Goal: Contribute content: Contribute content

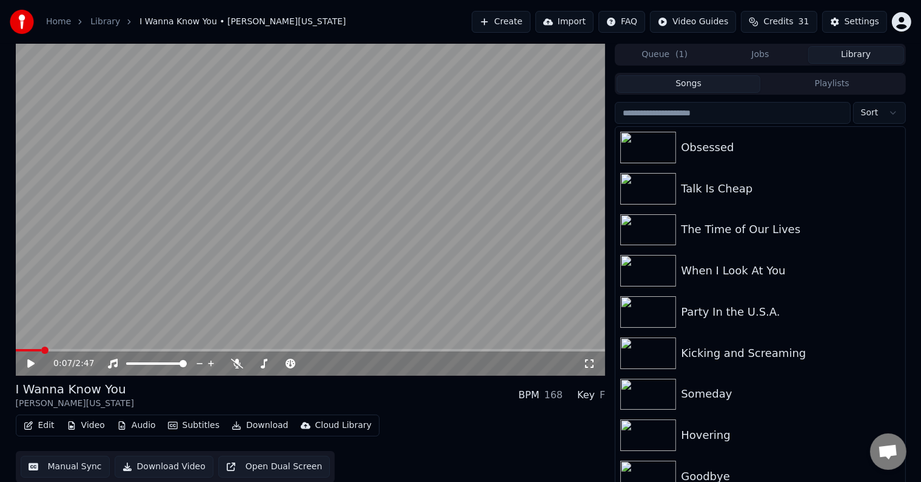
click at [36, 363] on icon at bounding box center [39, 363] width 29 height 10
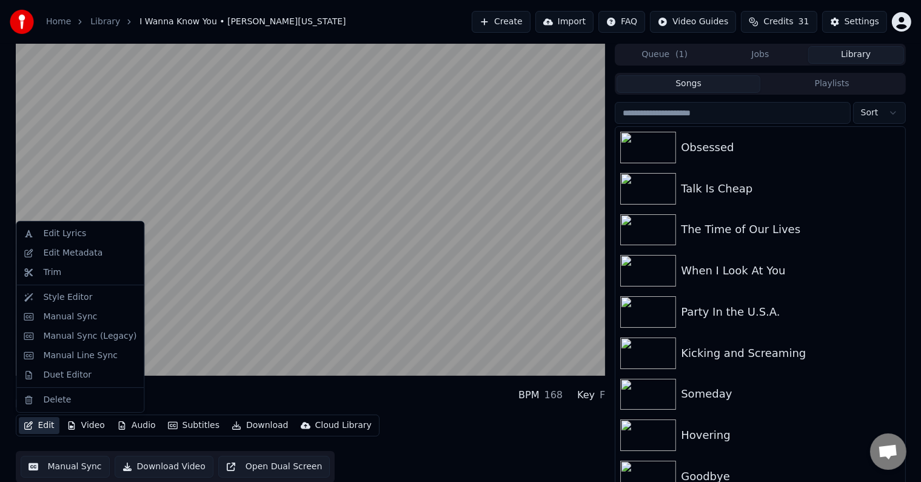
click at [42, 424] on button "Edit" at bounding box center [39, 425] width 41 height 17
click at [36, 334] on div "Manual Sync (Legacy)" at bounding box center [80, 335] width 123 height 19
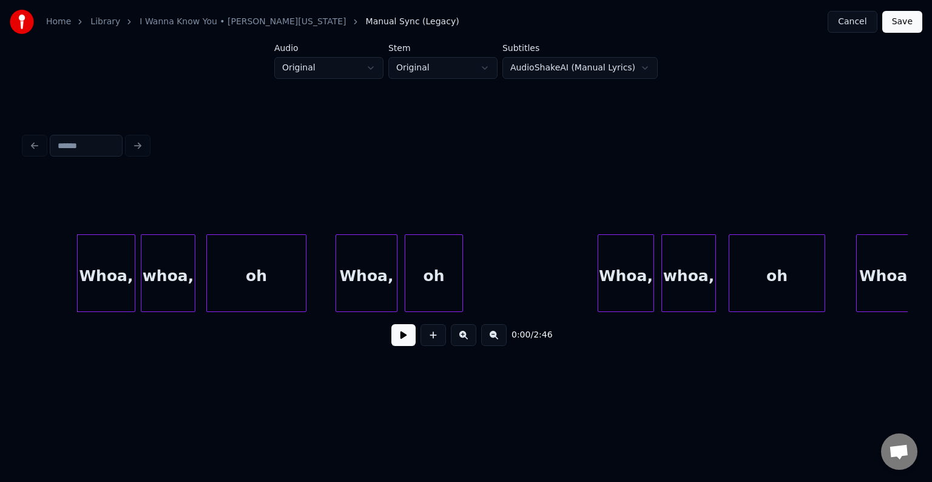
click at [391, 338] on div "0:00 / 2:46" at bounding box center [466, 334] width 864 height 27
click at [403, 338] on button at bounding box center [403, 335] width 24 height 22
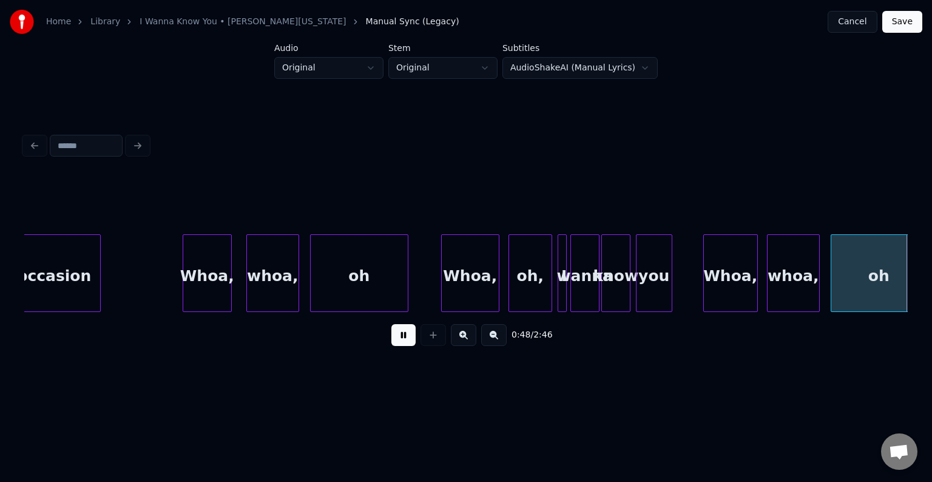
scroll to position [0, 4420]
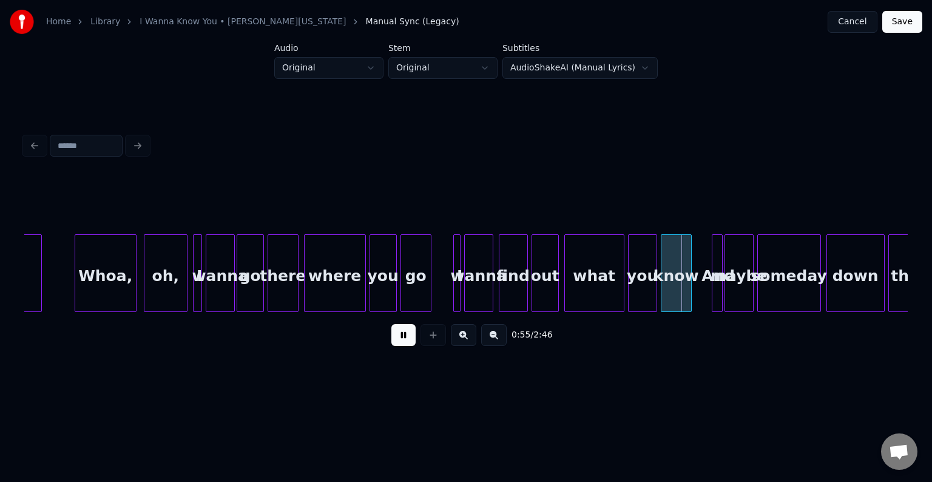
click at [391, 324] on button at bounding box center [403, 335] width 24 height 22
click at [403, 338] on button at bounding box center [403, 335] width 24 height 22
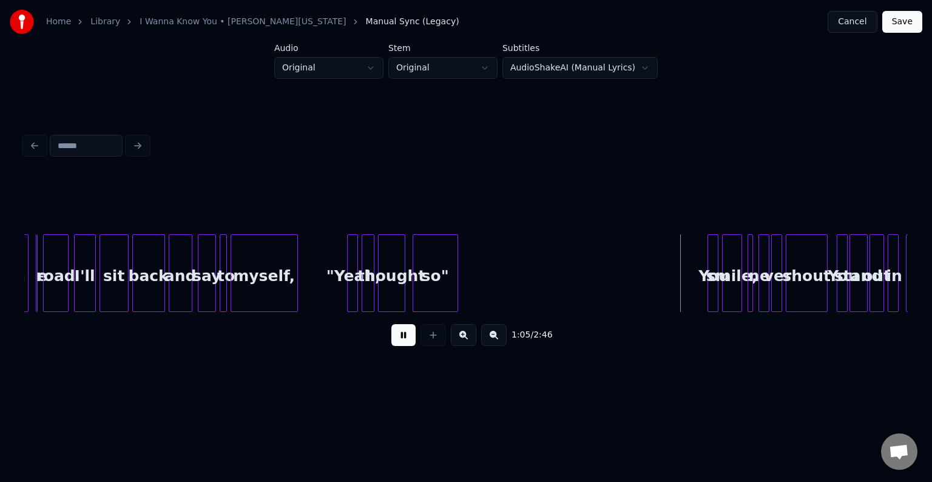
click at [415, 337] on div "1:05 / 2:46" at bounding box center [466, 334] width 864 height 27
click at [405, 346] on button at bounding box center [403, 335] width 24 height 22
click at [772, 290] on div at bounding box center [774, 273] width 4 height 76
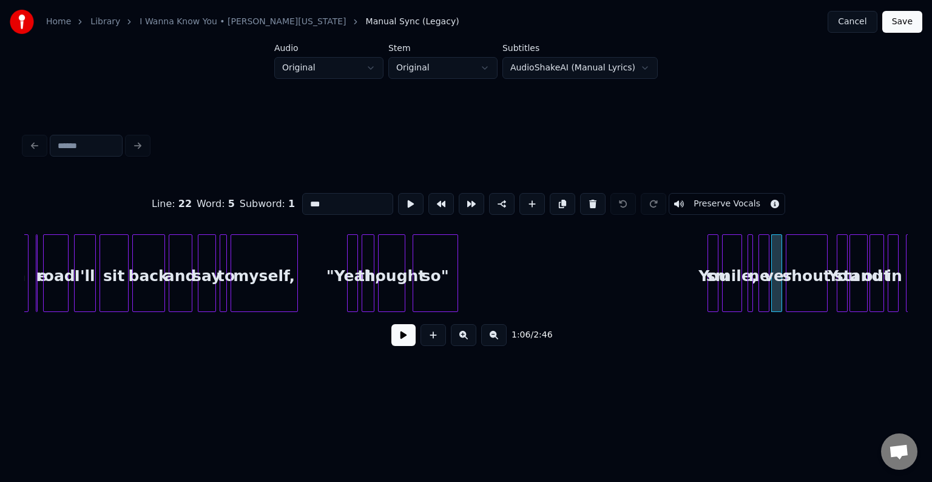
click at [759, 291] on div at bounding box center [761, 273] width 4 height 76
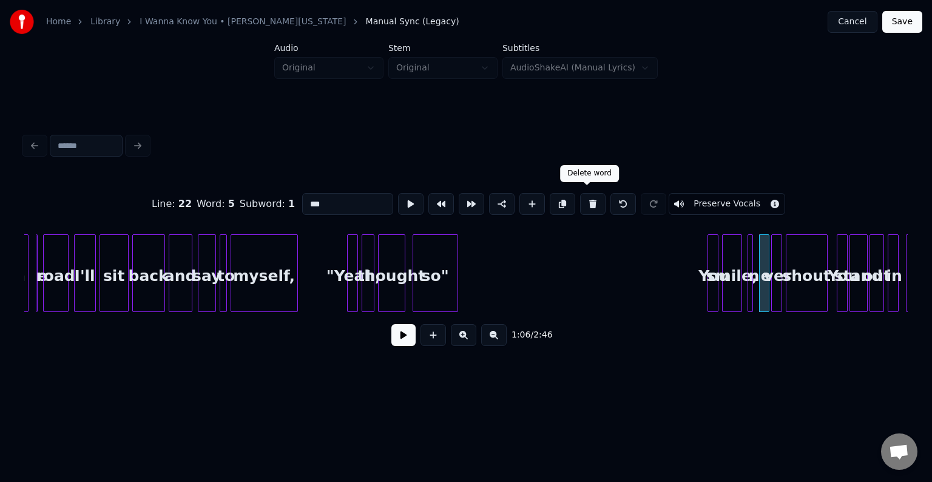
click at [592, 201] on button at bounding box center [592, 204] width 25 height 22
click at [621, 199] on button at bounding box center [622, 204] width 25 height 22
click at [594, 201] on button at bounding box center [592, 204] width 25 height 22
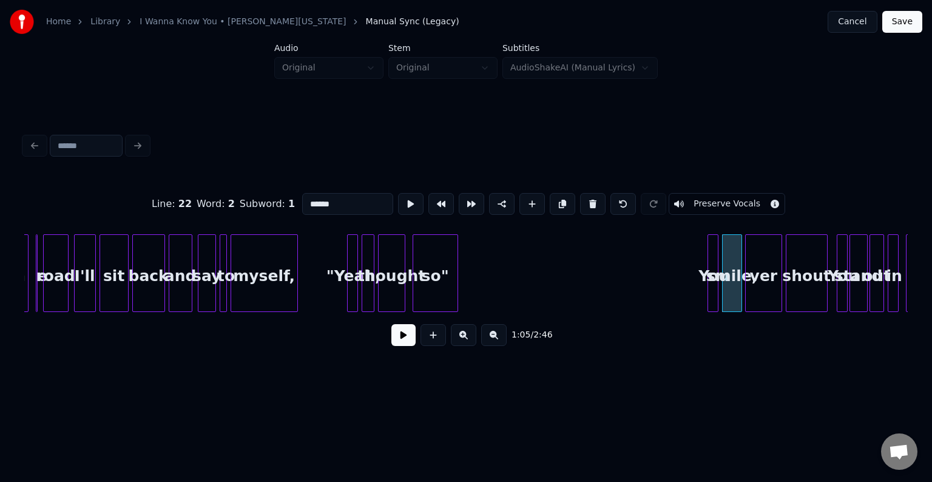
click at [745, 279] on div at bounding box center [747, 273] width 4 height 76
click at [767, 295] on div "ver" at bounding box center [762, 276] width 35 height 82
click at [302, 204] on input "***" at bounding box center [347, 204] width 91 height 22
type input "*****"
click at [400, 343] on button at bounding box center [403, 335] width 24 height 22
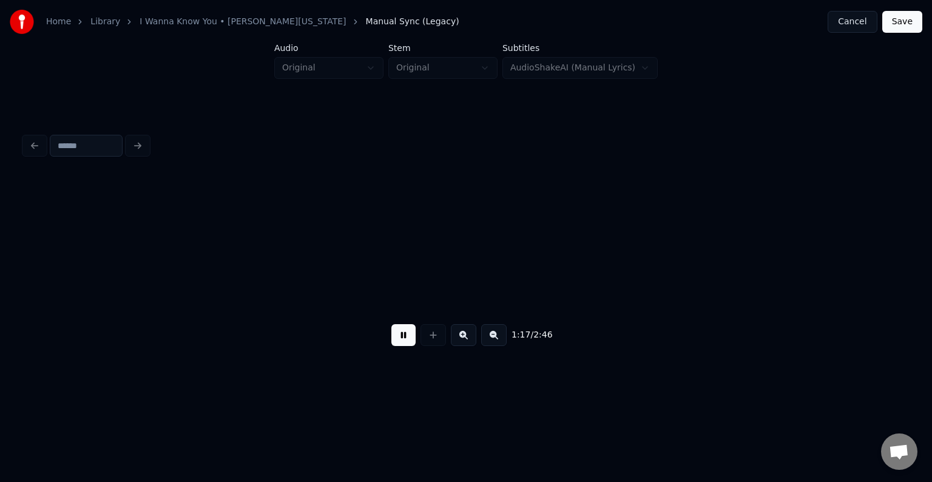
scroll to position [0, 7072]
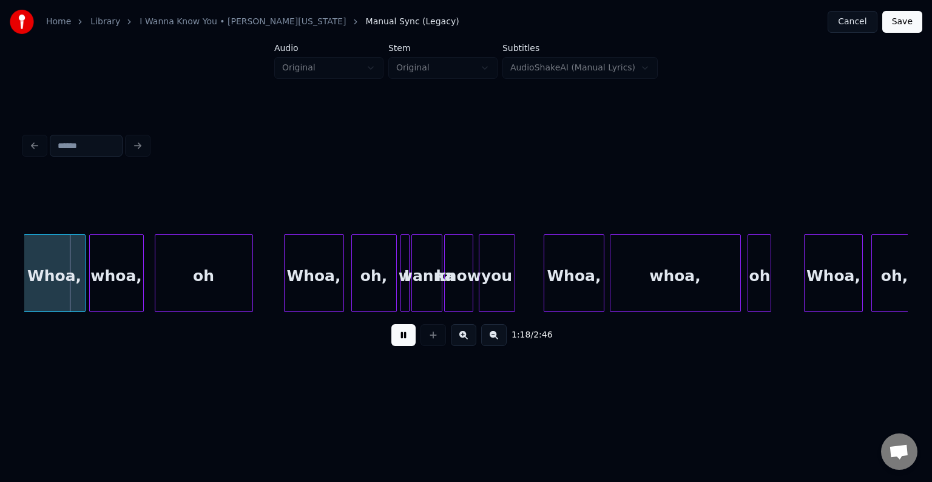
click at [400, 343] on button at bounding box center [403, 335] width 24 height 22
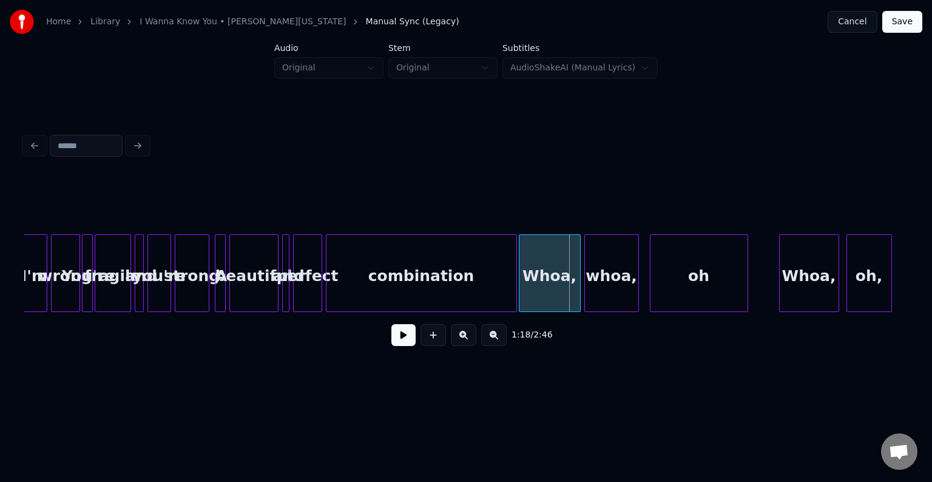
scroll to position [0, 6525]
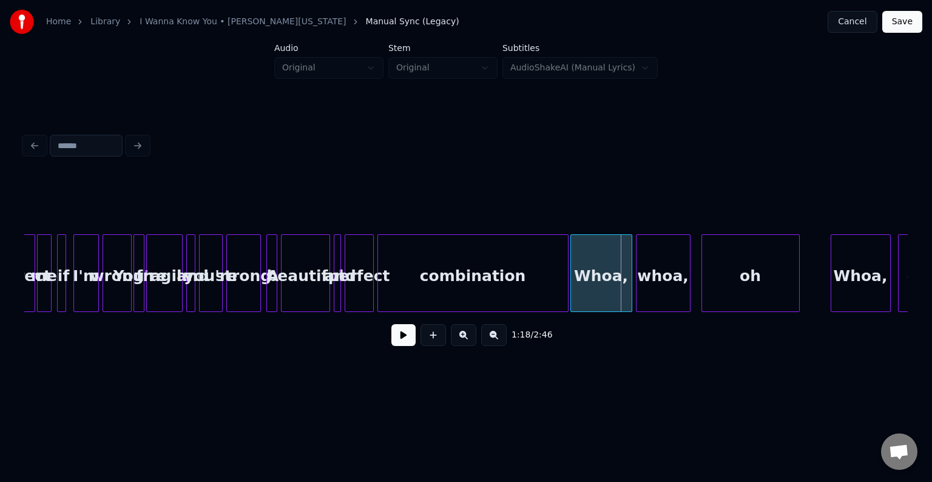
click at [402, 283] on div "combination" at bounding box center [473, 276] width 190 height 82
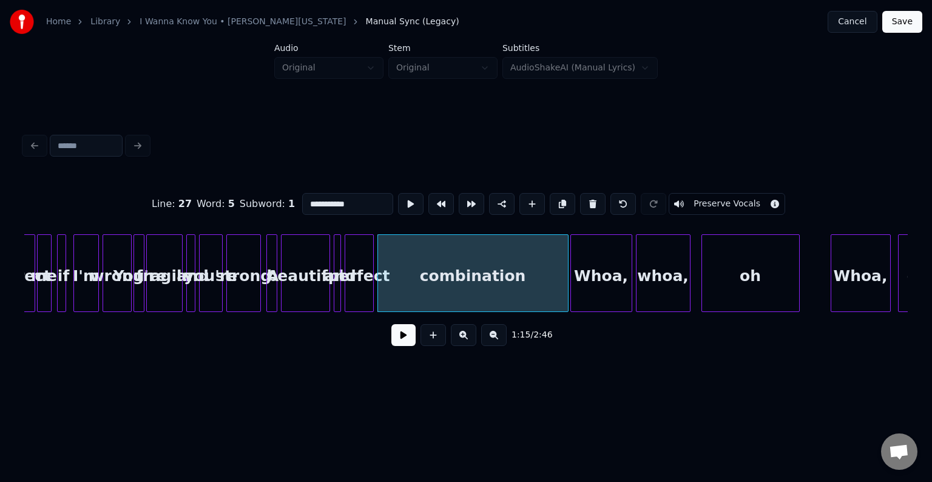
click at [411, 331] on button at bounding box center [403, 335] width 24 height 22
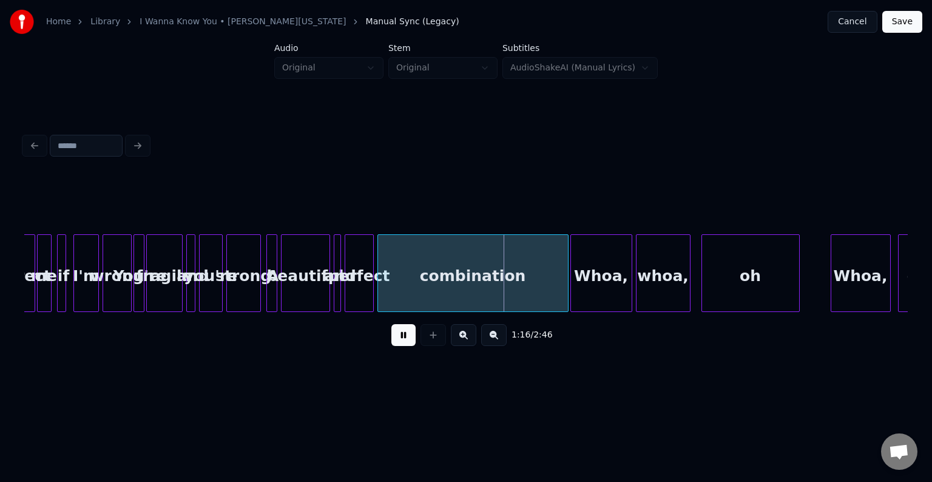
click at [410, 341] on button at bounding box center [403, 335] width 24 height 22
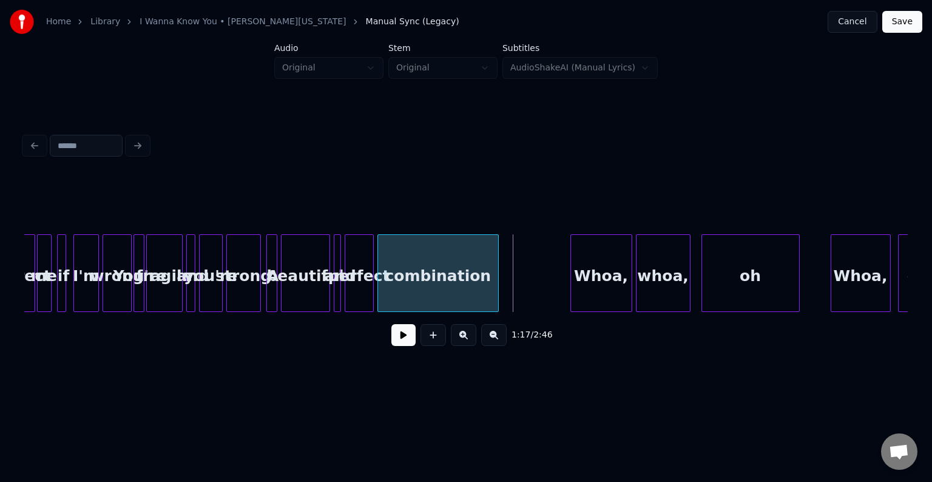
click at [494, 280] on div at bounding box center [496, 273] width 4 height 76
click at [411, 329] on button at bounding box center [403, 335] width 24 height 22
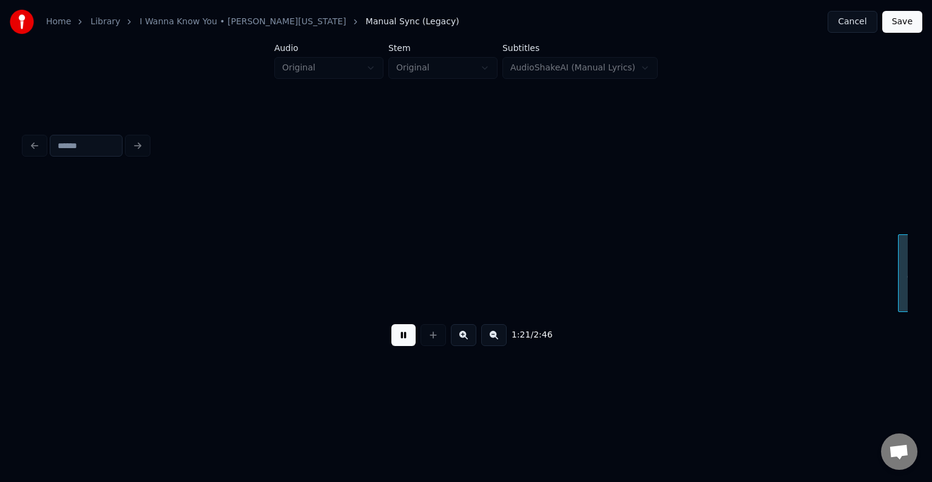
scroll to position [0, 7409]
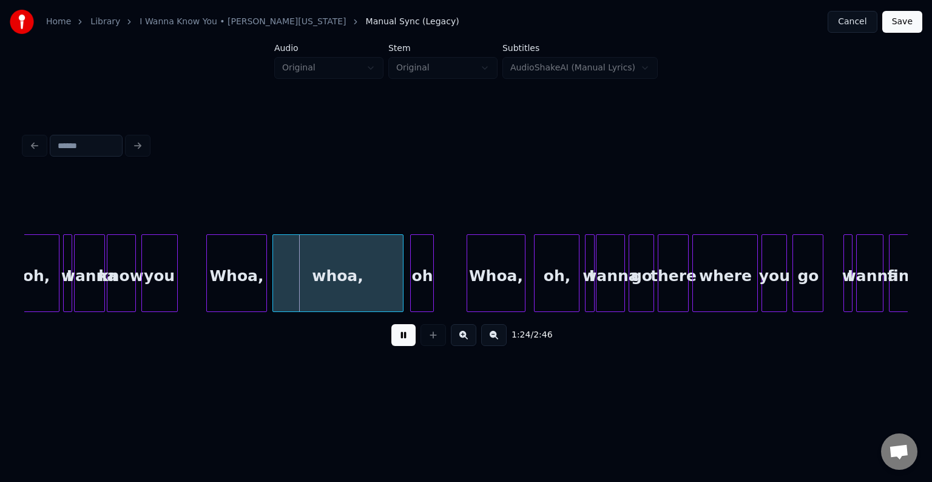
click at [406, 341] on button at bounding box center [403, 335] width 24 height 22
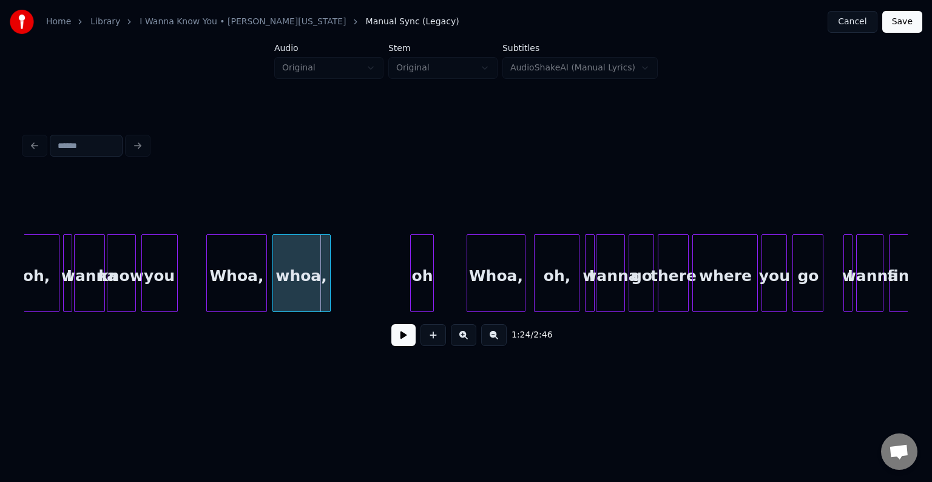
click at [329, 286] on div at bounding box center [328, 273] width 4 height 76
click at [334, 275] on div at bounding box center [334, 273] width 4 height 76
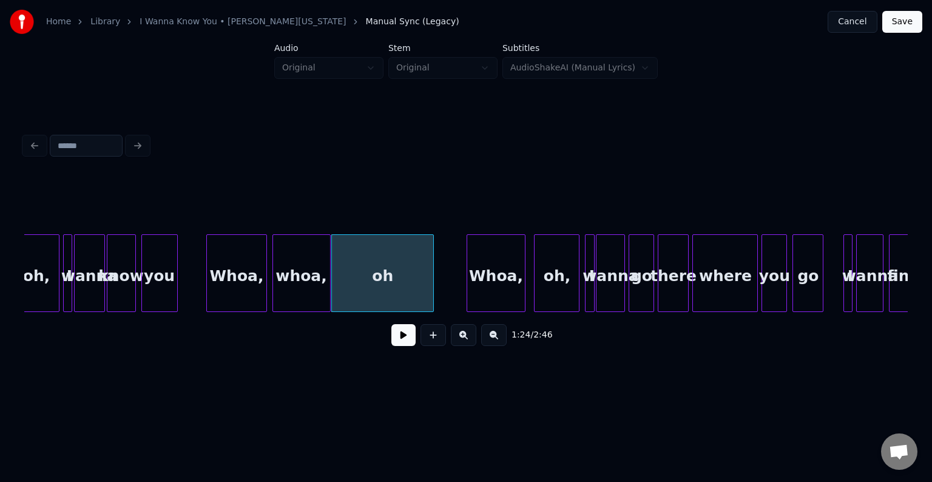
click at [223, 281] on div "Whoa," at bounding box center [236, 276] width 59 height 82
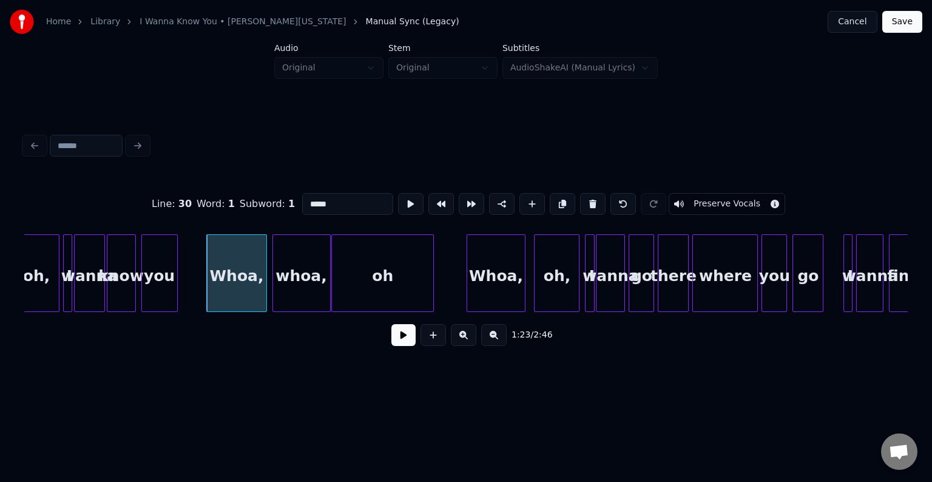
click at [403, 346] on button at bounding box center [403, 335] width 24 height 22
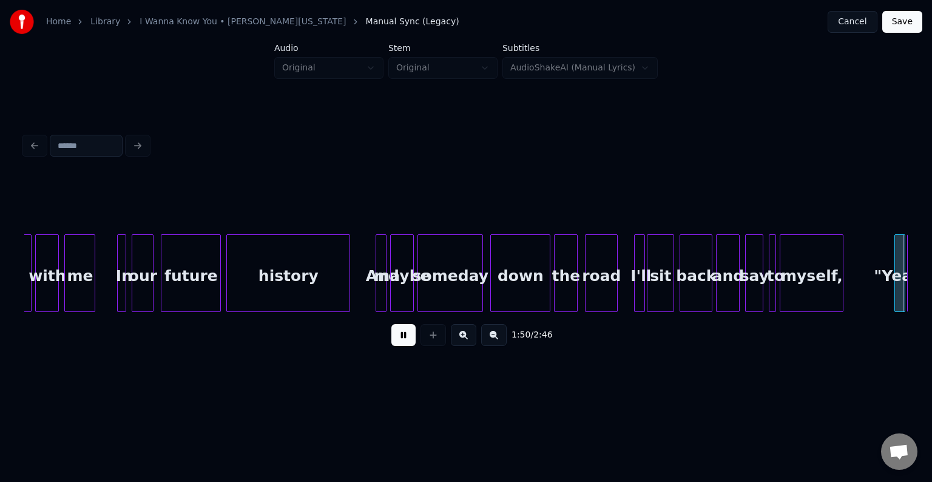
scroll to position [0, 10059]
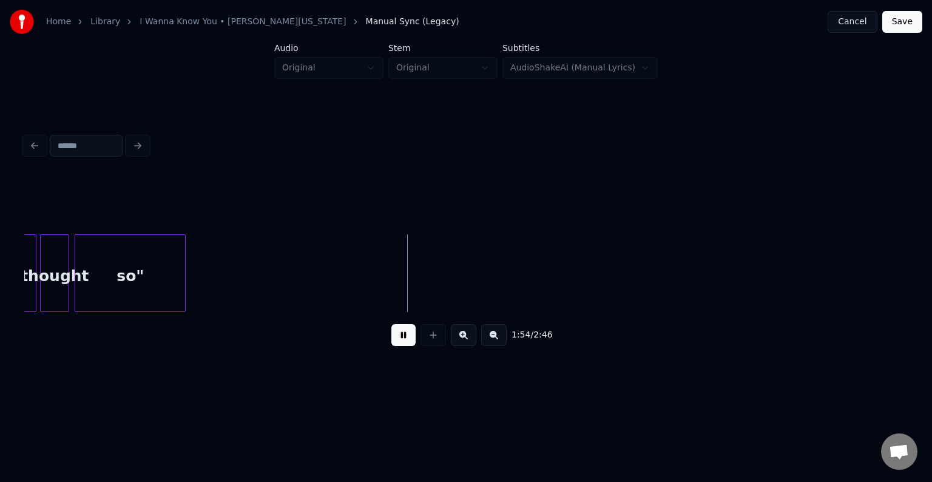
click at [403, 345] on button at bounding box center [403, 335] width 24 height 22
click at [403, 337] on button at bounding box center [403, 335] width 24 height 22
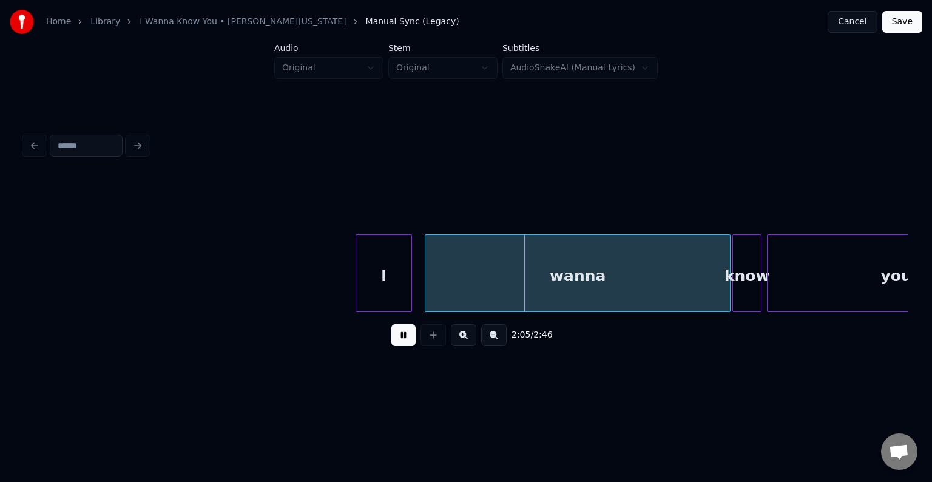
click at [403, 337] on button at bounding box center [403, 335] width 24 height 22
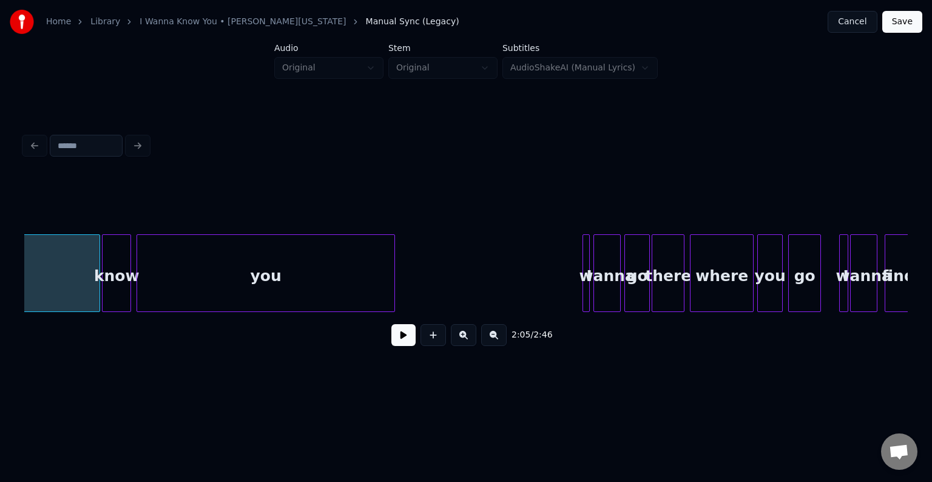
scroll to position [0, 11693]
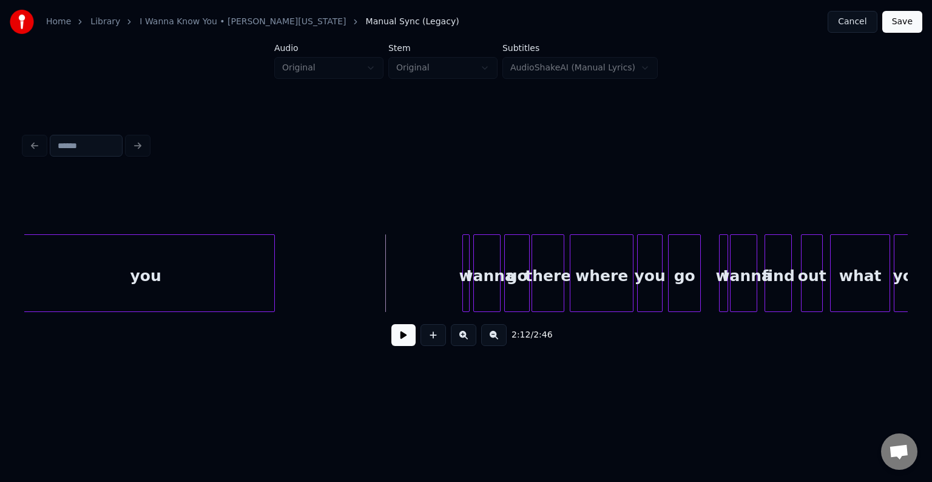
click at [400, 338] on button at bounding box center [403, 335] width 24 height 22
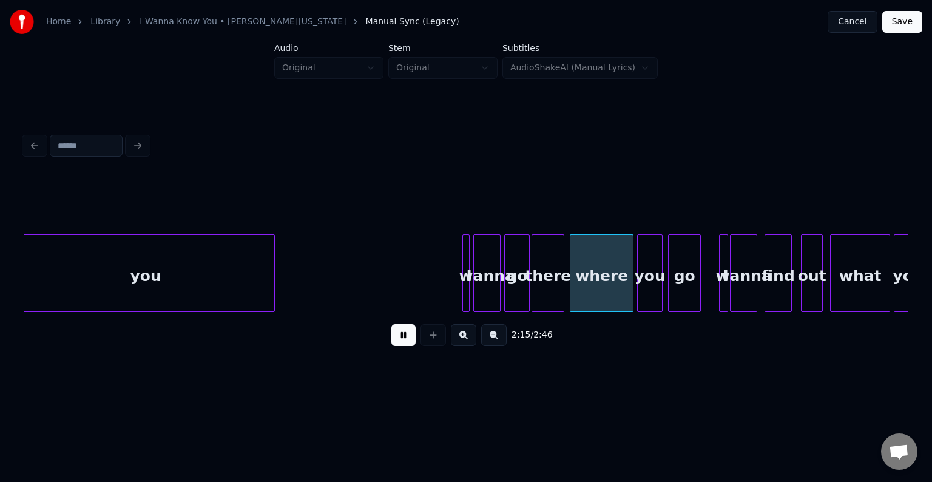
click at [400, 338] on button at bounding box center [403, 335] width 24 height 22
click at [218, 265] on div "you" at bounding box center [145, 276] width 257 height 82
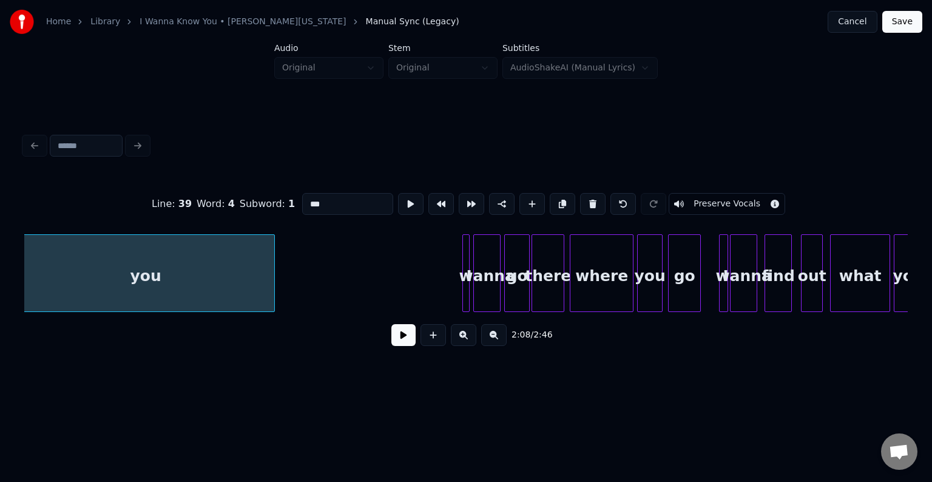
scroll to position [0, 11684]
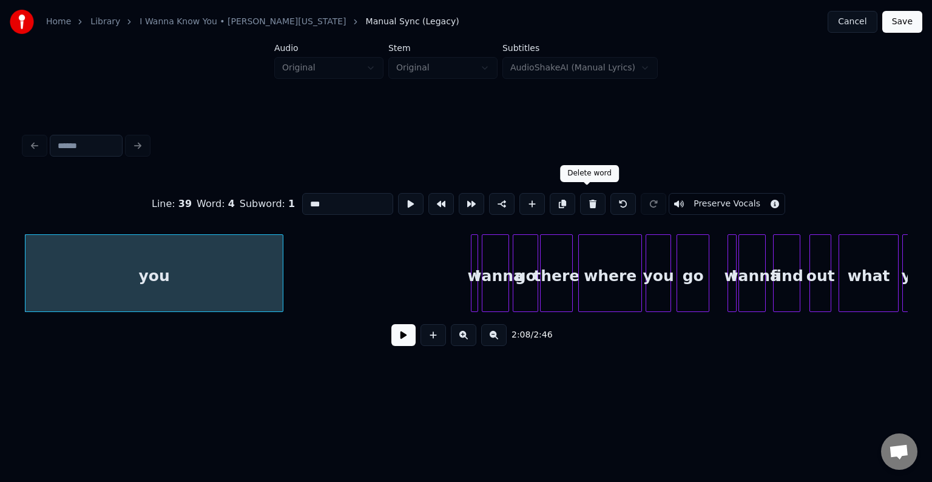
click at [583, 204] on button at bounding box center [592, 204] width 25 height 22
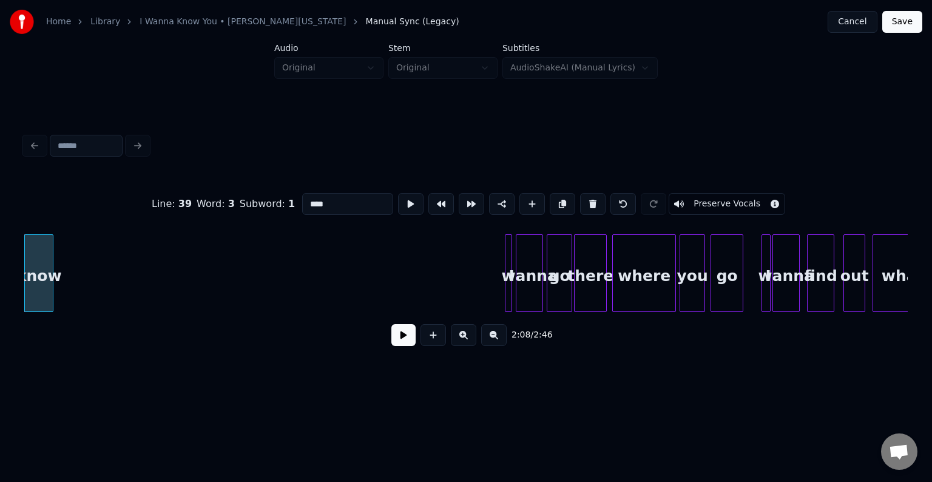
click at [583, 204] on button at bounding box center [592, 204] width 25 height 22
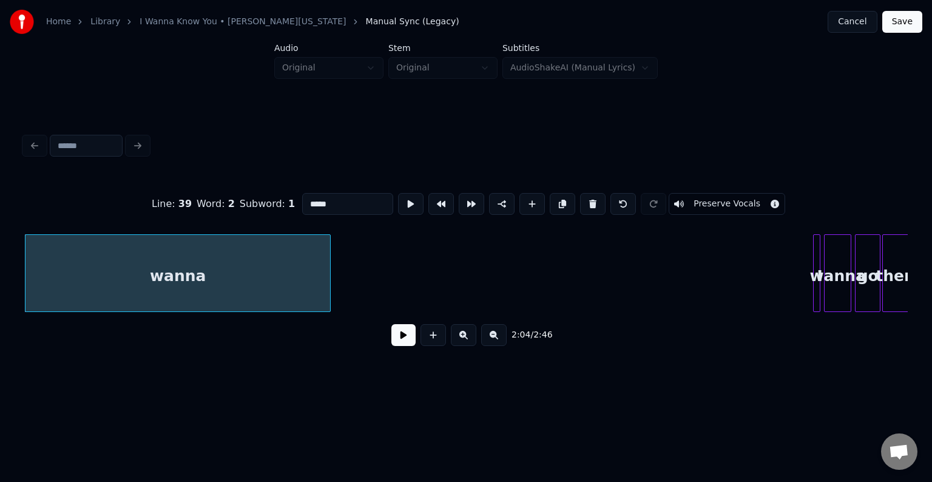
click at [583, 204] on button at bounding box center [592, 204] width 25 height 22
type input "*"
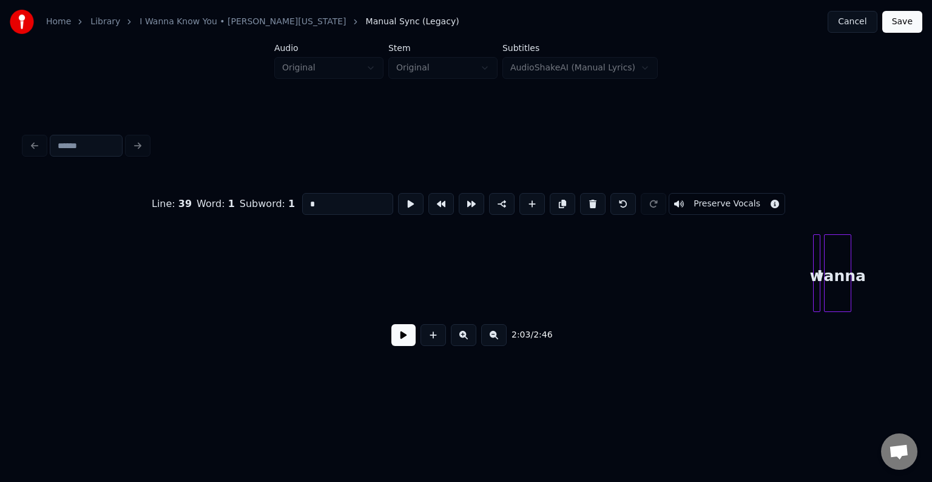
scroll to position [0, 11274]
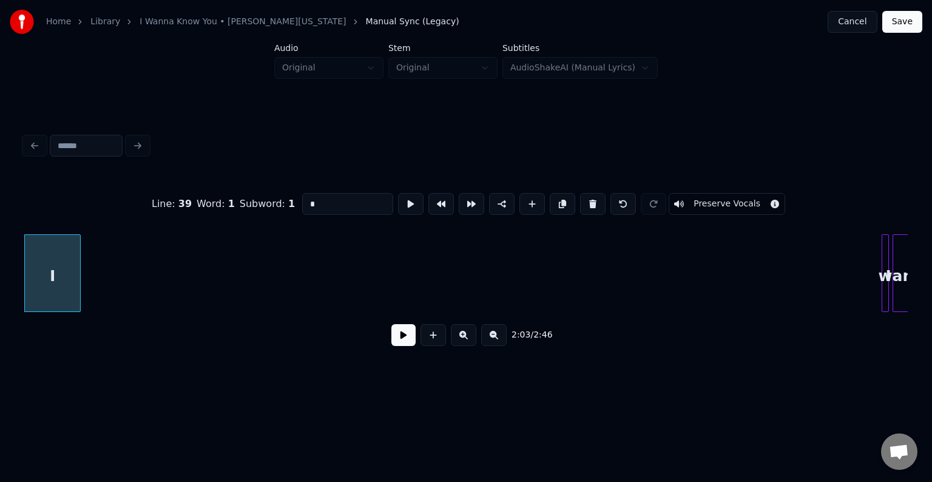
click at [583, 204] on button at bounding box center [592, 204] width 25 height 22
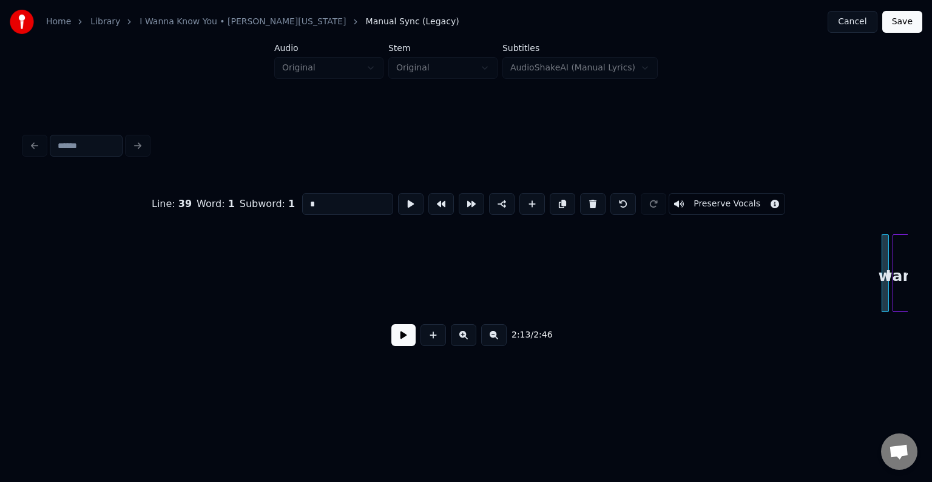
click at [398, 344] on button at bounding box center [403, 335] width 24 height 22
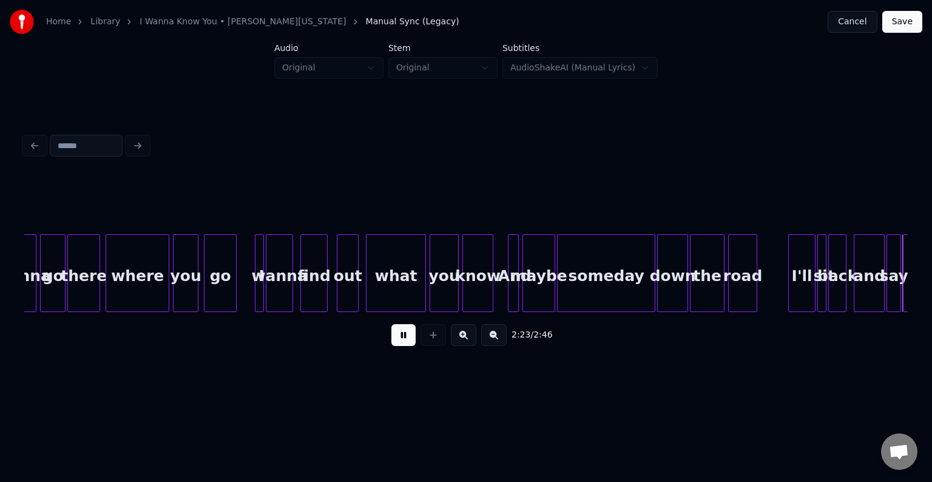
scroll to position [0, 13041]
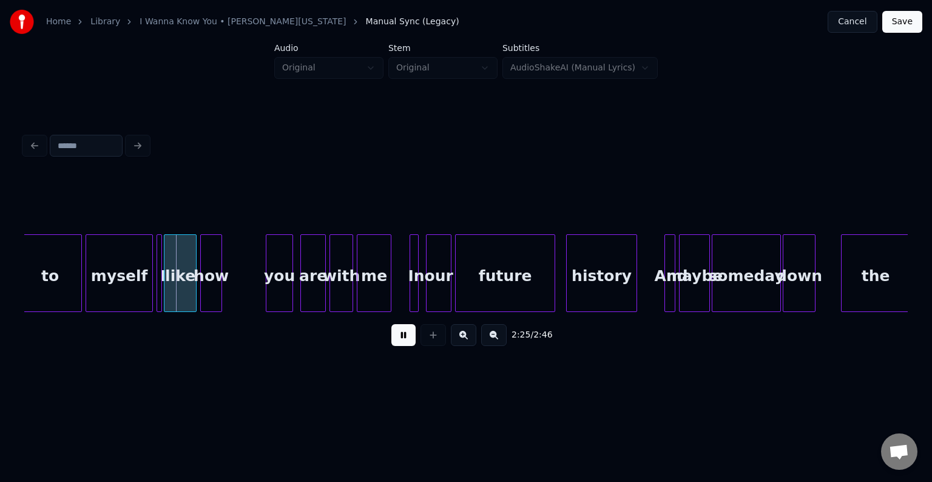
click at [398, 344] on button at bounding box center [403, 335] width 24 height 22
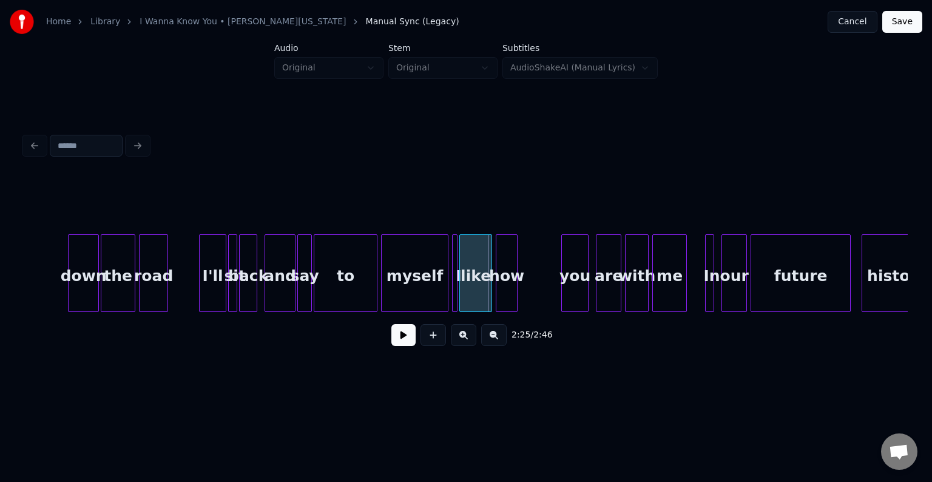
scroll to position [0, 12726]
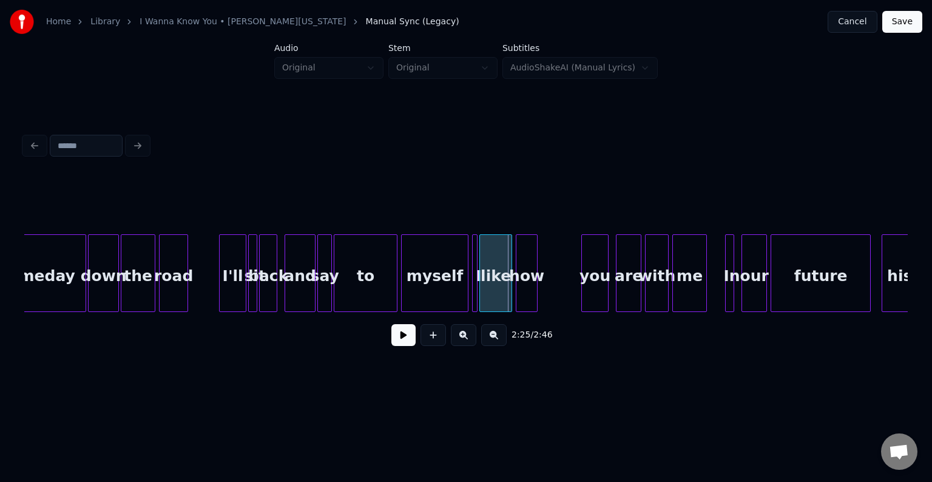
click at [410, 342] on button at bounding box center [403, 335] width 24 height 22
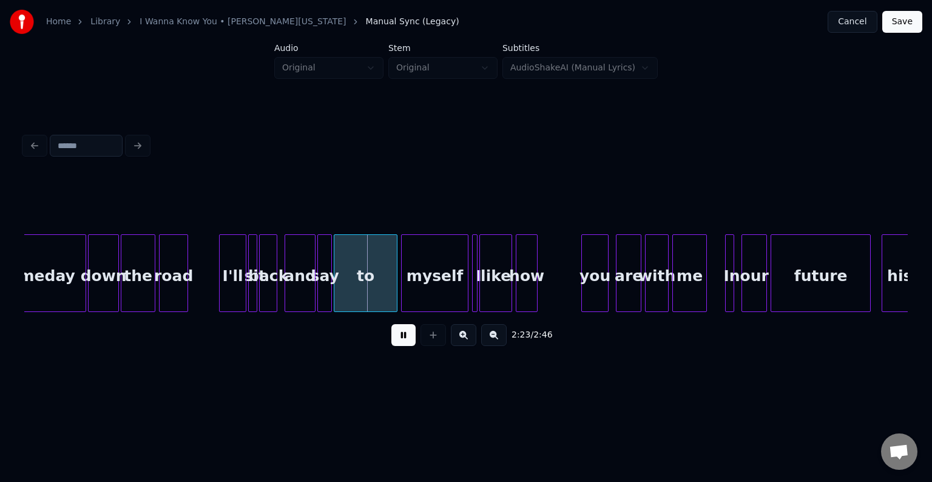
click at [410, 342] on button at bounding box center [403, 335] width 24 height 22
click at [347, 267] on div at bounding box center [346, 273] width 4 height 76
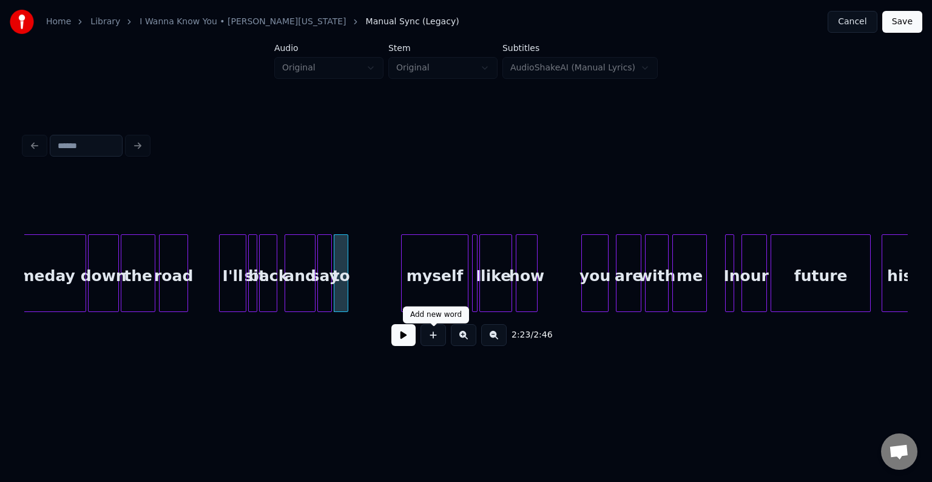
click at [395, 339] on button at bounding box center [403, 335] width 24 height 22
click at [397, 339] on button at bounding box center [403, 335] width 24 height 22
click at [396, 343] on button at bounding box center [403, 335] width 24 height 22
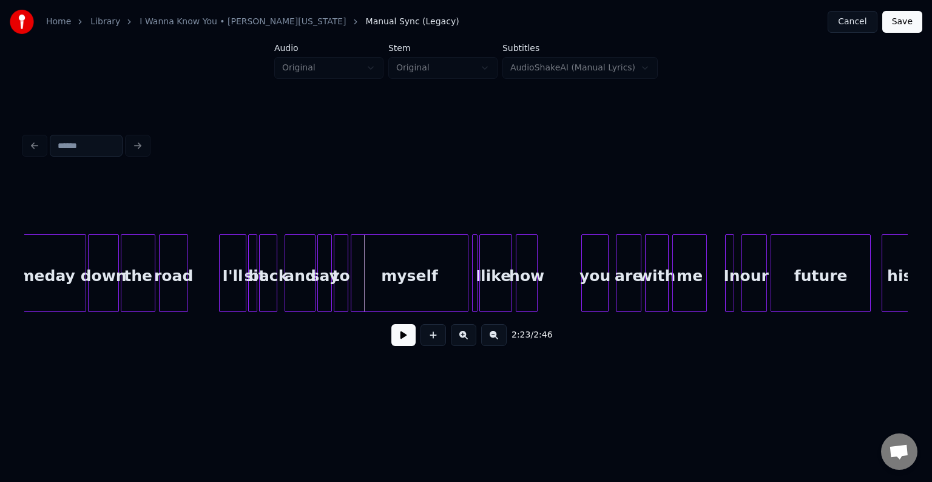
click at [351, 264] on div at bounding box center [353, 273] width 4 height 76
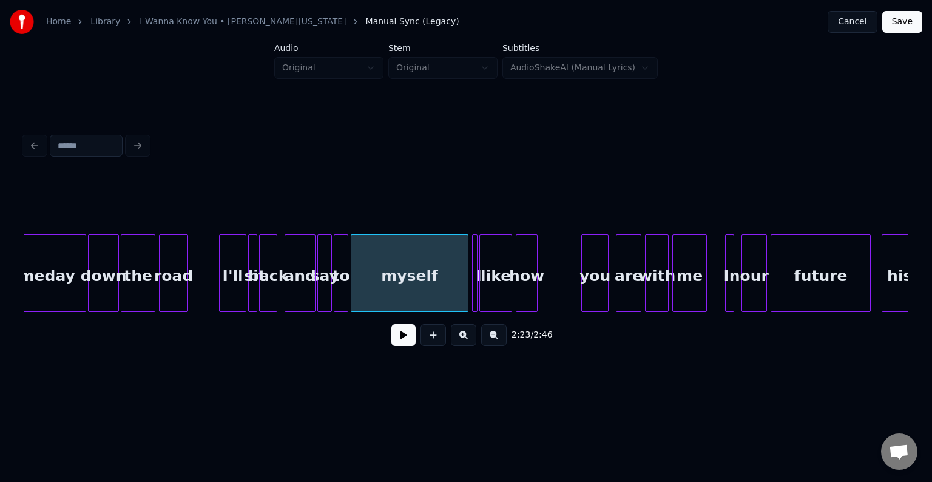
click at [221, 255] on div at bounding box center [222, 273] width 4 height 76
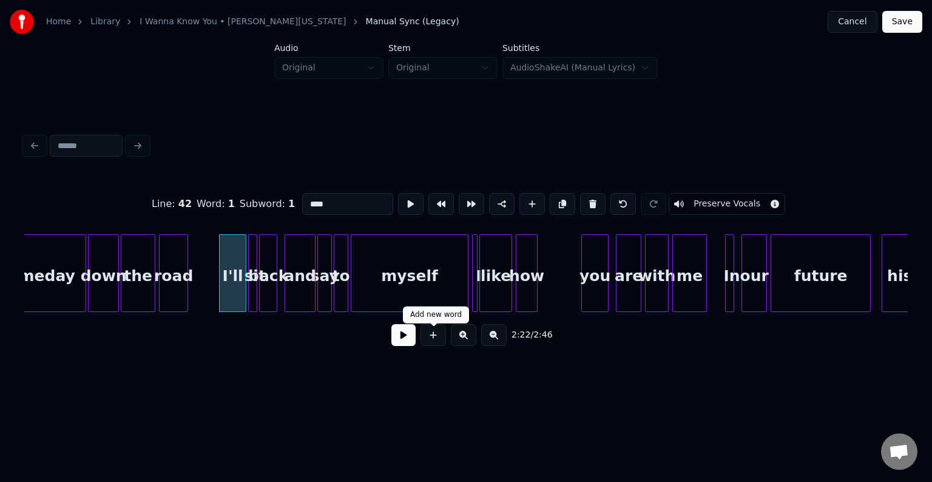
click at [406, 336] on button at bounding box center [403, 335] width 24 height 22
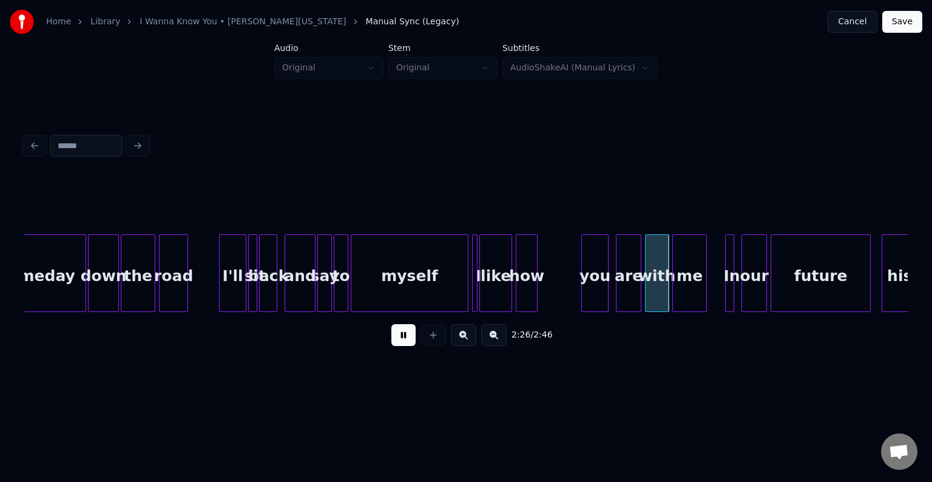
click at [406, 336] on button at bounding box center [403, 335] width 24 height 22
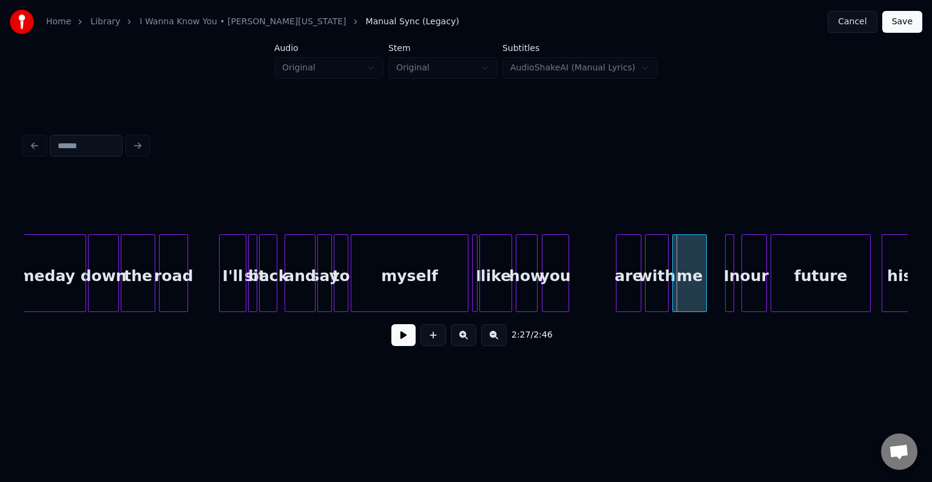
click at [557, 279] on div "you" at bounding box center [555, 276] width 26 height 82
click at [400, 340] on button at bounding box center [403, 335] width 24 height 22
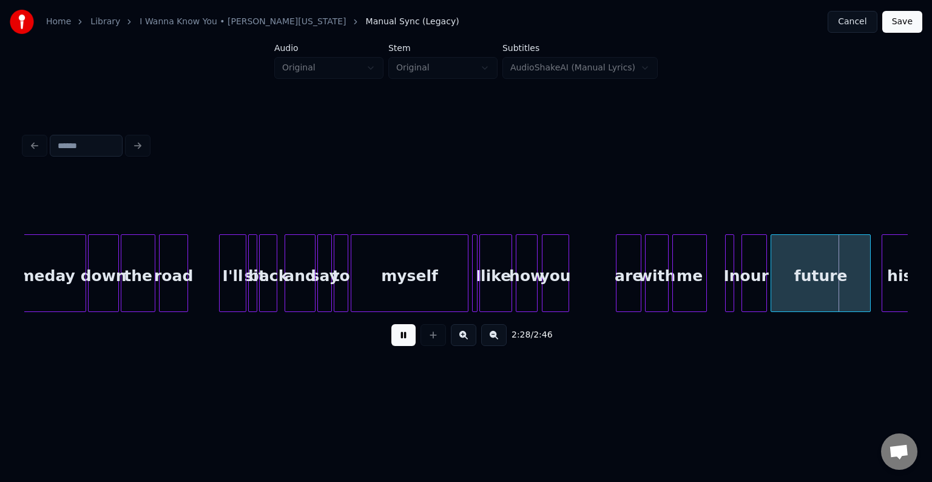
click at [405, 341] on button at bounding box center [403, 335] width 24 height 22
click at [574, 286] on div at bounding box center [576, 273] width 4 height 76
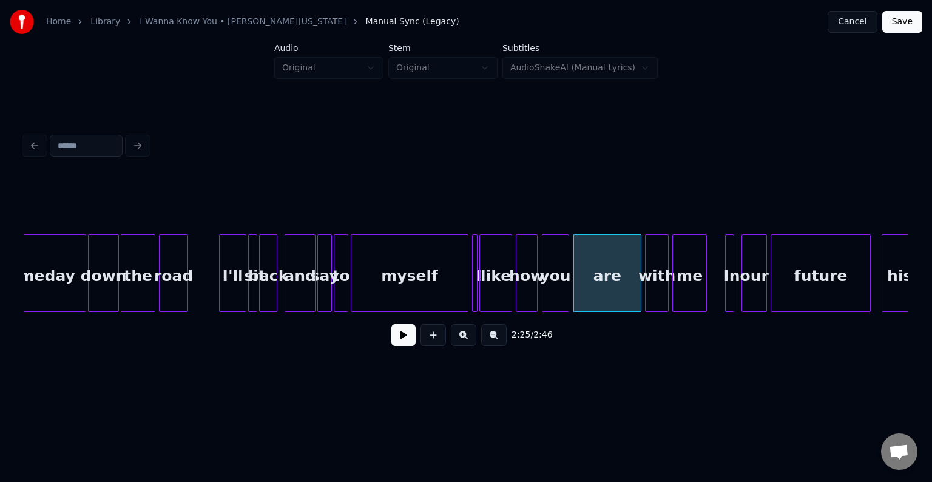
click at [901, 312] on div "to myself I like how you are with me In our future history say and back sit I'l…" at bounding box center [465, 273] width 883 height 78
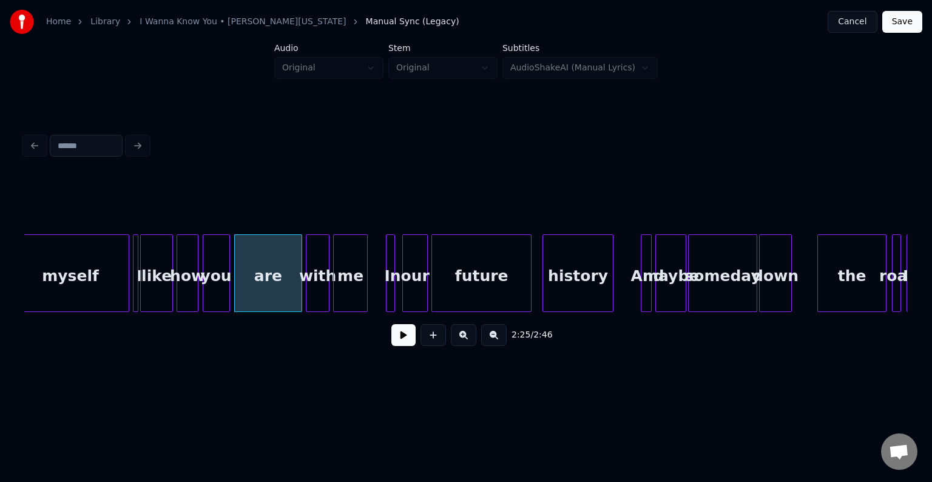
scroll to position [0, 13065]
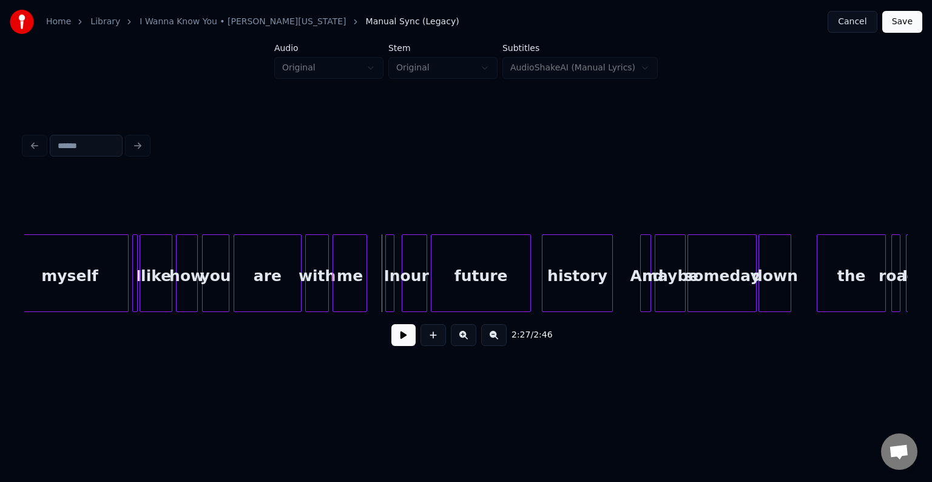
click at [410, 341] on button at bounding box center [403, 335] width 24 height 22
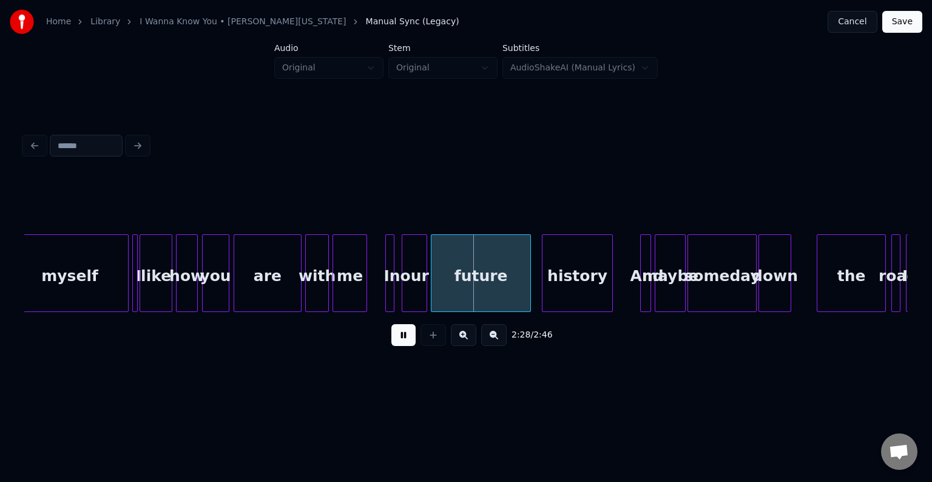
click at [410, 341] on button at bounding box center [403, 335] width 24 height 22
click at [483, 289] on div at bounding box center [483, 273] width 4 height 76
click at [488, 291] on div at bounding box center [490, 273] width 4 height 76
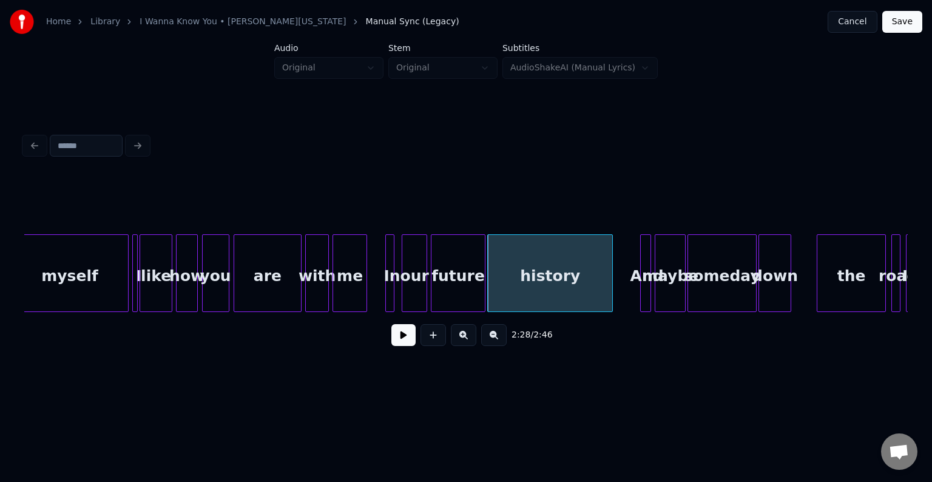
click at [391, 324] on button at bounding box center [403, 335] width 24 height 22
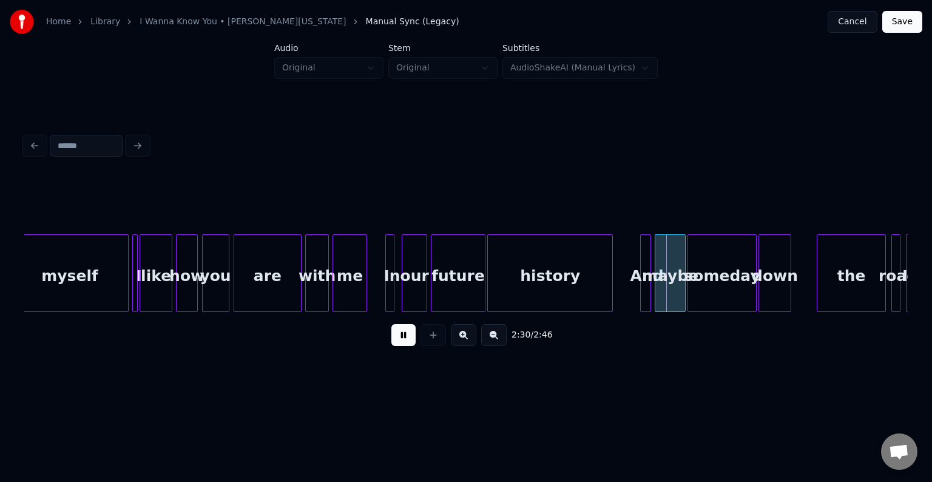
click at [465, 286] on div "future" at bounding box center [457, 276] width 53 height 82
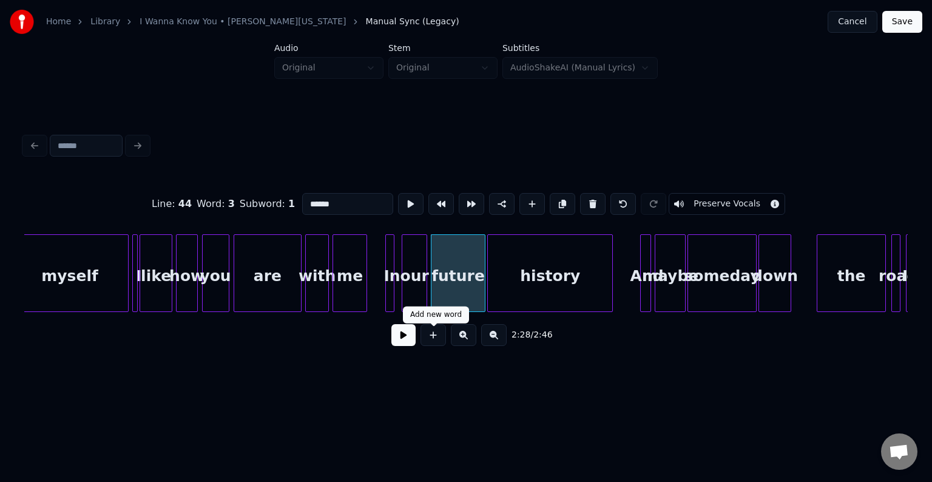
click at [407, 346] on button at bounding box center [403, 335] width 24 height 22
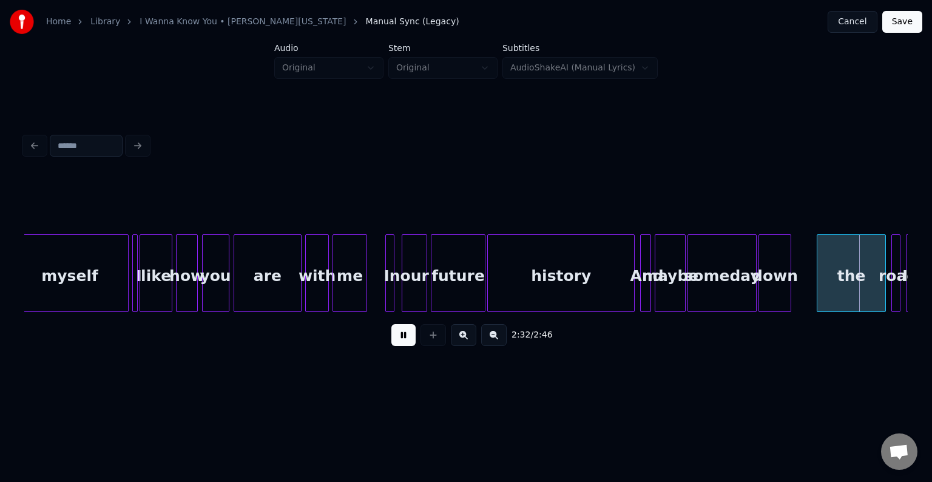
click at [631, 292] on div at bounding box center [632, 273] width 4 height 76
click at [348, 363] on div "2:33 / 2:46" at bounding box center [465, 243] width 893 height 240
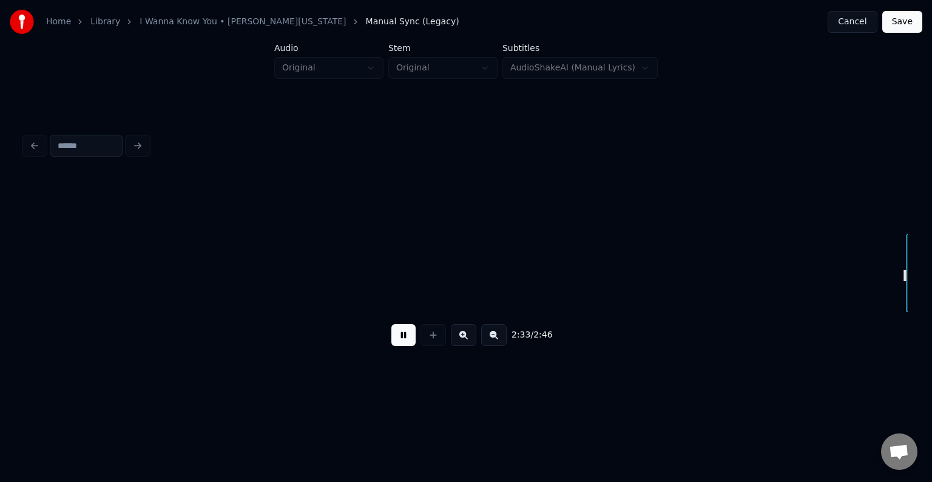
scroll to position [0, 13949]
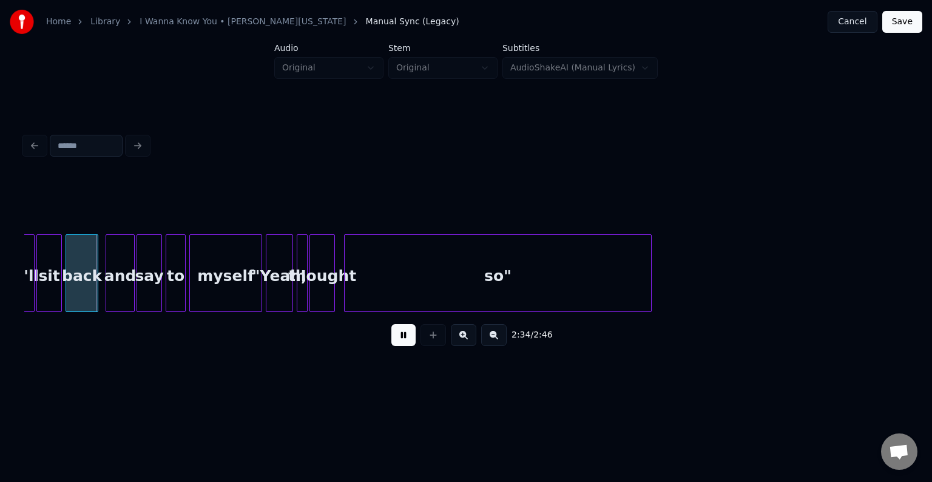
click at [404, 336] on button at bounding box center [403, 335] width 24 height 22
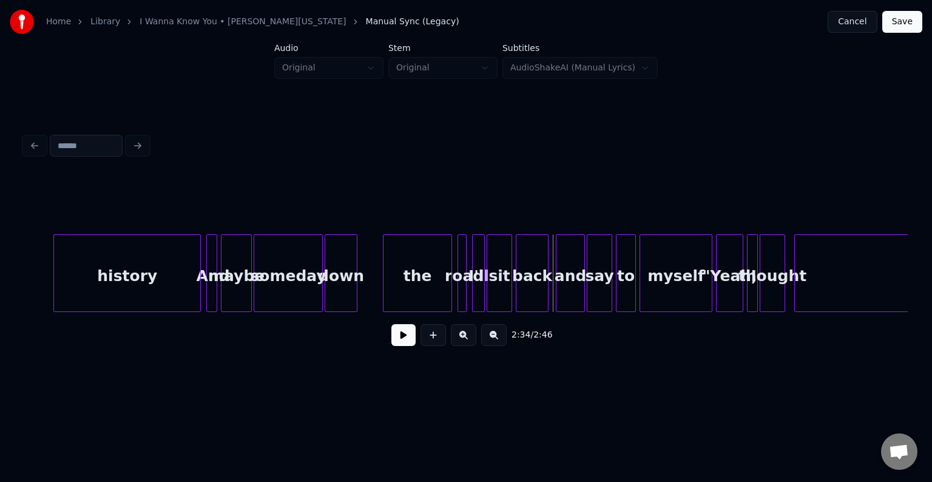
scroll to position [0, 13488]
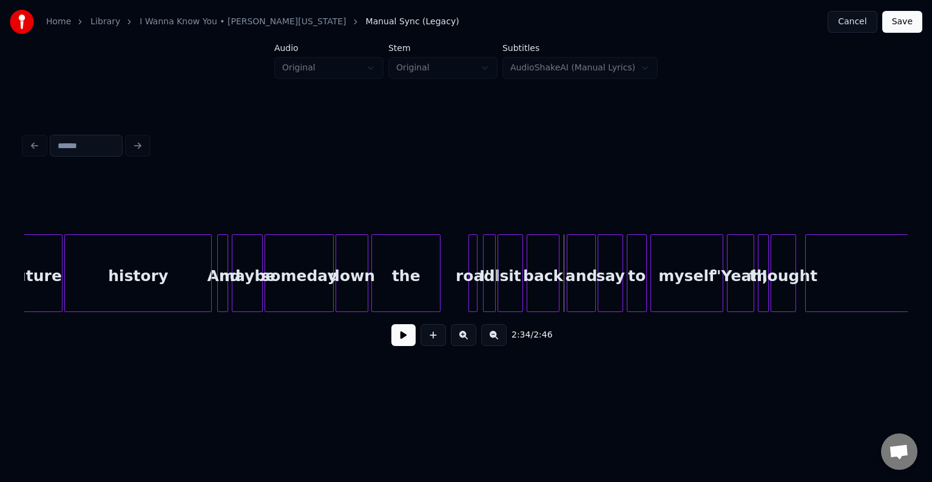
click at [409, 275] on div "the" at bounding box center [406, 276] width 68 height 82
click at [395, 287] on div at bounding box center [396, 273] width 4 height 76
click at [404, 298] on div at bounding box center [406, 273] width 4 height 76
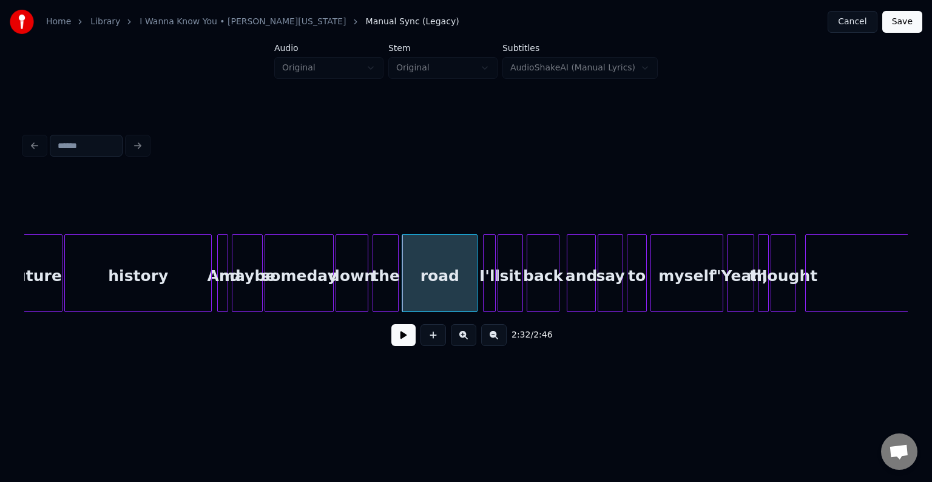
click at [278, 272] on div "someday" at bounding box center [299, 276] width 68 height 82
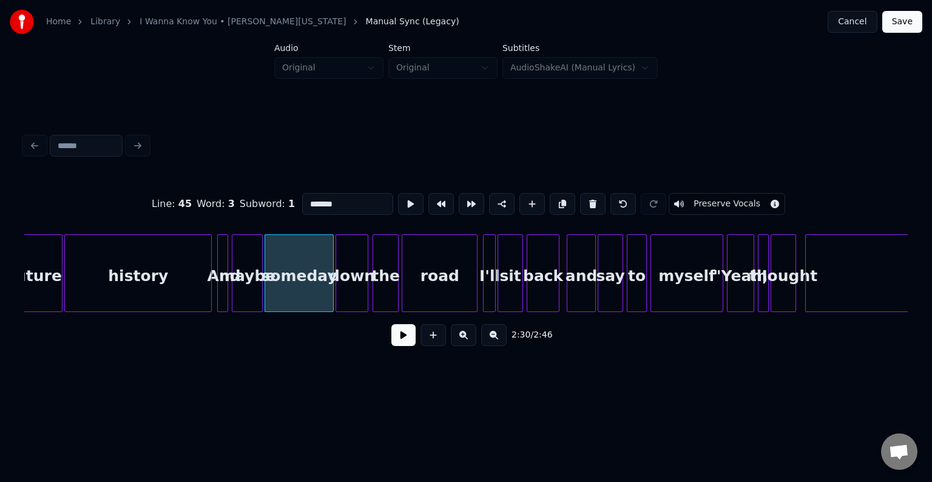
click at [405, 341] on button at bounding box center [403, 335] width 24 height 22
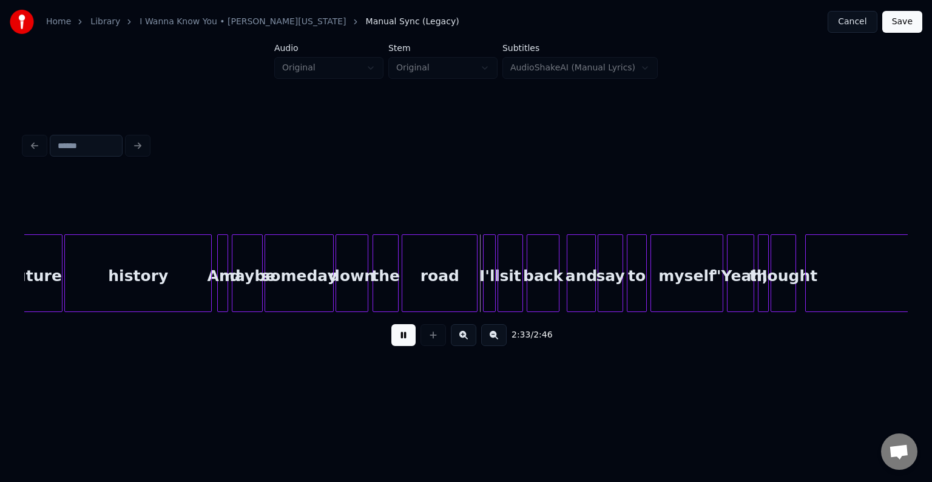
click at [405, 341] on button at bounding box center [403, 335] width 24 height 22
click at [429, 287] on div at bounding box center [431, 273] width 4 height 76
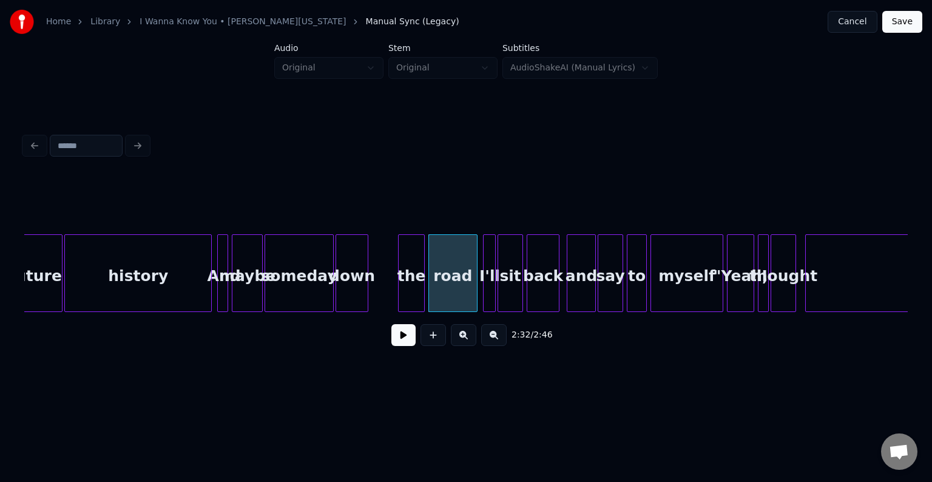
click at [406, 289] on div "the" at bounding box center [410, 276] width 25 height 82
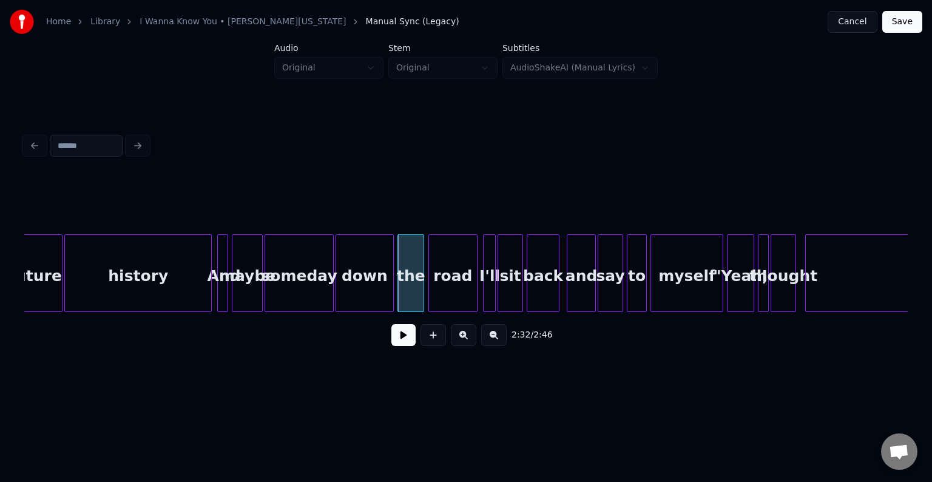
click at [391, 292] on div at bounding box center [391, 273] width 4 height 76
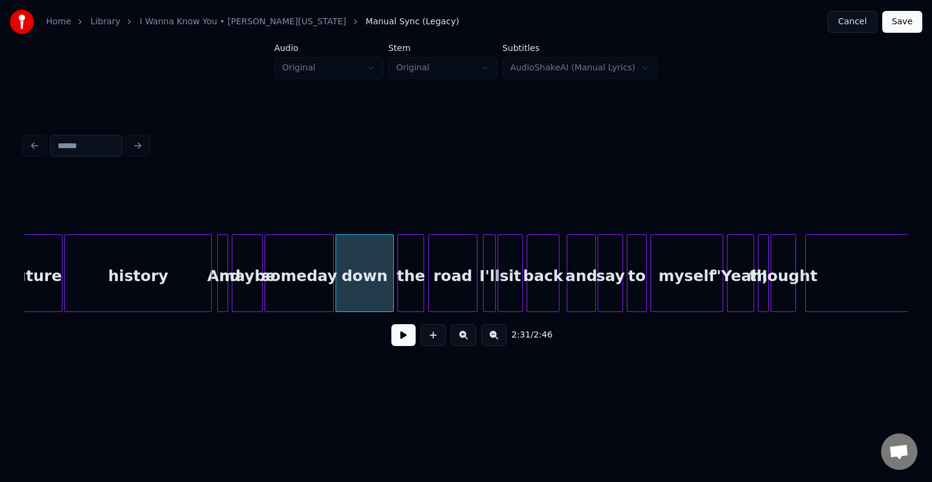
click at [399, 332] on button at bounding box center [403, 335] width 24 height 22
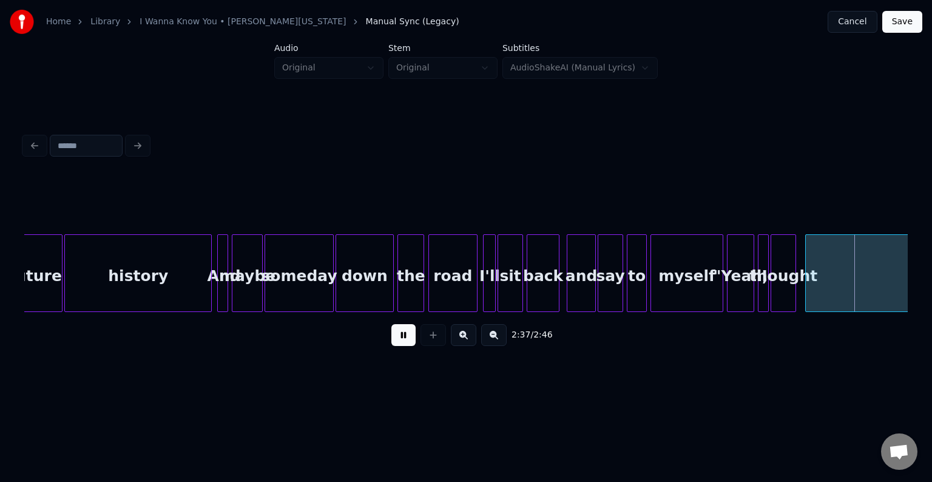
click at [399, 332] on button at bounding box center [403, 335] width 24 height 22
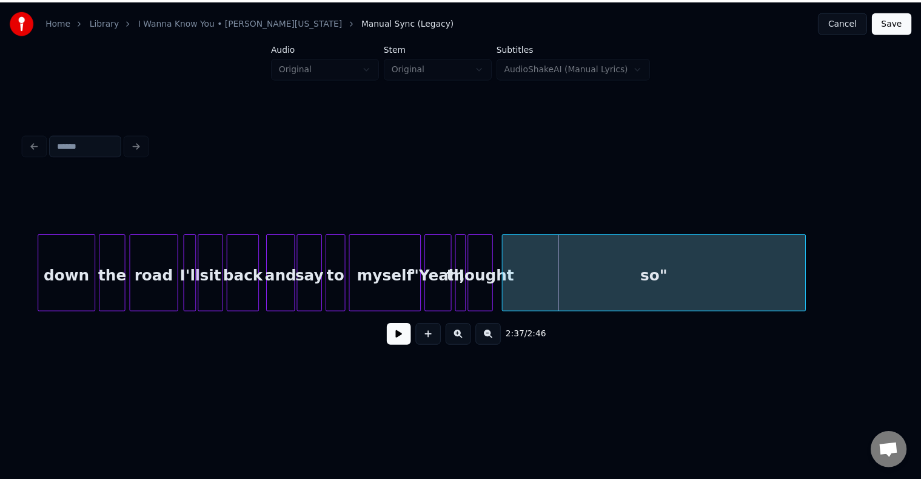
scroll to position [0, 13905]
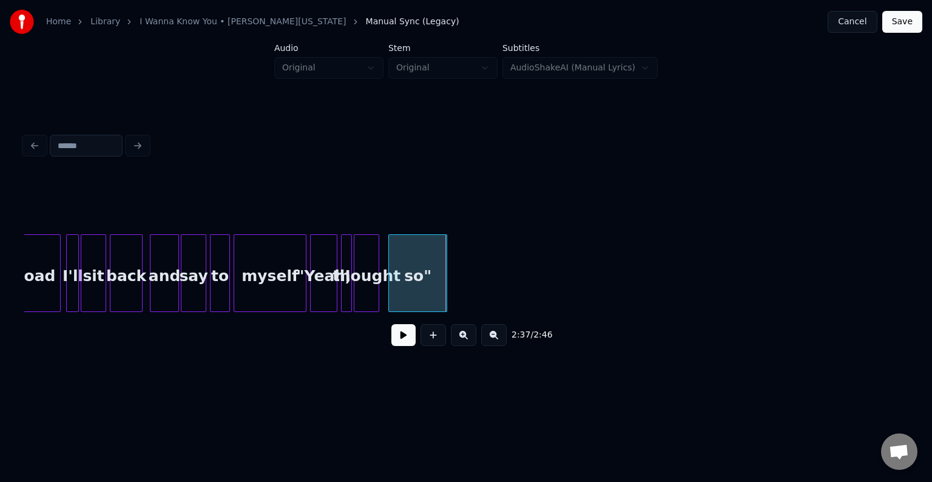
click at [445, 279] on div at bounding box center [445, 273] width 4 height 76
click at [908, 21] on button "Save" at bounding box center [902, 22] width 40 height 22
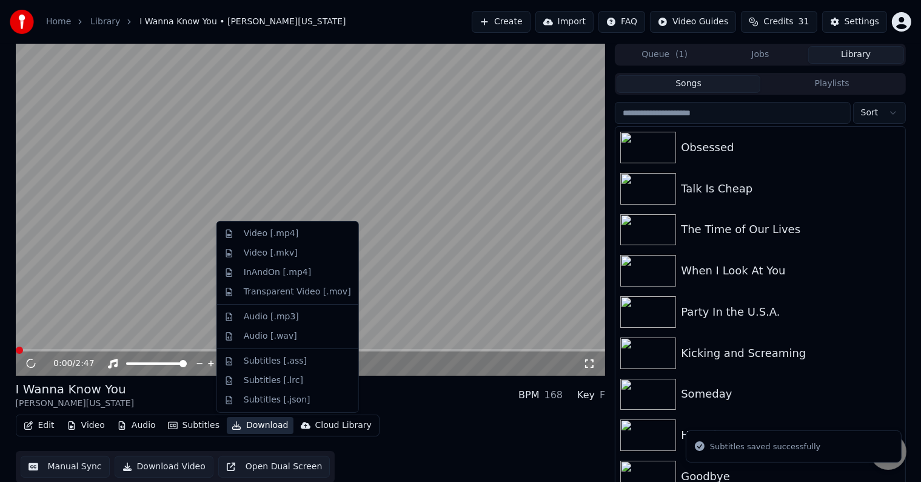
click at [239, 425] on button "Download" at bounding box center [260, 425] width 67 height 17
click at [238, 229] on div "Video [.mp4]" at bounding box center [288, 233] width 136 height 19
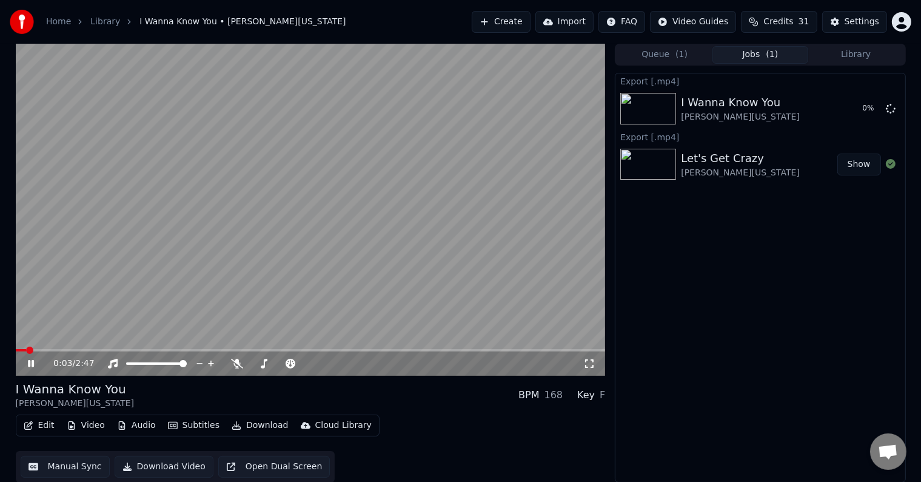
click at [29, 363] on icon at bounding box center [31, 363] width 6 height 7
click at [866, 48] on button "Library" at bounding box center [857, 55] width 96 height 18
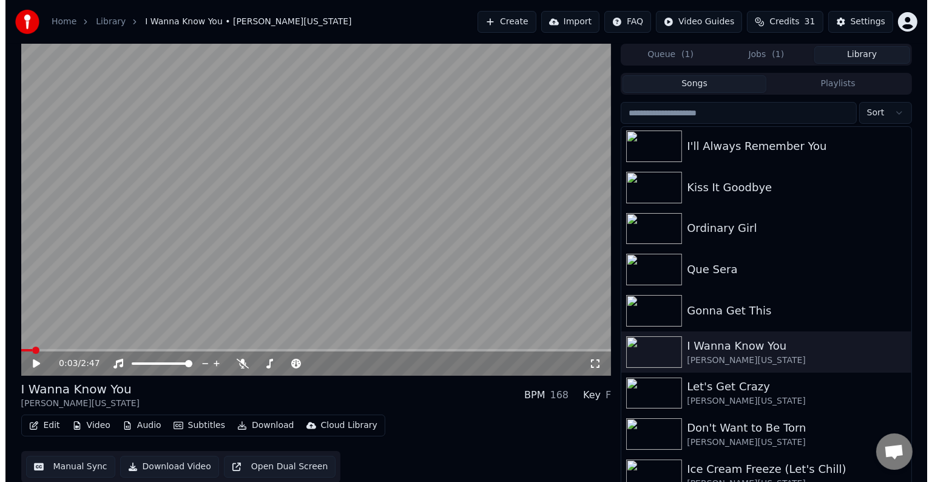
scroll to position [1652, 0]
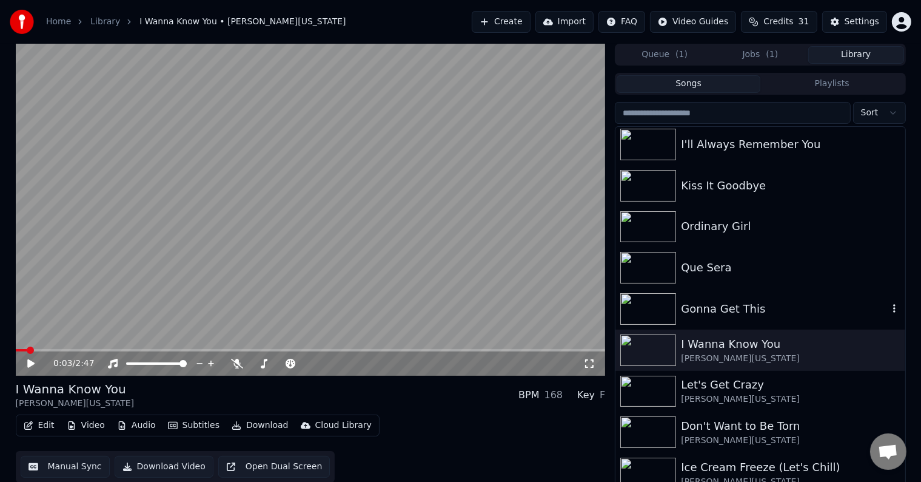
click at [755, 307] on div "Gonna Get This" at bounding box center [784, 308] width 207 height 17
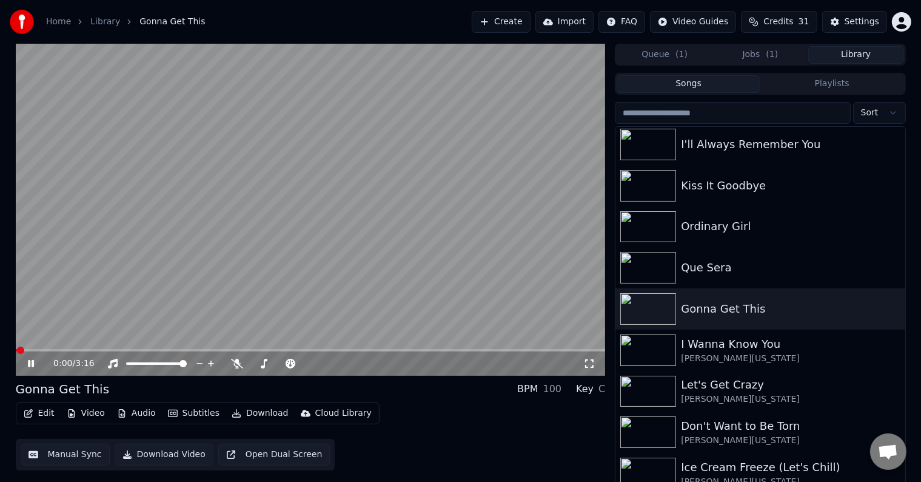
click at [29, 365] on icon at bounding box center [31, 363] width 6 height 7
click at [27, 409] on icon "button" at bounding box center [29, 413] width 10 height 8
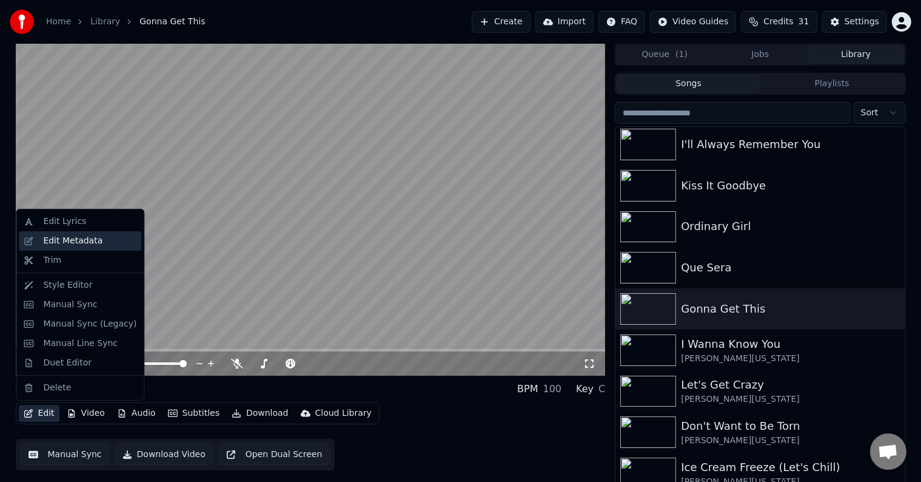
click at [87, 240] on div "Edit Metadata" at bounding box center [72, 241] width 59 height 12
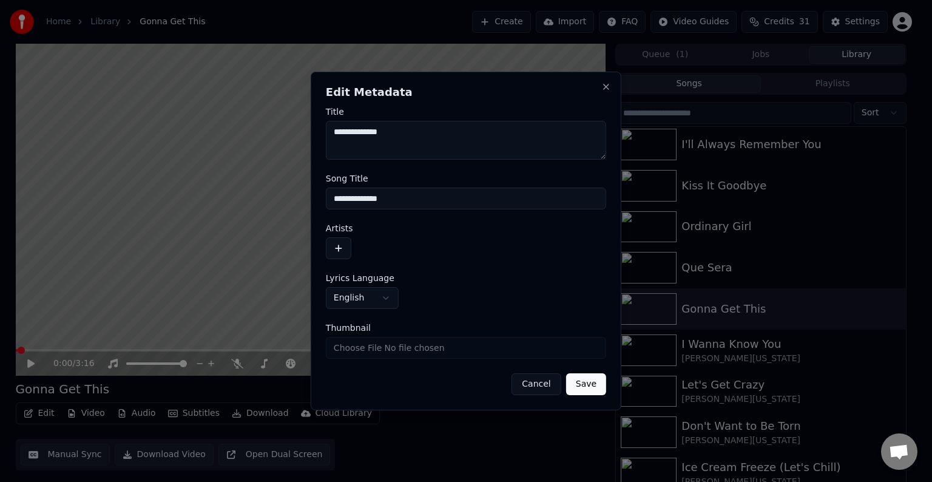
click at [341, 238] on button "button" at bounding box center [338, 248] width 25 height 22
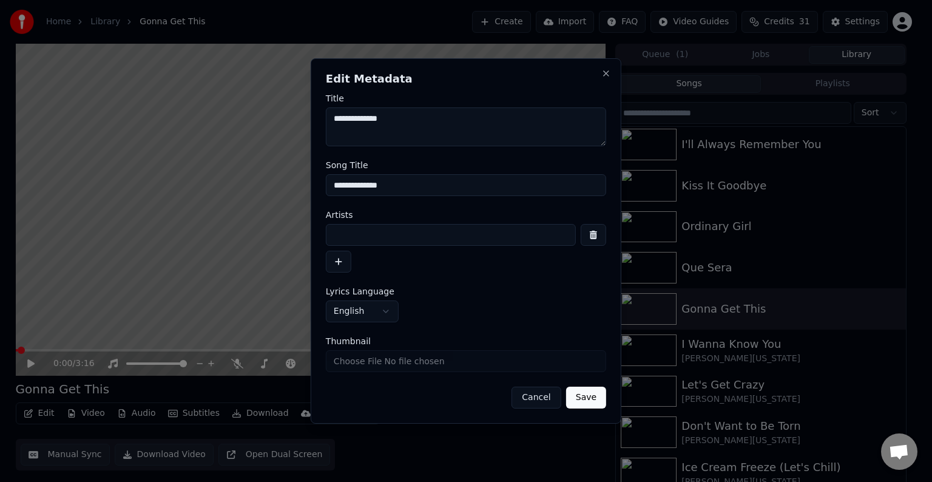
click at [362, 242] on input at bounding box center [451, 235] width 250 height 22
type input "**********"
click at [566, 386] on button "Save" at bounding box center [586, 397] width 40 height 22
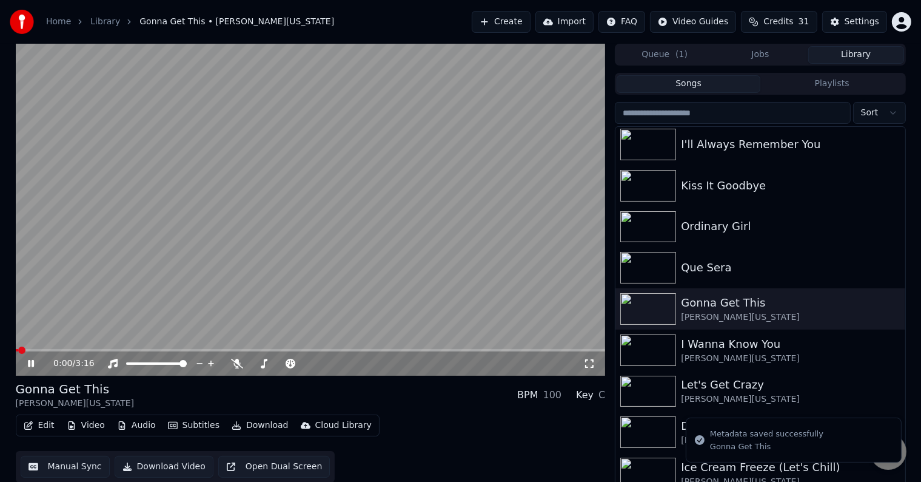
click at [27, 352] on div "0:00 / 3:16" at bounding box center [311, 363] width 590 height 24
click at [26, 361] on icon at bounding box center [39, 363] width 29 height 10
click at [42, 422] on button "Edit" at bounding box center [39, 425] width 41 height 17
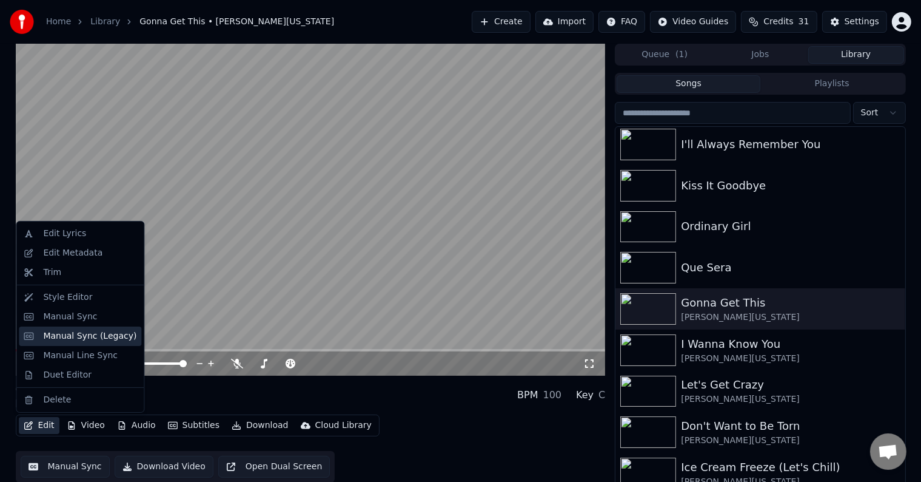
click at [73, 337] on div "Manual Sync (Legacy)" at bounding box center [89, 336] width 93 height 12
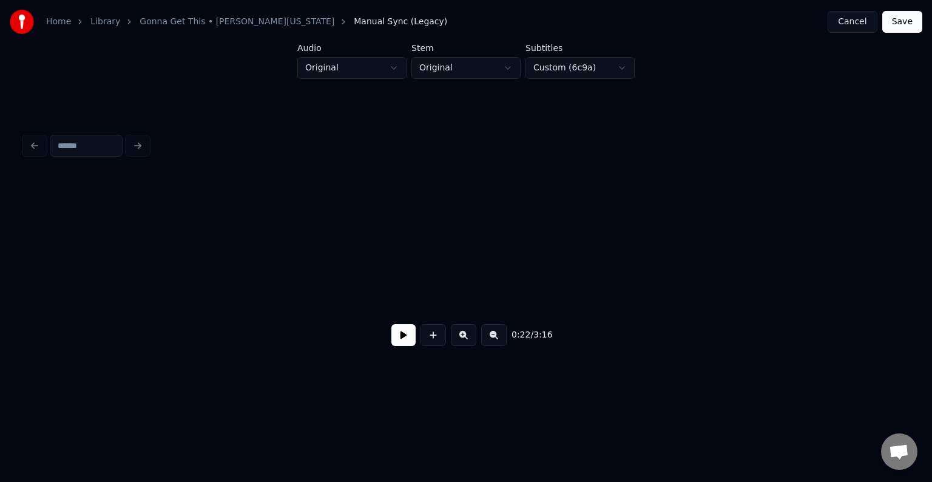
scroll to position [0, 2034]
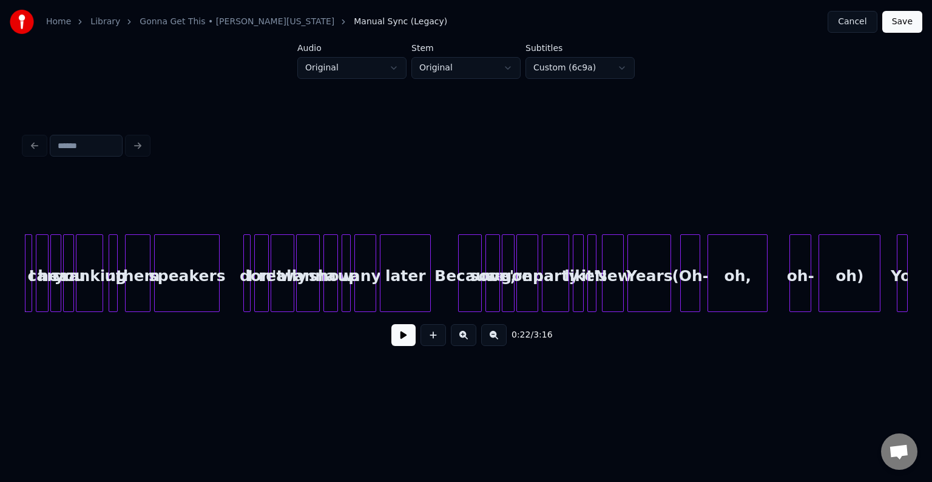
click at [412, 344] on button at bounding box center [403, 335] width 24 height 22
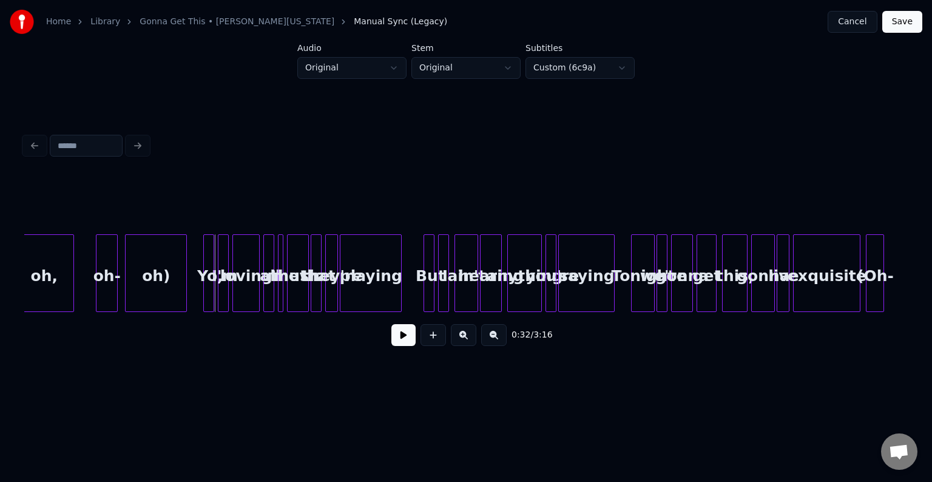
scroll to position [0, 2698]
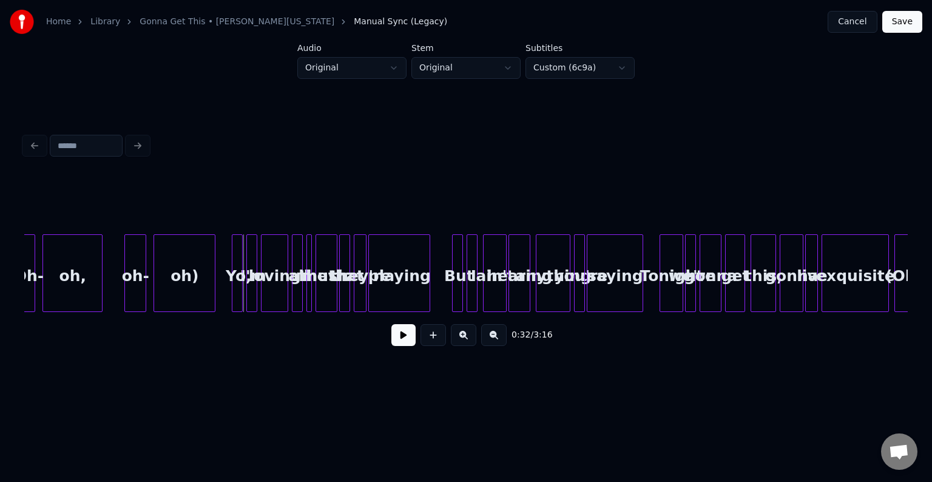
click at [161, 273] on div "oh)" at bounding box center [184, 276] width 61 height 82
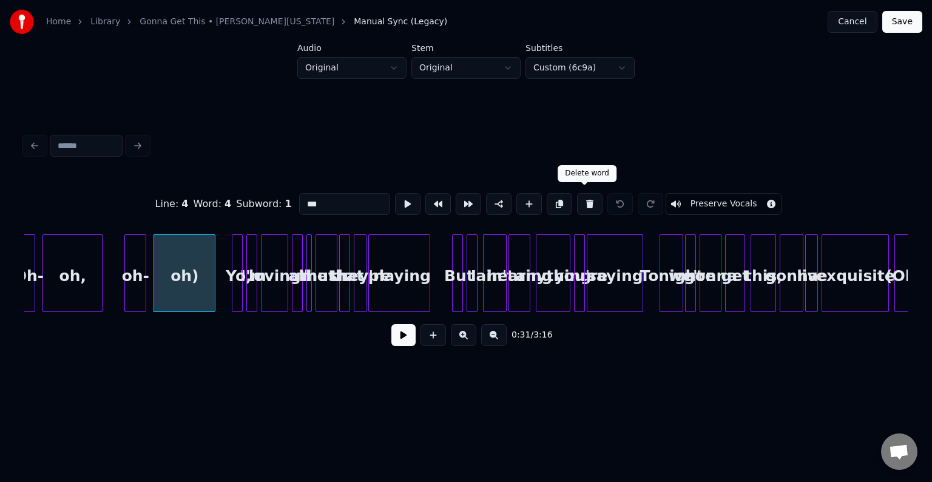
click at [577, 197] on button at bounding box center [589, 204] width 25 height 22
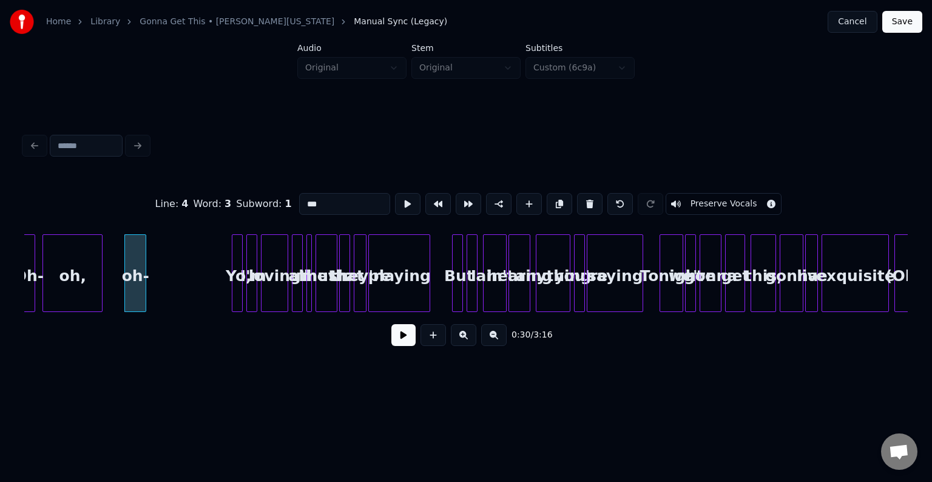
click at [577, 197] on button at bounding box center [589, 204] width 25 height 22
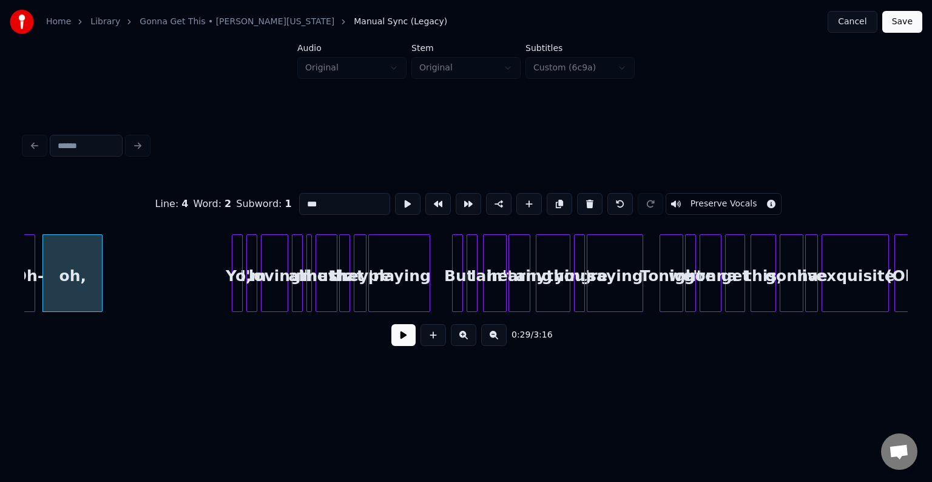
click at [577, 197] on button at bounding box center [589, 204] width 25 height 22
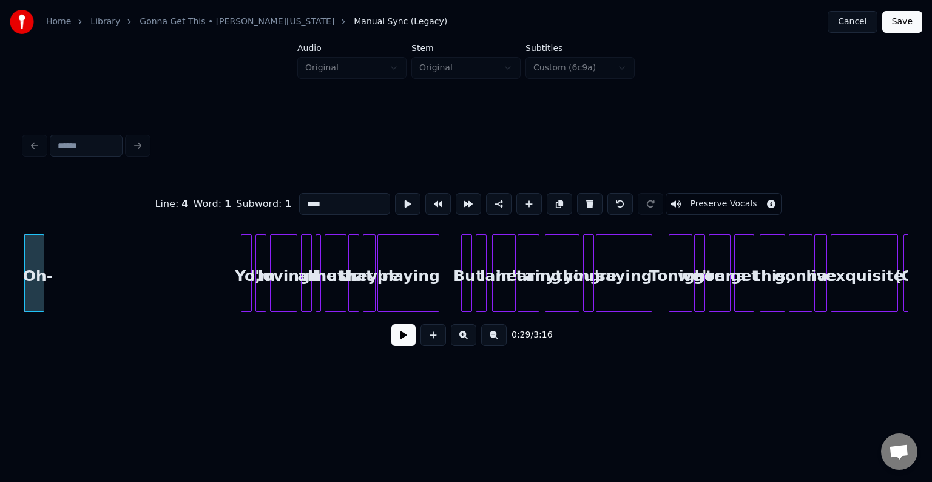
click at [577, 197] on button at bounding box center [589, 204] width 25 height 22
type input "*****"
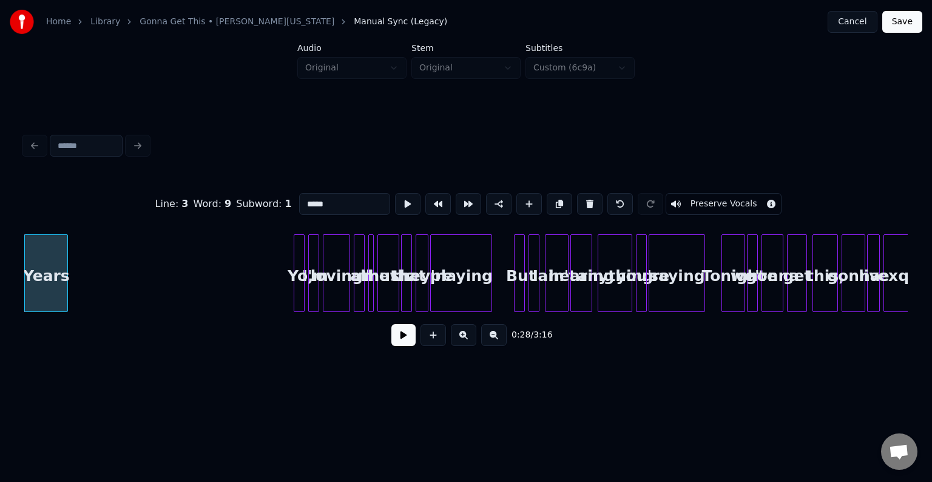
click at [295, 280] on div at bounding box center [296, 273] width 4 height 76
click at [402, 340] on button at bounding box center [403, 335] width 24 height 22
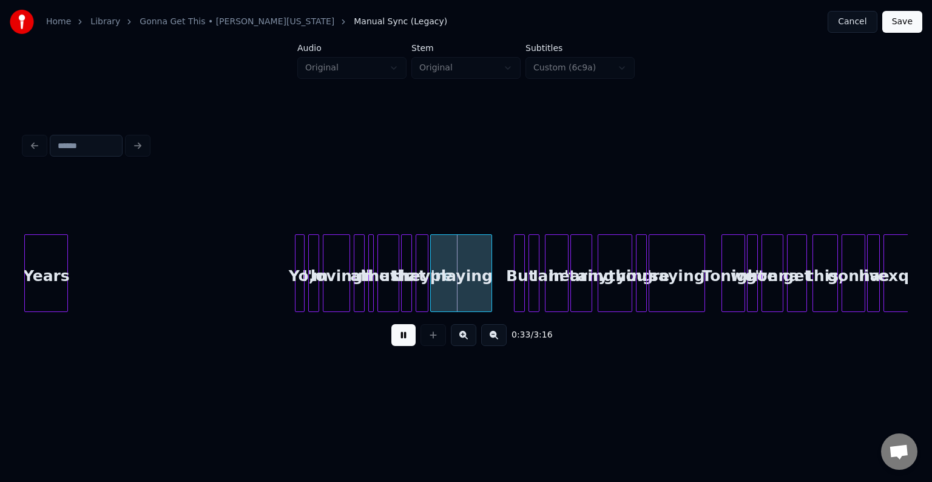
click at [303, 287] on div at bounding box center [302, 273] width 4 height 76
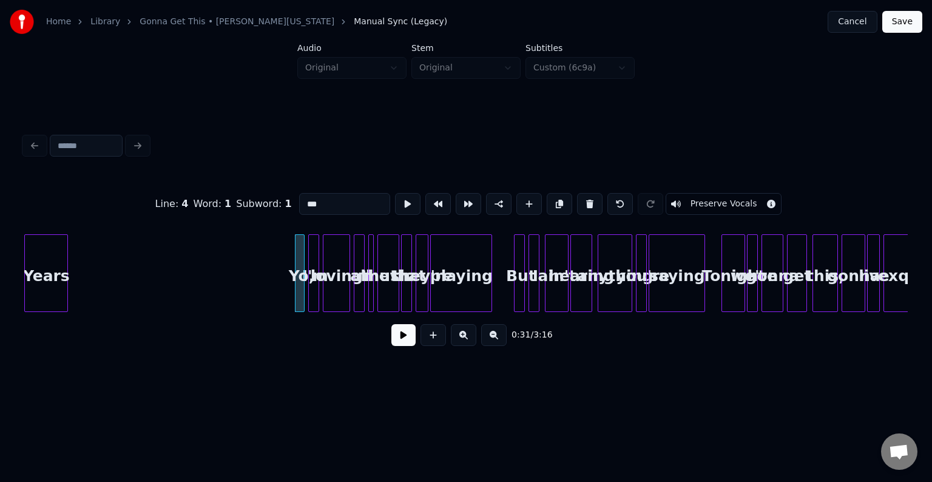
click at [399, 345] on button at bounding box center [403, 335] width 24 height 22
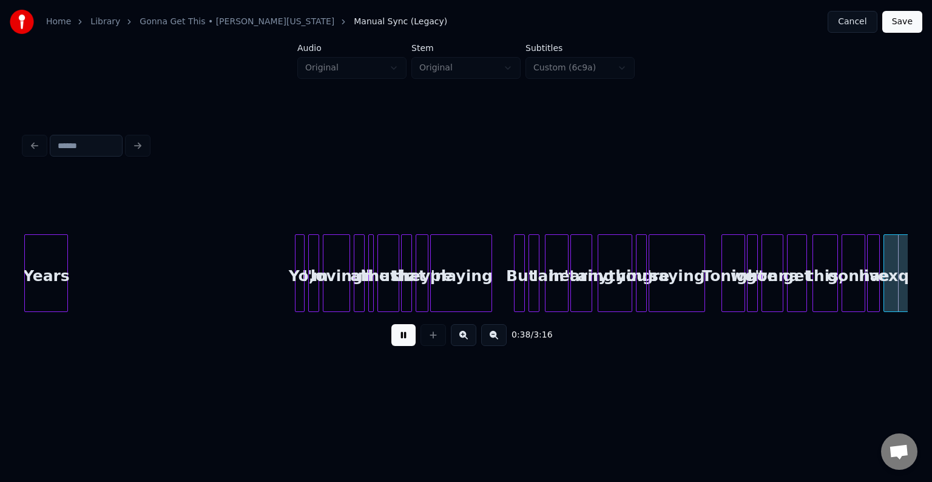
scroll to position [0, 3520]
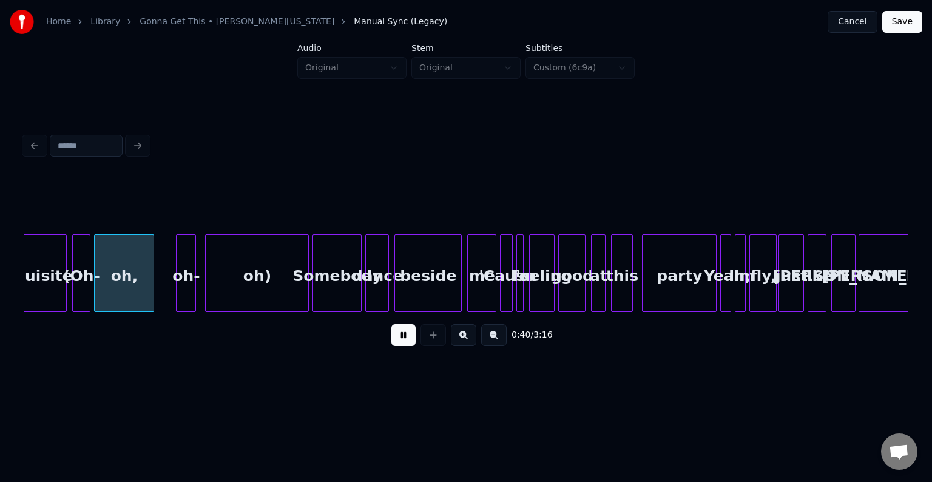
drag, startPoint x: 398, startPoint y: 344, endPoint x: 325, endPoint y: 305, distance: 82.5
click at [398, 343] on button at bounding box center [403, 335] width 24 height 22
click at [260, 289] on div "oh)" at bounding box center [257, 276] width 103 height 82
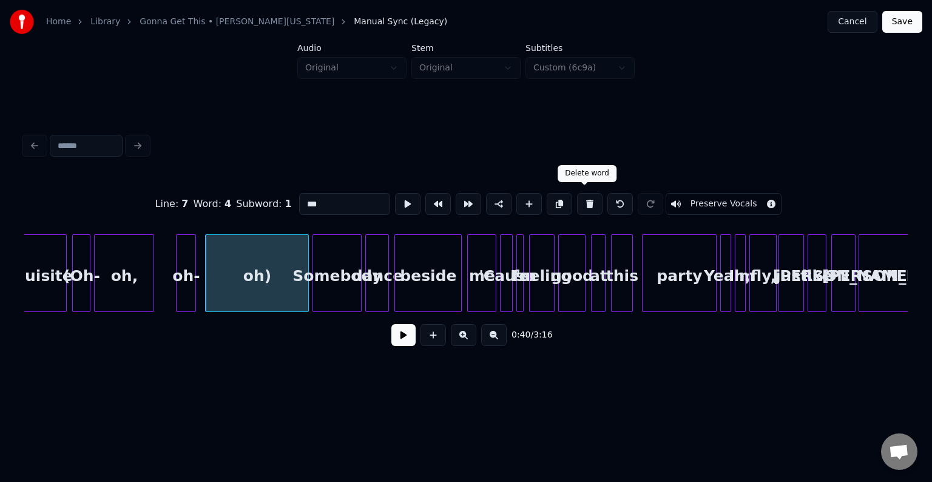
click at [577, 204] on button at bounding box center [589, 204] width 25 height 22
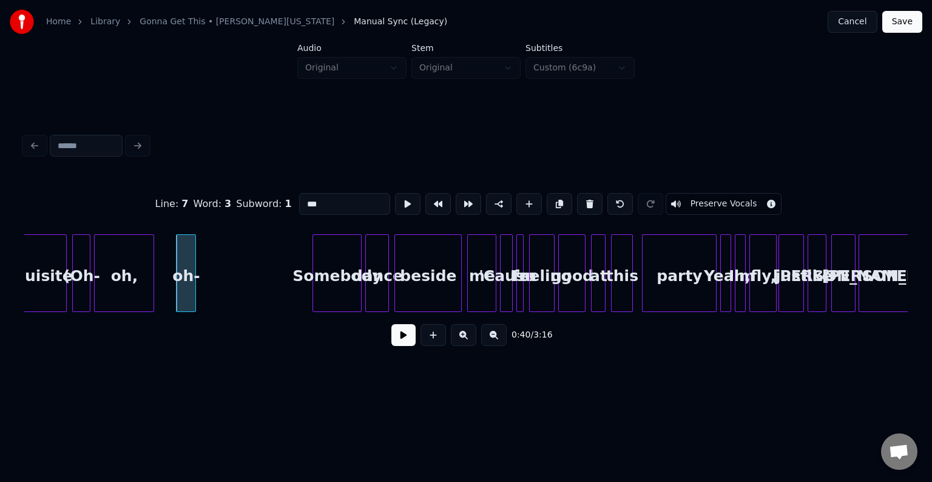
click at [577, 204] on button at bounding box center [589, 204] width 25 height 22
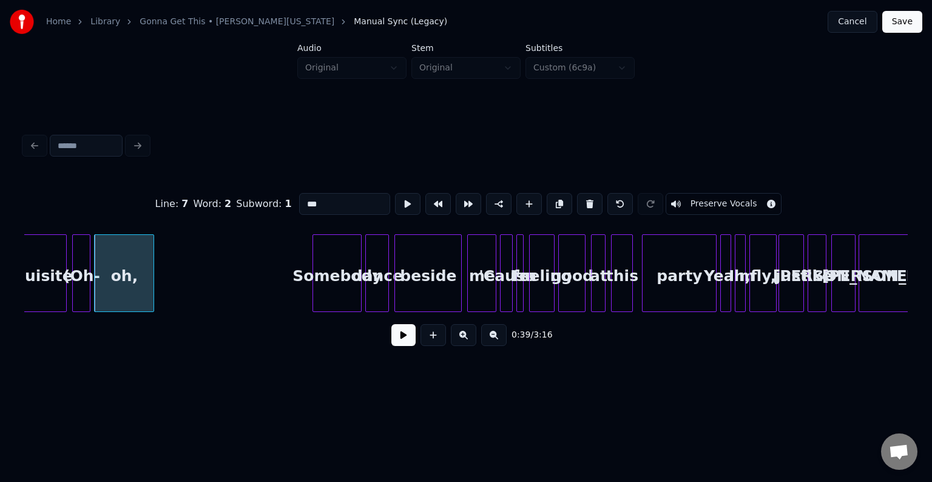
click at [577, 204] on button at bounding box center [589, 204] width 25 height 22
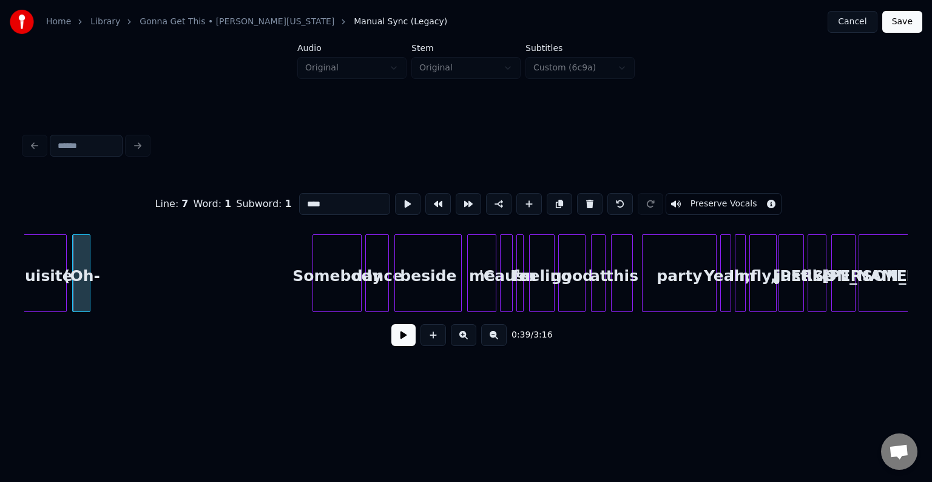
click at [577, 204] on button at bounding box center [589, 204] width 25 height 22
type input "*********"
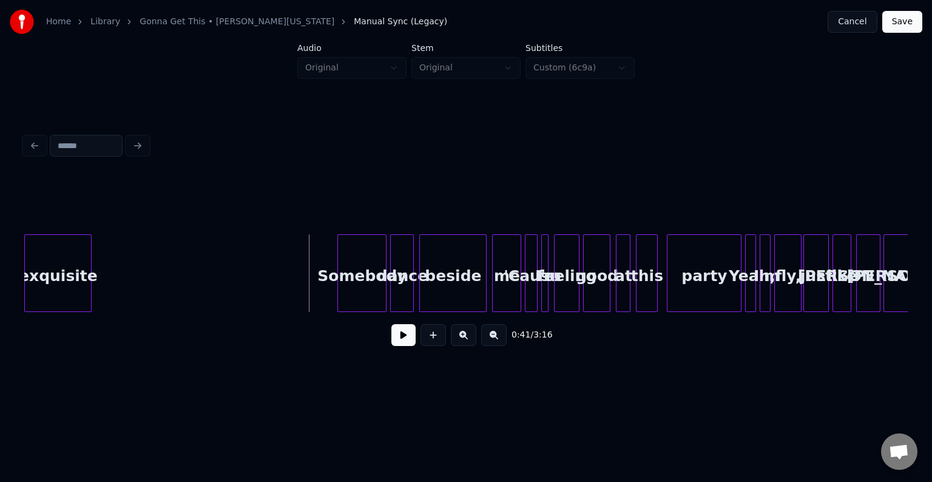
click at [400, 340] on button at bounding box center [403, 335] width 24 height 22
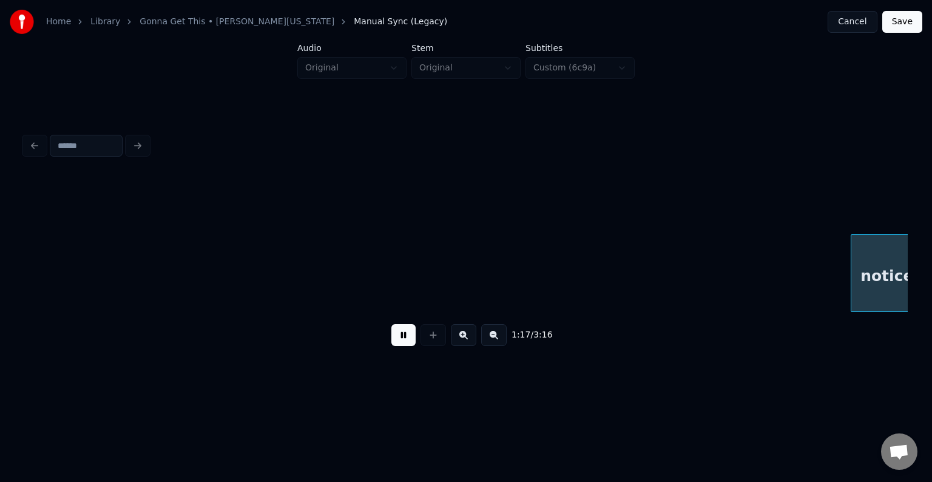
scroll to position [0, 7031]
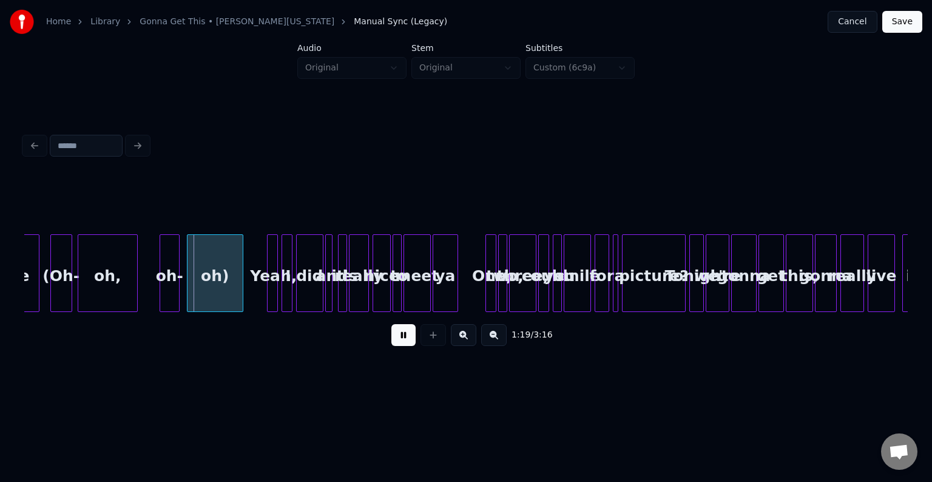
click at [400, 339] on button at bounding box center [403, 335] width 24 height 22
click at [234, 298] on div "oh)" at bounding box center [214, 276] width 55 height 82
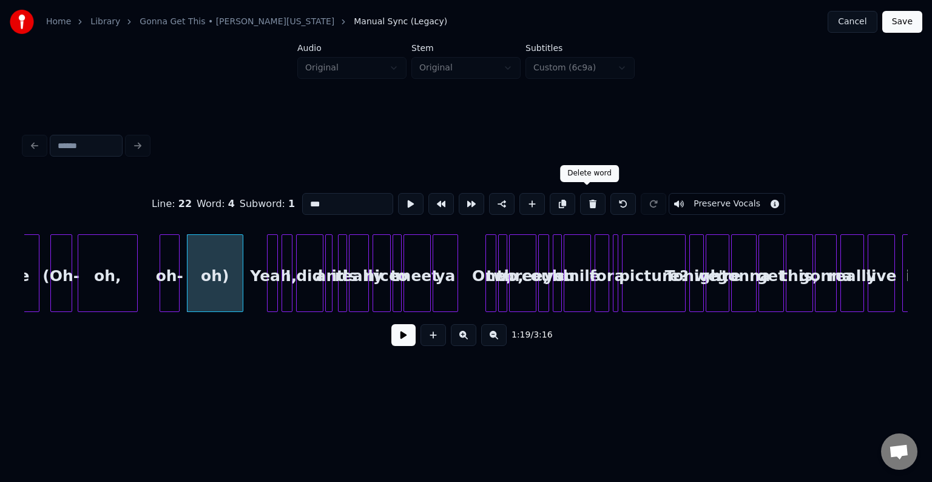
click at [593, 195] on button at bounding box center [592, 204] width 25 height 22
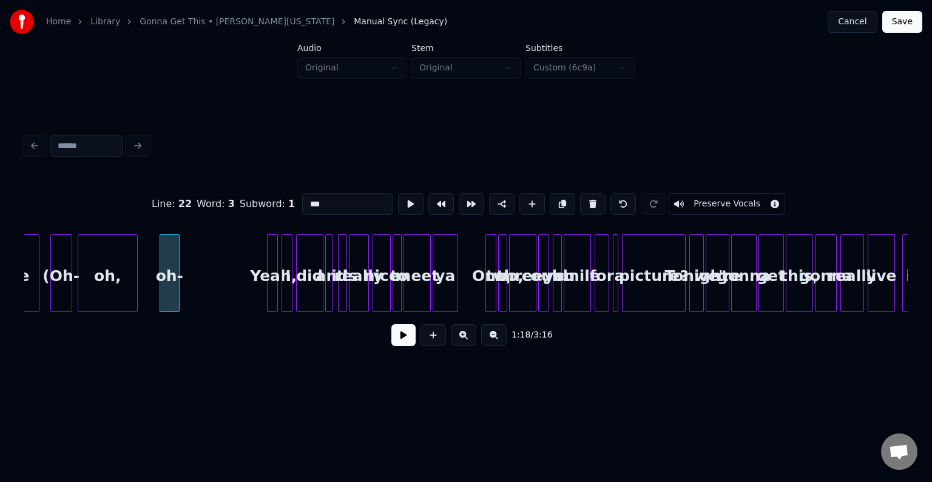
click at [593, 195] on button at bounding box center [592, 204] width 25 height 22
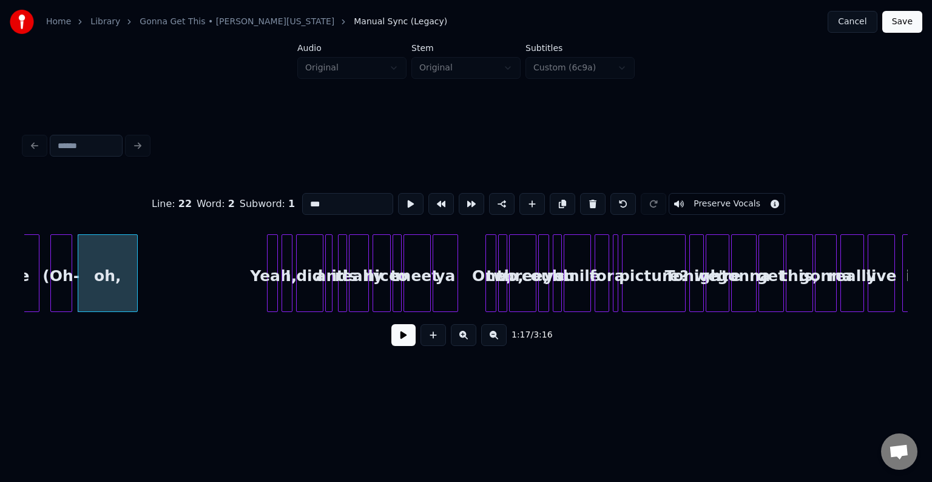
click at [593, 195] on button at bounding box center [592, 204] width 25 height 22
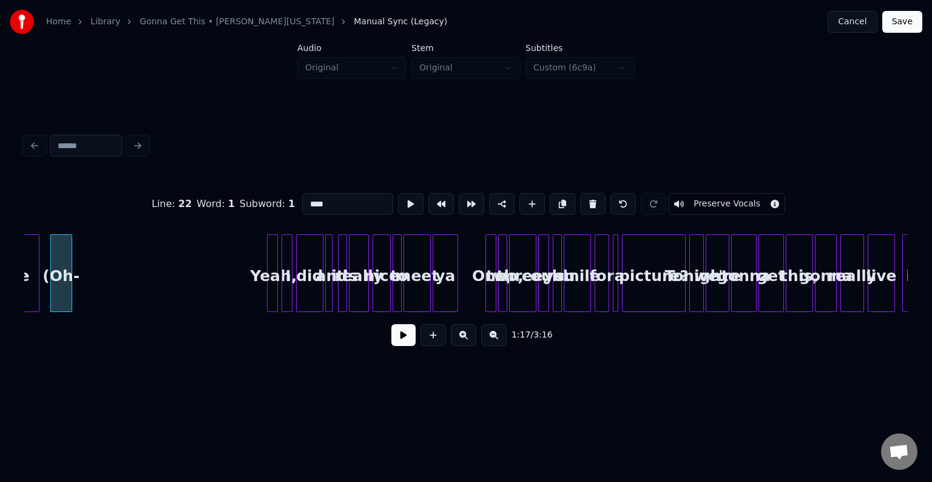
click at [593, 195] on button at bounding box center [592, 204] width 25 height 22
type input "******"
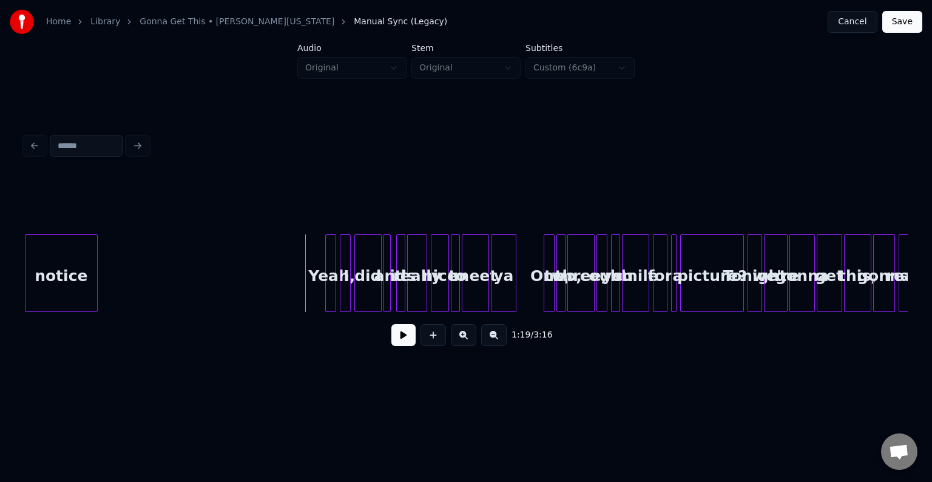
click at [403, 346] on button at bounding box center [403, 335] width 24 height 22
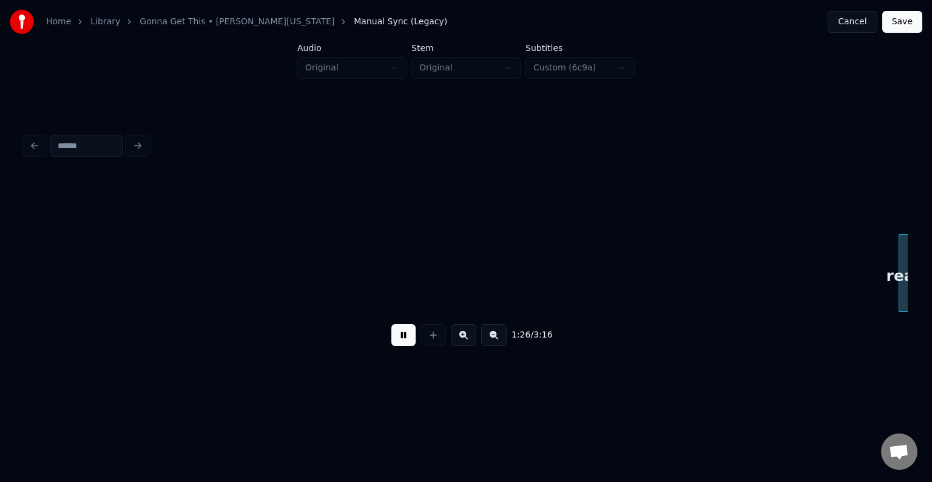
scroll to position [0, 7856]
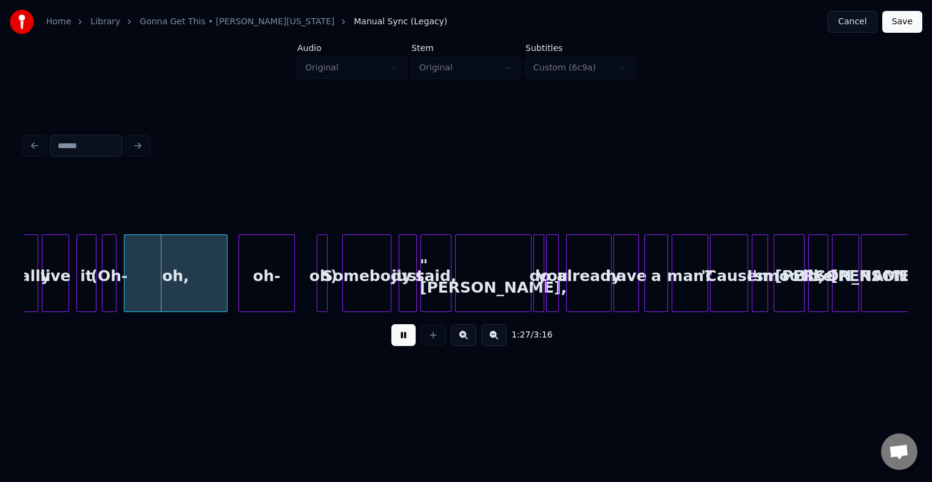
click at [402, 346] on button at bounding box center [403, 335] width 24 height 22
click at [325, 286] on div at bounding box center [325, 273] width 4 height 76
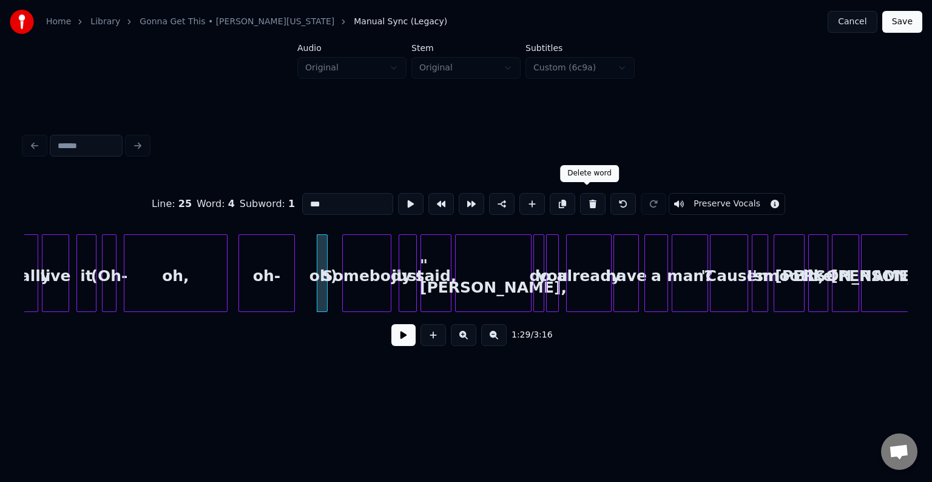
click at [582, 199] on button at bounding box center [592, 204] width 25 height 22
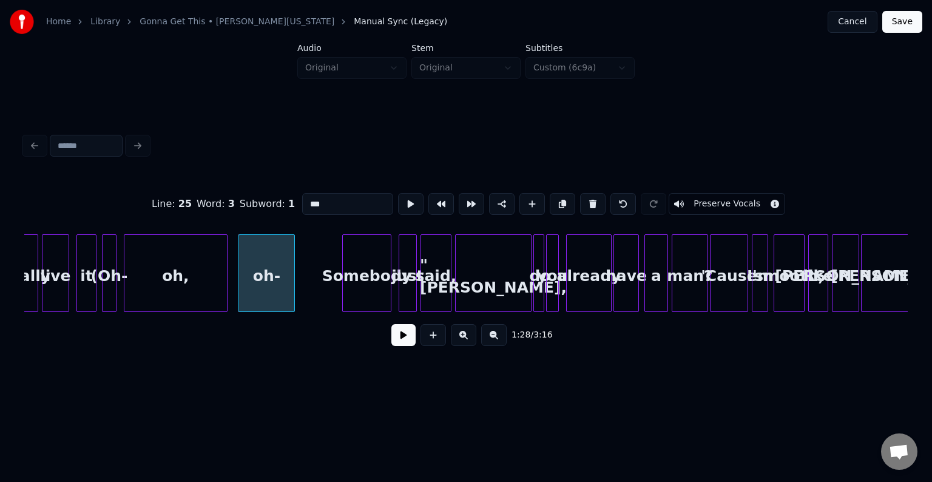
click at [582, 199] on button at bounding box center [592, 204] width 25 height 22
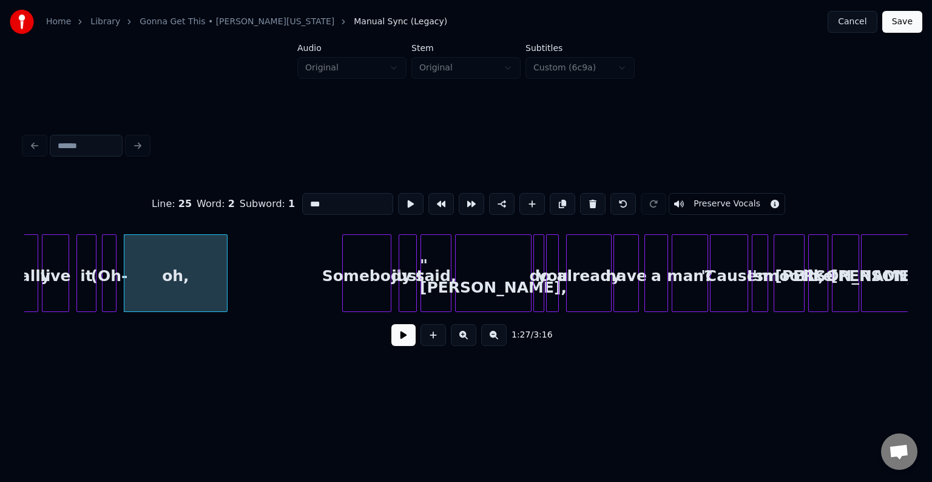
click at [582, 199] on button at bounding box center [592, 204] width 25 height 22
type input "**"
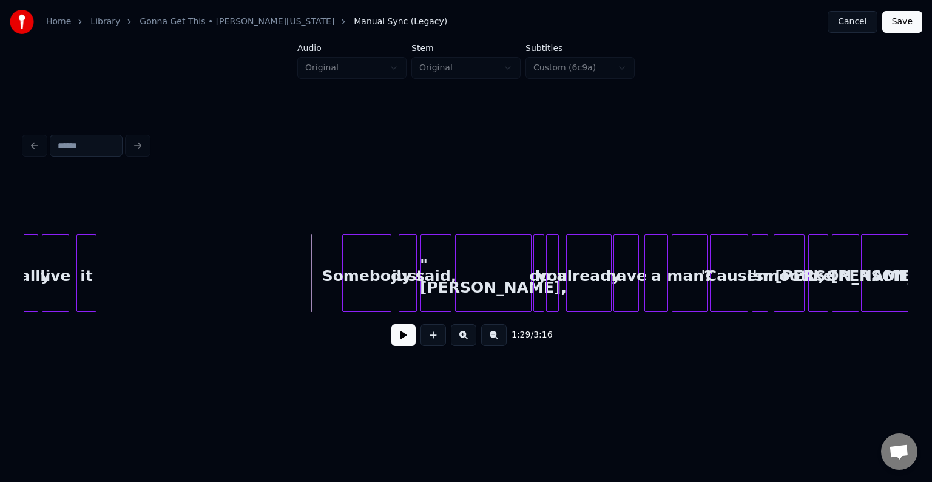
click at [400, 346] on button at bounding box center [403, 335] width 24 height 22
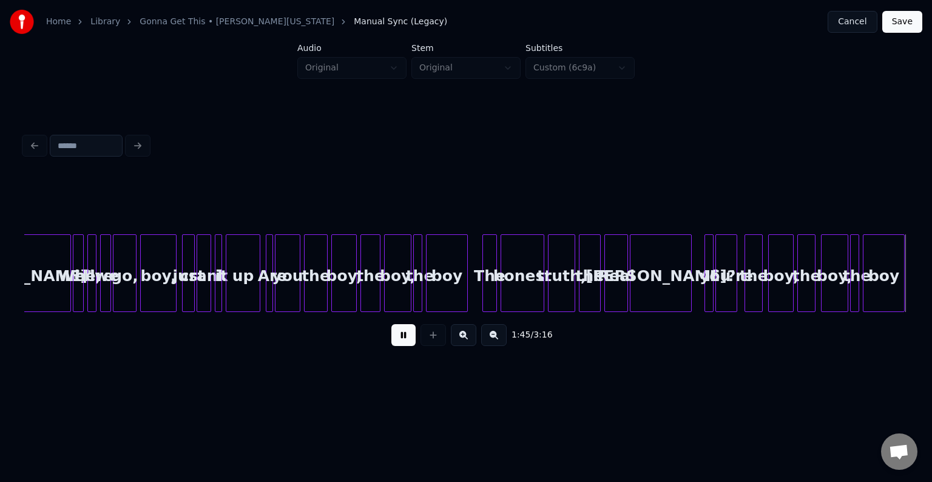
scroll to position [0, 9625]
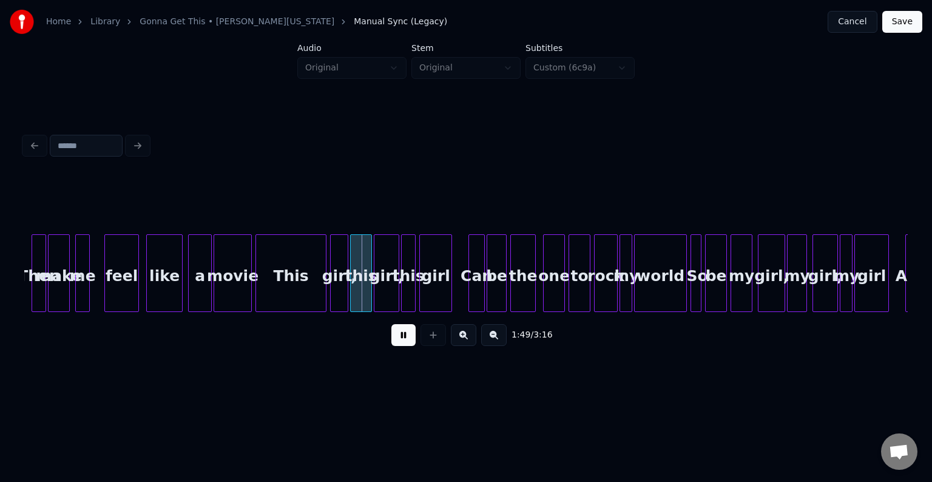
click at [398, 338] on button at bounding box center [403, 335] width 24 height 22
click at [281, 277] on div "This" at bounding box center [291, 276] width 70 height 82
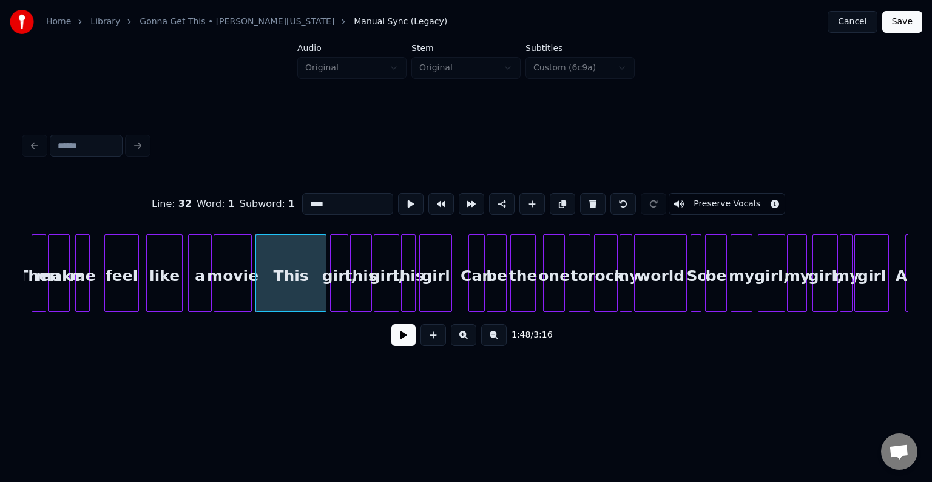
click at [405, 343] on button at bounding box center [403, 335] width 24 height 22
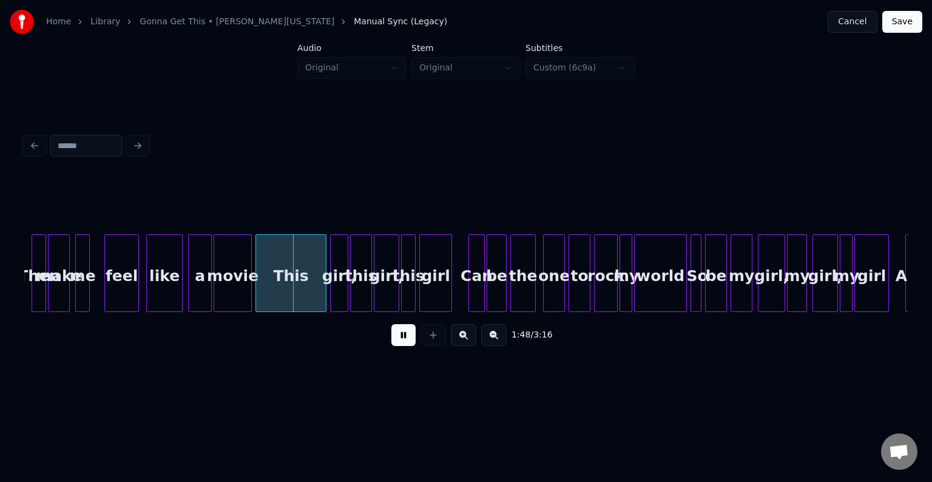
drag, startPoint x: 403, startPoint y: 338, endPoint x: 348, endPoint y: 295, distance: 69.6
click at [402, 337] on button at bounding box center [403, 335] width 24 height 22
click at [303, 270] on div at bounding box center [304, 273] width 4 height 76
click at [298, 273] on div at bounding box center [297, 273] width 4 height 76
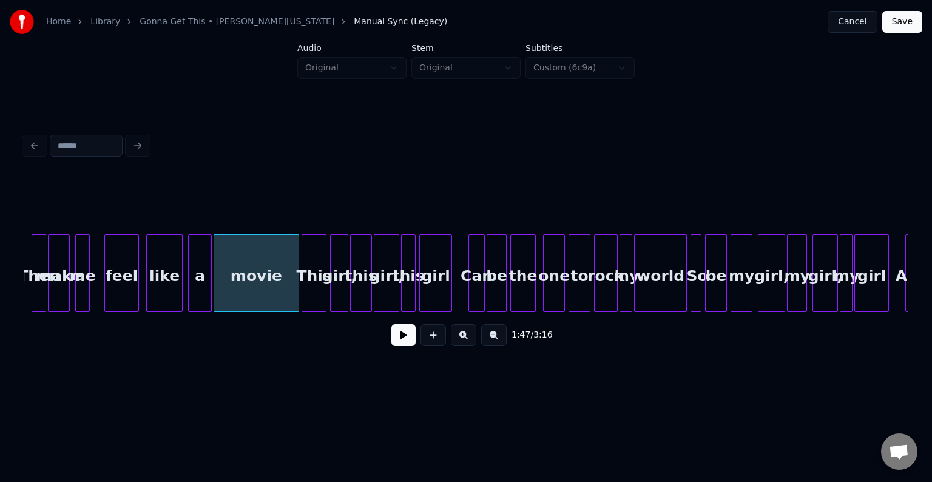
click at [397, 338] on button at bounding box center [403, 335] width 24 height 22
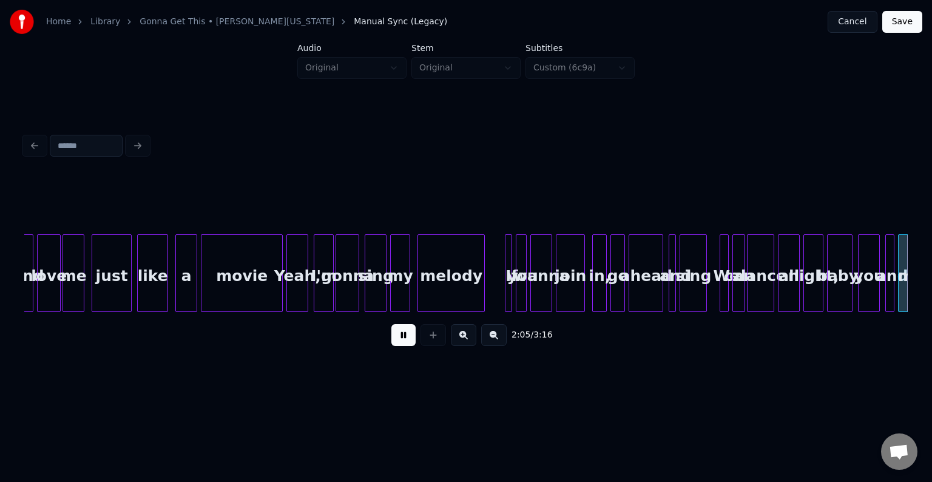
scroll to position [0, 11393]
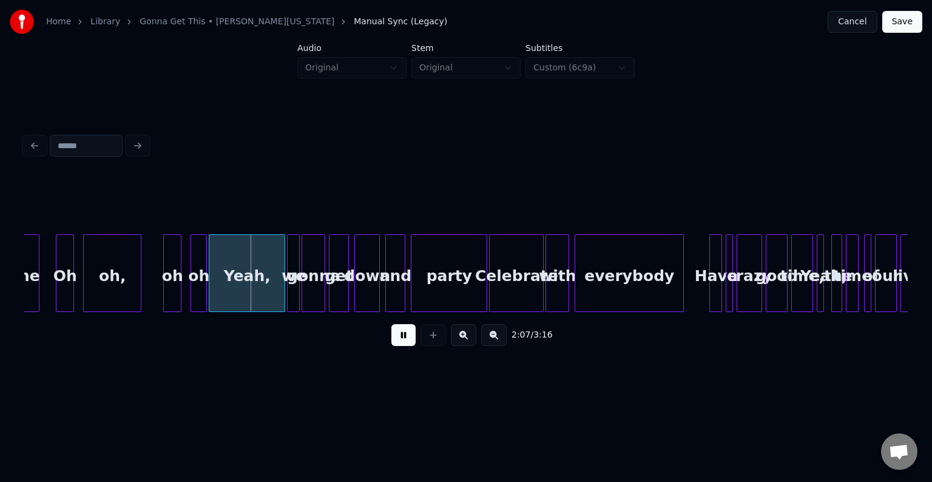
click at [382, 347] on div "2:07 / 3:16" at bounding box center [466, 334] width 864 height 27
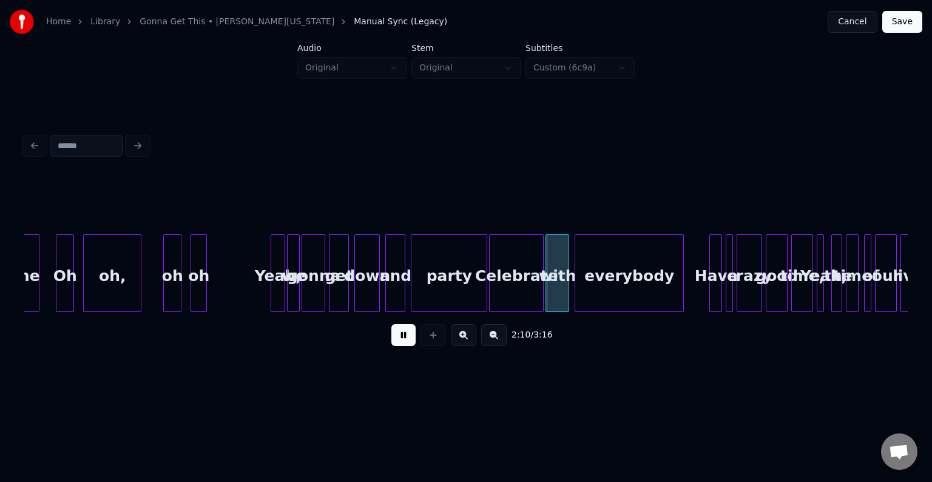
click at [272, 284] on div at bounding box center [273, 273] width 4 height 76
click at [408, 340] on button at bounding box center [403, 335] width 24 height 22
click at [192, 274] on div at bounding box center [193, 273] width 4 height 76
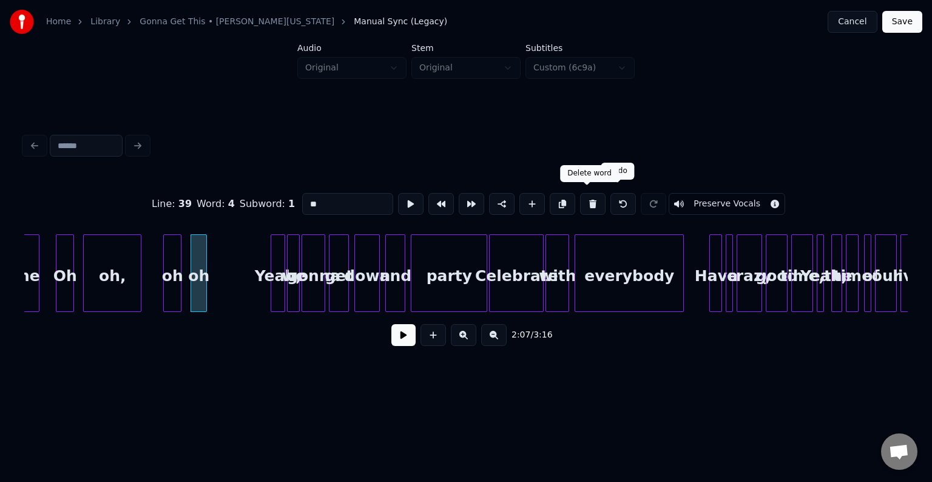
click at [588, 204] on button at bounding box center [592, 204] width 25 height 22
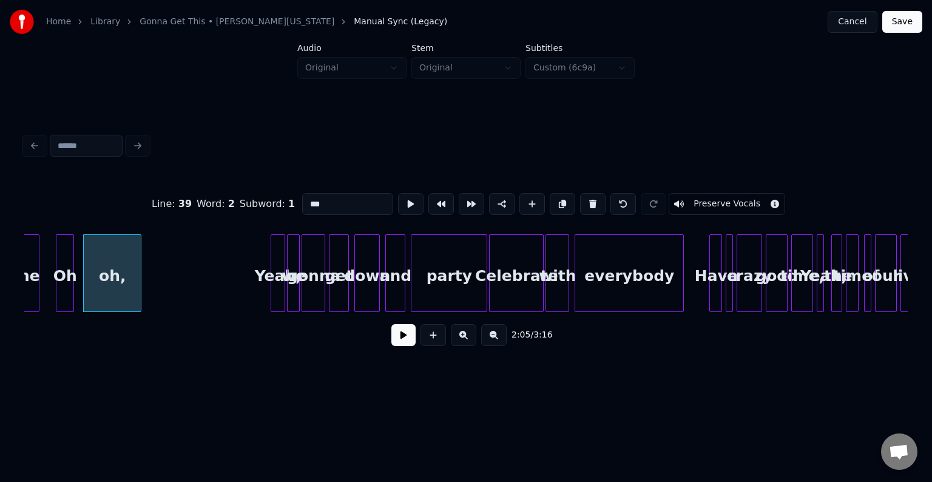
click at [588, 204] on button at bounding box center [592, 204] width 25 height 22
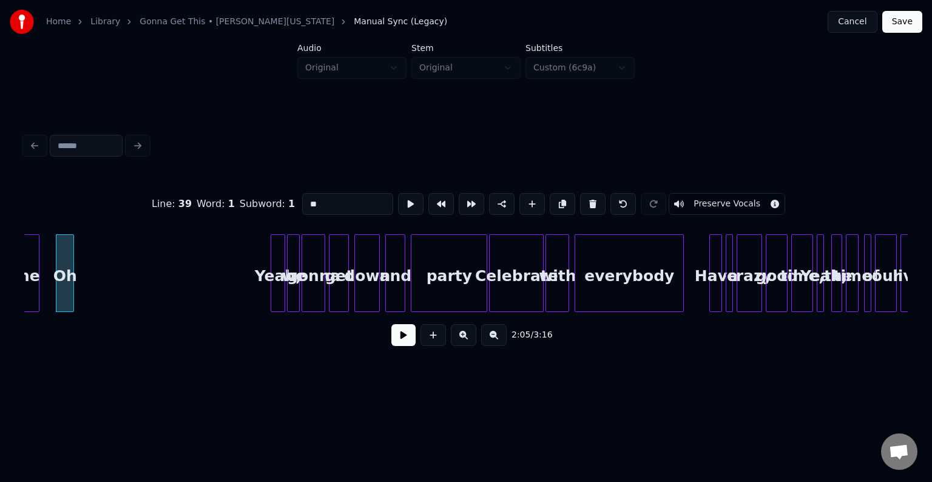
click at [588, 204] on button at bounding box center [592, 204] width 25 height 22
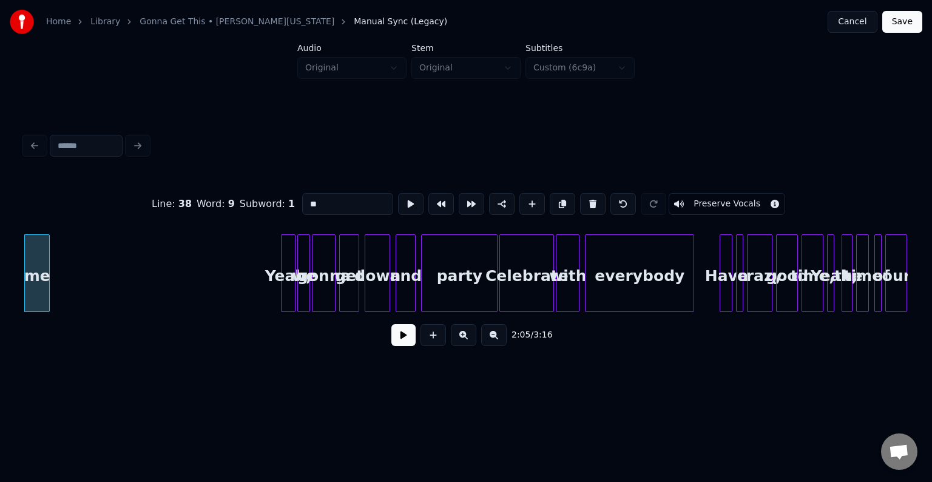
click at [281, 281] on div "Yeah," at bounding box center [287, 276] width 13 height 82
type input "*****"
click at [405, 339] on button at bounding box center [403, 335] width 24 height 22
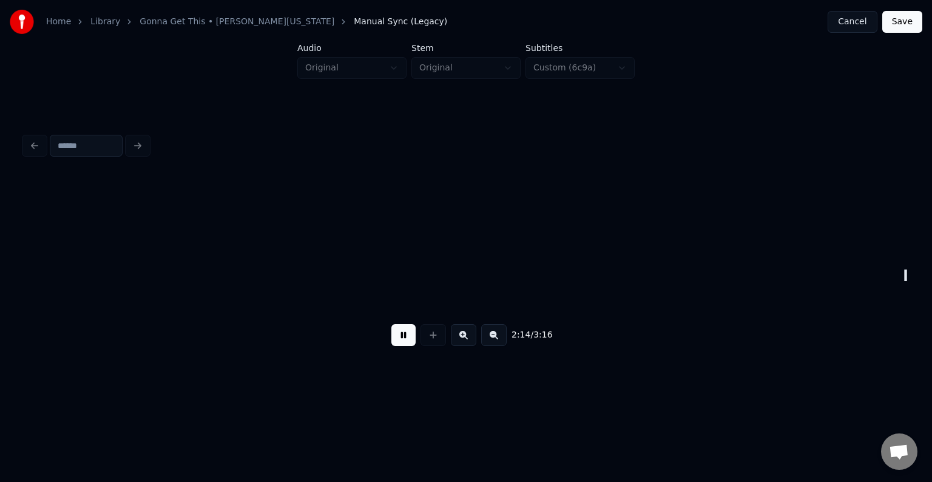
scroll to position [0, 12266]
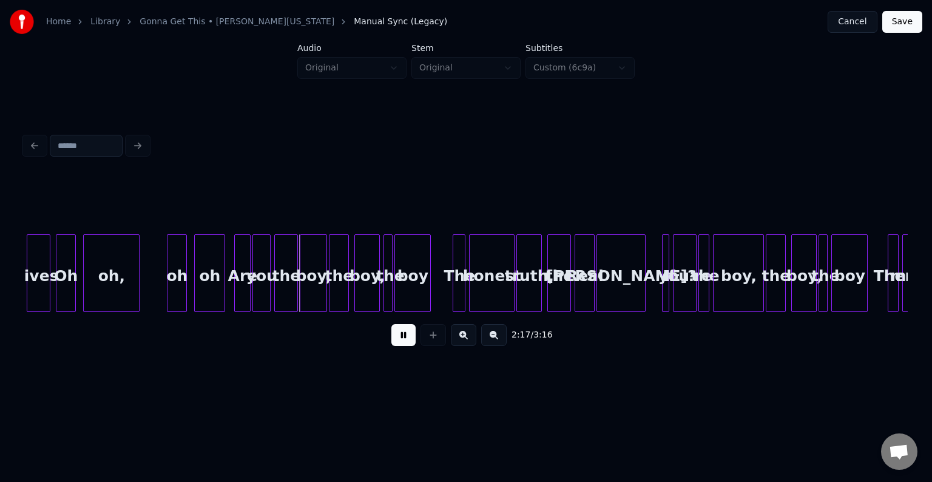
click at [211, 277] on div "oh" at bounding box center [210, 276] width 30 height 82
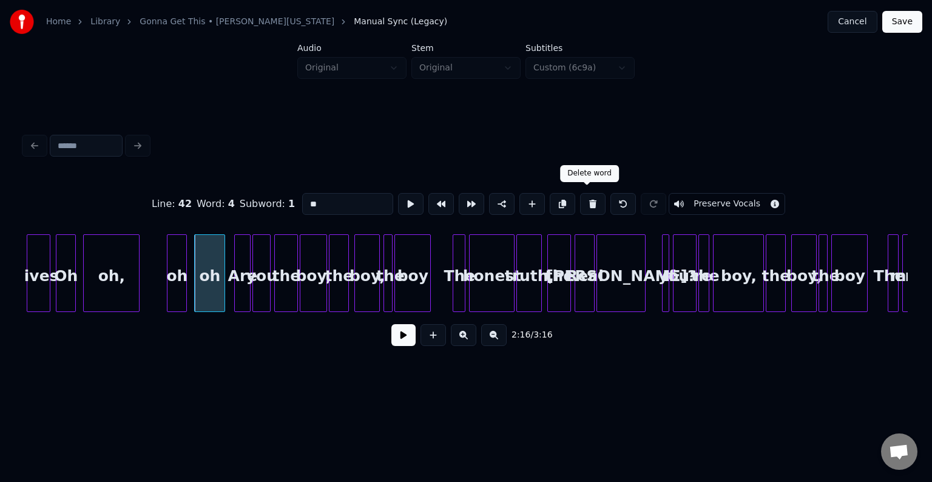
click at [580, 204] on button at bounding box center [592, 204] width 25 height 22
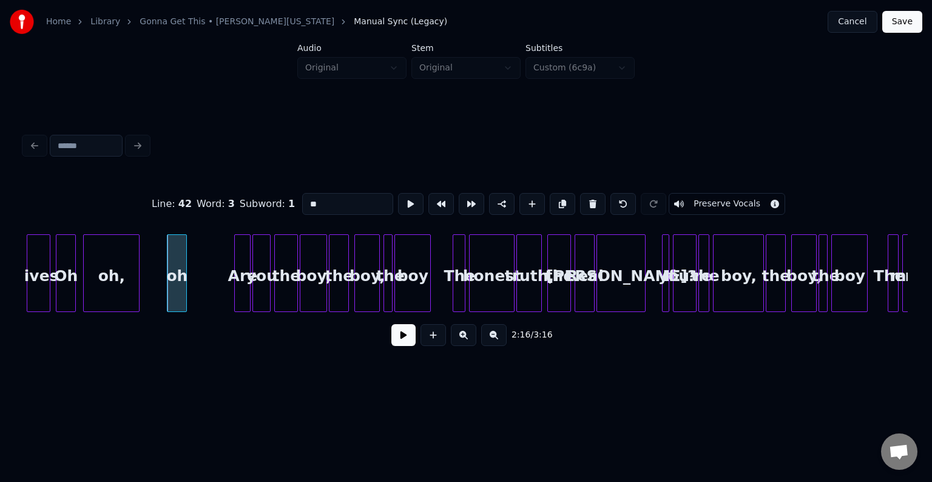
click at [580, 204] on button at bounding box center [592, 204] width 25 height 22
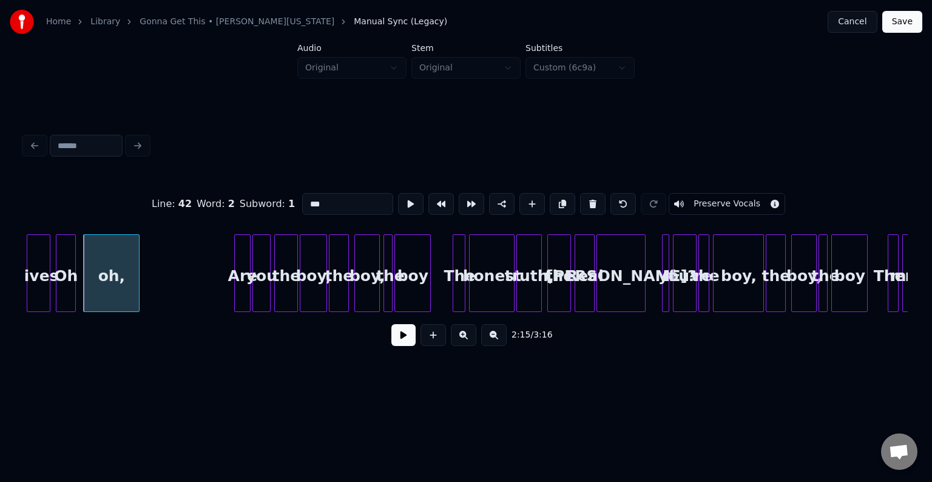
click at [580, 204] on button at bounding box center [592, 204] width 25 height 22
type input "*****"
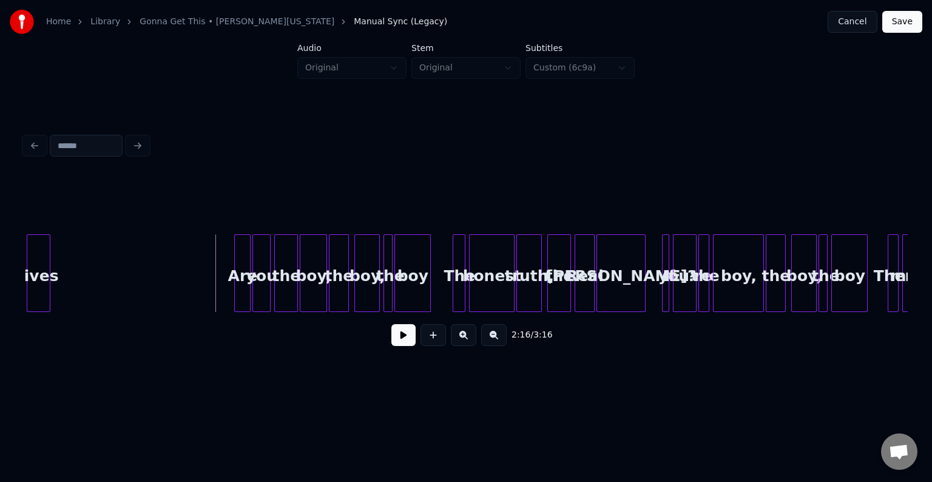
click at [403, 345] on button at bounding box center [403, 335] width 24 height 22
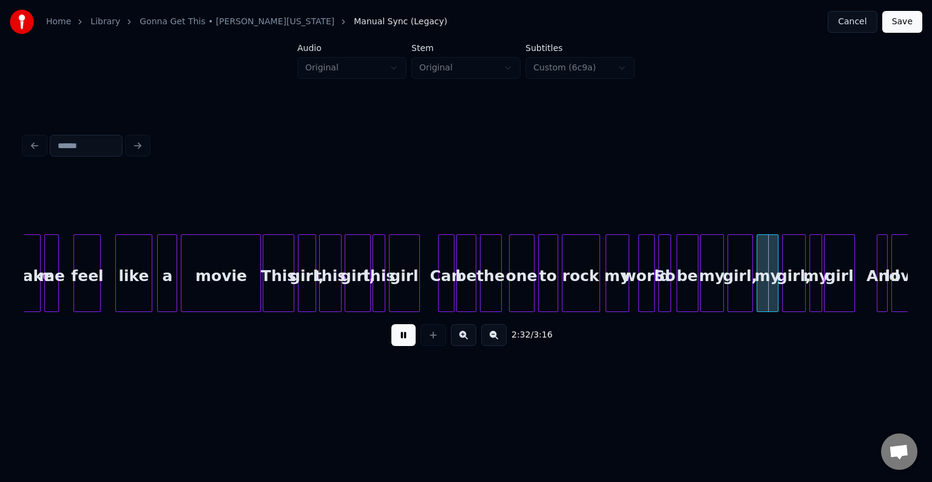
click at [409, 339] on button at bounding box center [403, 335] width 24 height 22
click at [570, 286] on div "rock" at bounding box center [580, 276] width 37 height 82
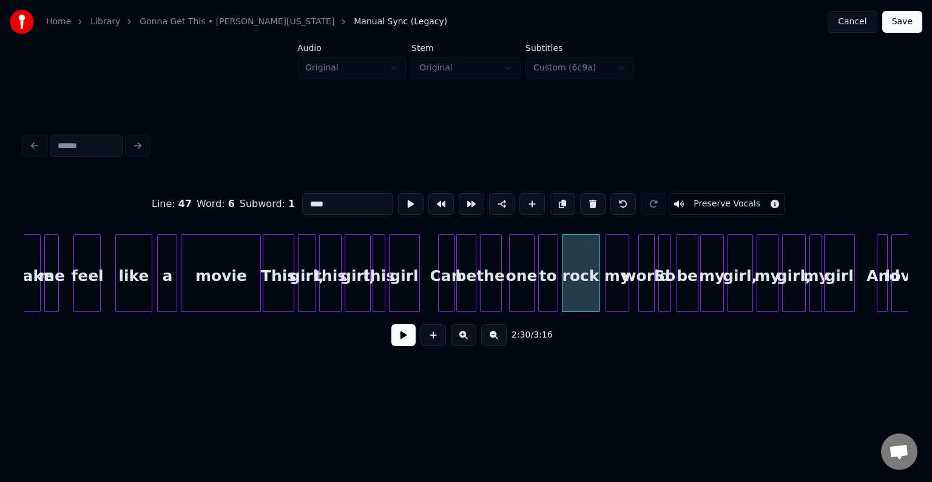
click at [403, 333] on button at bounding box center [403, 335] width 24 height 22
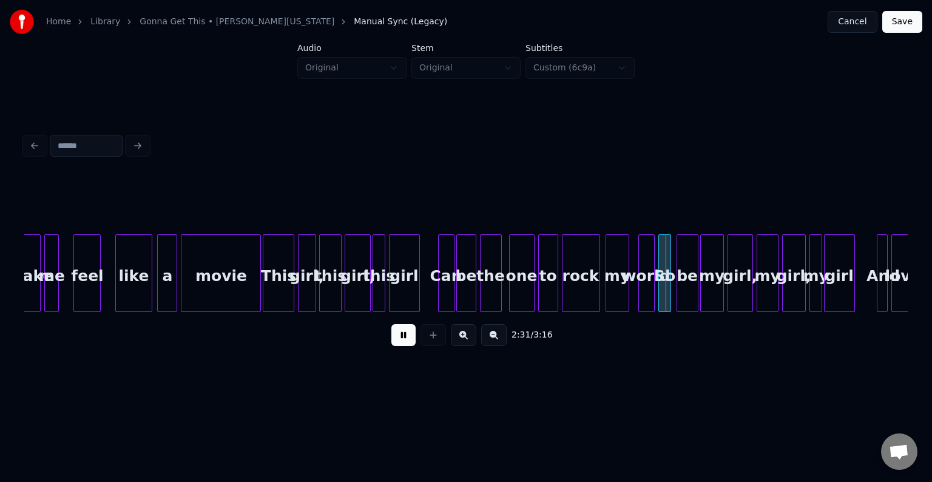
click at [403, 333] on button at bounding box center [403, 335] width 24 height 22
click at [576, 280] on div "rock" at bounding box center [580, 276] width 37 height 82
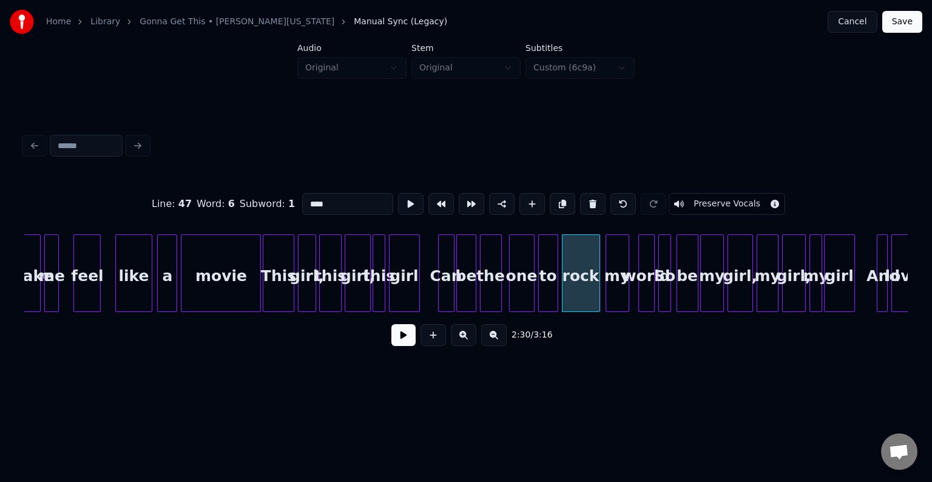
click at [391, 344] on div "2:30 / 3:16" at bounding box center [466, 334] width 864 height 27
click at [398, 337] on button at bounding box center [403, 335] width 24 height 22
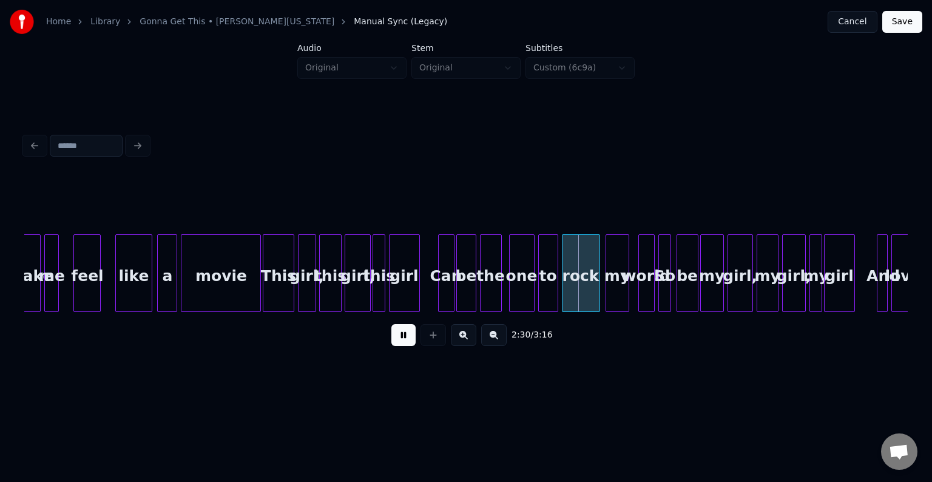
click at [399, 335] on button at bounding box center [403, 335] width 24 height 22
click at [587, 289] on div at bounding box center [586, 273] width 4 height 76
click at [604, 287] on div "my" at bounding box center [602, 276] width 22 height 82
click at [600, 294] on div at bounding box center [602, 273] width 4 height 76
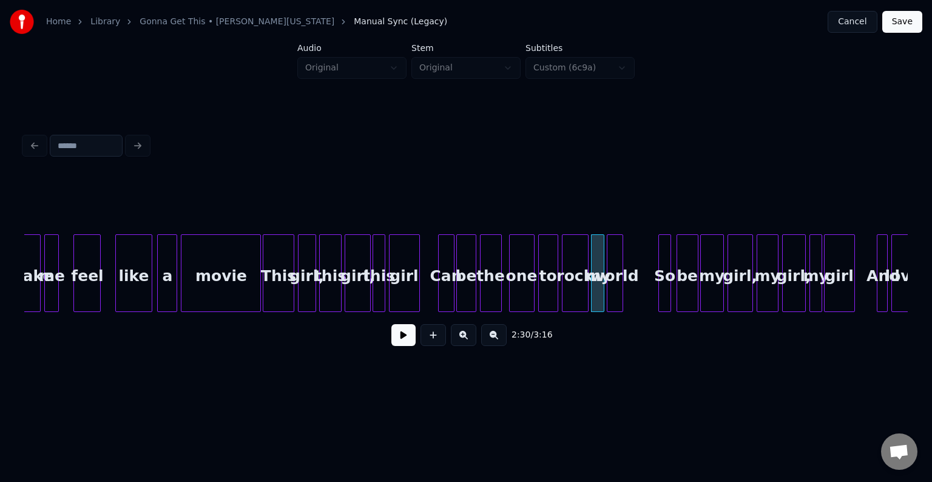
click at [614, 294] on div "world" at bounding box center [614, 276] width 15 height 82
click at [632, 295] on div at bounding box center [632, 273] width 4 height 76
click at [399, 341] on button at bounding box center [403, 335] width 24 height 22
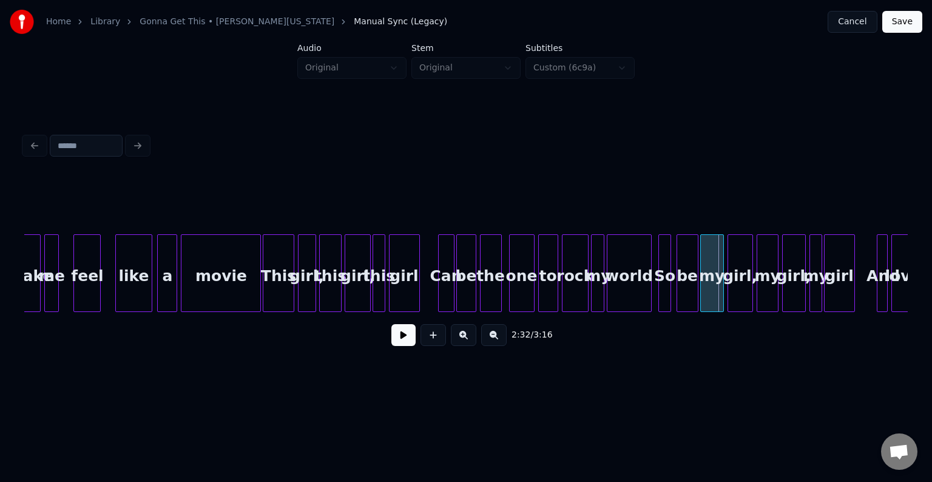
click at [650, 291] on div at bounding box center [649, 273] width 4 height 76
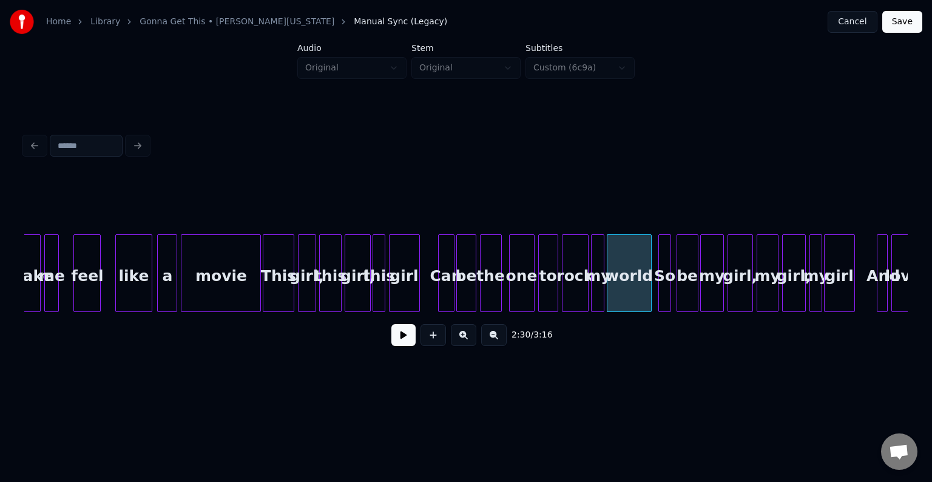
click at [395, 337] on button at bounding box center [403, 335] width 24 height 22
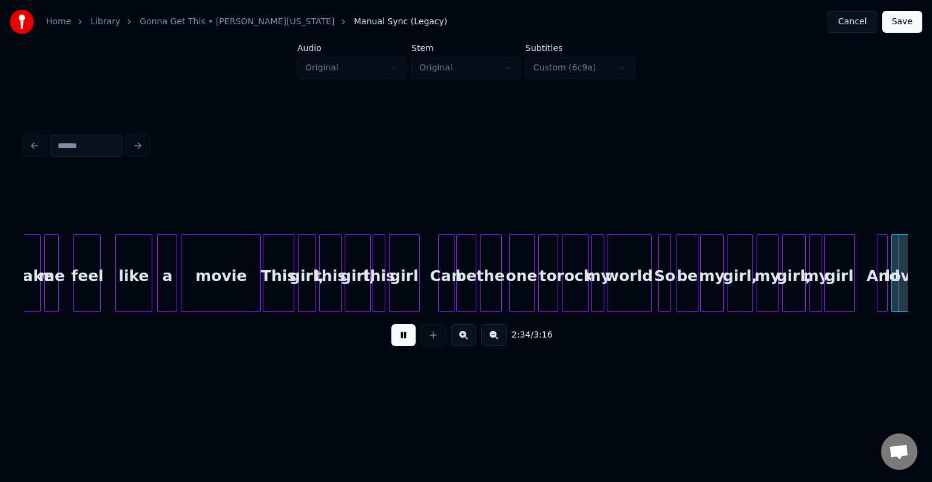
scroll to position [0, 14033]
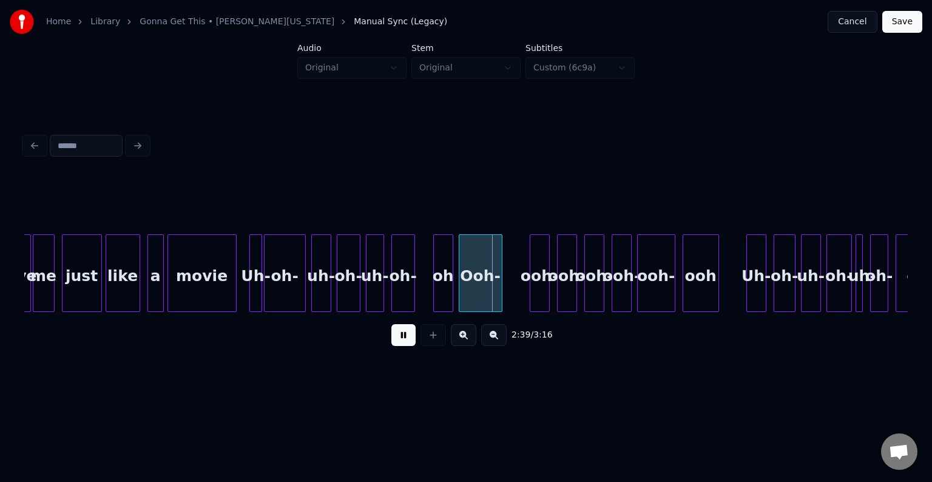
click at [250, 277] on div "Uh-" at bounding box center [256, 276] width 12 height 82
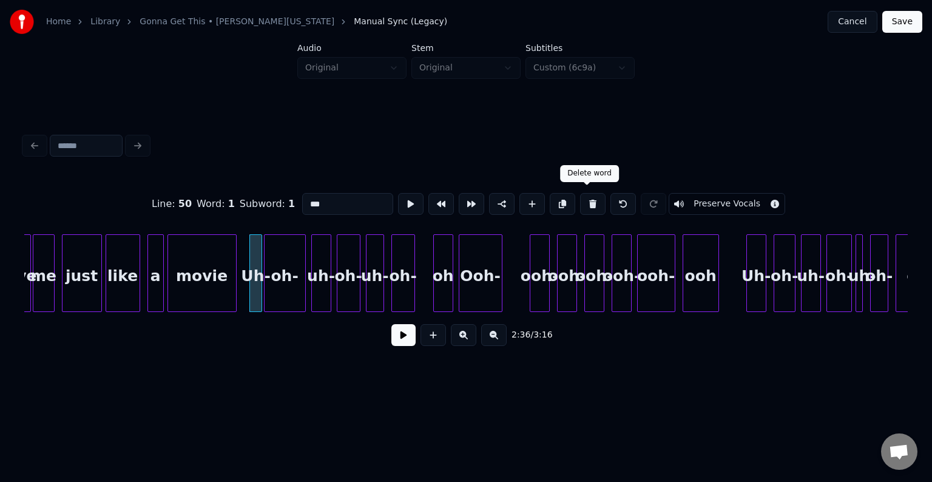
click at [587, 200] on button at bounding box center [592, 204] width 25 height 22
type input "*****"
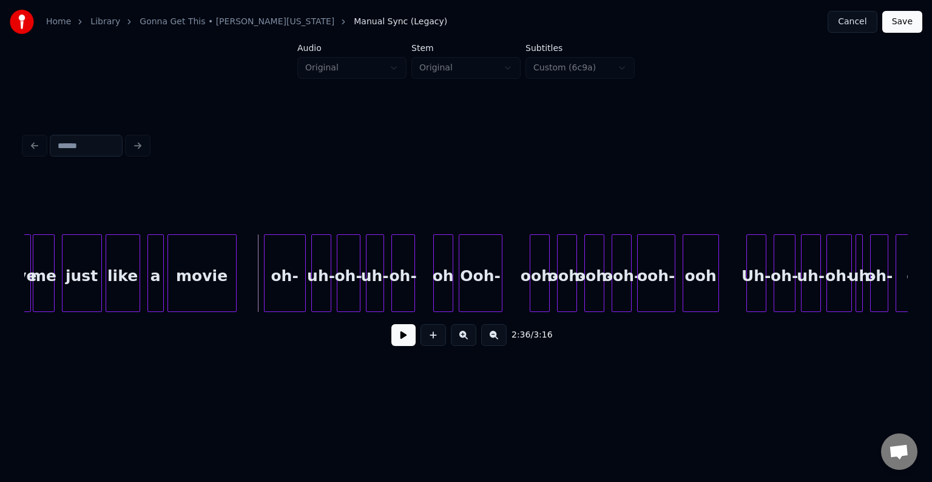
click at [289, 279] on div "oh-" at bounding box center [284, 276] width 41 height 82
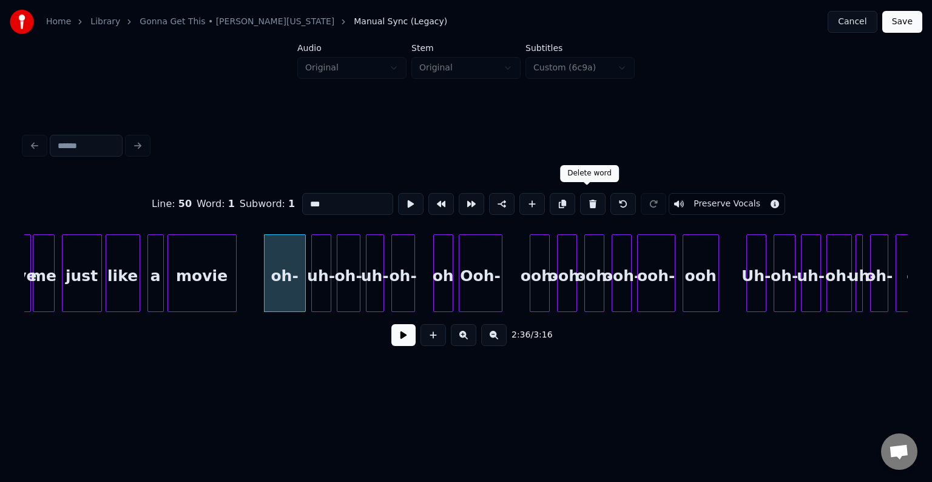
click at [596, 204] on button at bounding box center [592, 204] width 25 height 22
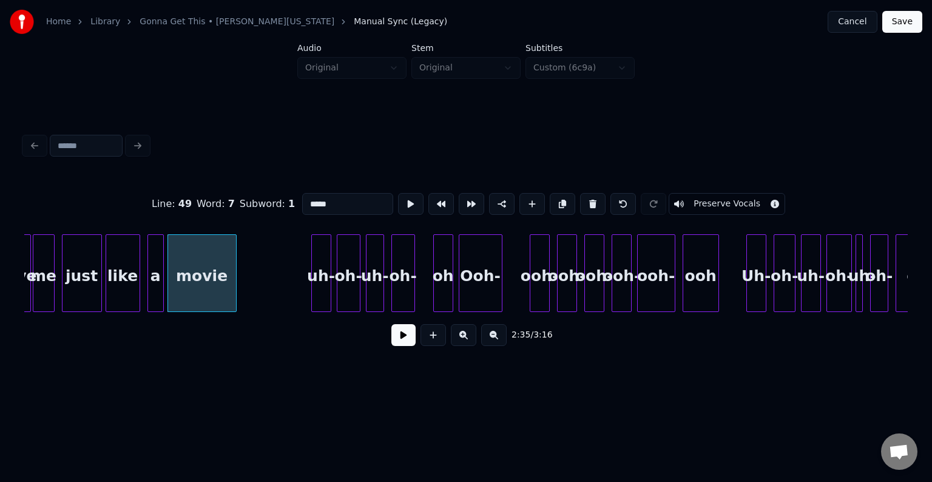
click at [325, 298] on div "uh-" at bounding box center [321, 276] width 19 height 82
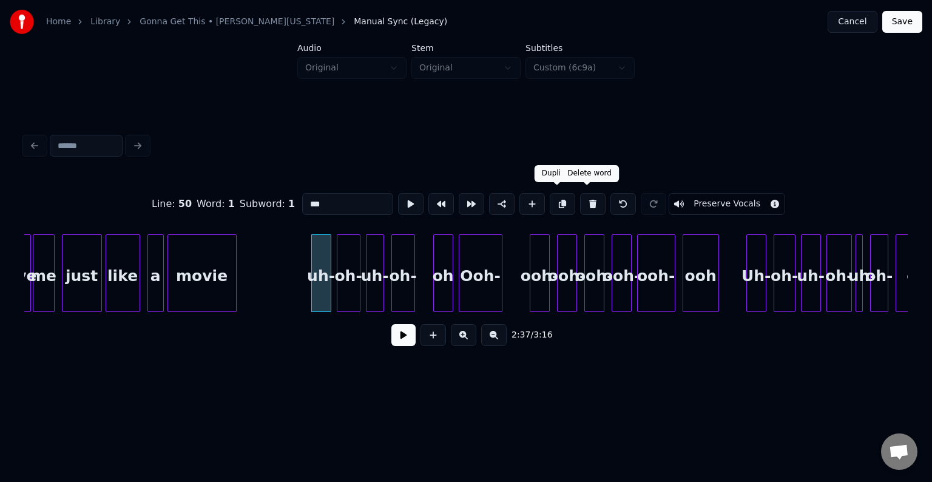
click at [586, 206] on button at bounding box center [592, 204] width 25 height 22
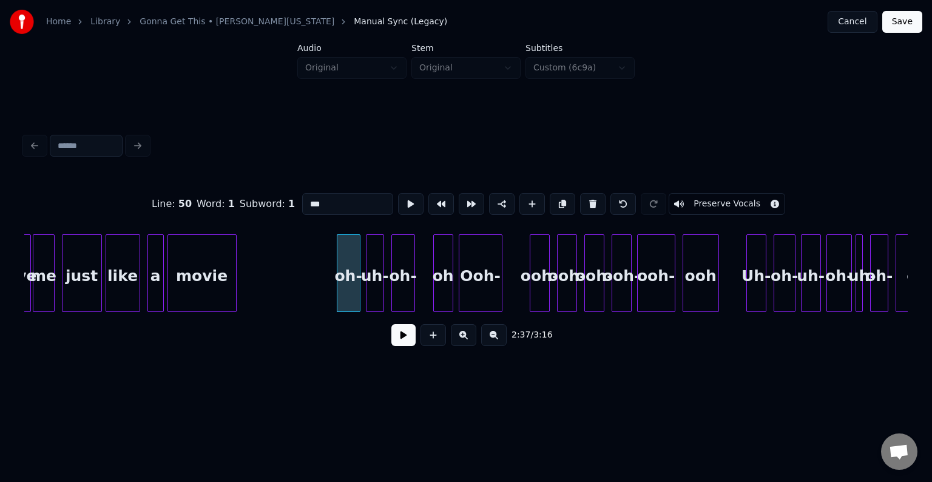
click at [586, 206] on button at bounding box center [592, 204] width 25 height 22
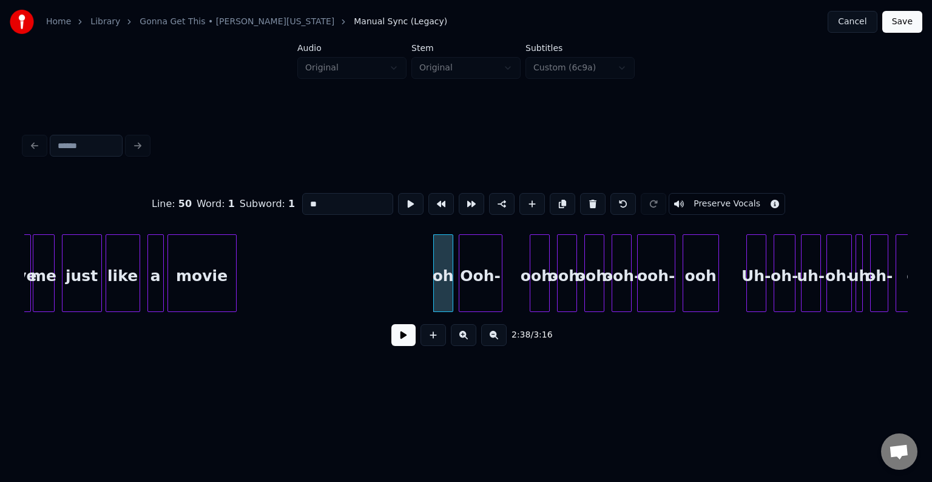
click at [586, 206] on button at bounding box center [592, 204] width 25 height 22
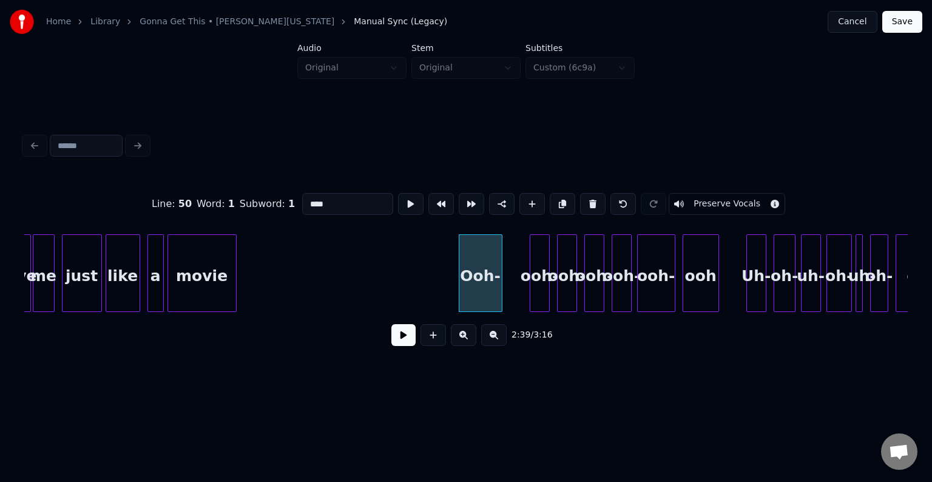
click at [586, 206] on button at bounding box center [592, 204] width 25 height 22
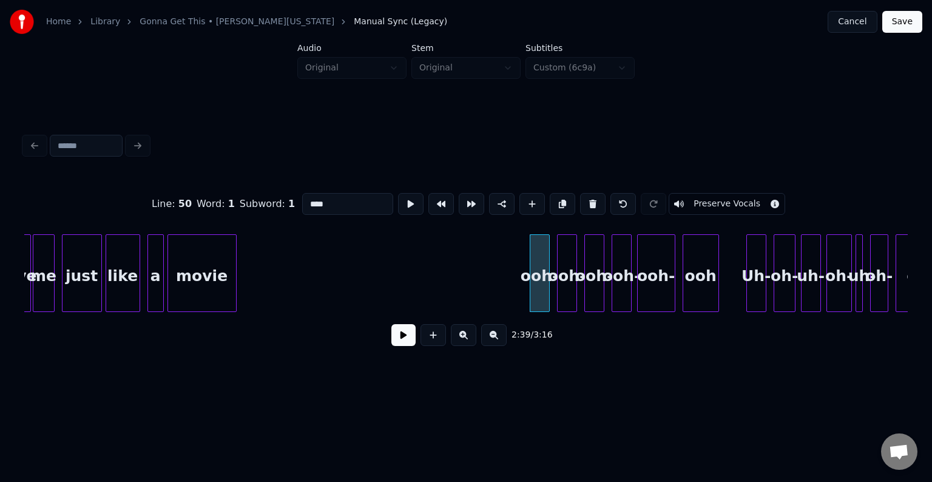
click at [586, 206] on button at bounding box center [592, 204] width 25 height 22
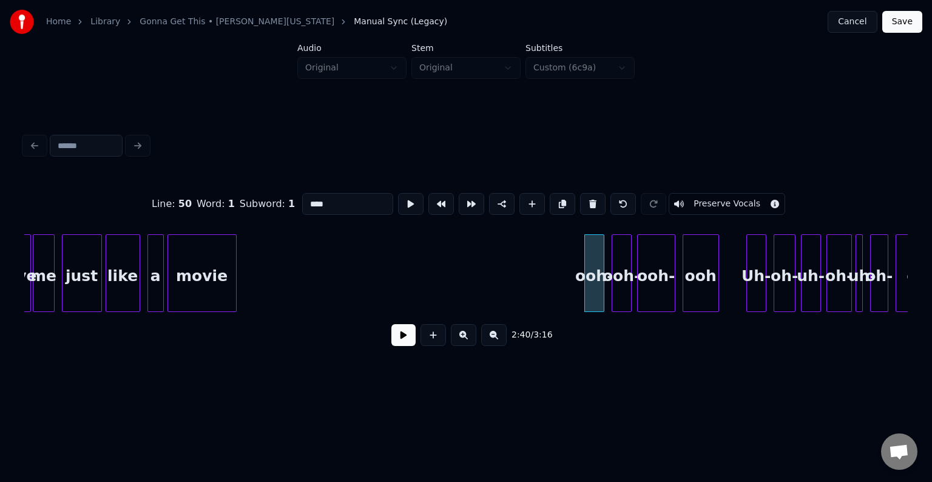
click at [586, 206] on button at bounding box center [592, 204] width 25 height 22
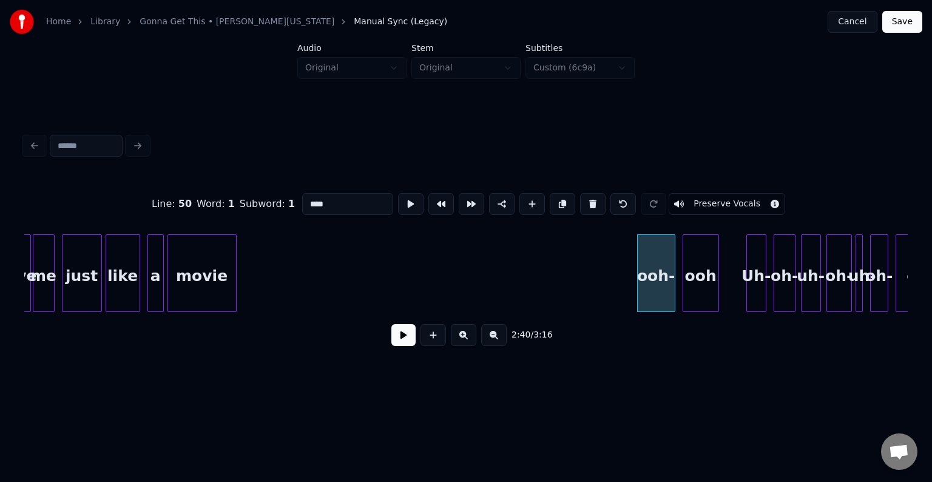
click at [586, 206] on button at bounding box center [592, 204] width 25 height 22
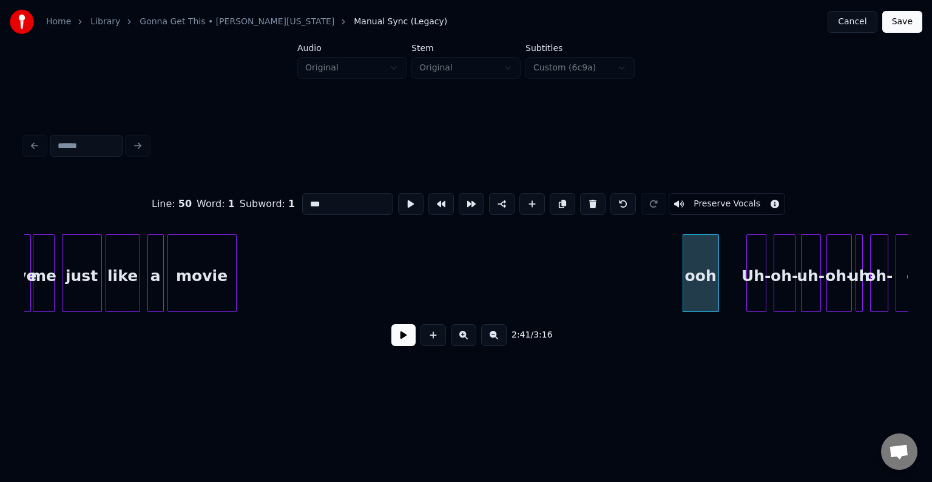
click at [586, 206] on button at bounding box center [592, 204] width 25 height 22
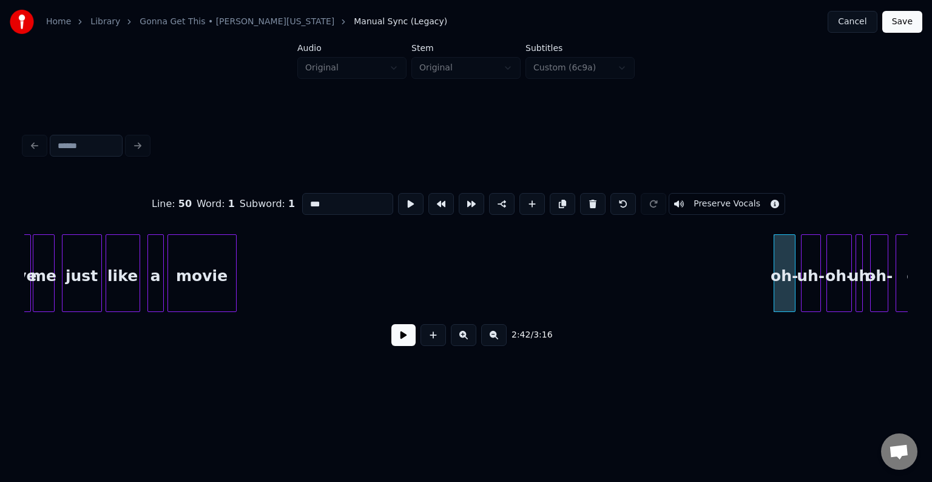
click at [586, 206] on button at bounding box center [592, 204] width 25 height 22
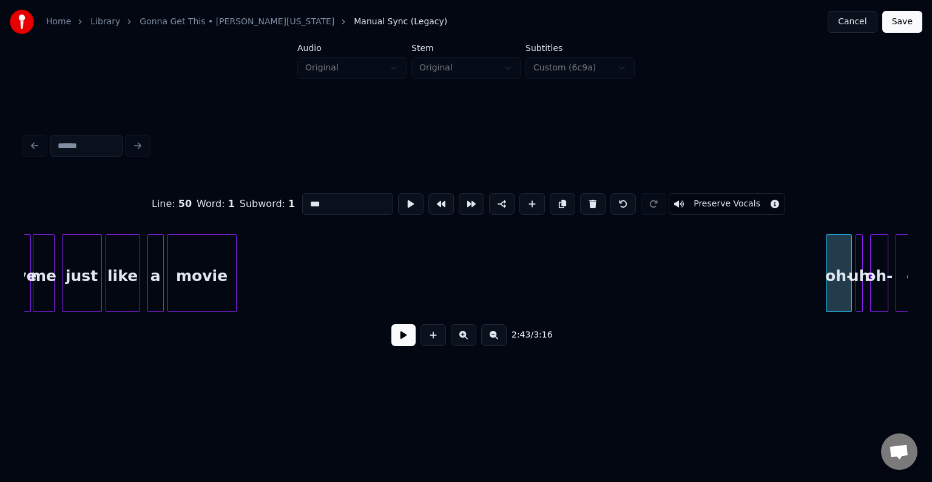
click at [586, 206] on button at bounding box center [592, 204] width 25 height 22
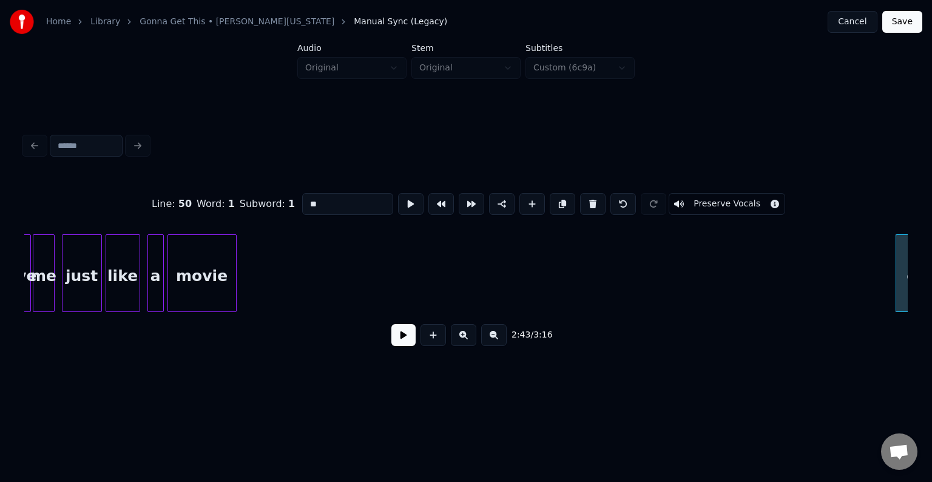
click at [586, 206] on button at bounding box center [592, 204] width 25 height 22
type input "****"
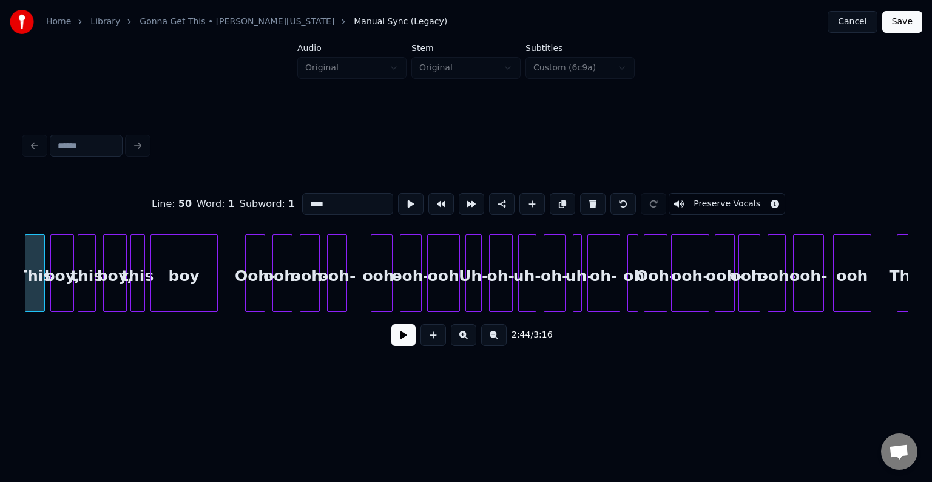
click at [408, 343] on button at bounding box center [403, 335] width 24 height 22
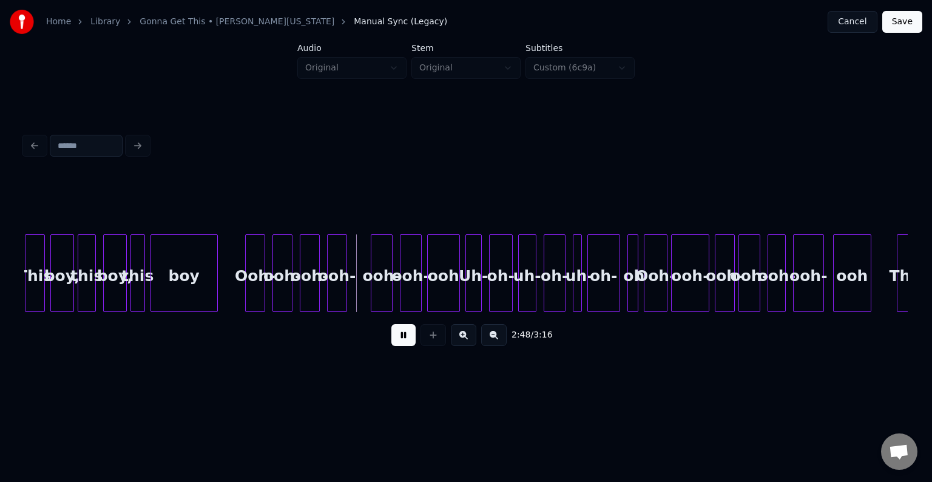
click at [249, 264] on div "Ooh-" at bounding box center [255, 276] width 19 height 82
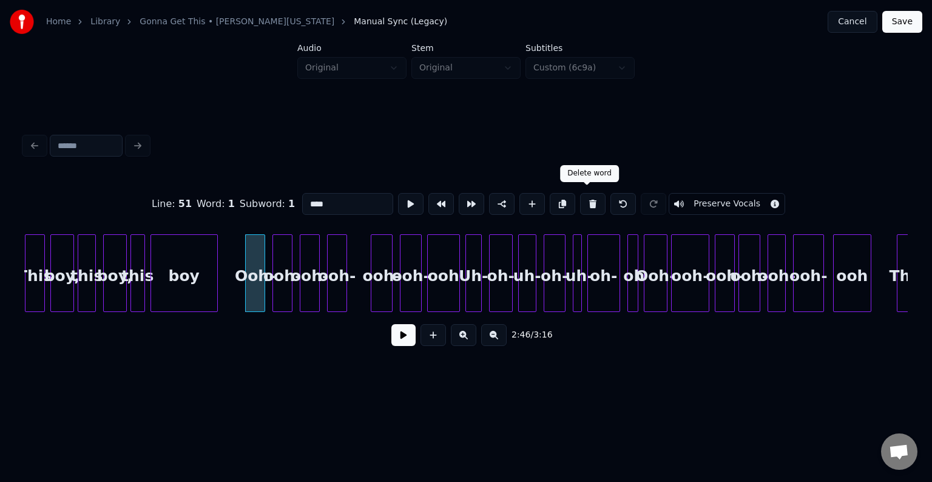
click at [585, 207] on button at bounding box center [592, 204] width 25 height 22
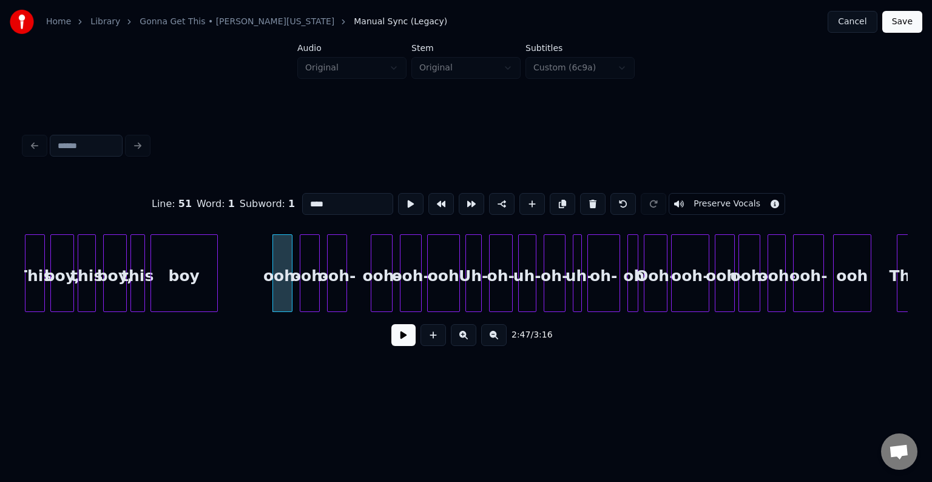
click at [585, 207] on button at bounding box center [592, 204] width 25 height 22
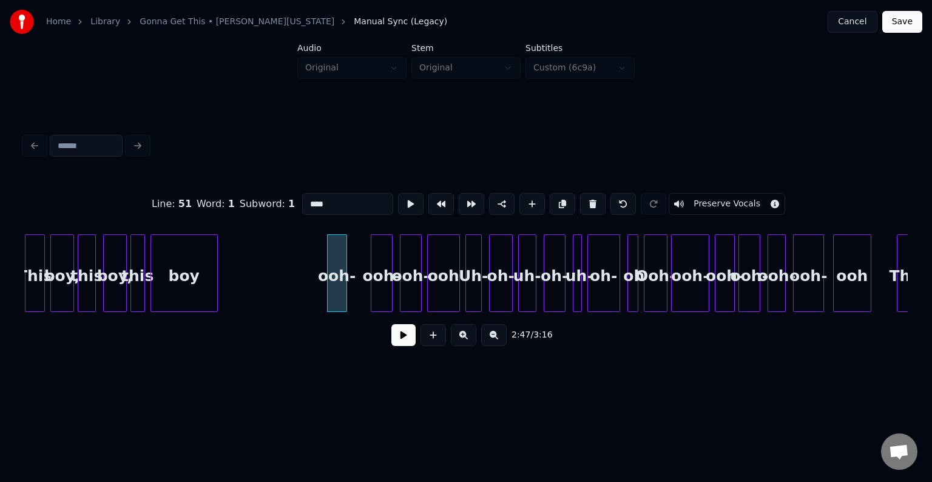
click at [585, 207] on button at bounding box center [592, 204] width 25 height 22
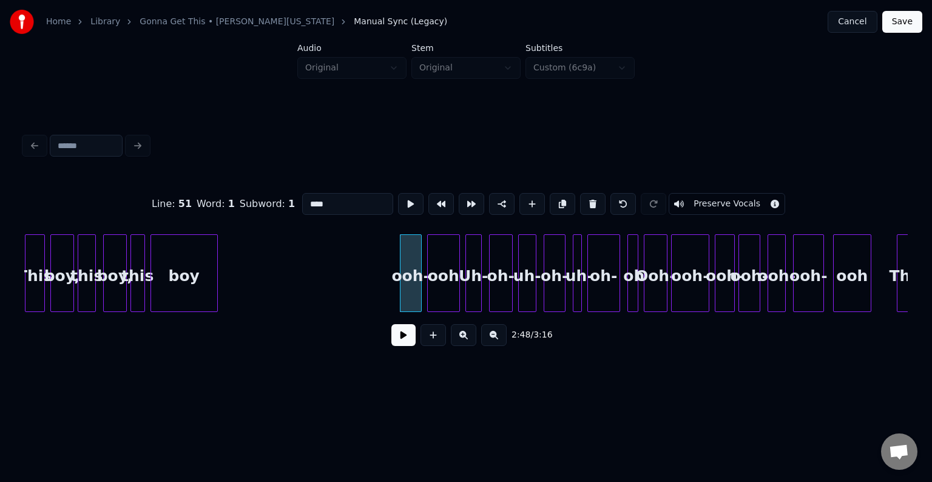
click at [585, 207] on button at bounding box center [592, 204] width 25 height 22
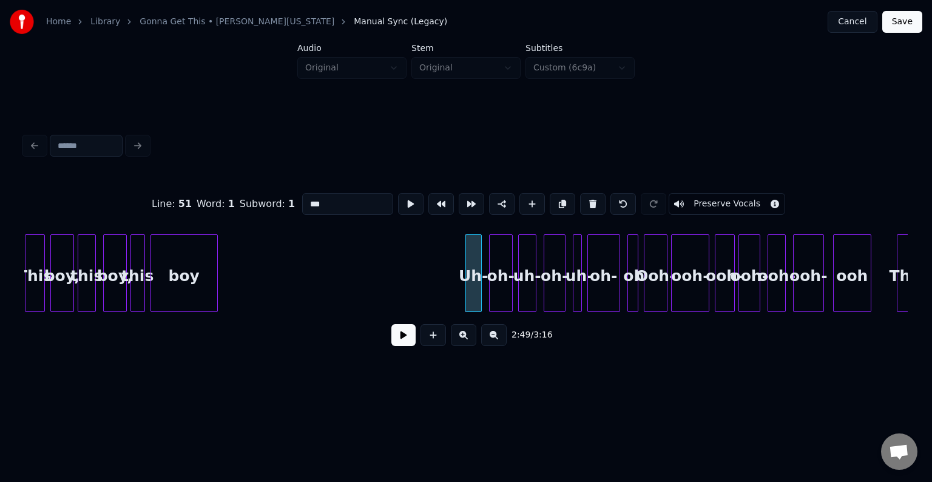
click at [585, 207] on button at bounding box center [592, 204] width 25 height 22
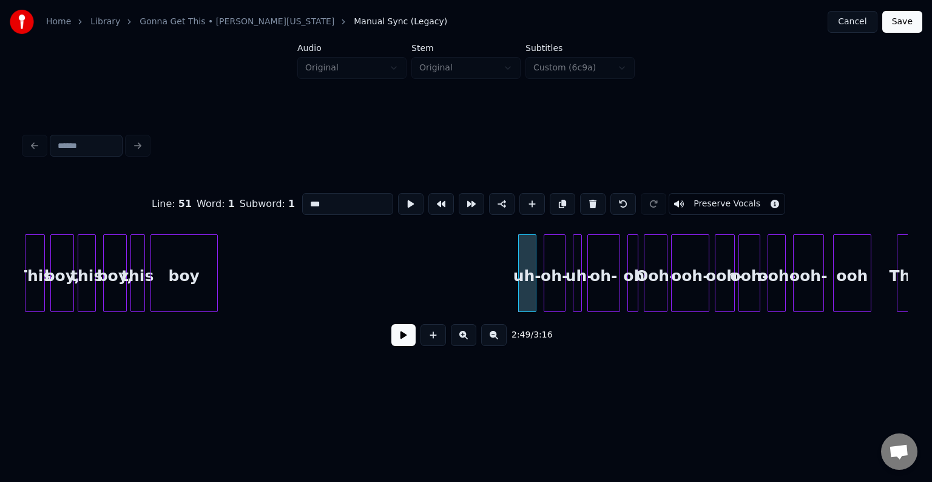
click at [585, 207] on button at bounding box center [592, 204] width 25 height 22
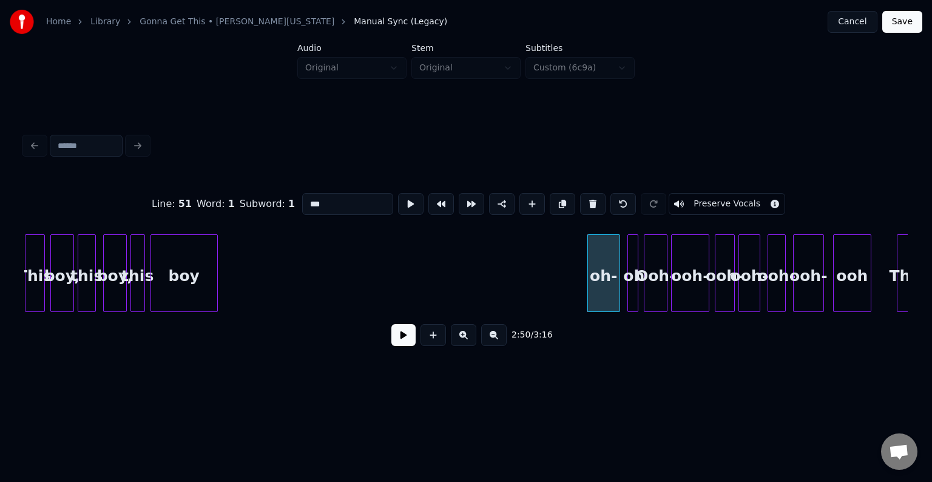
click at [585, 207] on button at bounding box center [592, 204] width 25 height 22
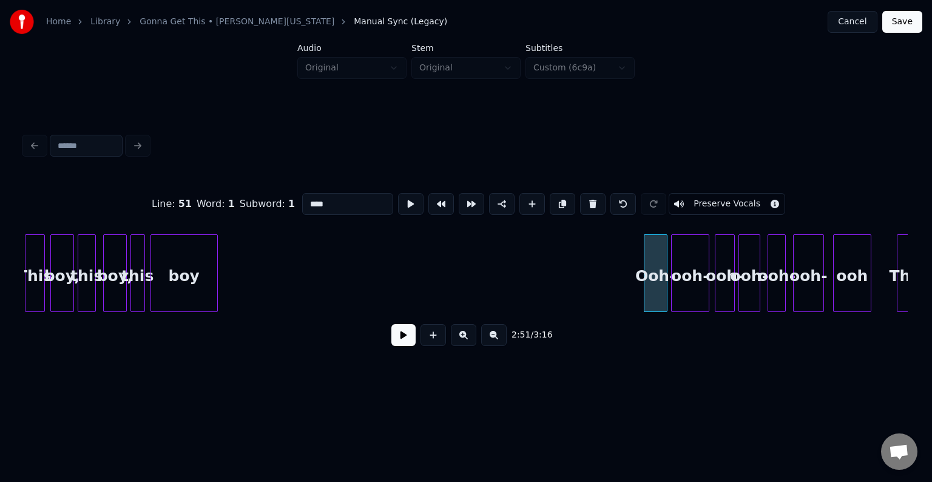
click at [585, 207] on button at bounding box center [592, 204] width 25 height 22
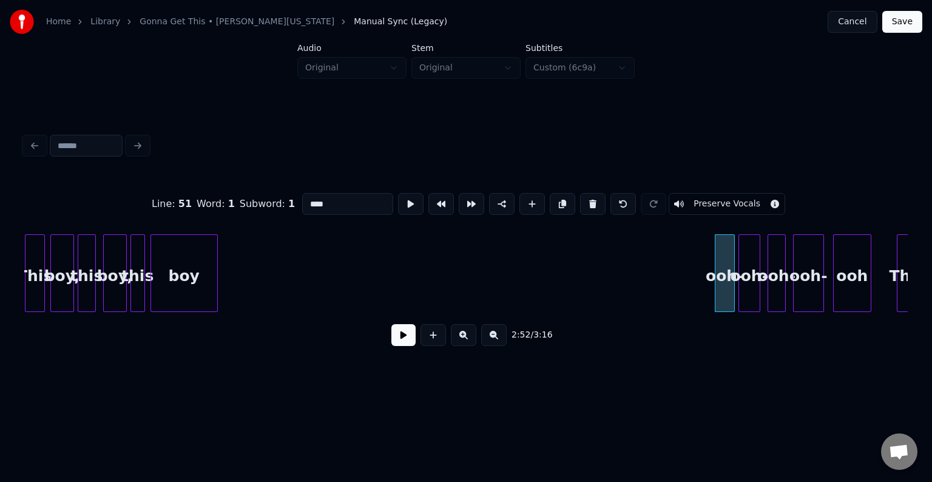
click at [585, 207] on button at bounding box center [592, 204] width 25 height 22
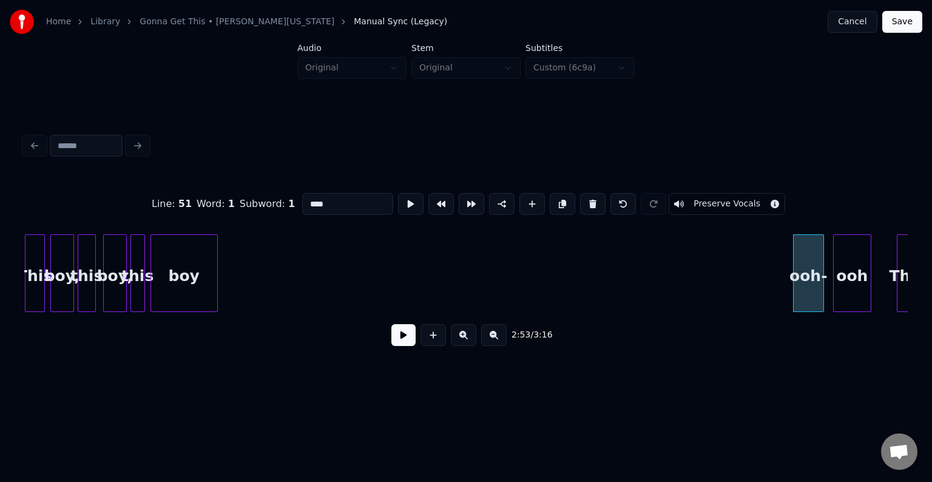
click at [585, 207] on button at bounding box center [592, 204] width 25 height 22
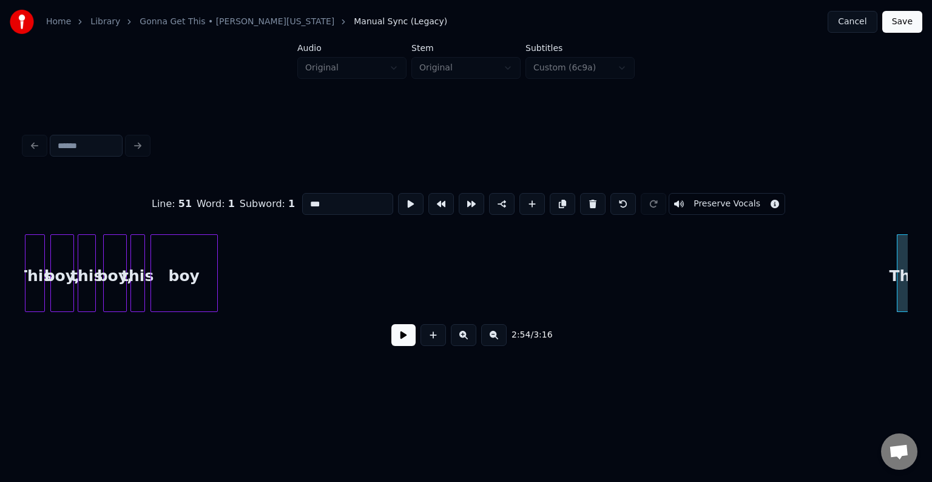
type input "****"
click at [404, 332] on button at bounding box center [403, 335] width 24 height 22
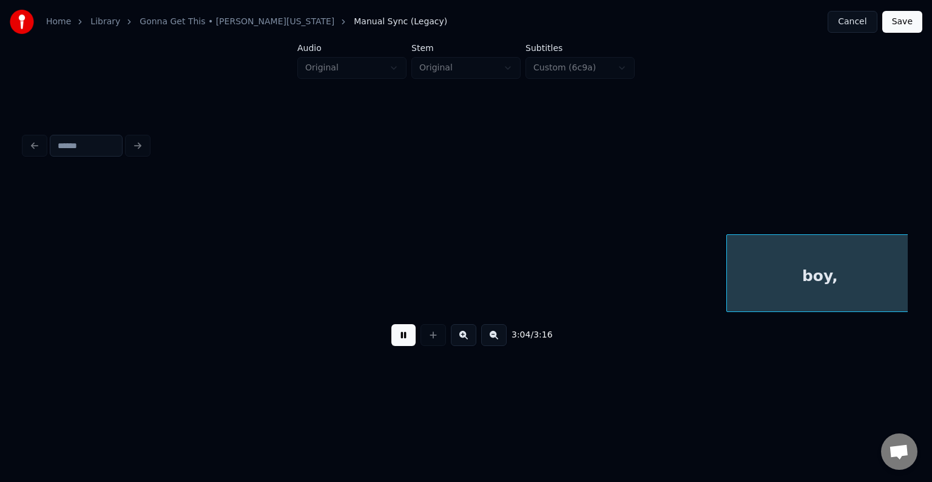
scroll to position [0, 16740]
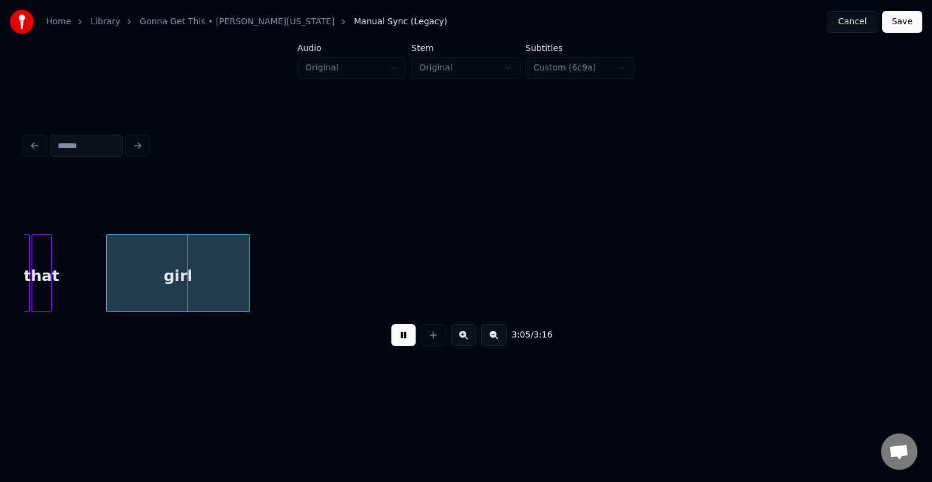
click at [406, 338] on button at bounding box center [403, 335] width 24 height 22
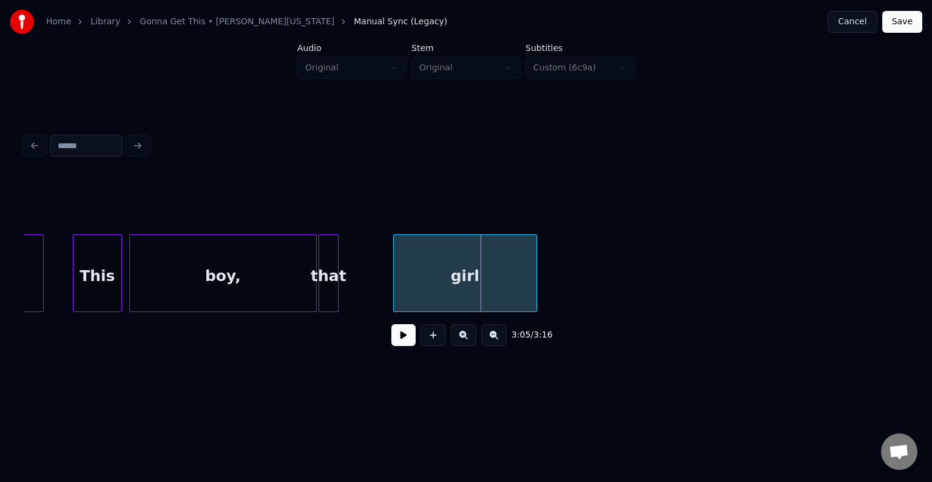
scroll to position [0, 16449]
click at [218, 247] on div "boy," at bounding box center [227, 276] width 186 height 82
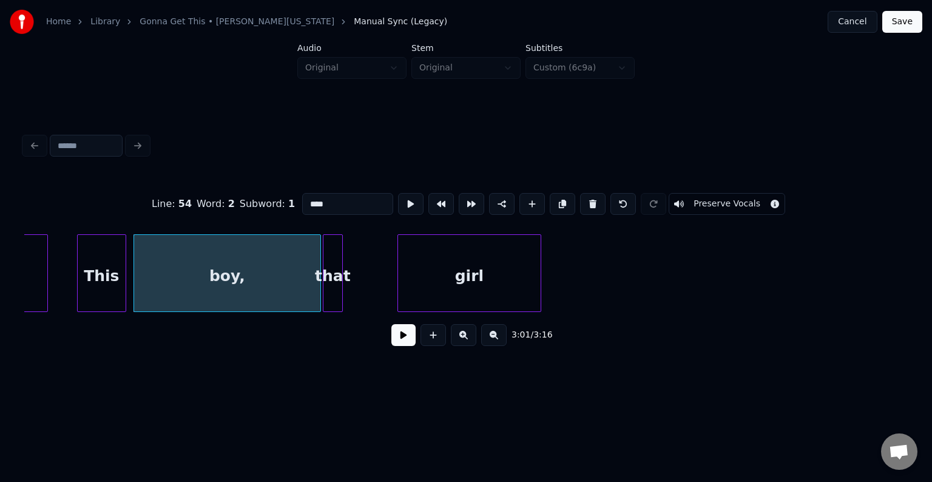
click at [405, 339] on button at bounding box center [403, 335] width 24 height 22
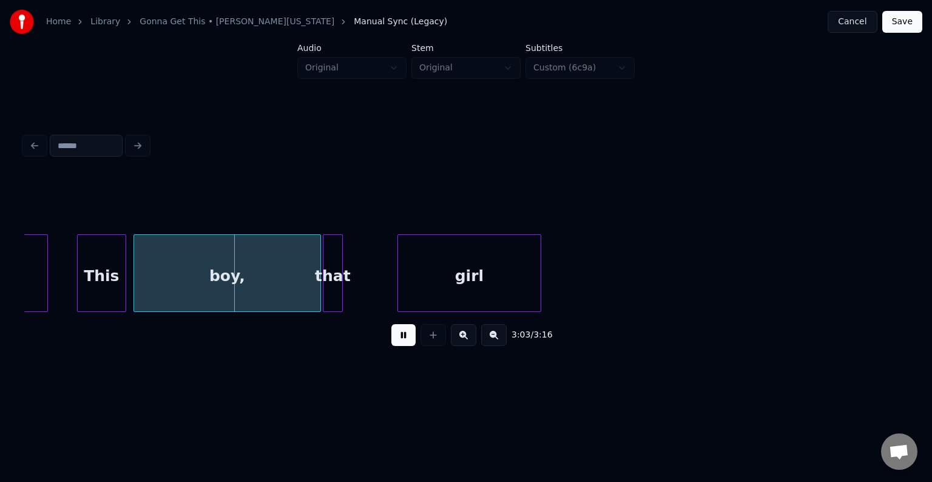
click at [403, 343] on button at bounding box center [403, 335] width 24 height 22
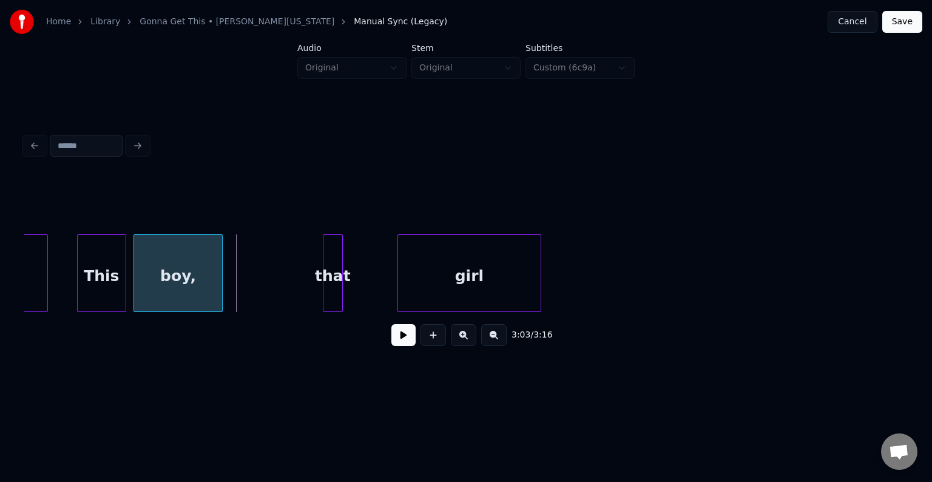
click at [220, 286] on div at bounding box center [220, 273] width 4 height 76
click at [234, 288] on div "that" at bounding box center [236, 276] width 19 height 82
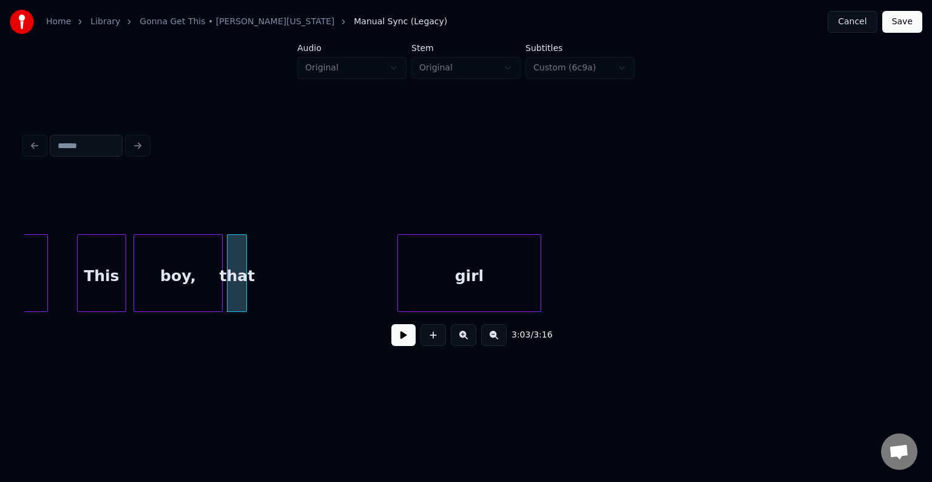
click at [404, 343] on button at bounding box center [403, 335] width 24 height 22
click at [192, 284] on div "boy," at bounding box center [178, 276] width 88 height 82
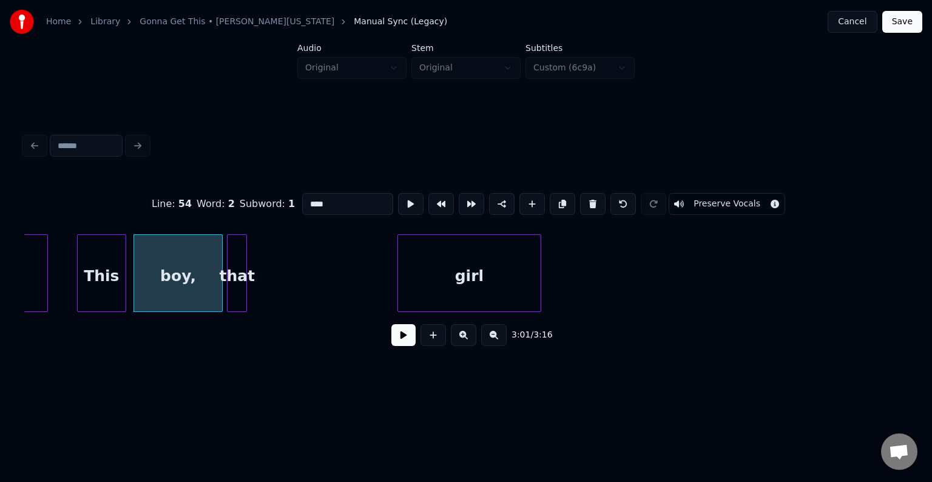
click at [412, 340] on button at bounding box center [403, 335] width 24 height 22
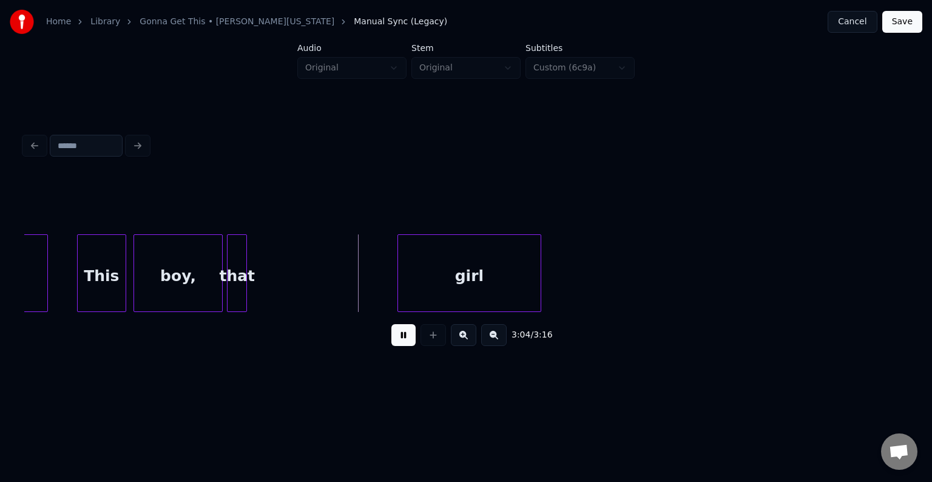
click at [175, 279] on div "boy," at bounding box center [178, 276] width 88 height 82
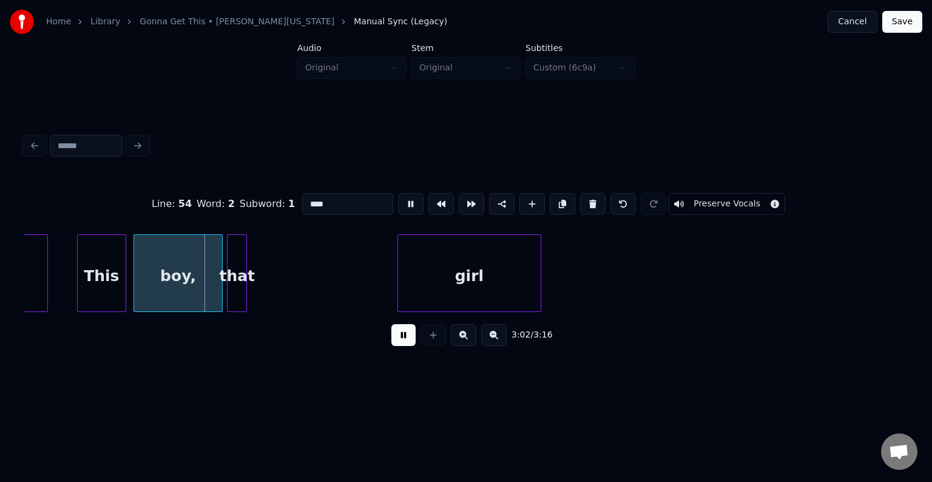
click at [406, 343] on button at bounding box center [403, 335] width 24 height 22
click at [195, 278] on div at bounding box center [195, 273] width 4 height 76
click at [213, 276] on div "that" at bounding box center [210, 276] width 19 height 82
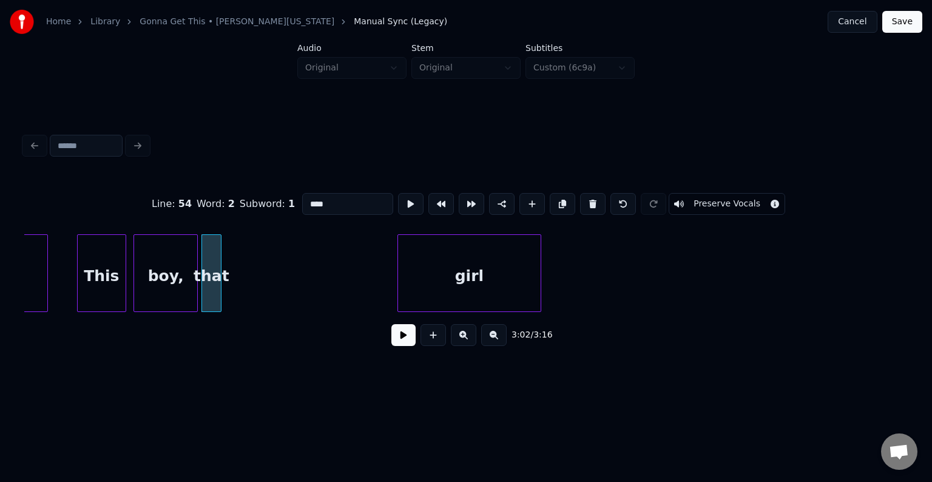
click at [408, 342] on button at bounding box center [403, 335] width 24 height 22
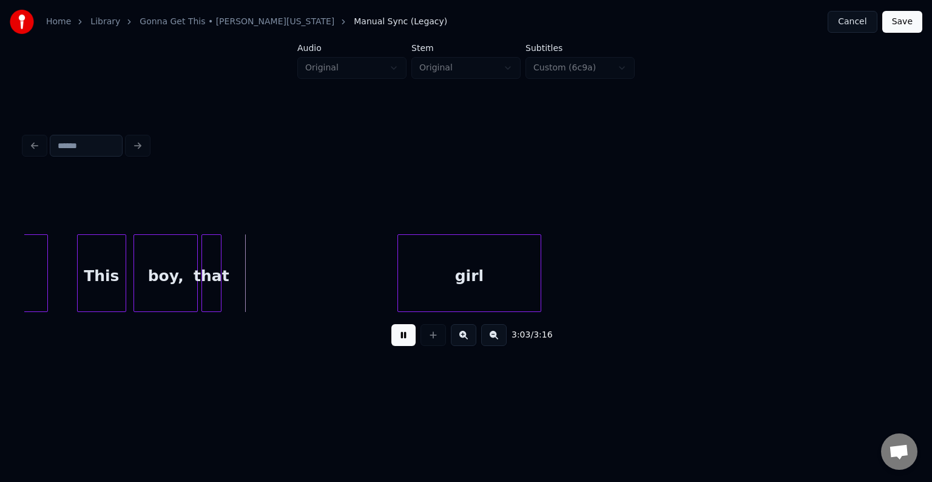
drag, startPoint x: 408, startPoint y: 342, endPoint x: 358, endPoint y: 310, distance: 58.7
click at [406, 339] on button at bounding box center [403, 335] width 24 height 22
click at [242, 287] on div at bounding box center [243, 273] width 4 height 76
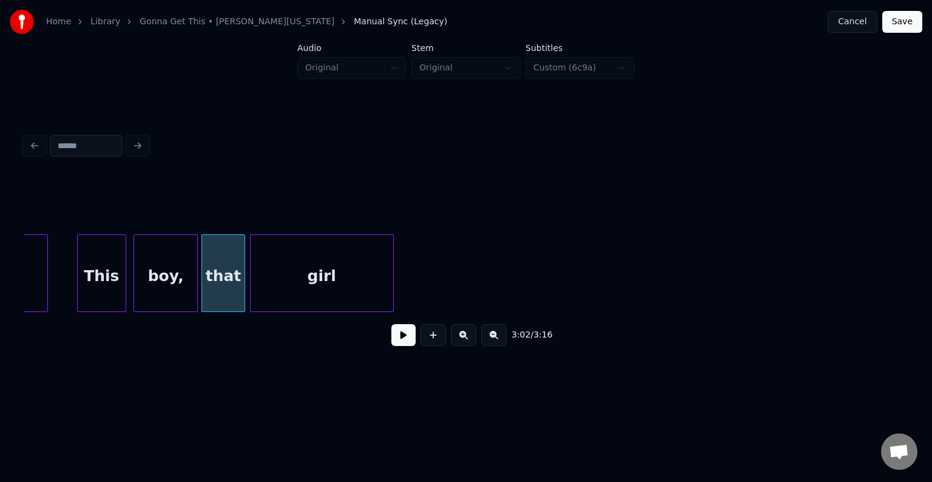
click at [345, 270] on div "girl" at bounding box center [321, 276] width 143 height 82
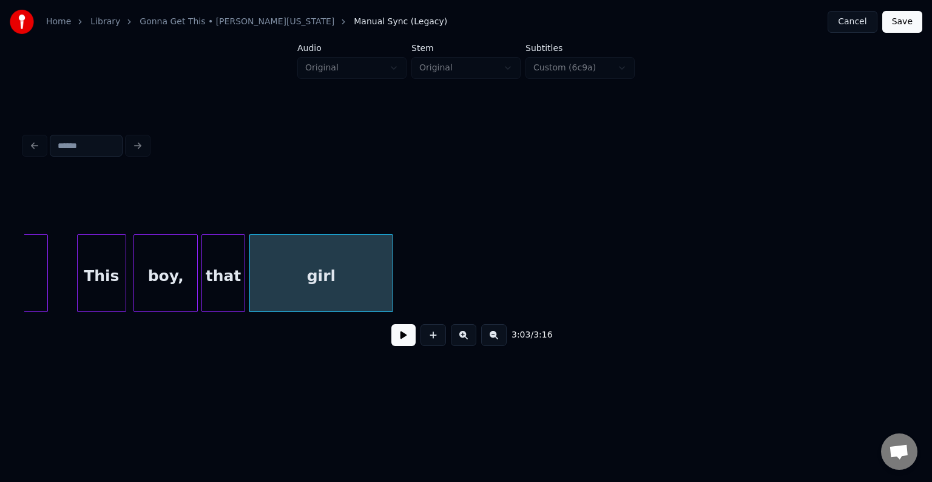
click at [223, 279] on div "that" at bounding box center [223, 276] width 42 height 82
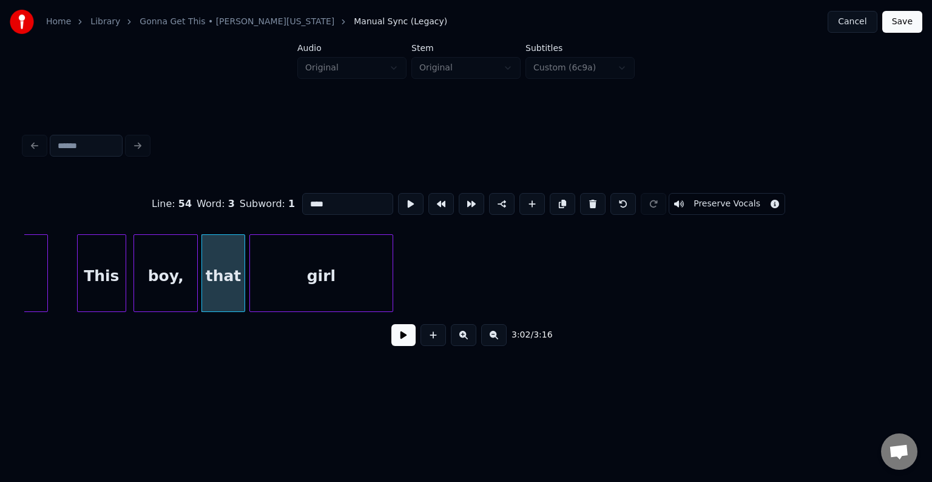
click at [414, 340] on button at bounding box center [403, 335] width 24 height 22
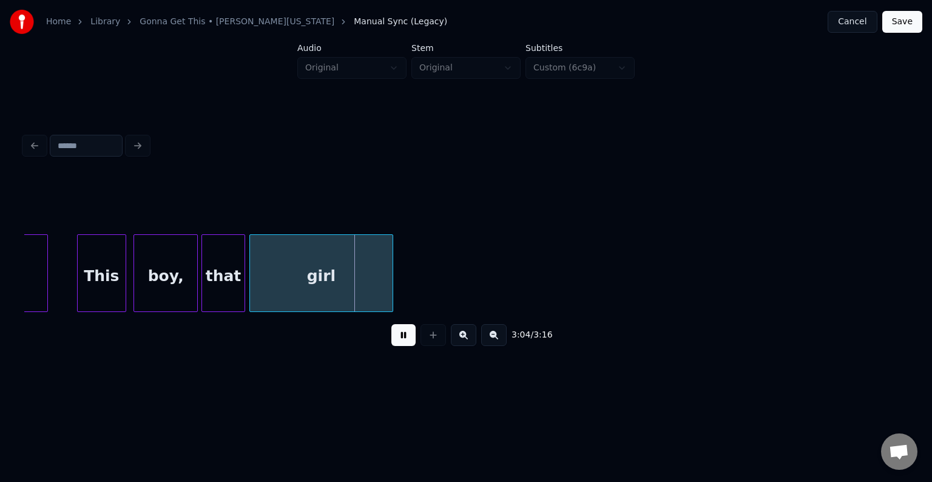
click at [408, 335] on button at bounding box center [403, 335] width 24 height 22
click at [335, 281] on div at bounding box center [337, 273] width 4 height 76
click at [410, 346] on button at bounding box center [403, 335] width 24 height 22
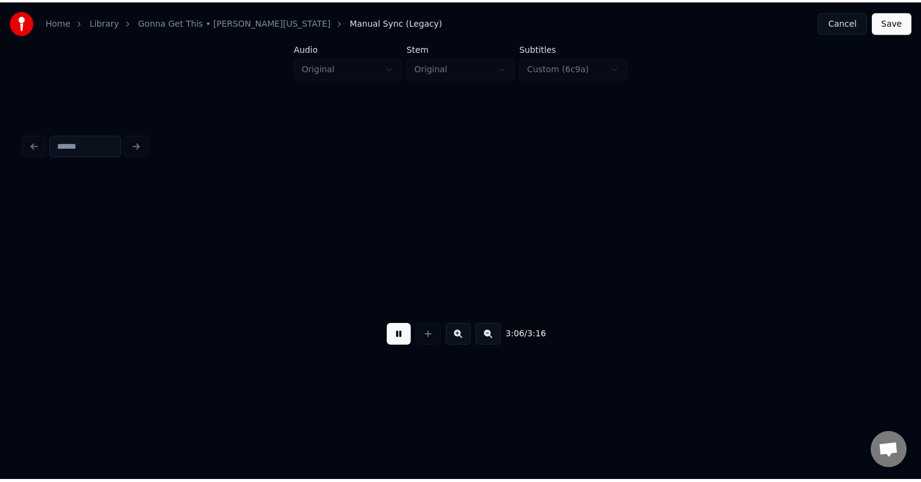
scroll to position [0, 16978]
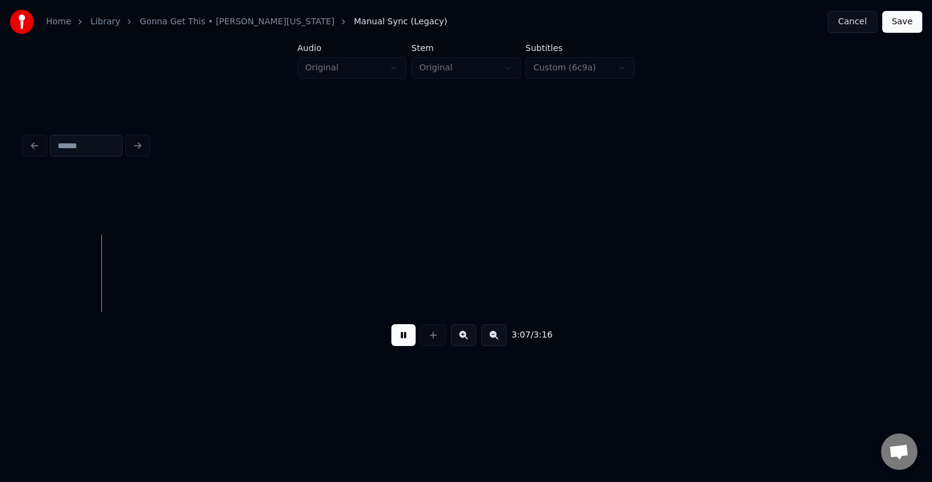
click at [886, 24] on button "Save" at bounding box center [902, 22] width 40 height 22
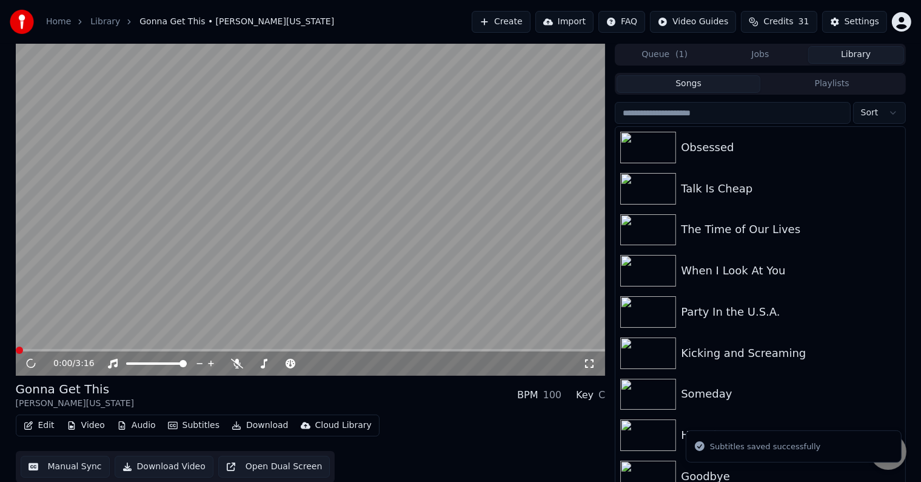
click at [238, 426] on button "Download" at bounding box center [260, 425] width 67 height 17
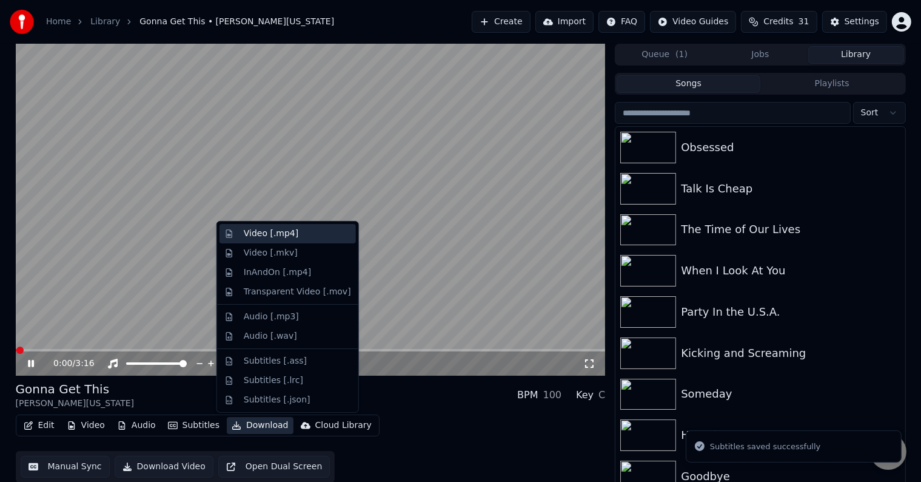
click at [285, 233] on div "Video [.mp4]" at bounding box center [271, 233] width 55 height 12
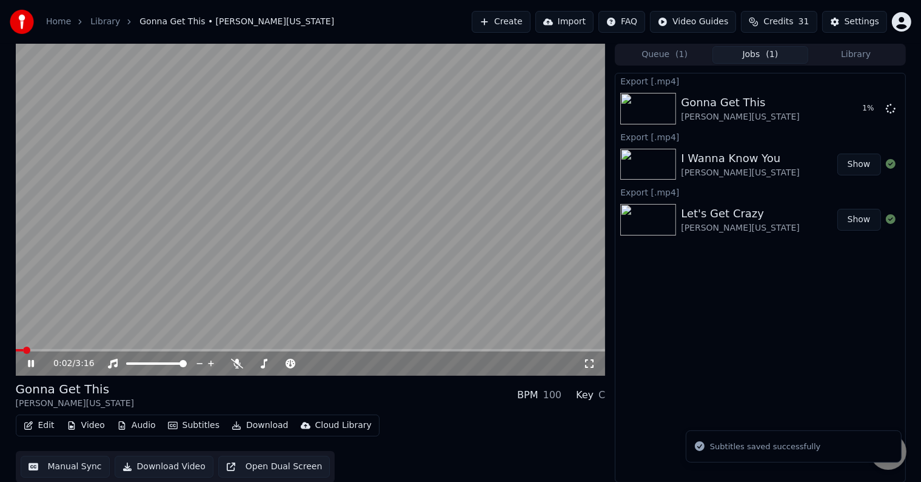
click at [30, 360] on icon at bounding box center [39, 363] width 29 height 10
click at [873, 62] on button "Library" at bounding box center [857, 55] width 96 height 18
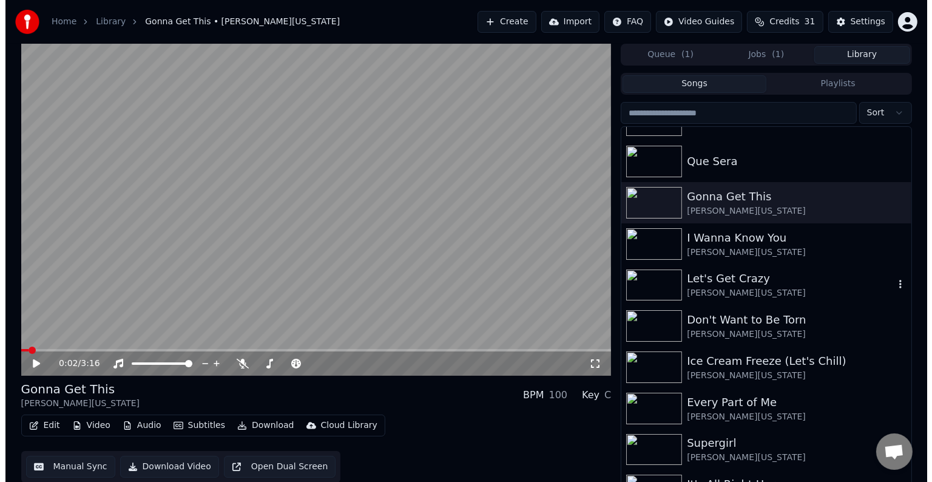
scroll to position [1638, 0]
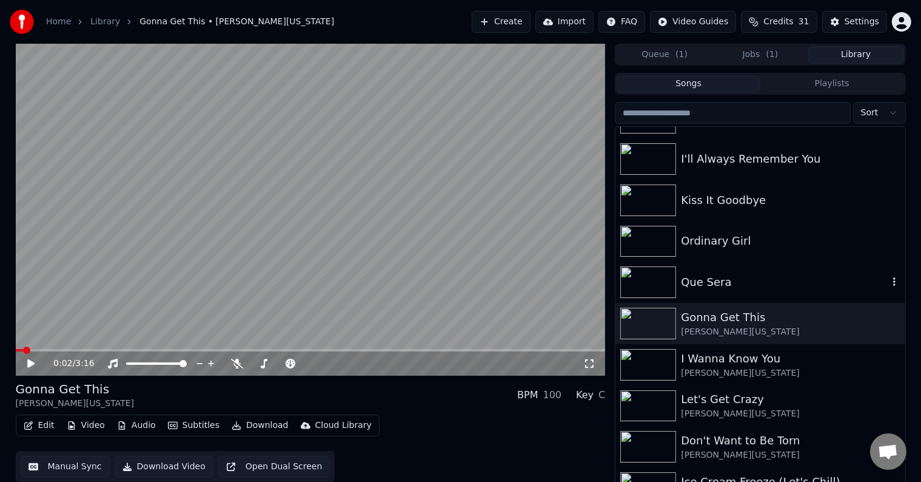
click at [739, 275] on div "Que Sera" at bounding box center [784, 282] width 207 height 17
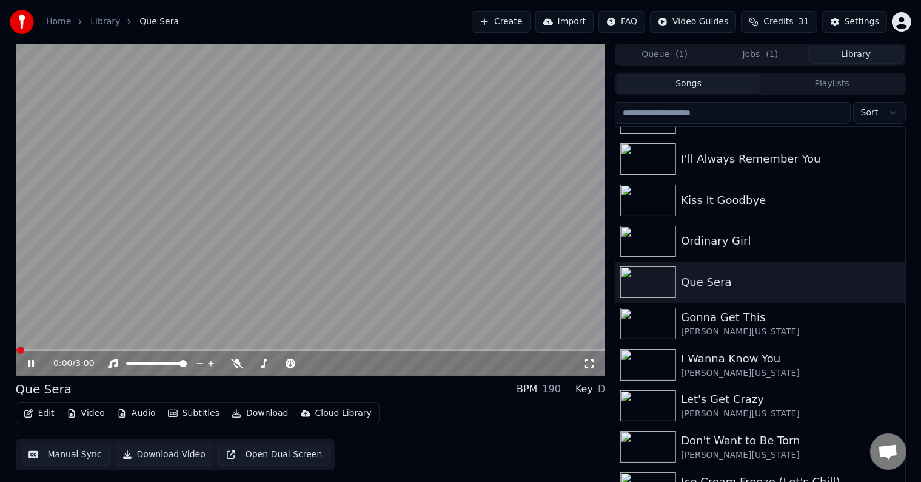
click at [29, 359] on icon at bounding box center [39, 363] width 29 height 10
click at [36, 409] on button "Edit" at bounding box center [39, 413] width 41 height 17
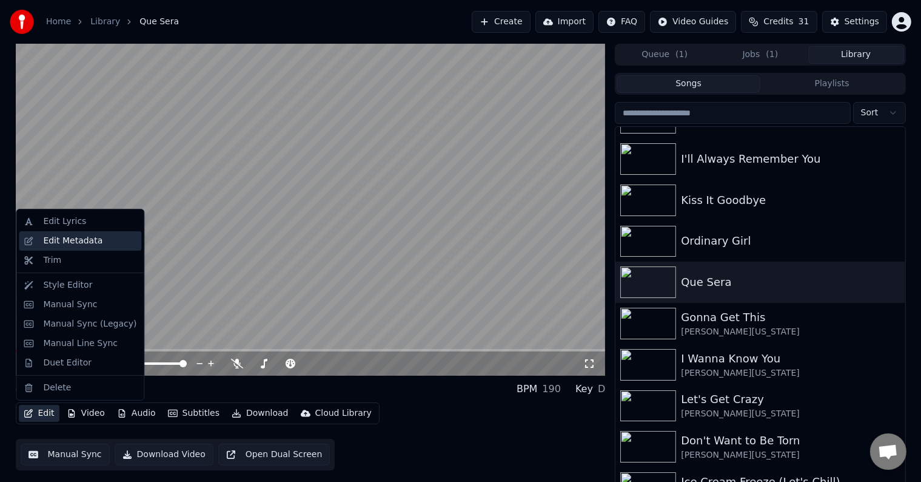
click at [85, 238] on div "Edit Metadata" at bounding box center [72, 241] width 59 height 12
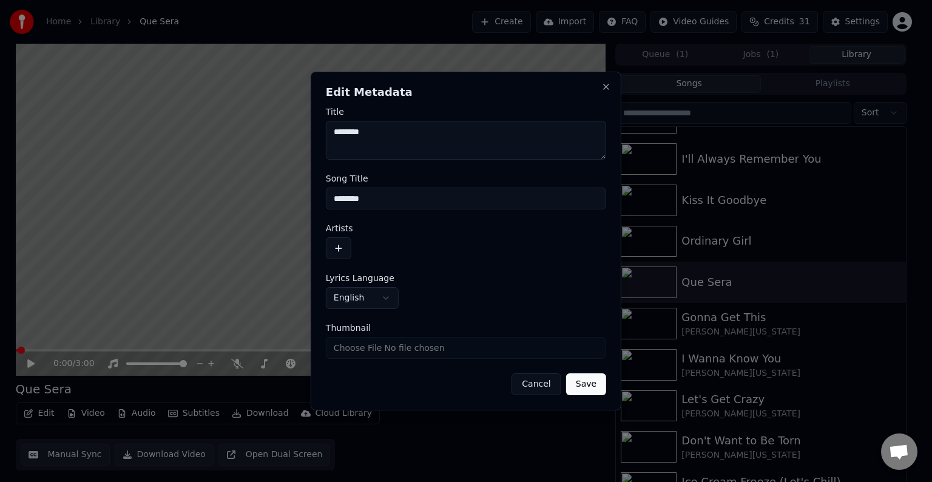
click at [349, 255] on button "button" at bounding box center [338, 248] width 25 height 22
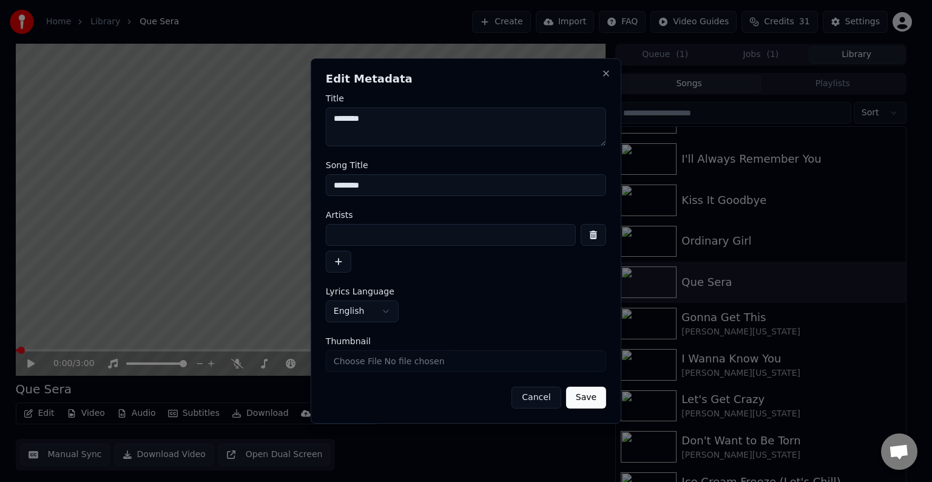
click at [361, 243] on input at bounding box center [451, 235] width 250 height 22
type input "**********"
click at [566, 386] on button "Save" at bounding box center [586, 397] width 40 height 22
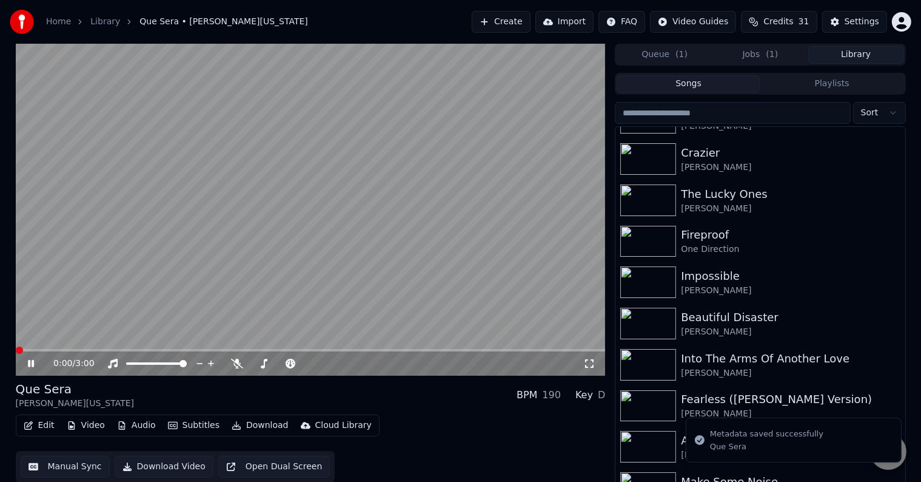
click at [35, 426] on button "Edit" at bounding box center [39, 425] width 41 height 17
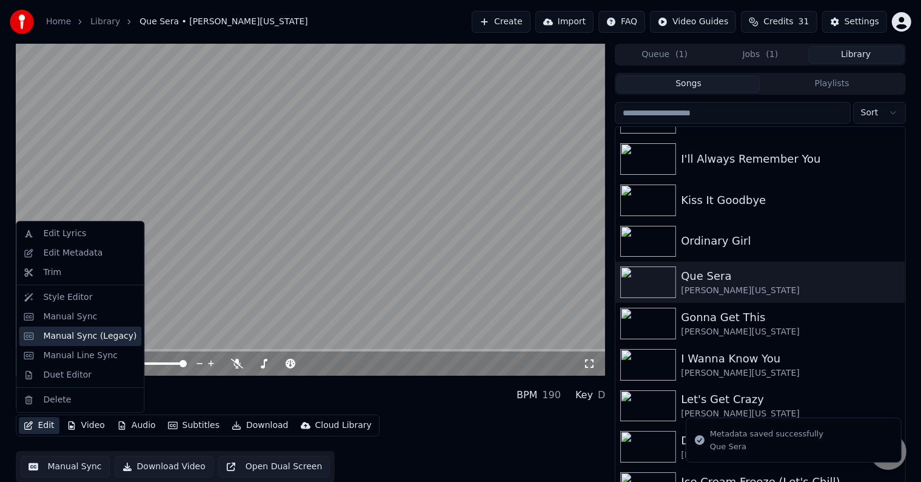
click at [61, 335] on div "Manual Sync (Legacy)" at bounding box center [89, 336] width 93 height 12
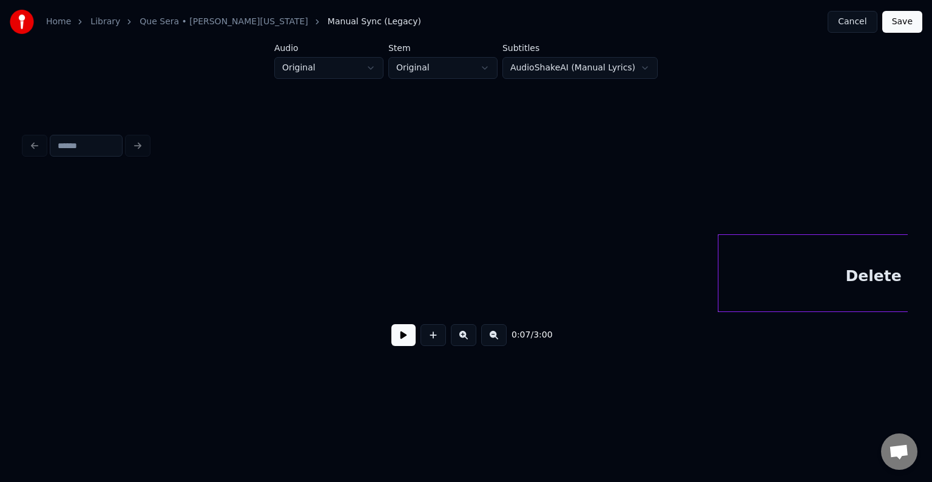
click at [394, 343] on button at bounding box center [403, 335] width 24 height 22
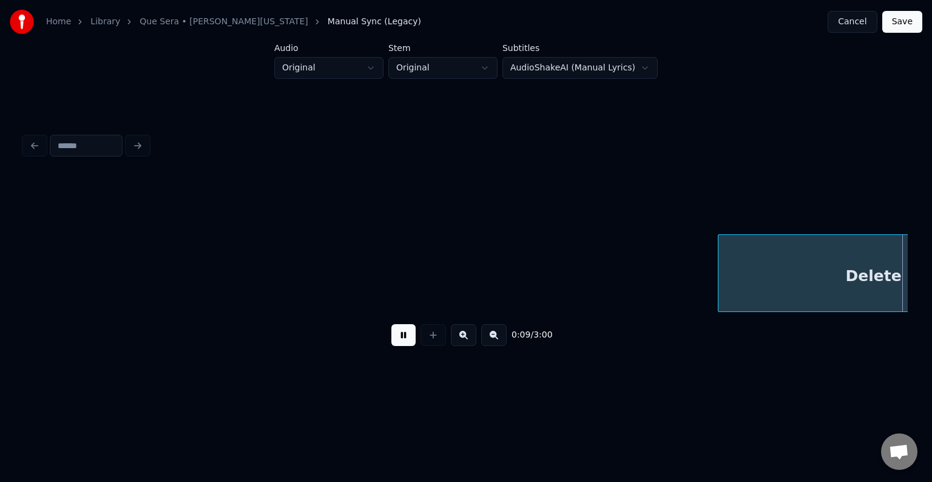
scroll to position [0, 883]
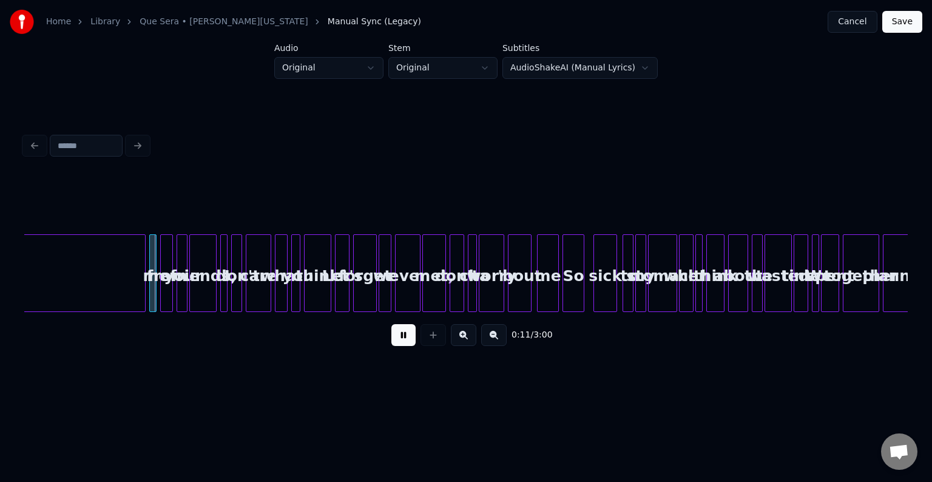
click at [394, 343] on button at bounding box center [403, 335] width 24 height 22
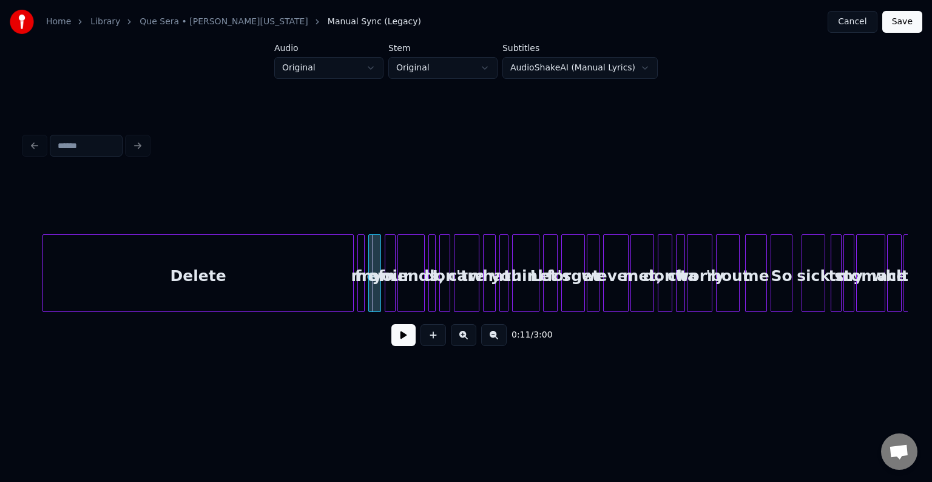
scroll to position [0, 641]
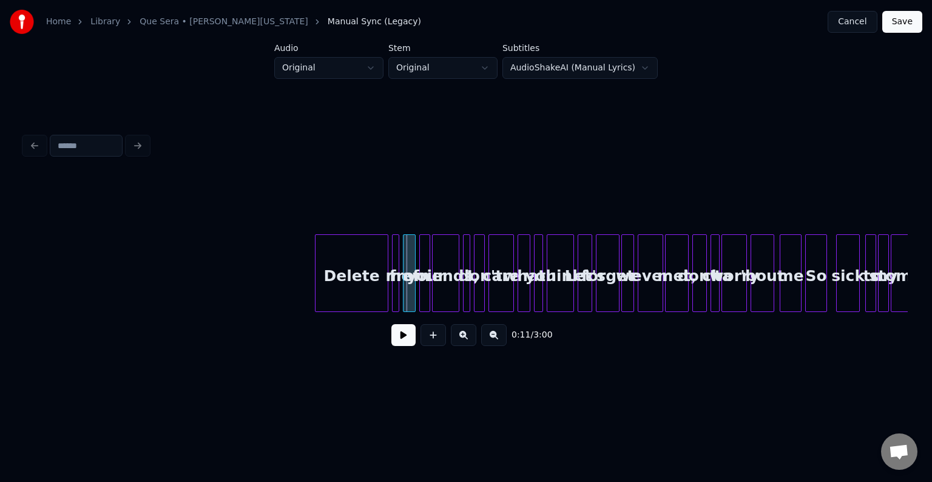
click at [318, 307] on div "Delete me from your friends, I don't care what you think Let's forget we ever m…" at bounding box center [465, 273] width 883 height 78
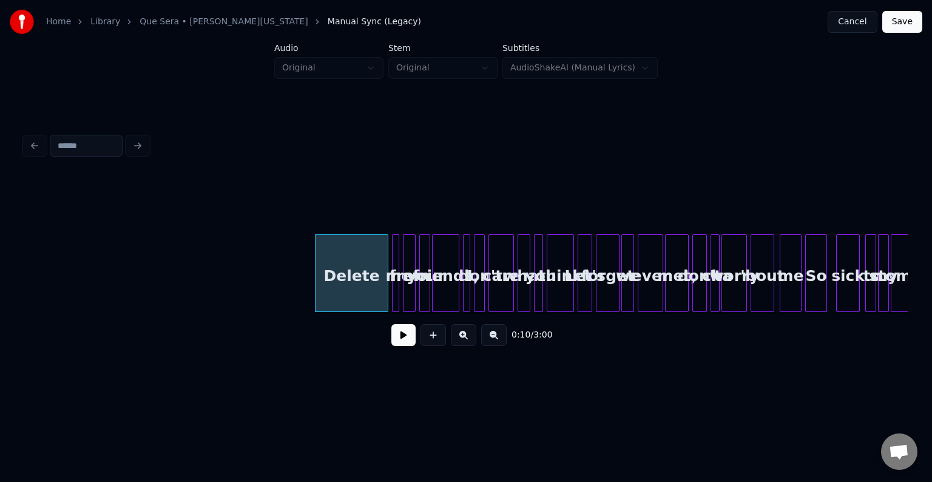
click at [398, 340] on button at bounding box center [403, 335] width 24 height 22
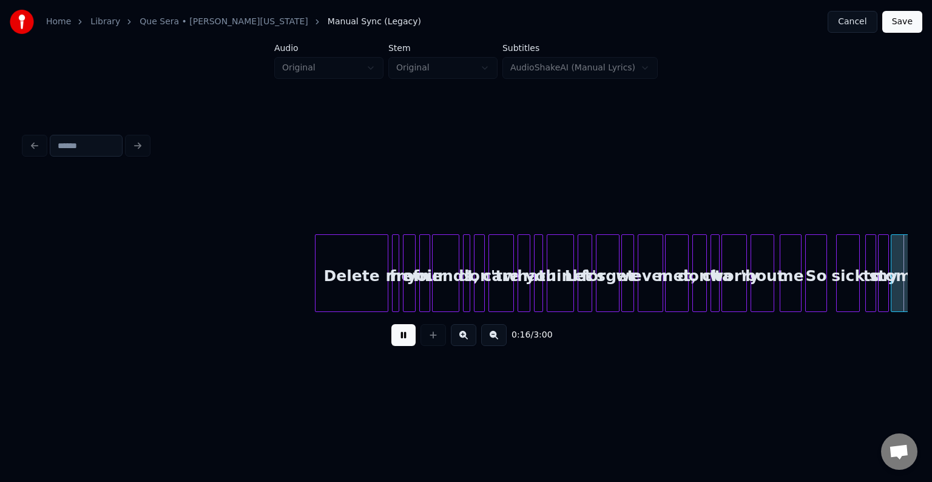
scroll to position [0, 1524]
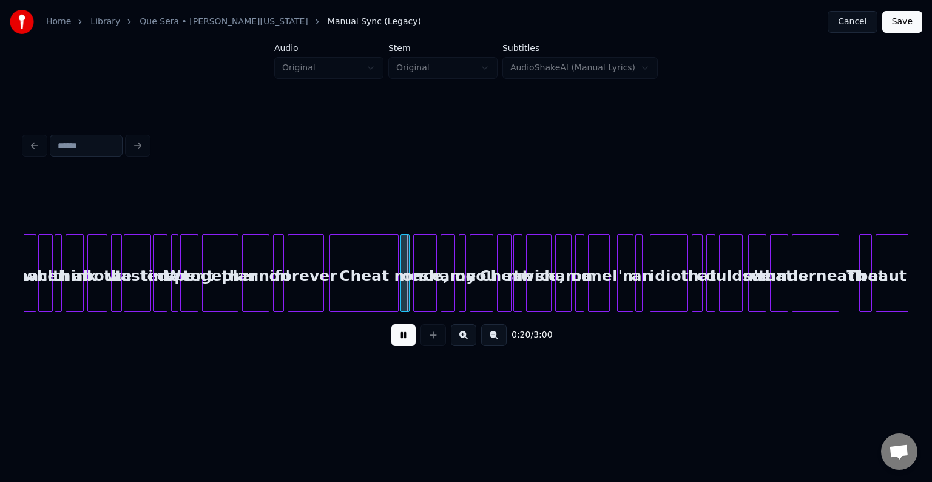
click at [398, 340] on button at bounding box center [403, 335] width 24 height 22
click at [373, 296] on div at bounding box center [375, 273] width 4 height 76
click at [398, 339] on button at bounding box center [403, 335] width 24 height 22
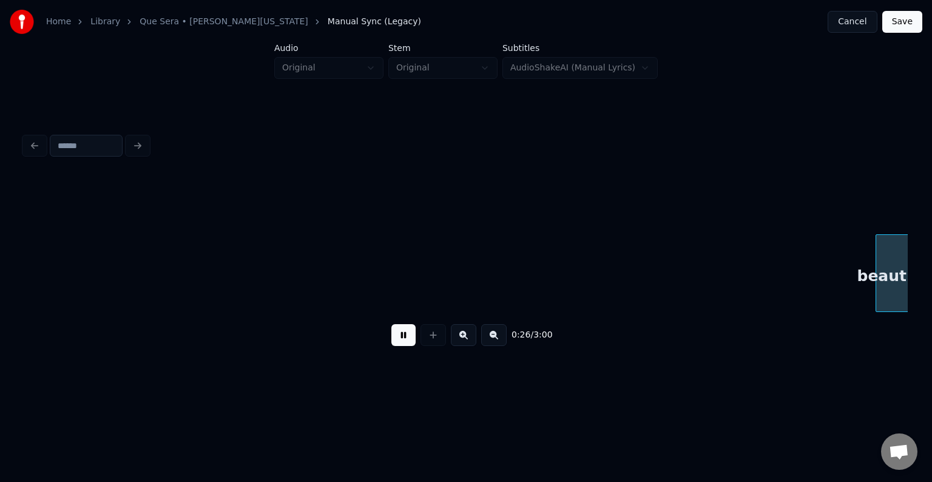
scroll to position [0, 2409]
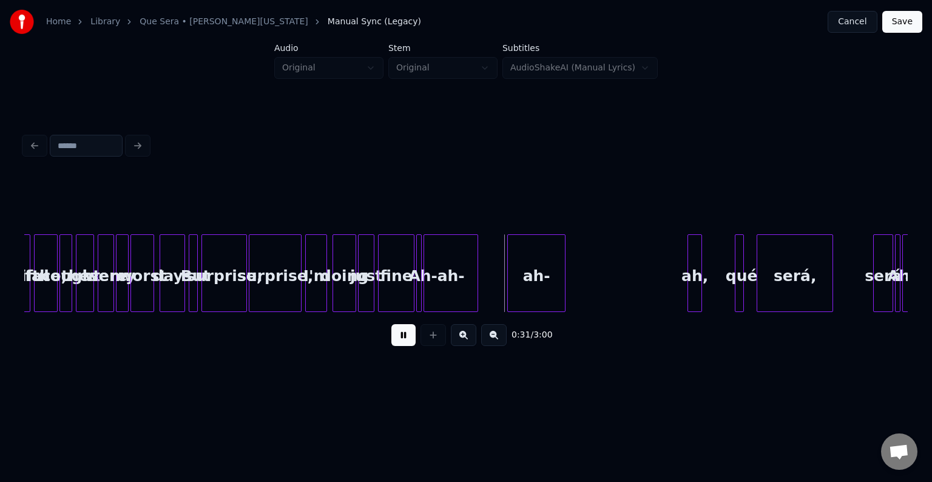
click at [695, 272] on div "ah," at bounding box center [694, 276] width 13 height 82
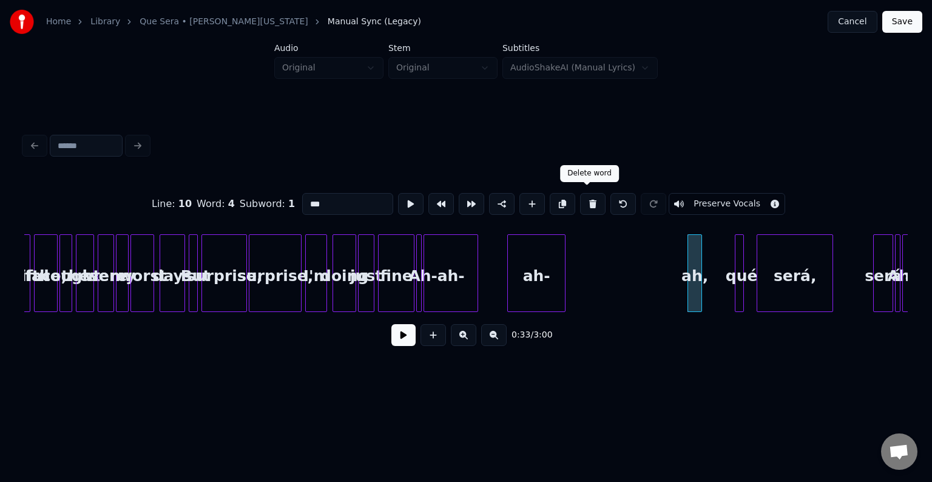
click at [580, 205] on button at bounding box center [592, 204] width 25 height 22
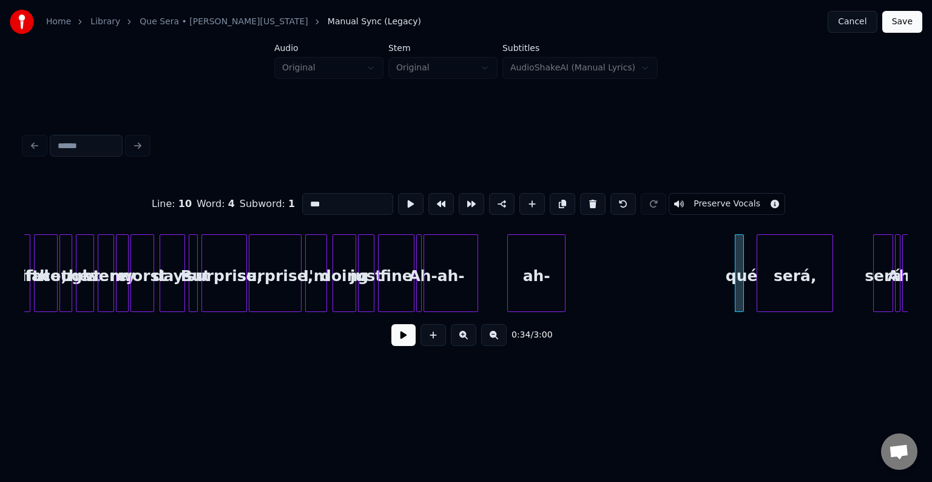
click at [539, 258] on div "ah-" at bounding box center [536, 276] width 57 height 82
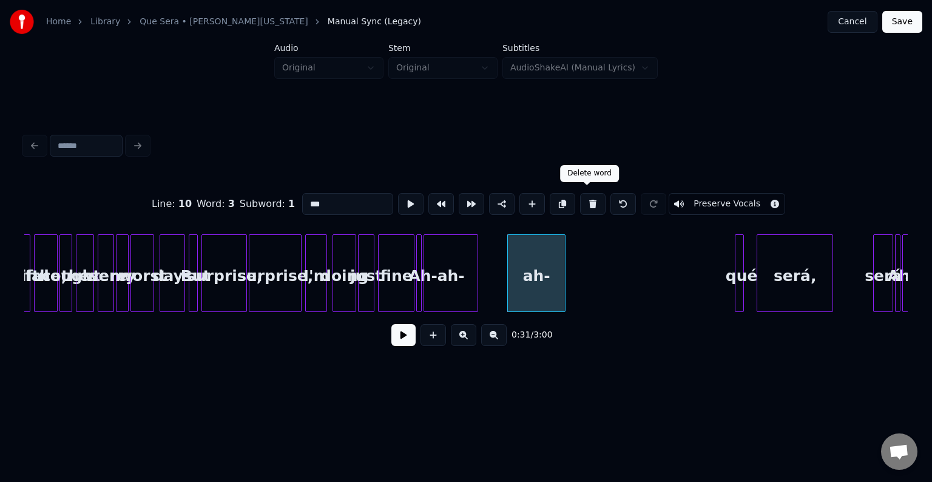
click at [592, 195] on button at bounding box center [592, 204] width 25 height 22
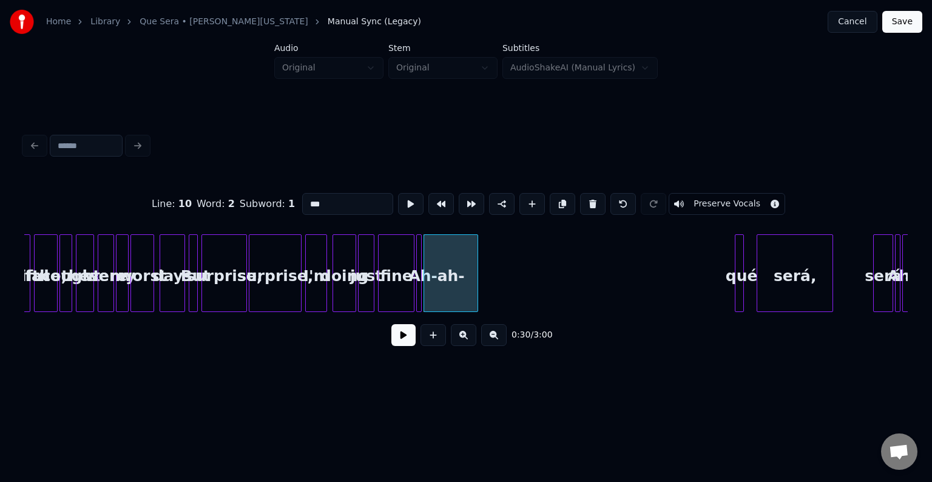
click at [592, 195] on button at bounding box center [592, 204] width 25 height 22
type input "****"
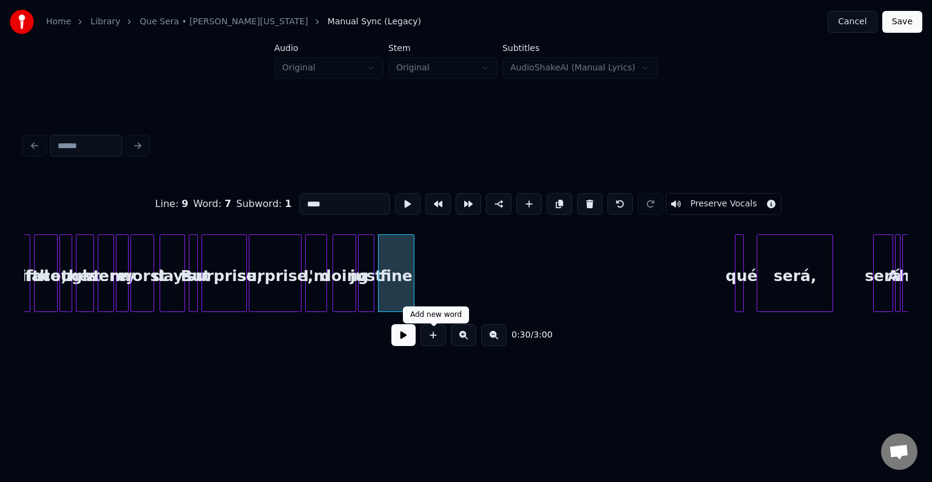
click at [402, 336] on button at bounding box center [403, 335] width 24 height 22
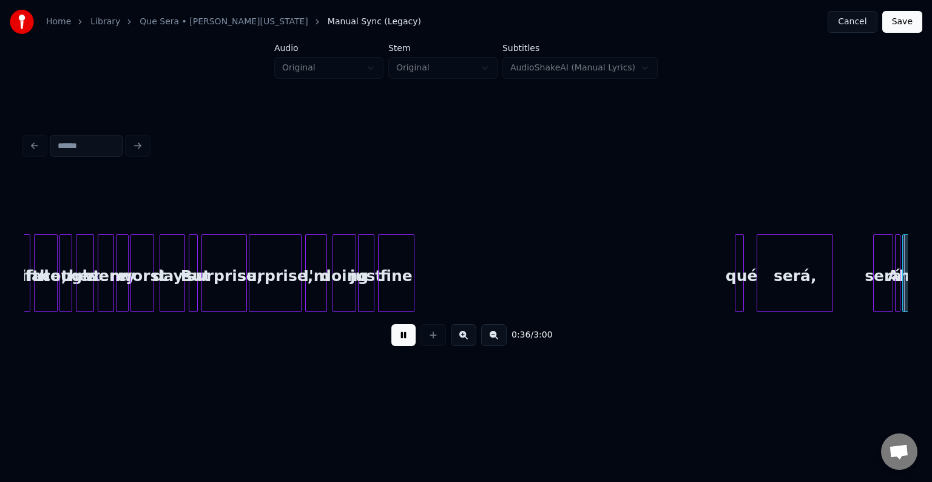
scroll to position [0, 3292]
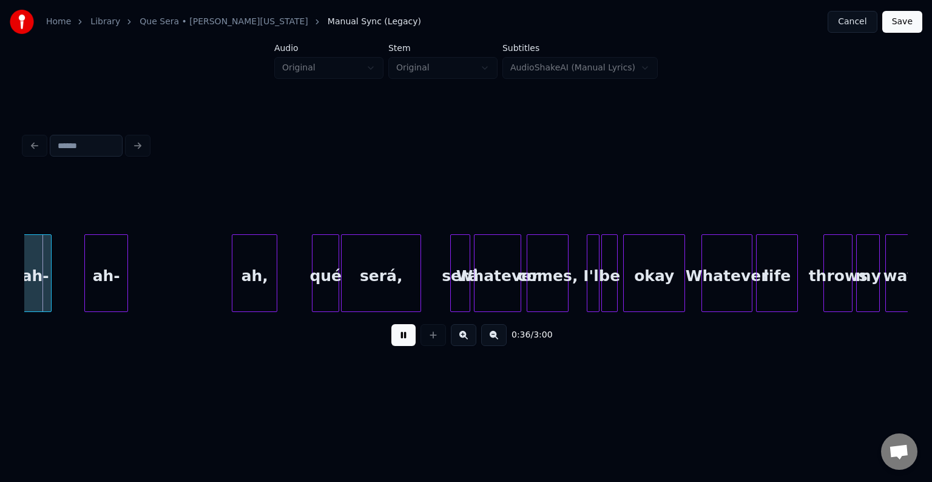
click at [402, 336] on button at bounding box center [403, 335] width 24 height 22
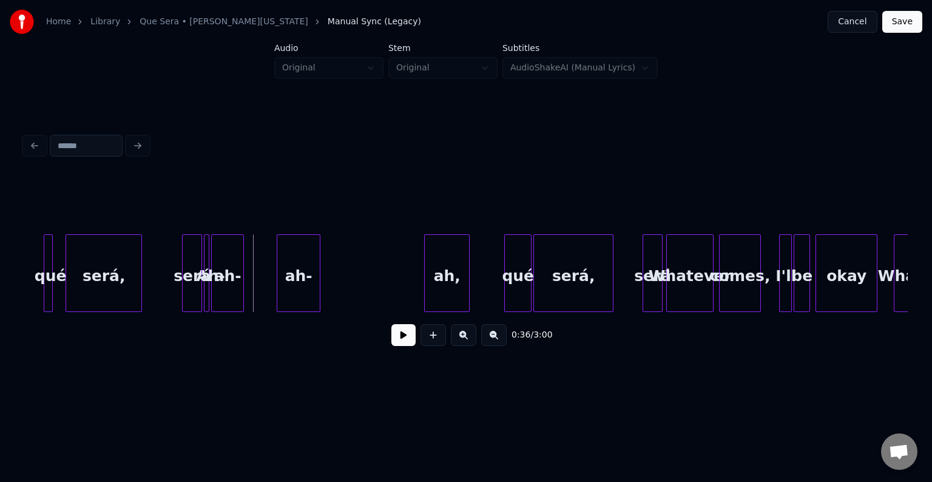
scroll to position [0, 3098]
click at [189, 280] on div "será" at bounding box center [193, 276] width 19 height 82
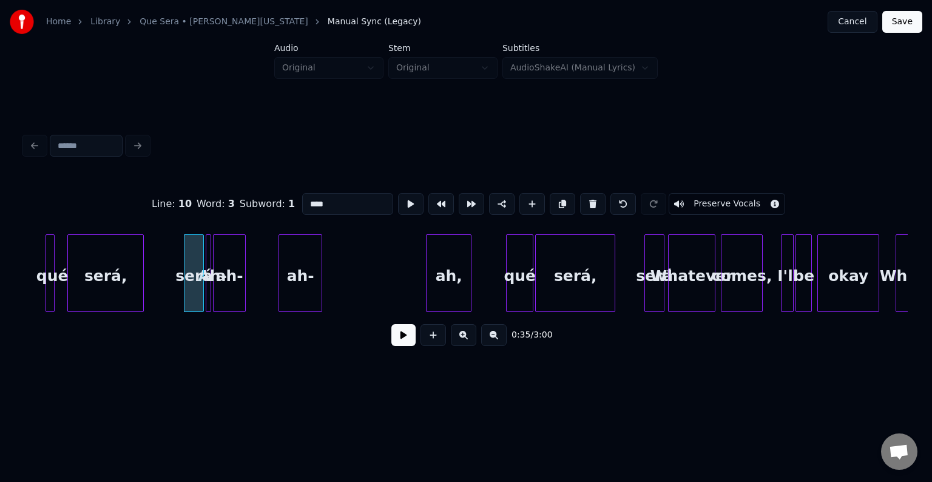
click at [209, 291] on div at bounding box center [209, 273] width 4 height 76
click at [592, 203] on button at bounding box center [592, 204] width 25 height 22
click at [233, 272] on div "ah-" at bounding box center [230, 276] width 32 height 82
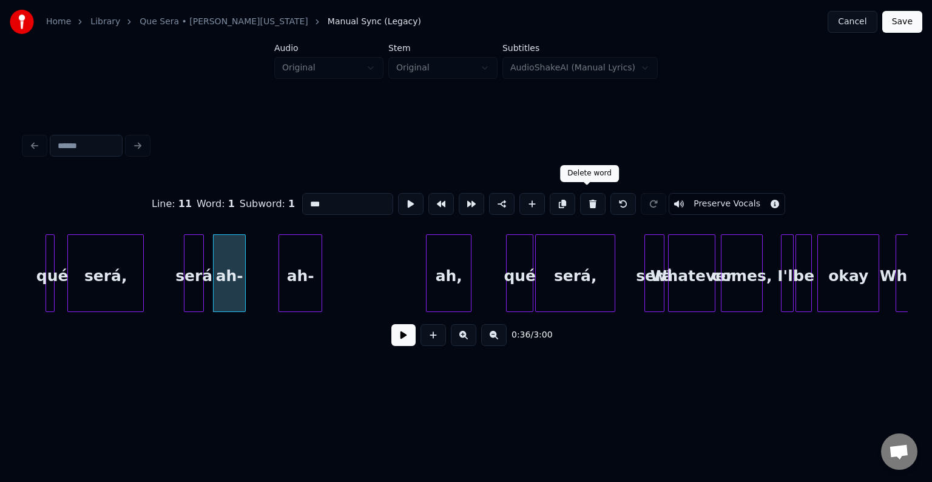
click at [593, 204] on button at bounding box center [592, 204] width 25 height 22
type input "****"
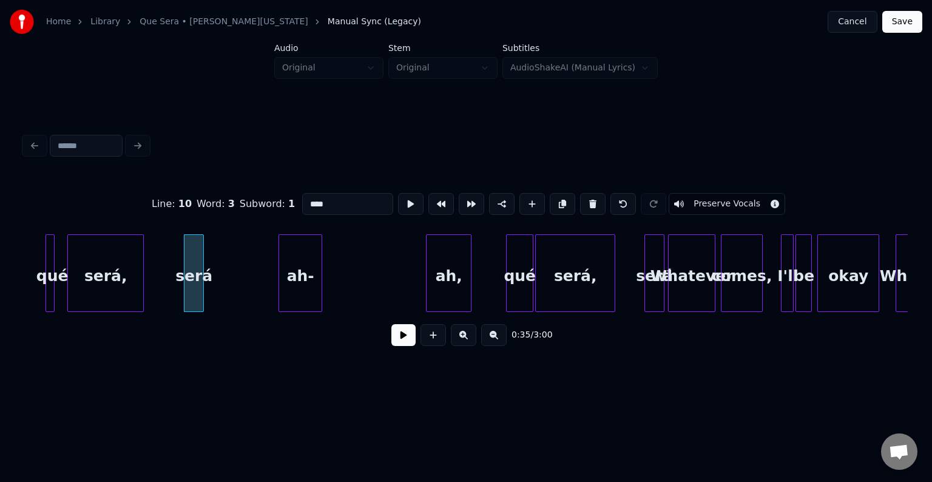
click at [405, 345] on button at bounding box center [403, 335] width 24 height 22
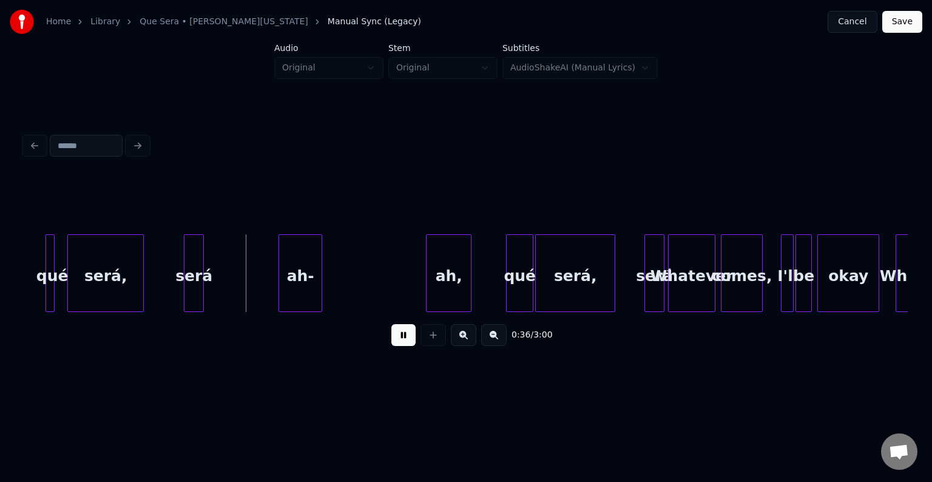
click at [405, 345] on button at bounding box center [403, 335] width 24 height 22
click at [247, 297] on div at bounding box center [248, 273] width 4 height 76
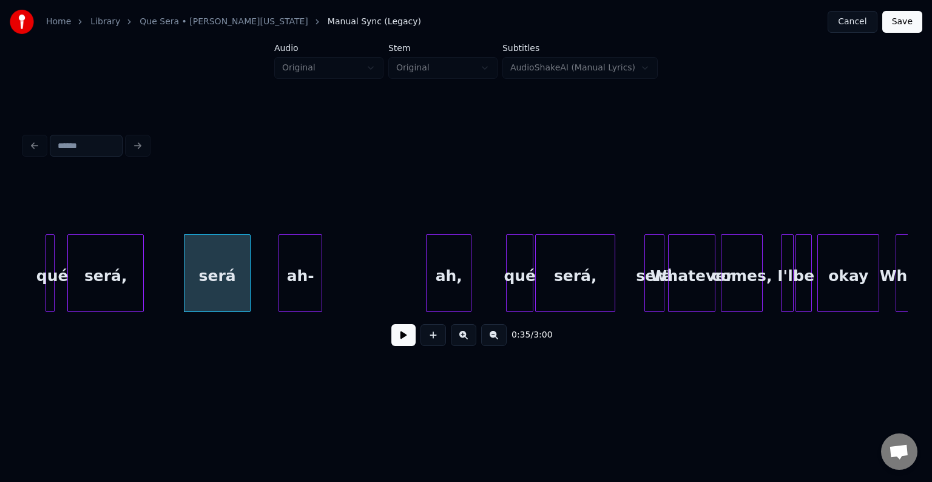
click at [306, 286] on div "ah-" at bounding box center [300, 276] width 42 height 82
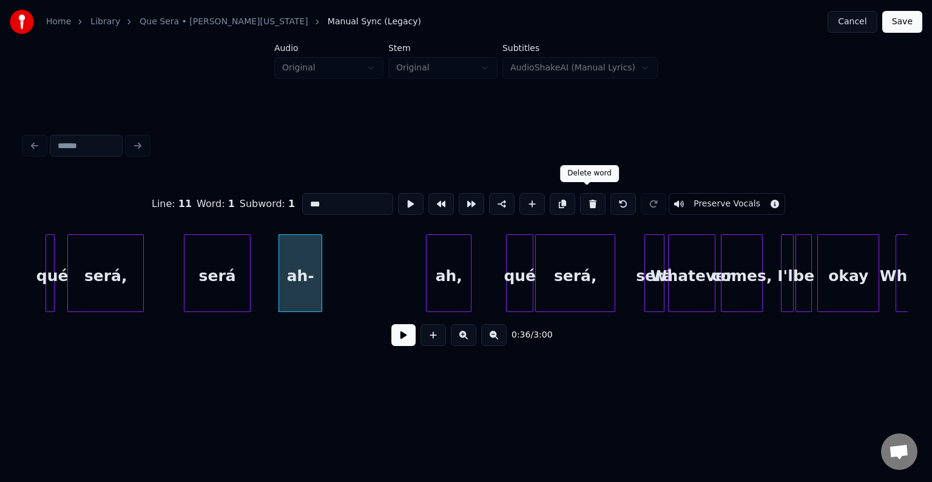
click at [591, 197] on button at bounding box center [592, 204] width 25 height 22
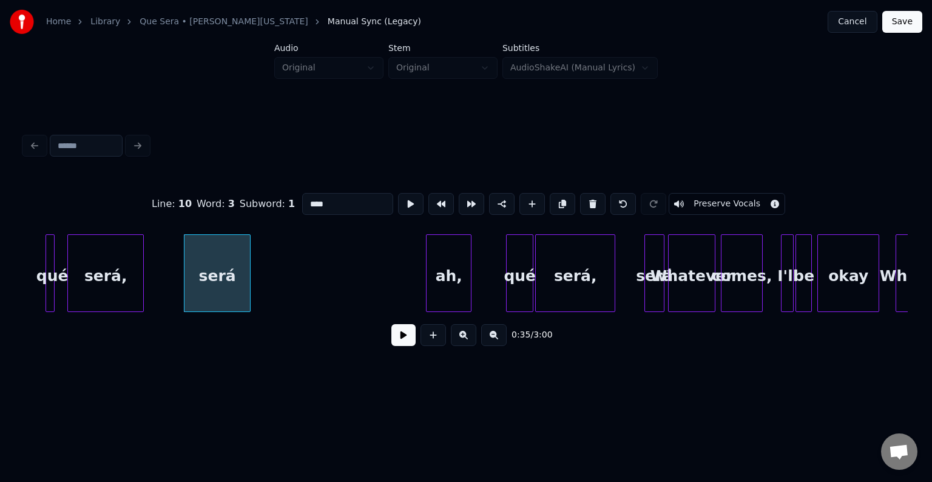
click at [432, 267] on div "ah," at bounding box center [448, 276] width 44 height 82
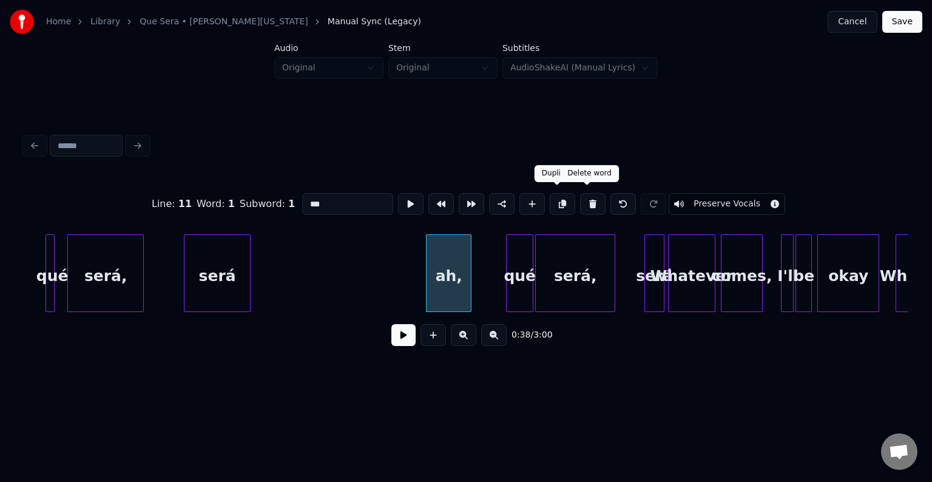
click at [580, 199] on button at bounding box center [592, 204] width 25 height 22
type input "***"
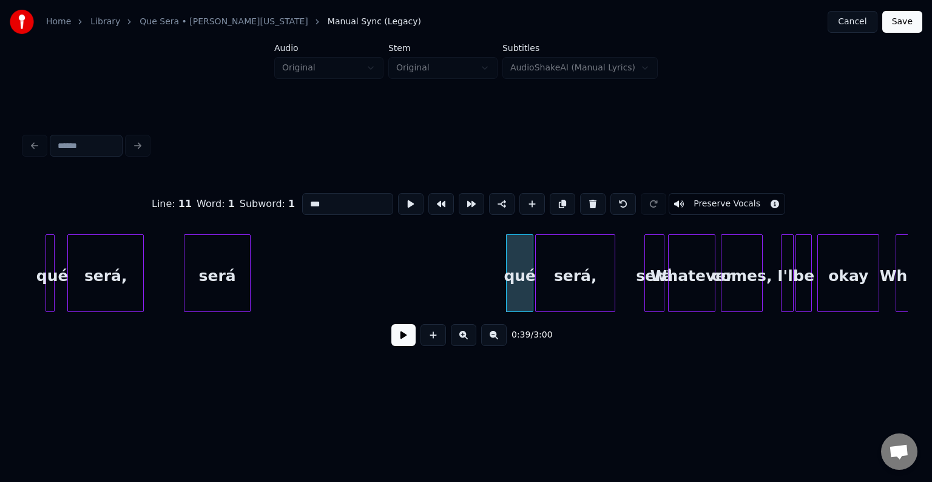
click at [388, 341] on div "0:39 / 3:00" at bounding box center [466, 334] width 864 height 27
click at [397, 341] on button at bounding box center [403, 335] width 24 height 22
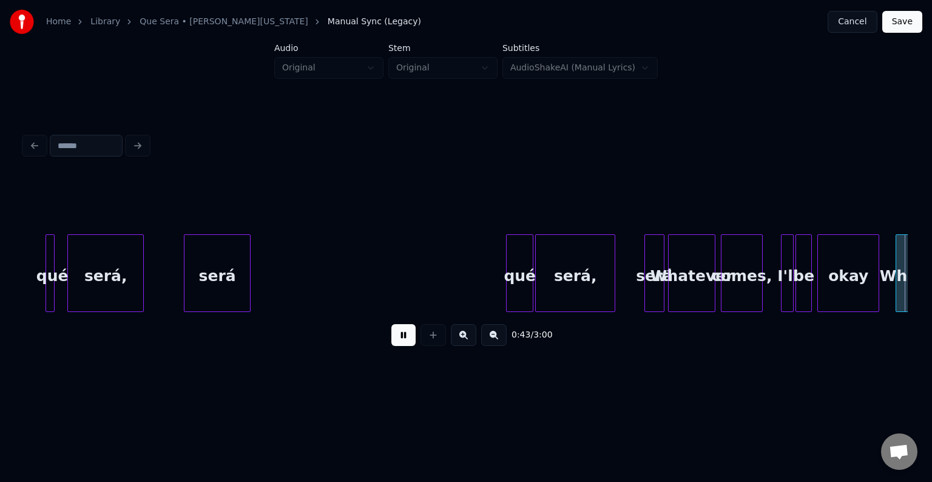
scroll to position [0, 3981]
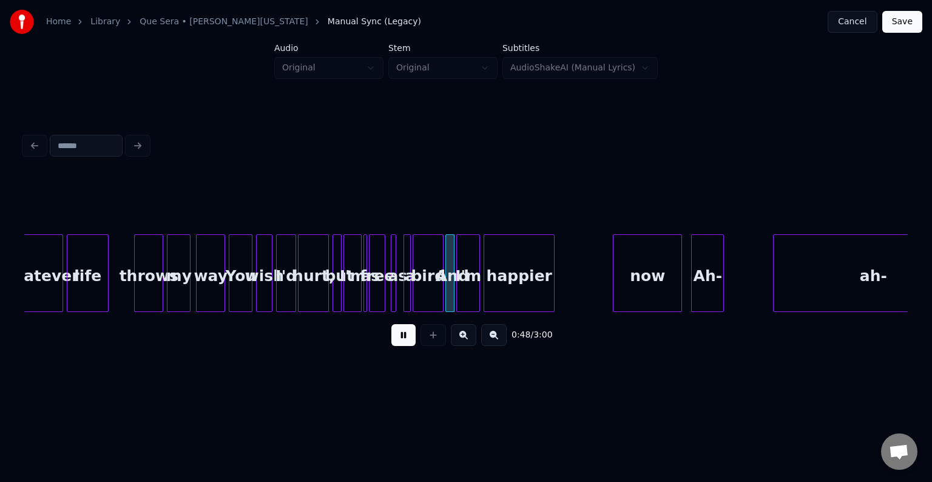
click at [363, 280] on div at bounding box center [365, 273] width 4 height 76
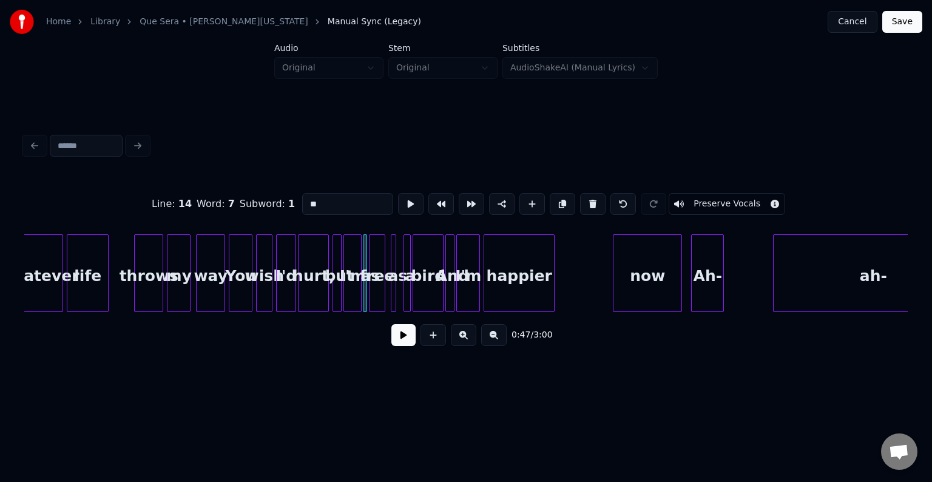
click at [406, 342] on button at bounding box center [403, 335] width 24 height 22
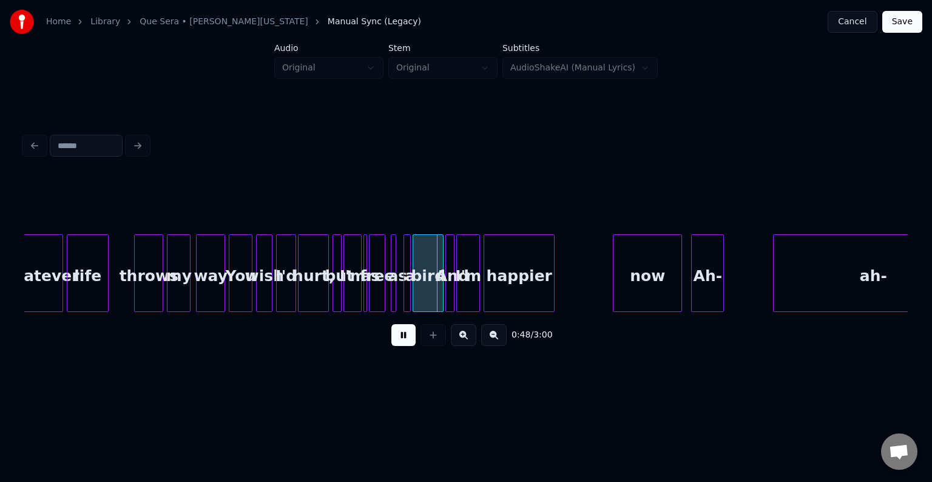
click at [380, 281] on div "free" at bounding box center [376, 276] width 15 height 82
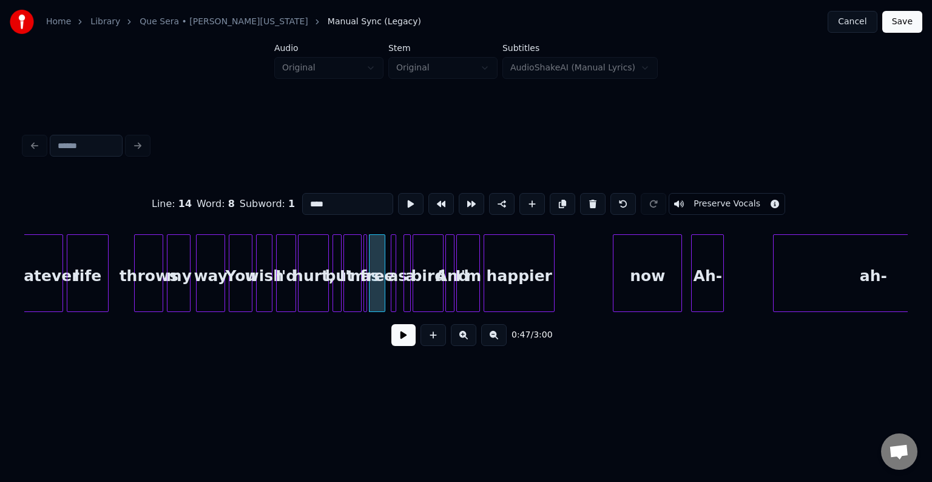
click at [345, 295] on div at bounding box center [346, 273] width 4 height 76
click at [365, 294] on div at bounding box center [365, 273] width 4 height 76
click at [587, 197] on button at bounding box center [592, 204] width 25 height 22
type input "***"
click at [405, 337] on button at bounding box center [403, 335] width 24 height 22
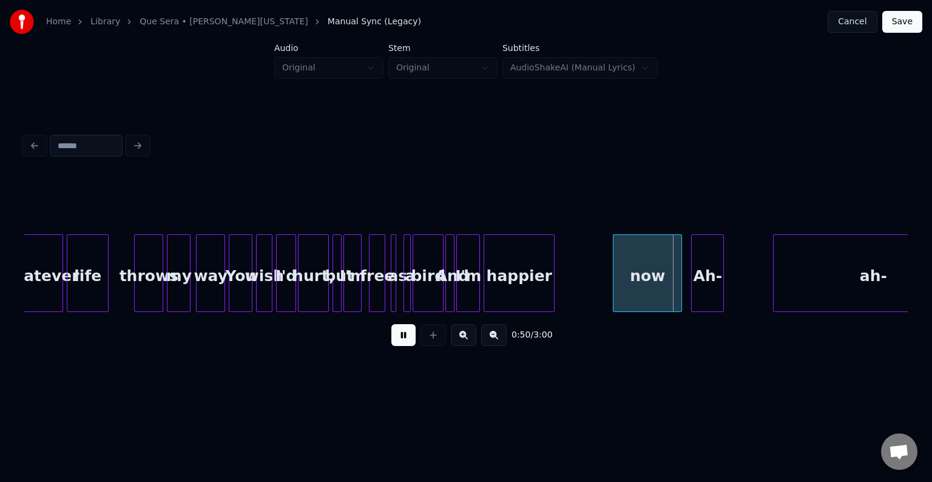
click at [405, 337] on button at bounding box center [403, 335] width 24 height 22
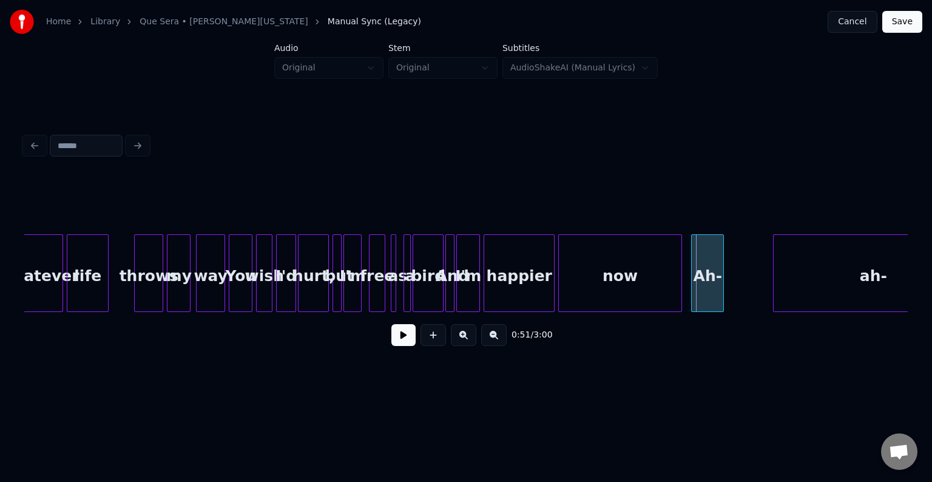
click at [559, 286] on div at bounding box center [561, 273] width 4 height 76
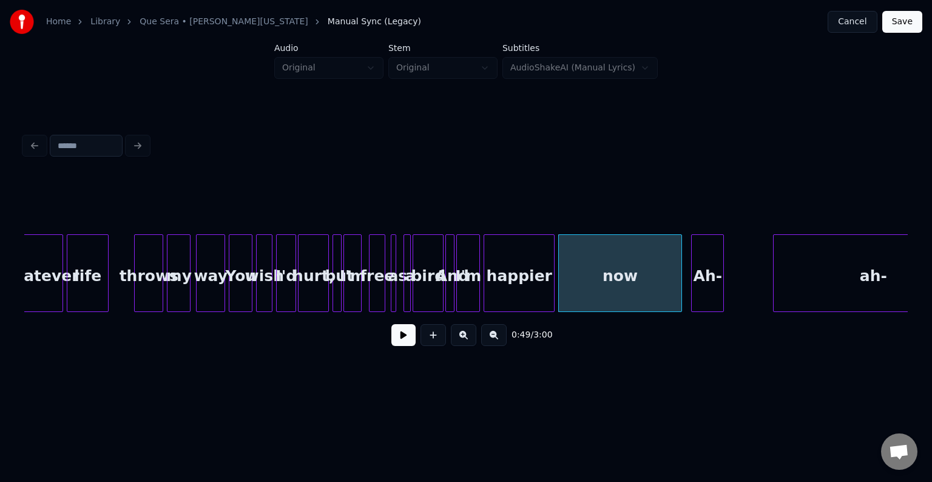
click at [710, 287] on div "Ah-" at bounding box center [707, 276] width 32 height 82
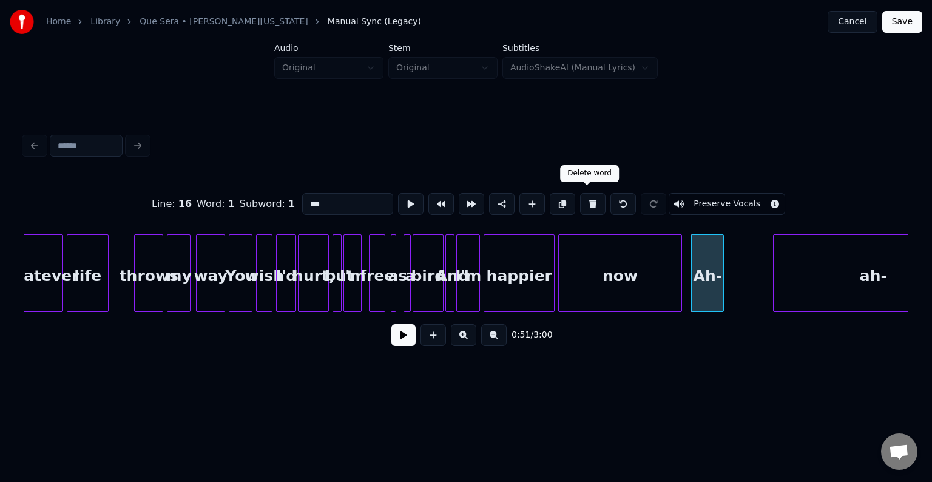
click at [588, 199] on button at bounding box center [592, 204] width 25 height 22
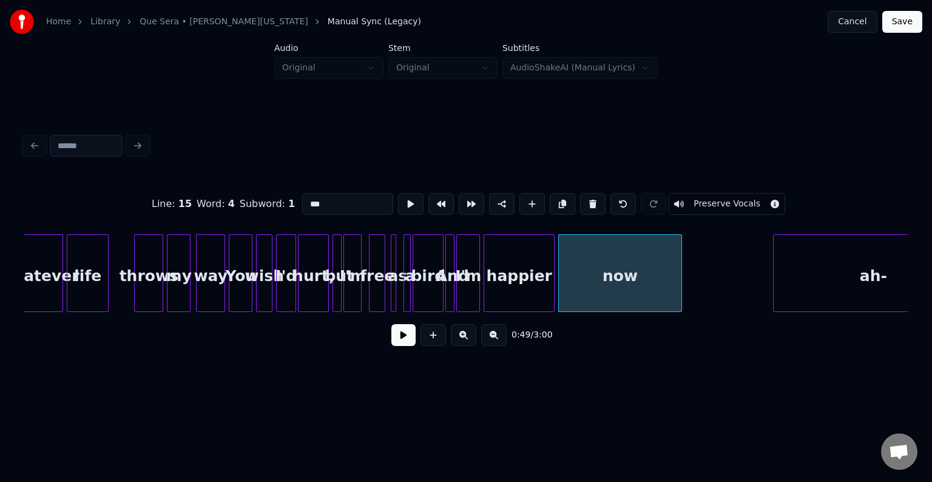
click at [818, 280] on div "ah-" at bounding box center [872, 276] width 199 height 82
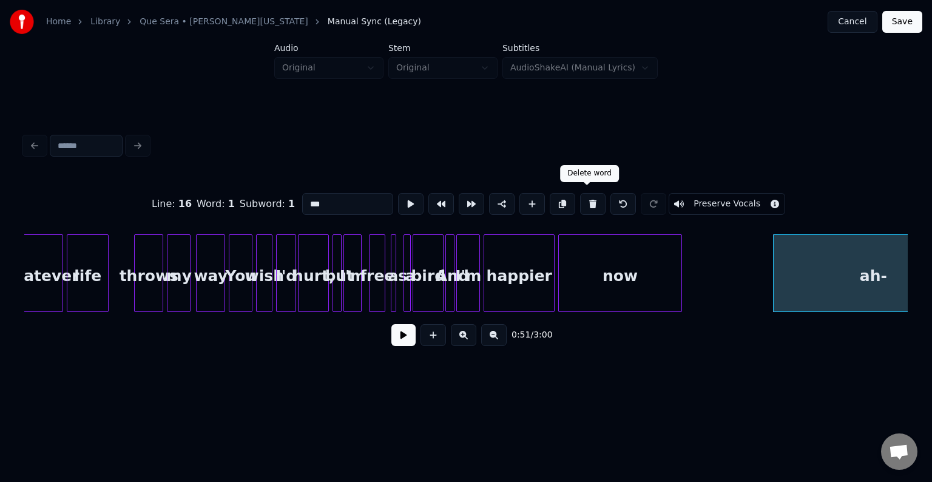
click at [590, 204] on button at bounding box center [592, 204] width 25 height 22
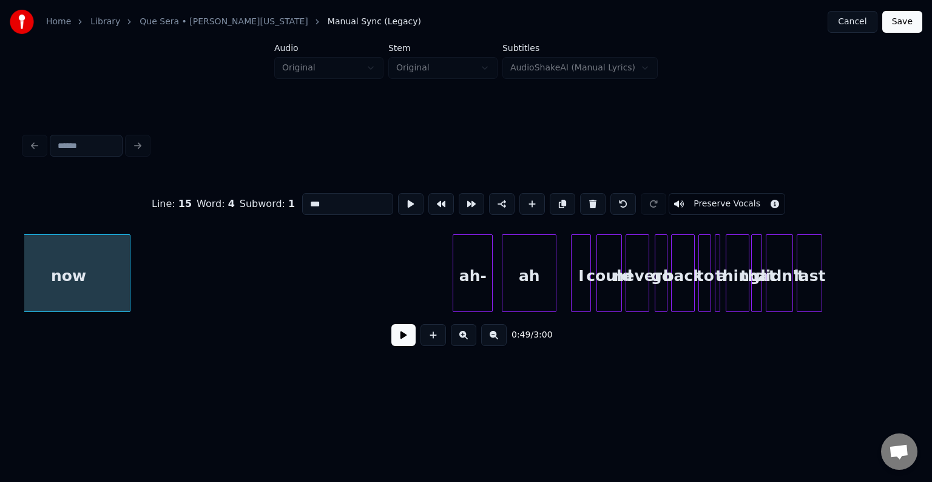
scroll to position [0, 4541]
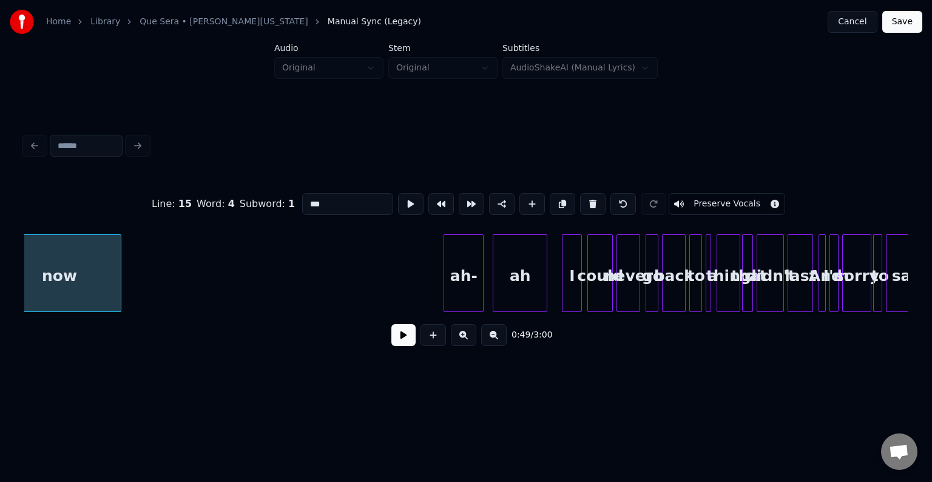
click at [466, 272] on div "ah-" at bounding box center [463, 276] width 39 height 82
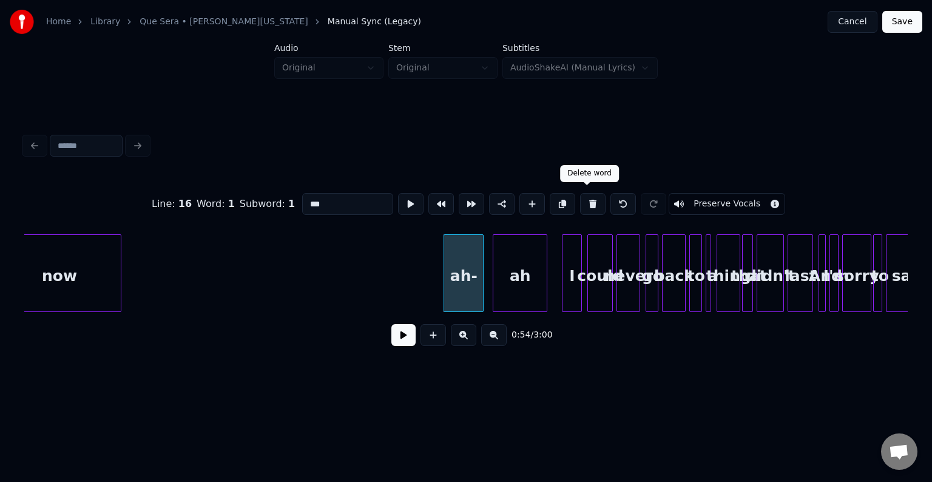
click at [588, 199] on button at bounding box center [592, 204] width 25 height 22
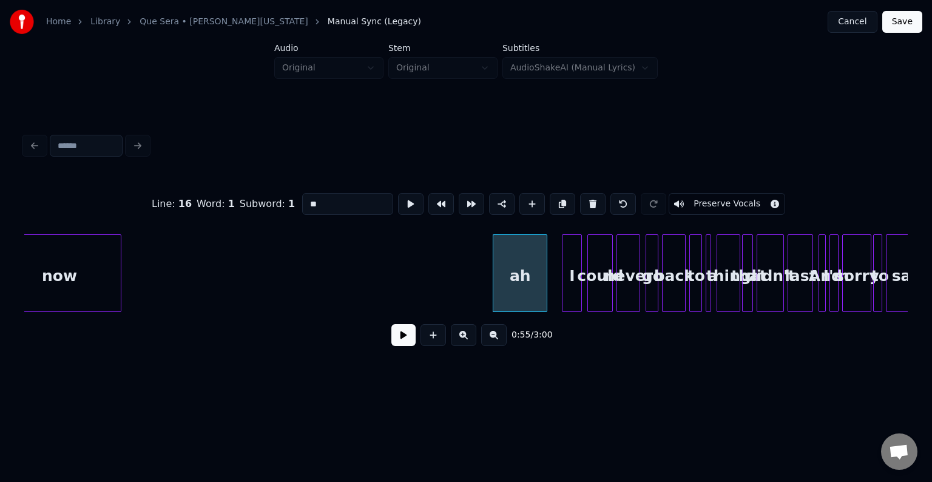
click at [588, 199] on button at bounding box center [592, 204] width 25 height 22
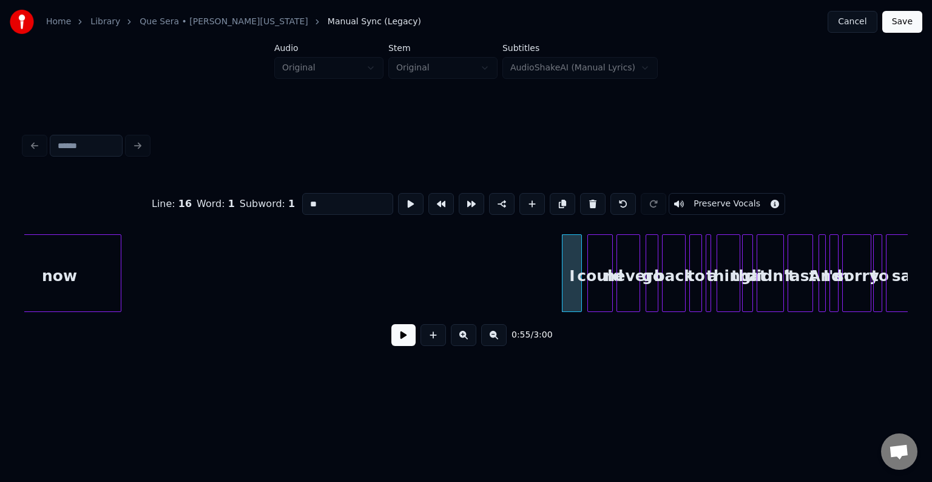
type input "*"
click at [395, 337] on button at bounding box center [403, 335] width 24 height 22
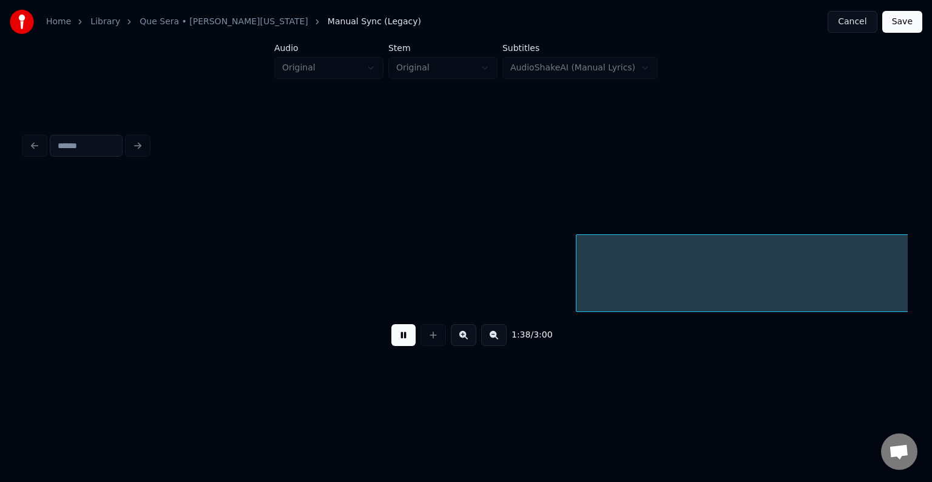
scroll to position [0, 8960]
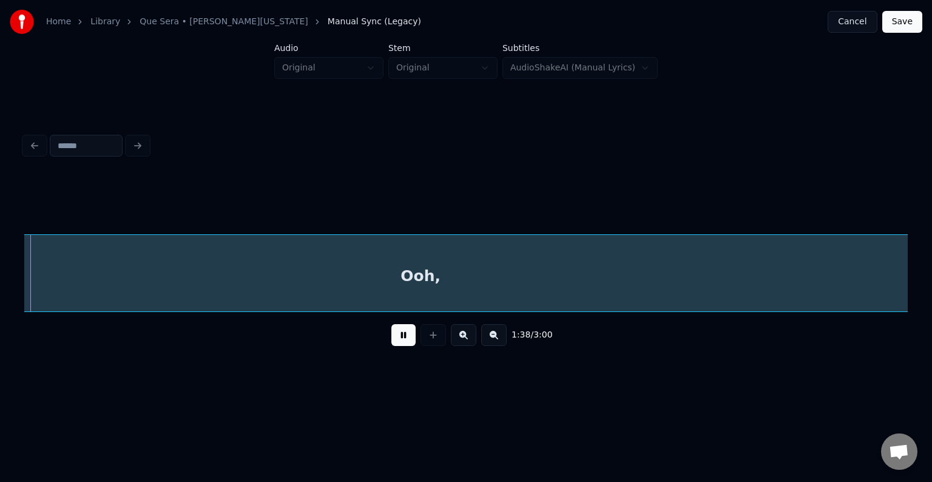
click at [391, 324] on button at bounding box center [403, 335] width 24 height 22
click at [849, 15] on button "Cancel" at bounding box center [851, 22] width 49 height 22
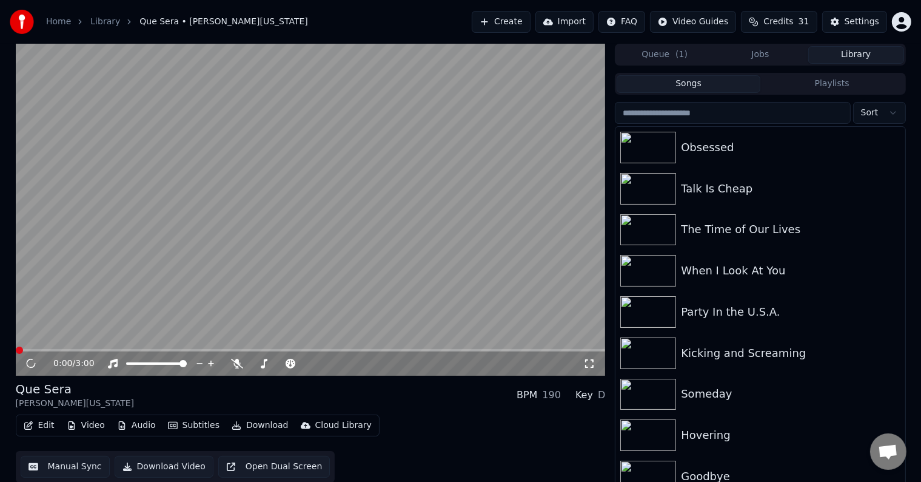
click at [18, 429] on div "Edit Video Audio Subtitles Download Cloud Library" at bounding box center [198, 425] width 364 height 22
click at [19, 423] on button "Edit" at bounding box center [39, 425] width 41 height 17
click at [191, 389] on div "Que Sera [PERSON_NAME][US_STATE] BPM 190 Key D" at bounding box center [311, 394] width 590 height 29
click at [33, 360] on icon at bounding box center [31, 363] width 6 height 7
click at [41, 430] on button "Edit" at bounding box center [39, 425] width 41 height 17
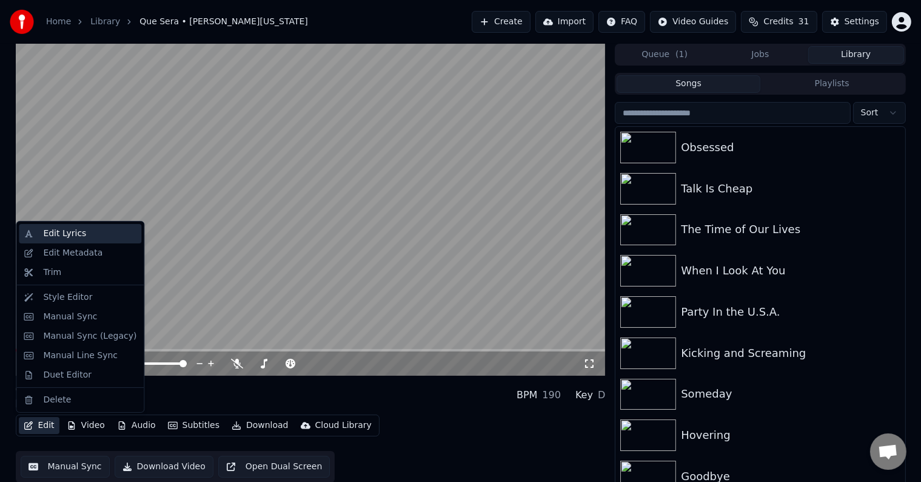
click at [60, 233] on div "Edit Lyrics" at bounding box center [64, 233] width 43 height 12
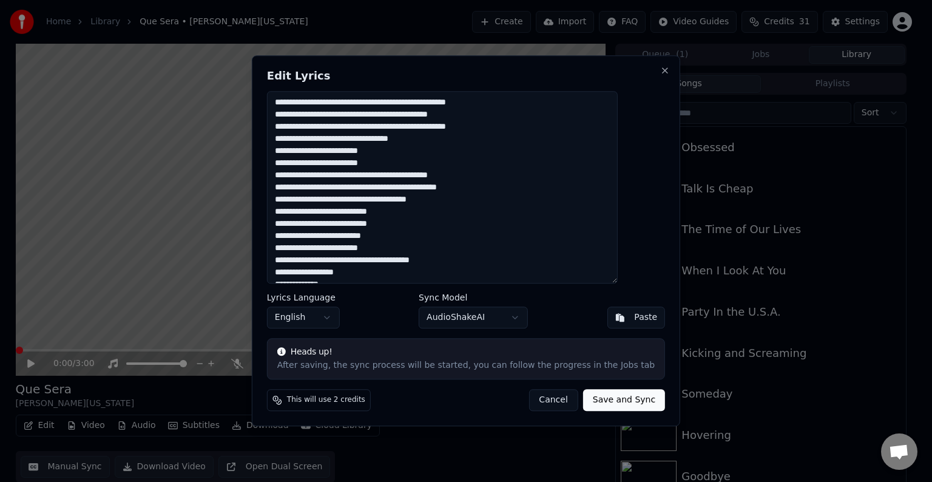
drag, startPoint x: 355, startPoint y: 210, endPoint x: 292, endPoint y: 210, distance: 63.1
click at [292, 210] on textarea at bounding box center [442, 187] width 351 height 192
drag, startPoint x: 358, startPoint y: 224, endPoint x: 259, endPoint y: 219, distance: 99.6
click at [259, 219] on body "Home Library Que Sera • [PERSON_NAME][US_STATE] Create Import FAQ Video Guides …" at bounding box center [460, 241] width 921 height 482
click at [288, 222] on div "Edit Lyrics Lyrics Language English Sync Model AudioShakeAI Paste Heads up! Aft…" at bounding box center [466, 240] width 428 height 371
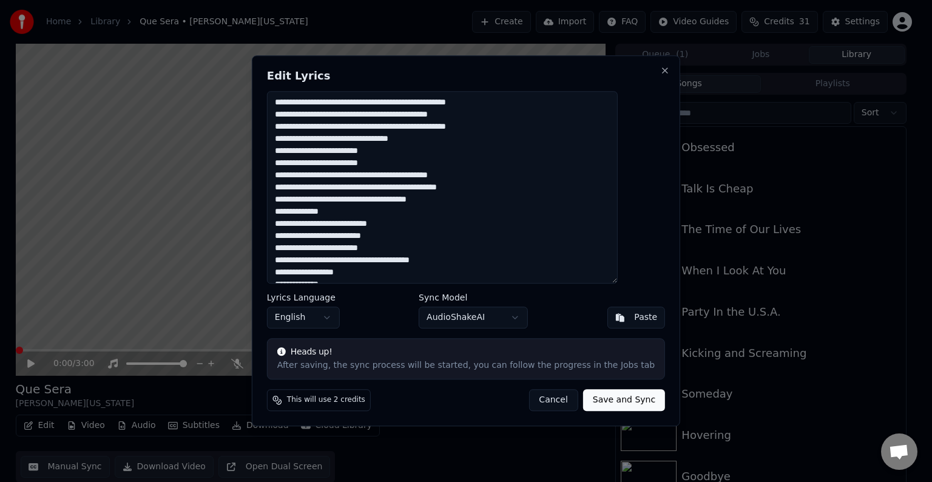
drag, startPoint x: 297, startPoint y: 225, endPoint x: 357, endPoint y: 226, distance: 59.4
click at [357, 226] on textarea at bounding box center [442, 187] width 351 height 192
drag, startPoint x: 294, startPoint y: 209, endPoint x: 415, endPoint y: 271, distance: 135.9
click at [415, 271] on textarea at bounding box center [442, 187] width 351 height 192
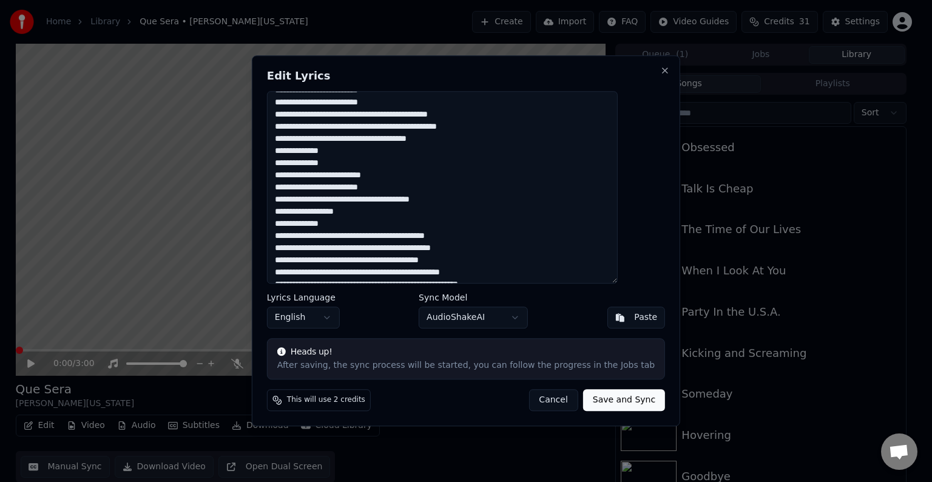
drag, startPoint x: 369, startPoint y: 224, endPoint x: 299, endPoint y: 220, distance: 69.9
click at [299, 220] on textarea at bounding box center [442, 187] width 351 height 192
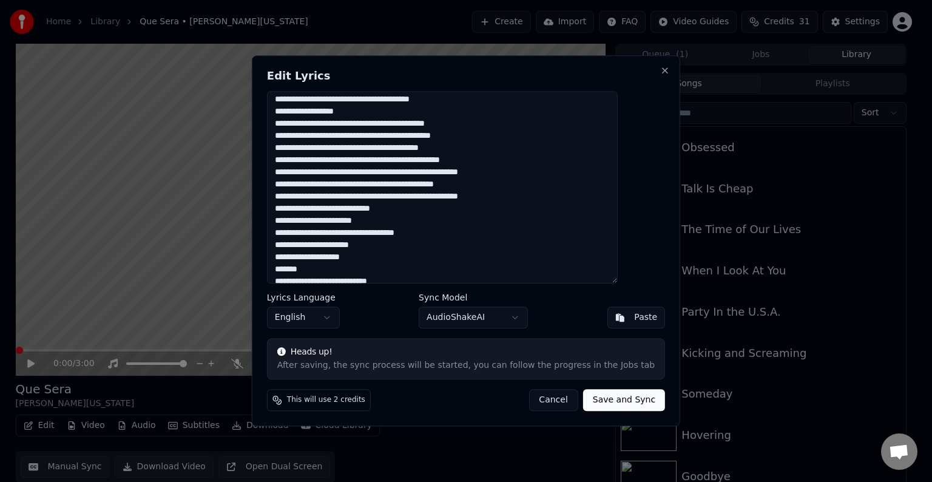
scroll to position [182, 0]
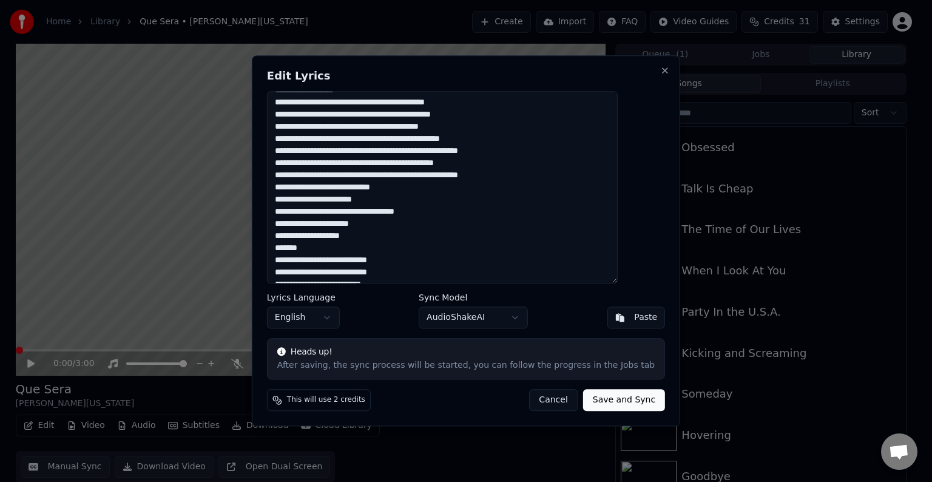
click at [430, 185] on textarea at bounding box center [442, 187] width 351 height 192
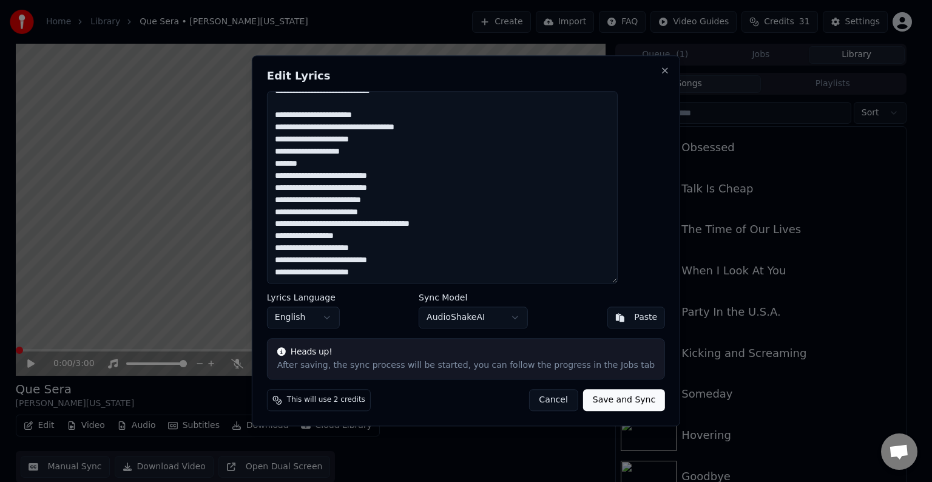
paste textarea "**********"
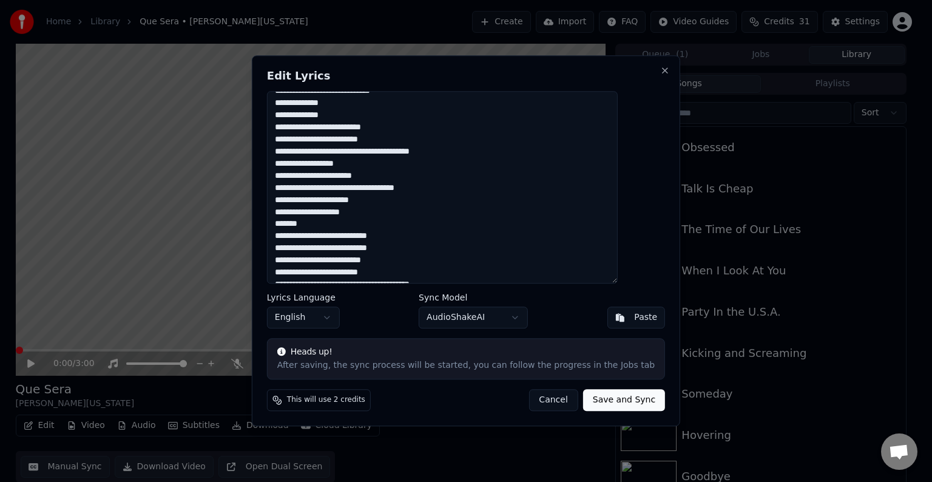
drag, startPoint x: 355, startPoint y: 234, endPoint x: 265, endPoint y: 239, distance: 90.5
click at [265, 239] on body "Home Library Que Sera • [PERSON_NAME][US_STATE] Create Import FAQ Video Guides …" at bounding box center [460, 241] width 921 height 482
click at [359, 237] on textarea at bounding box center [442, 187] width 351 height 192
drag, startPoint x: 359, startPoint y: 237, endPoint x: 297, endPoint y: 236, distance: 62.5
click at [297, 236] on textarea at bounding box center [442, 187] width 351 height 192
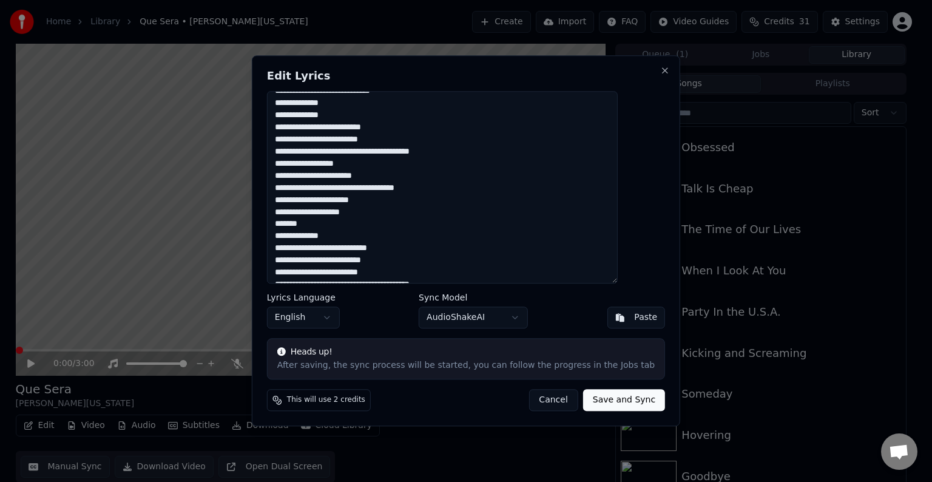
drag, startPoint x: 357, startPoint y: 249, endPoint x: 294, endPoint y: 250, distance: 63.1
click at [294, 250] on textarea at bounding box center [442, 187] width 351 height 192
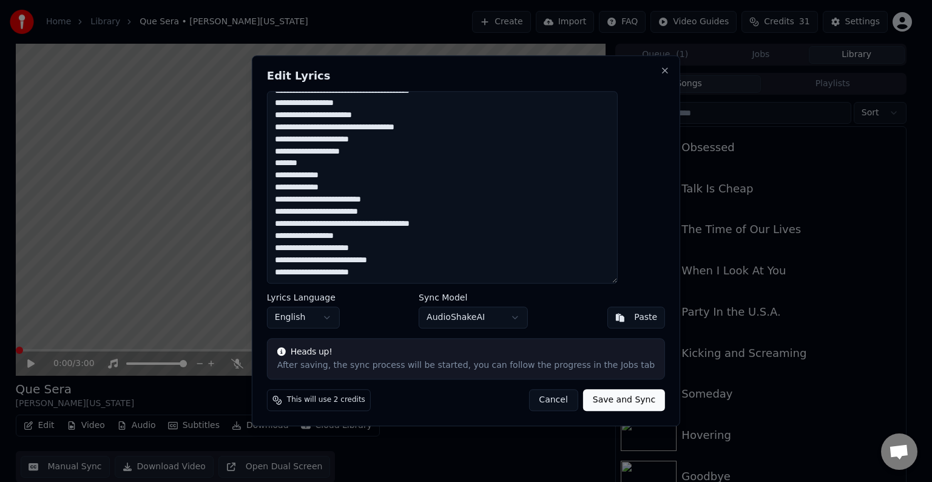
drag, startPoint x: 357, startPoint y: 249, endPoint x: 298, endPoint y: 249, distance: 58.2
click at [298, 249] on textarea at bounding box center [442, 187] width 351 height 192
drag, startPoint x: 357, startPoint y: 261, endPoint x: 298, endPoint y: 263, distance: 58.9
click at [298, 263] on textarea at bounding box center [442, 187] width 351 height 192
drag, startPoint x: 357, startPoint y: 274, endPoint x: 302, endPoint y: 272, distance: 54.6
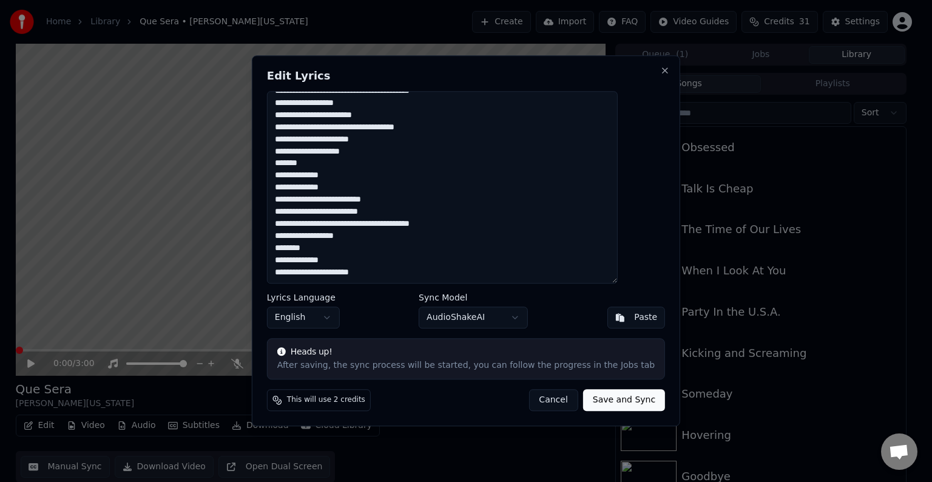
click at [302, 272] on textarea at bounding box center [442, 187] width 351 height 192
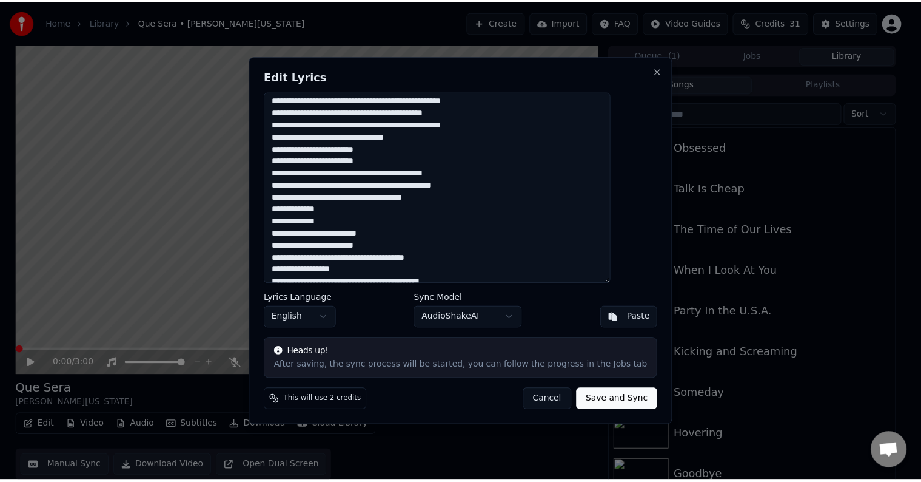
scroll to position [0, 0]
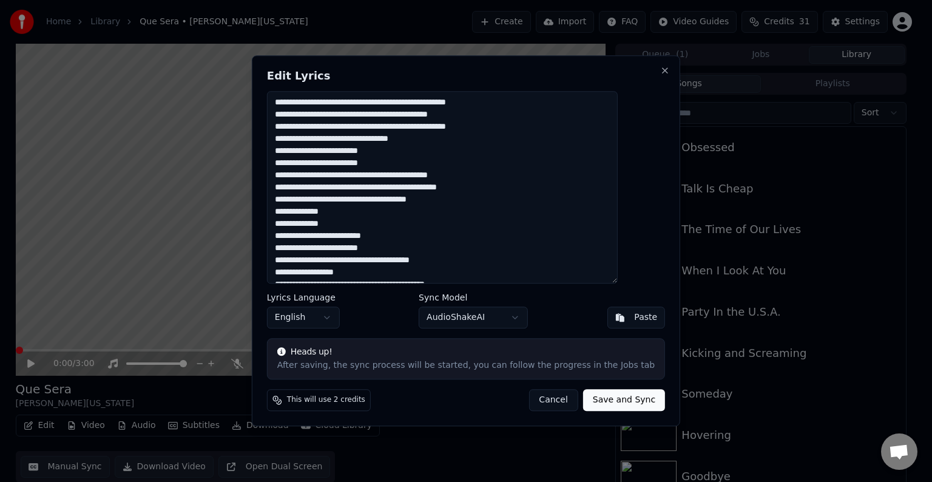
type textarea "**********"
click at [591, 395] on button "Save and Sync" at bounding box center [624, 400] width 82 height 22
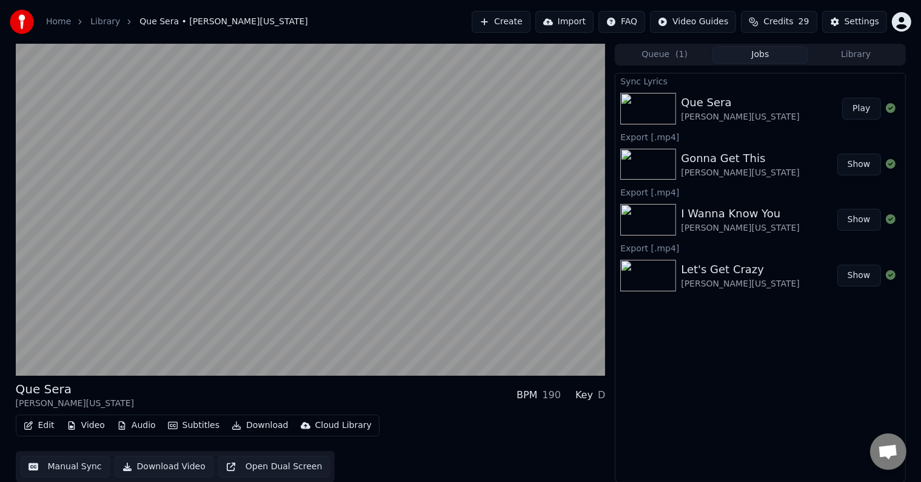
scroll to position [1, 0]
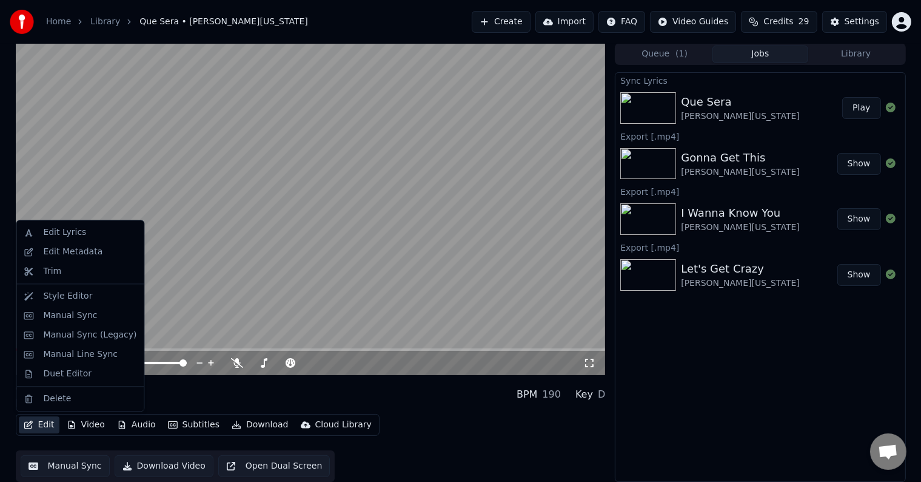
click at [30, 432] on button "Edit" at bounding box center [39, 424] width 41 height 17
click at [71, 337] on div "Manual Sync (Legacy)" at bounding box center [89, 335] width 93 height 12
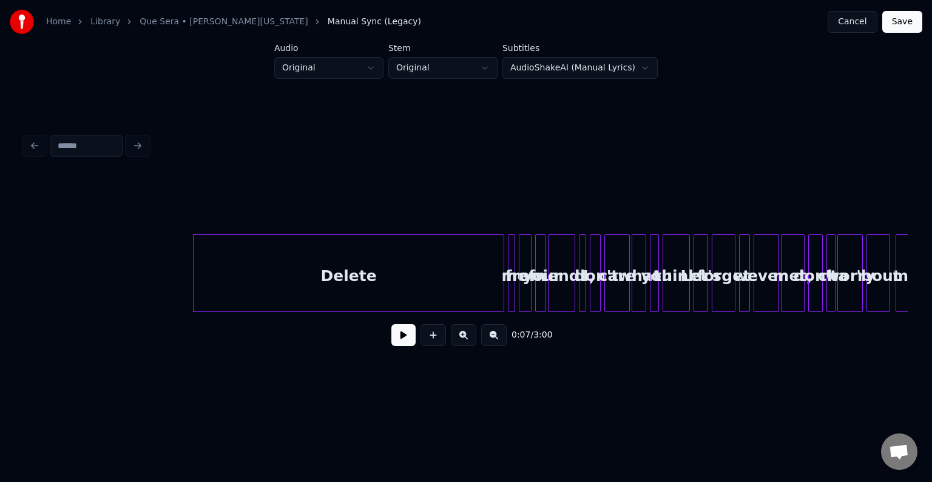
scroll to position [0, 562]
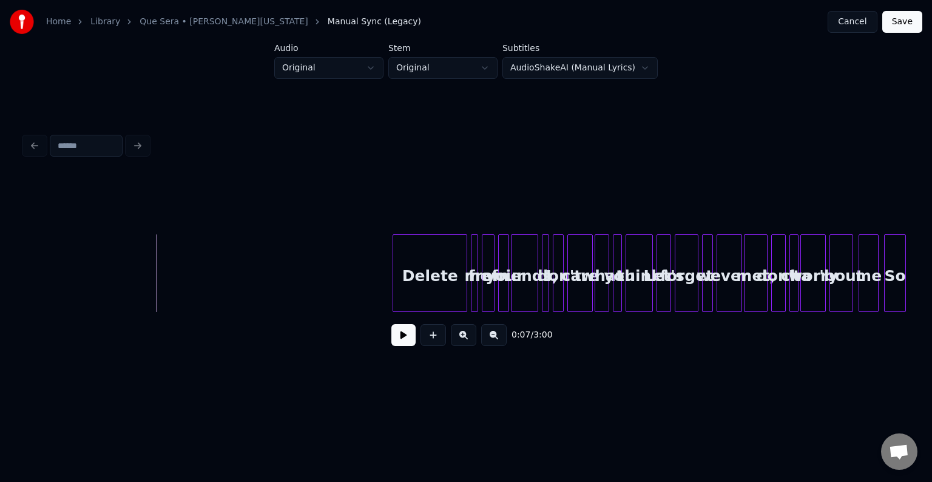
click at [395, 280] on div at bounding box center [395, 273] width 4 height 76
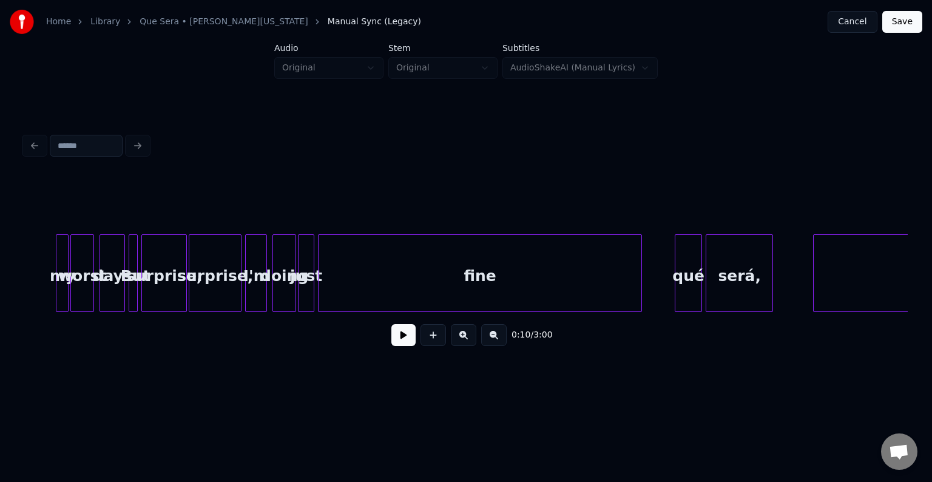
scroll to position [0, 2506]
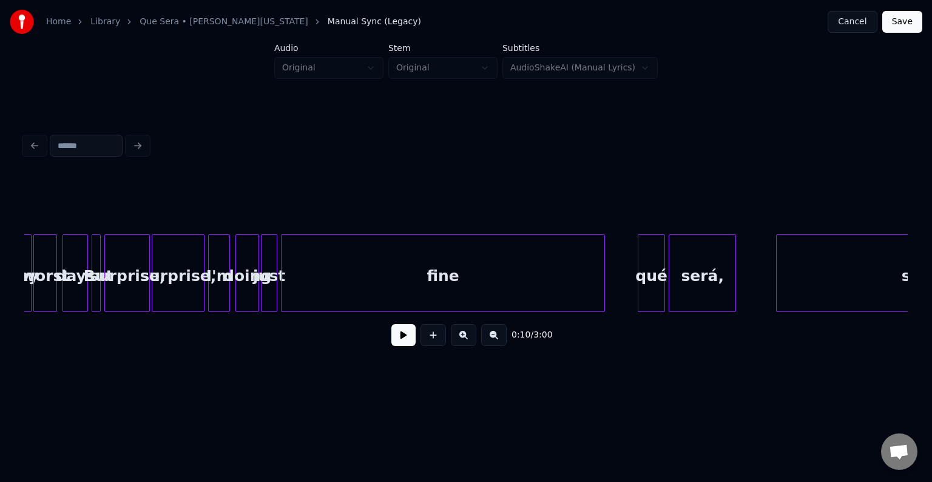
click at [340, 299] on div "fine" at bounding box center [442, 276] width 323 height 82
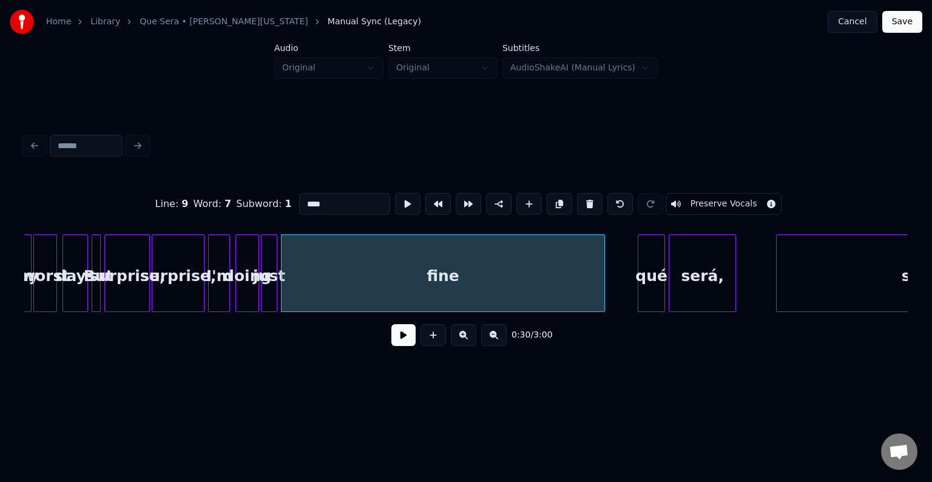
click at [396, 346] on button at bounding box center [403, 335] width 24 height 22
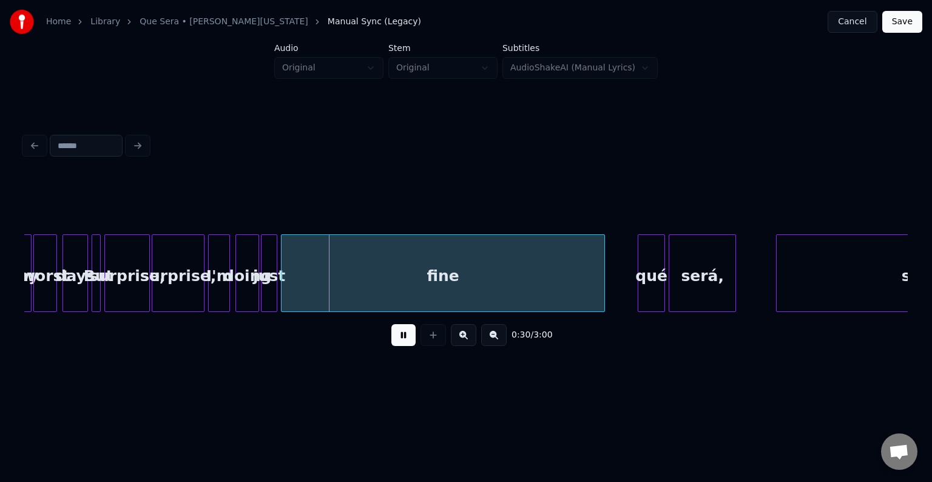
click at [408, 346] on button at bounding box center [403, 335] width 24 height 22
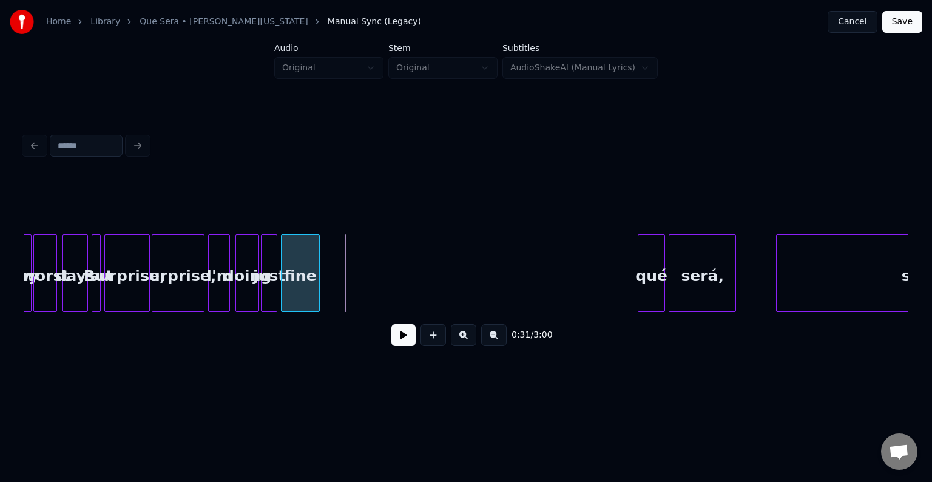
click at [318, 275] on div at bounding box center [317, 273] width 4 height 76
click at [400, 346] on button at bounding box center [403, 335] width 24 height 22
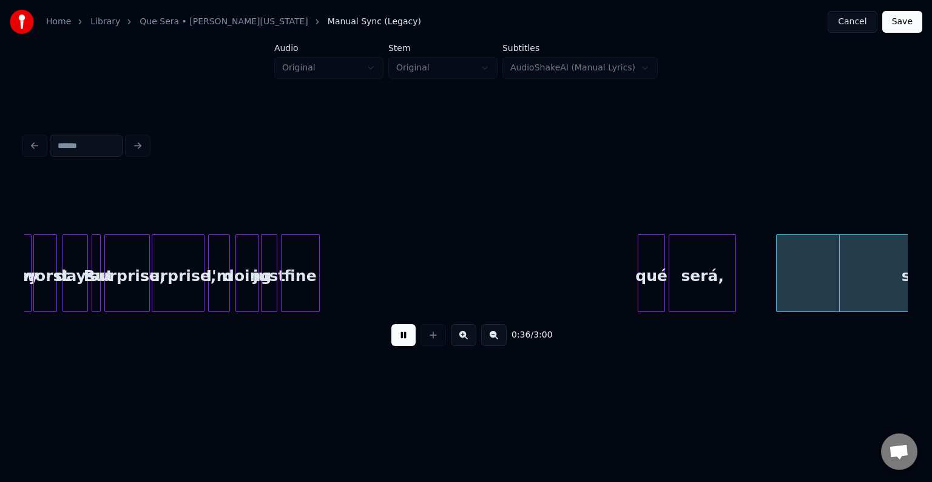
click at [409, 336] on button at bounding box center [403, 335] width 24 height 22
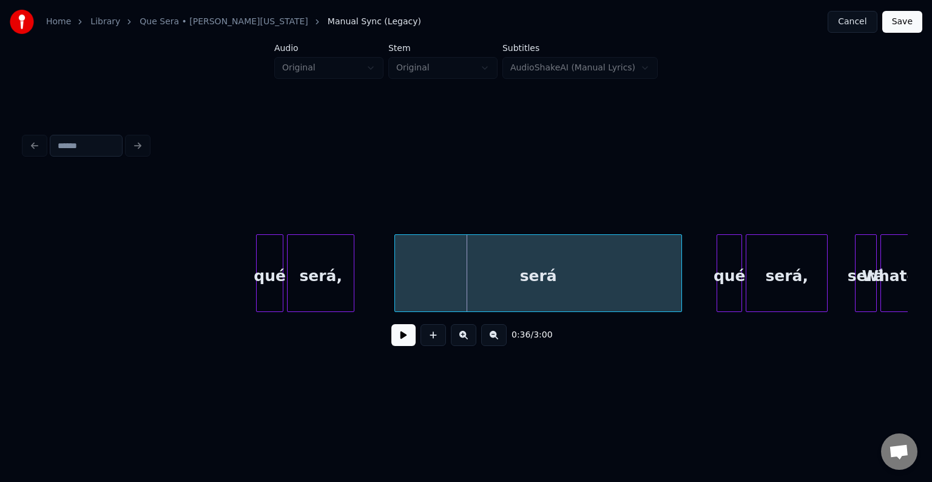
scroll to position [0, 2894]
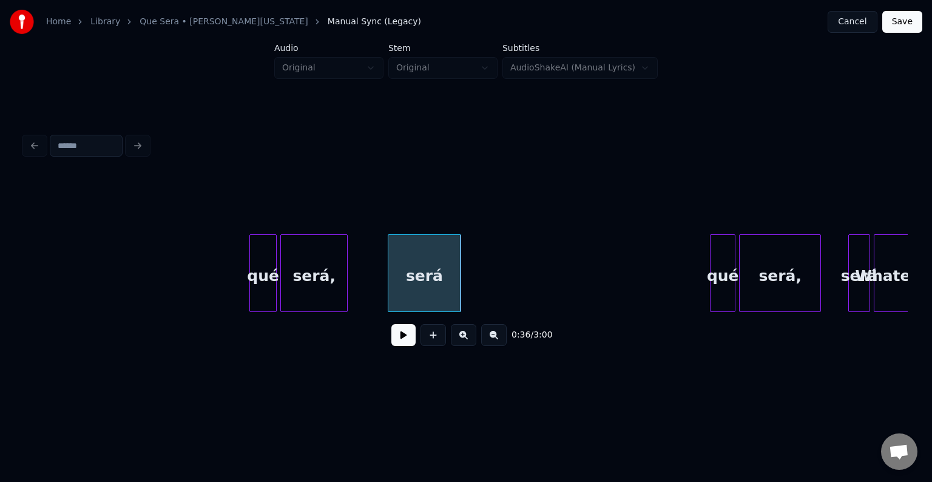
click at [457, 292] on div at bounding box center [459, 273] width 4 height 76
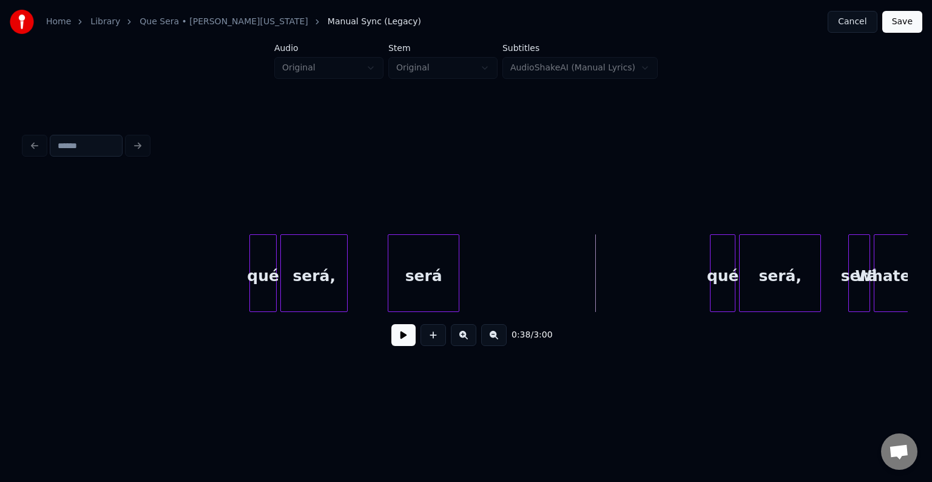
click at [395, 342] on button at bounding box center [403, 335] width 24 height 22
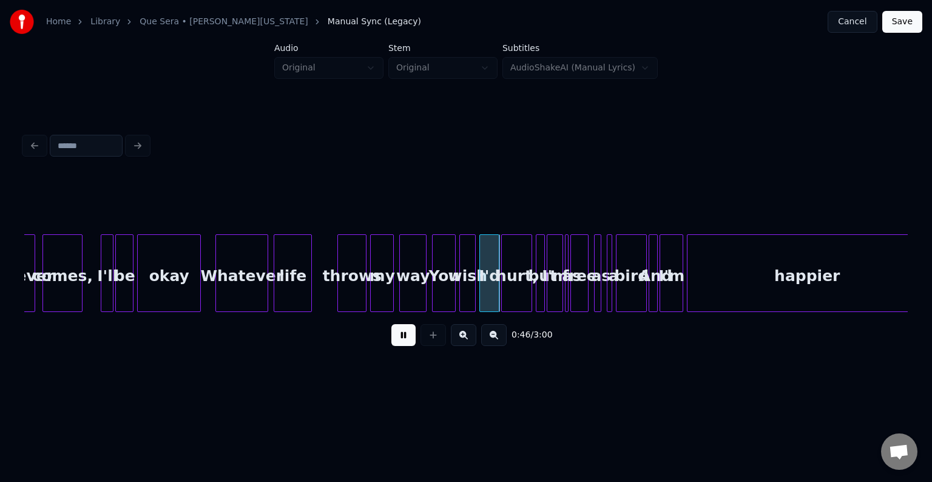
click at [566, 299] on div at bounding box center [566, 273] width 4 height 76
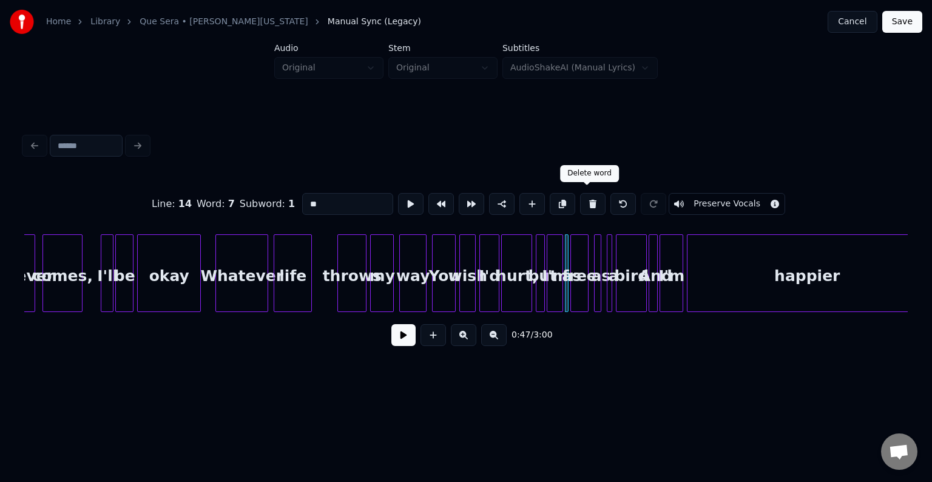
click at [592, 197] on button at bounding box center [592, 204] width 25 height 22
type input "***"
click at [415, 341] on button at bounding box center [403, 335] width 24 height 22
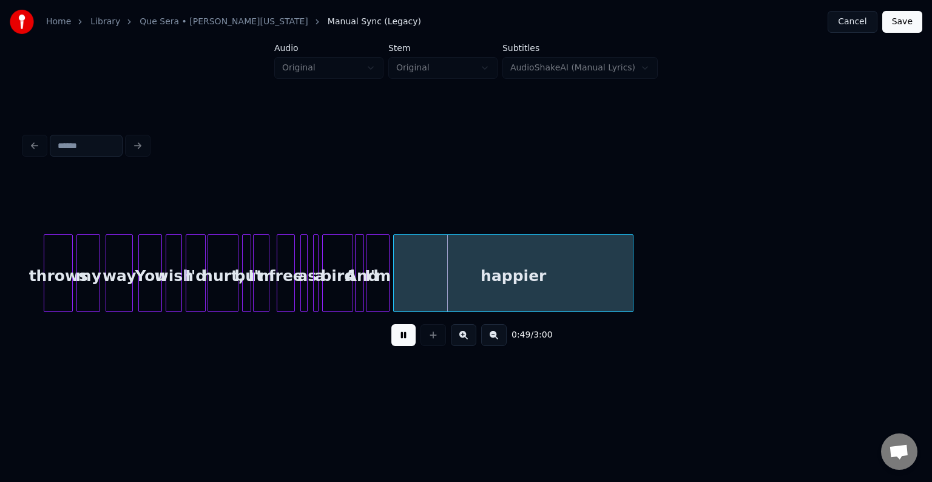
scroll to position [0, 4154]
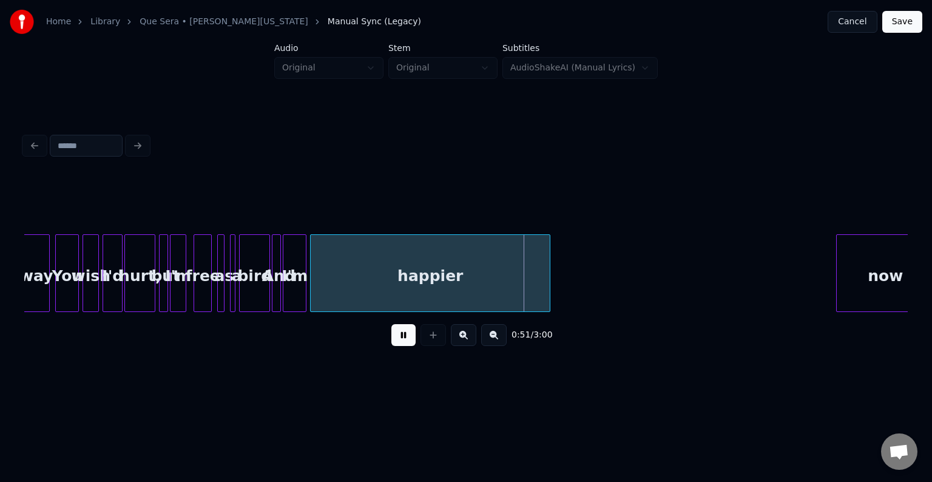
click at [396, 278] on div "happier" at bounding box center [430, 276] width 239 height 82
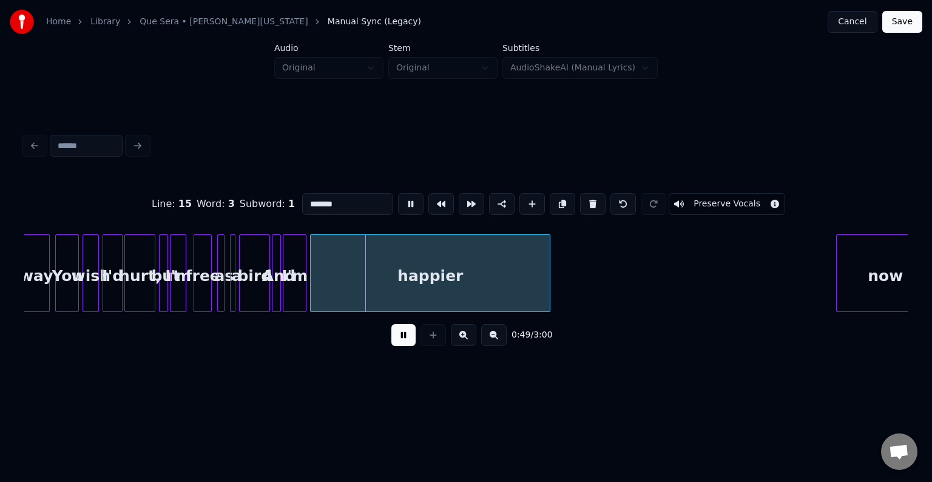
click at [391, 340] on button at bounding box center [403, 335] width 24 height 22
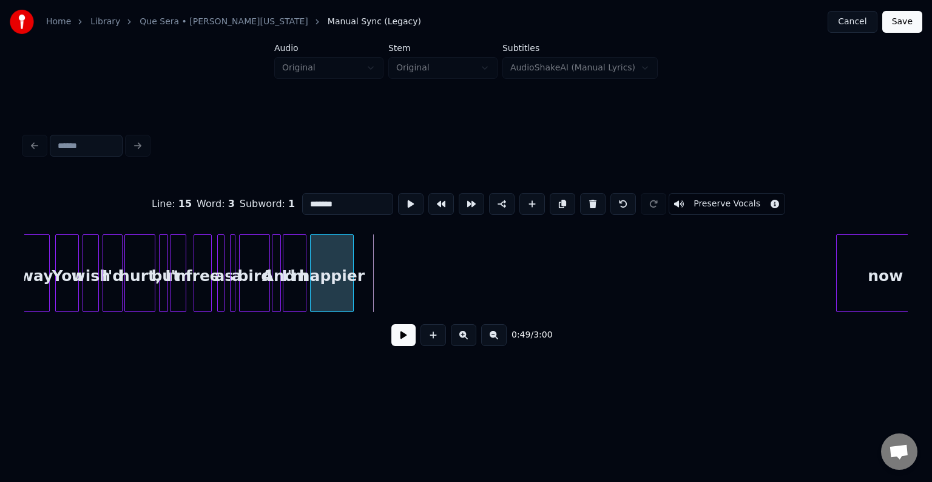
click at [349, 286] on div at bounding box center [351, 273] width 4 height 76
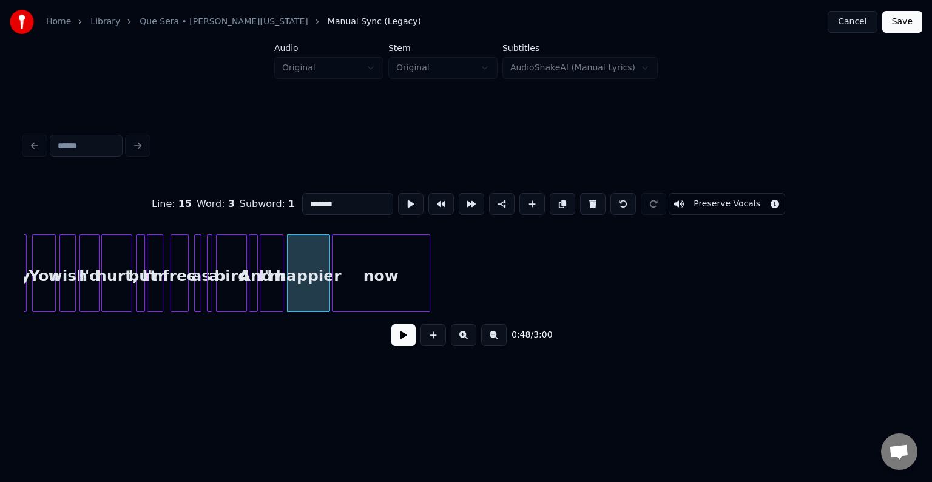
click at [392, 267] on div "now" at bounding box center [380, 276] width 97 height 82
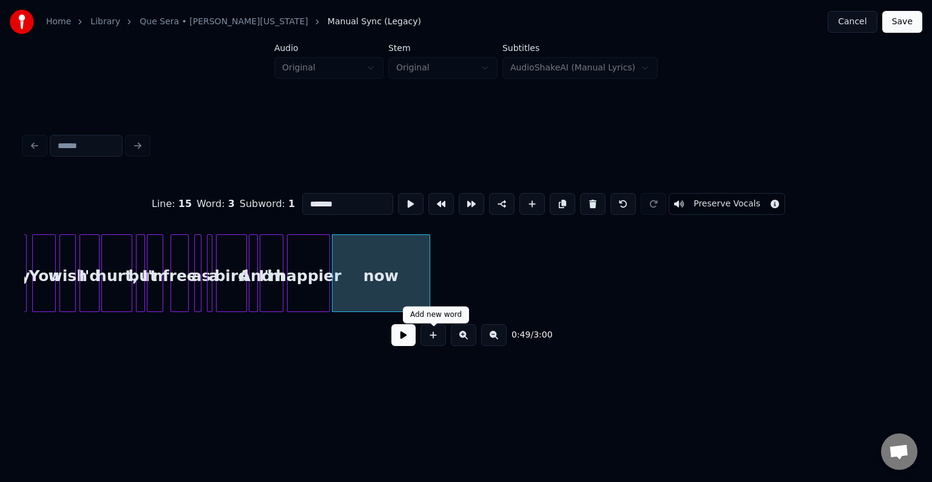
click at [393, 340] on button at bounding box center [403, 335] width 24 height 22
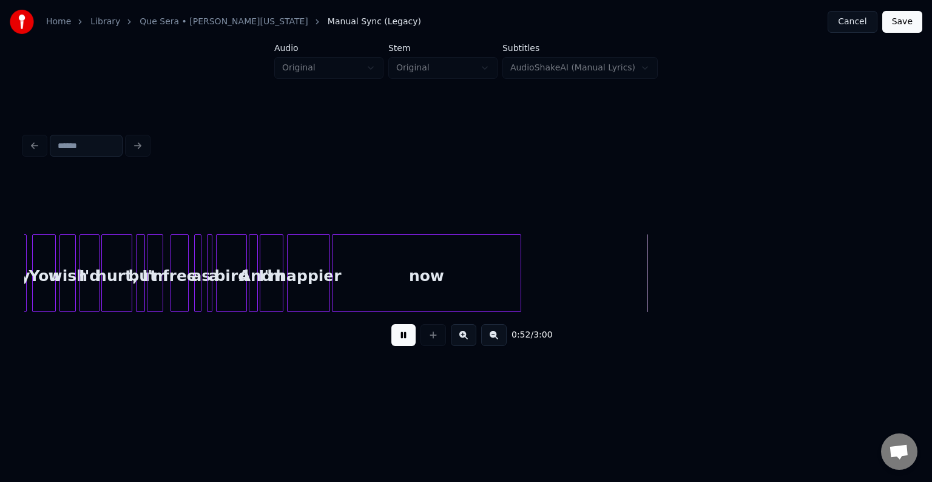
click at [519, 279] on div at bounding box center [519, 273] width 4 height 76
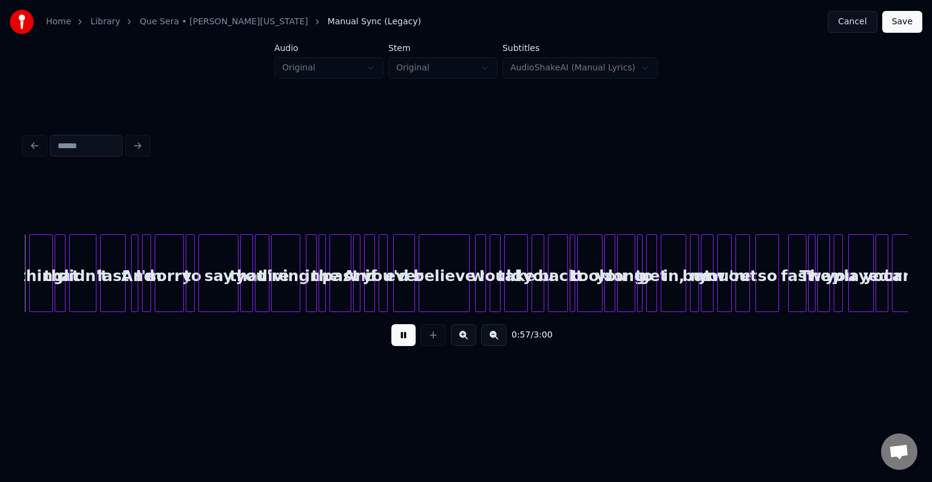
scroll to position [0, 5228]
click at [400, 346] on button at bounding box center [403, 335] width 24 height 22
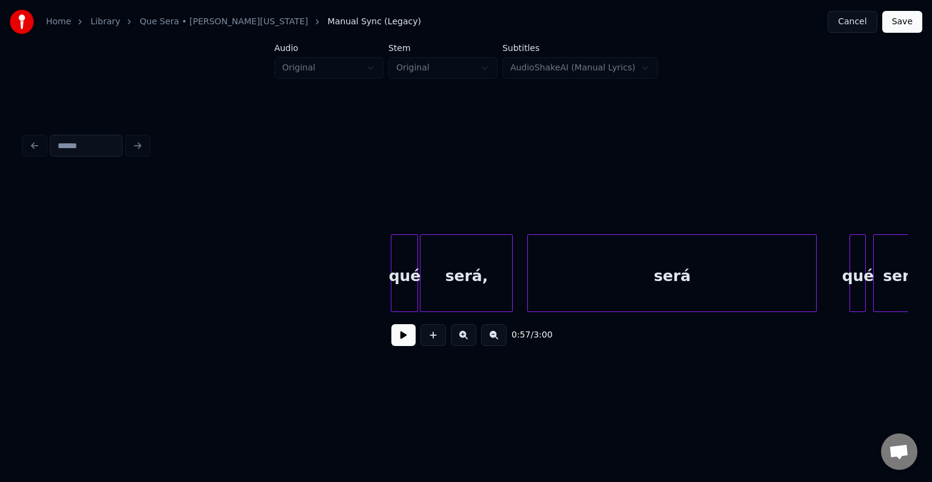
scroll to position [0, 6899]
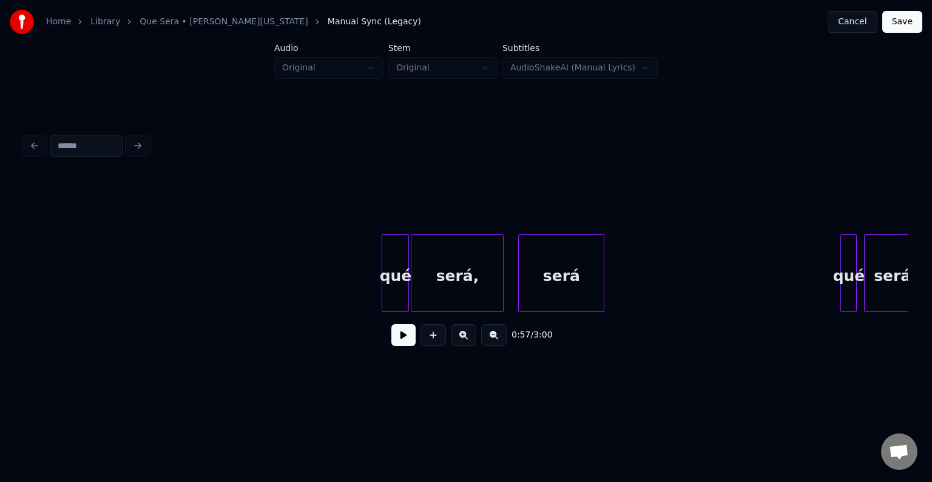
click at [604, 289] on div at bounding box center [602, 273] width 4 height 76
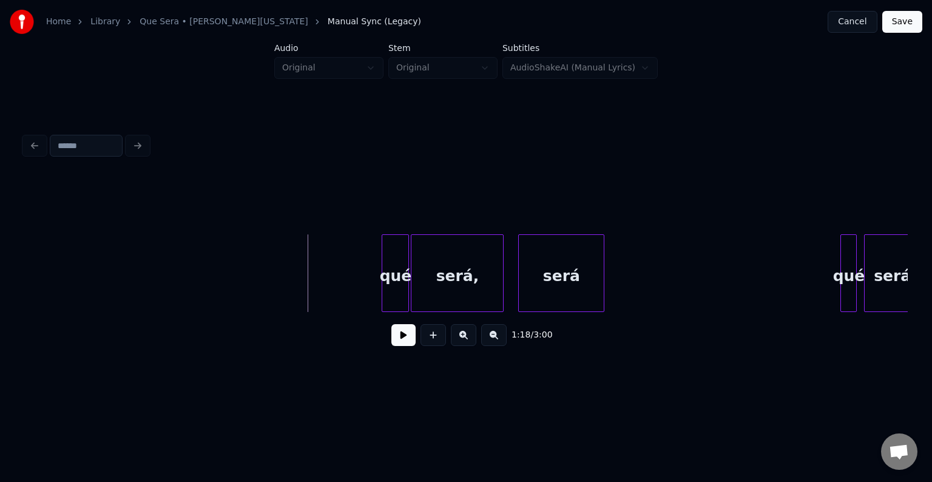
click at [395, 340] on button at bounding box center [403, 335] width 24 height 22
drag, startPoint x: 395, startPoint y: 342, endPoint x: 398, endPoint y: 406, distance: 63.8
click at [398, 406] on html "Home Library Que Sera • [PERSON_NAME][US_STATE] Manual Sync (Legacy) Cancel Sav…" at bounding box center [466, 203] width 932 height 406
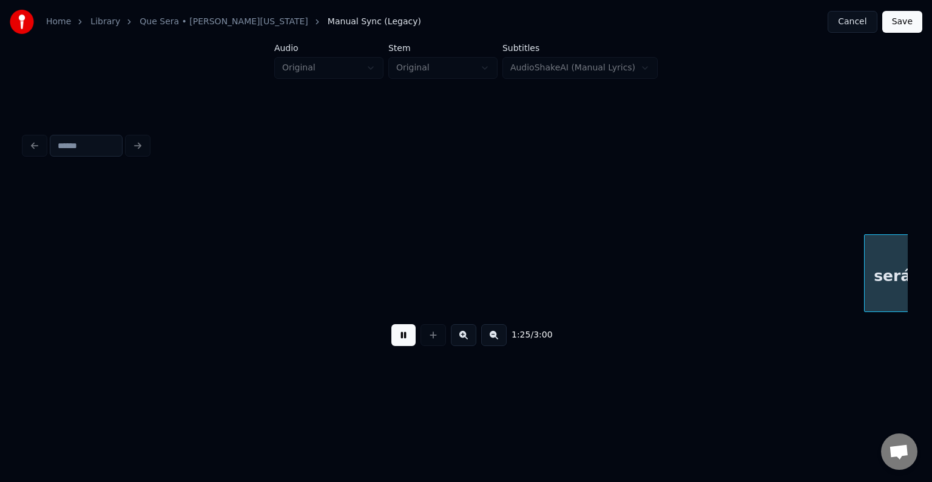
scroll to position [0, 7783]
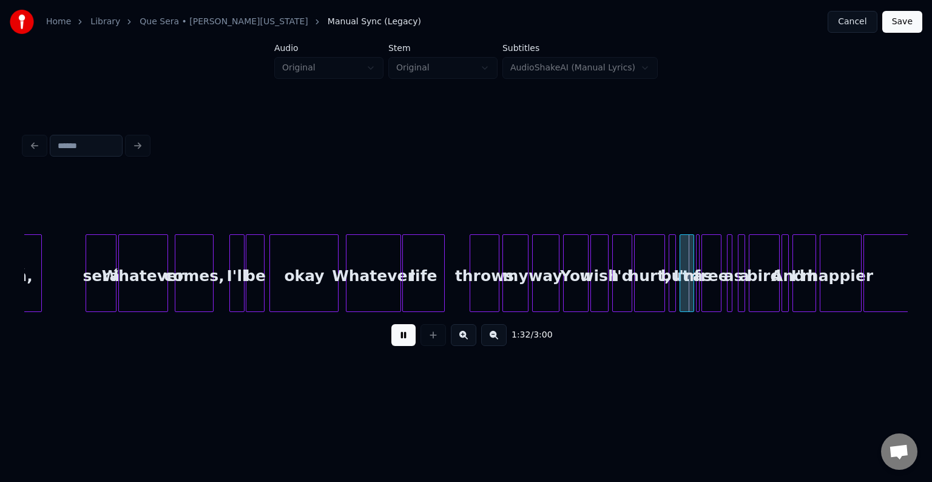
click at [728, 300] on div at bounding box center [730, 273] width 4 height 76
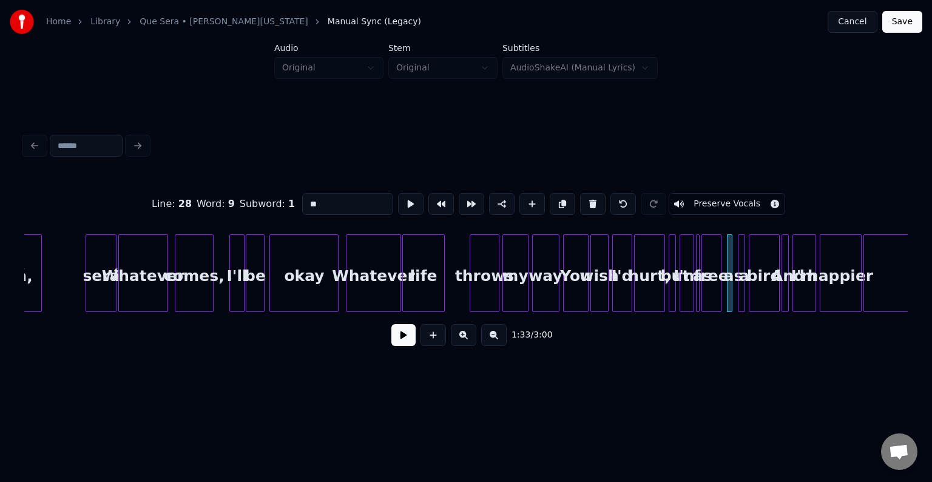
click at [698, 280] on div at bounding box center [697, 273] width 4 height 76
click at [590, 207] on button at bounding box center [592, 204] width 25 height 22
type input "***"
click at [395, 340] on button at bounding box center [403, 335] width 24 height 22
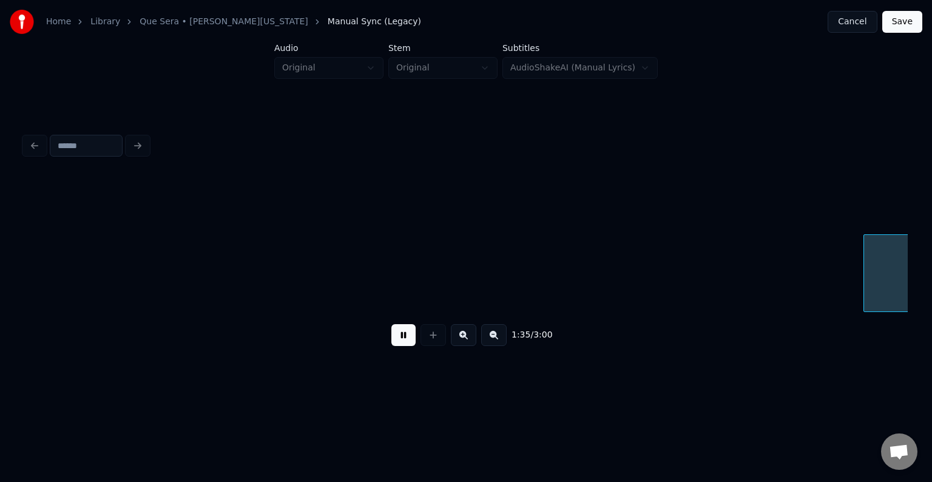
scroll to position [0, 8667]
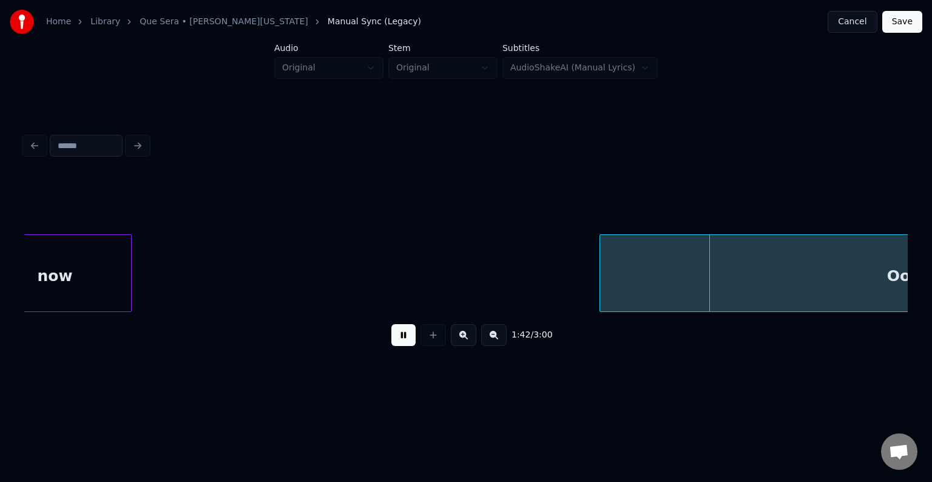
click at [789, 243] on div "Ooh," at bounding box center [907, 276] width 614 height 82
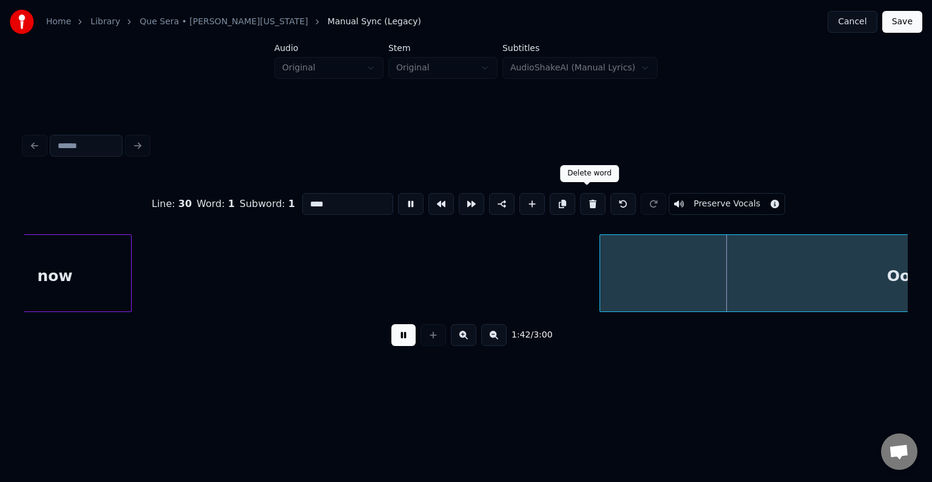
click at [580, 194] on button at bounding box center [592, 204] width 25 height 22
type input "*"
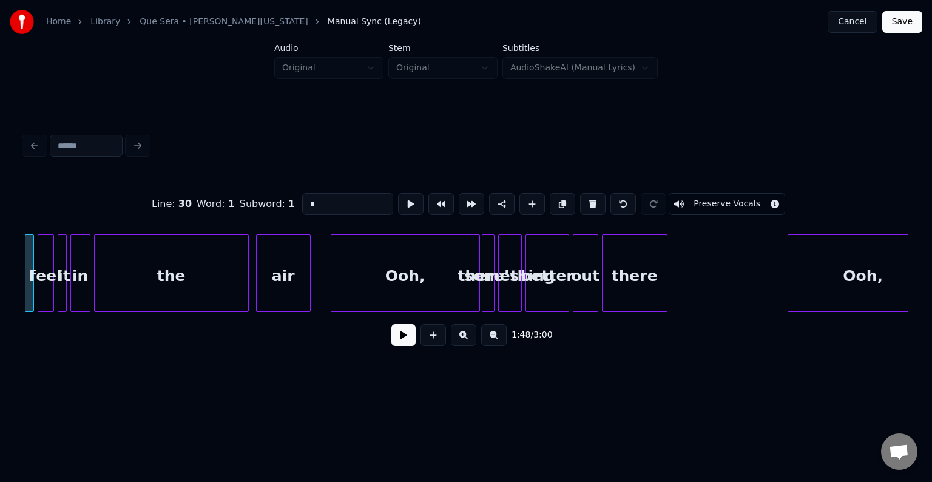
click at [401, 346] on button at bounding box center [403, 335] width 24 height 22
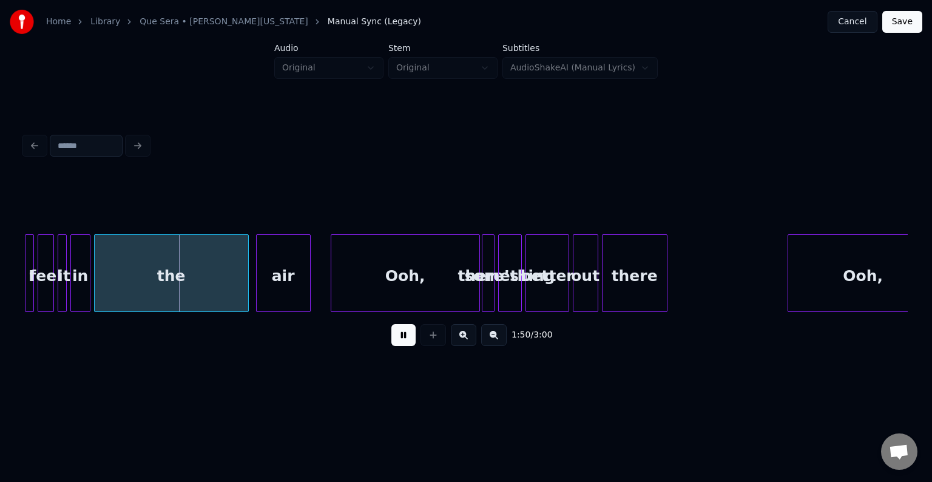
click at [400, 346] on button at bounding box center [403, 335] width 24 height 22
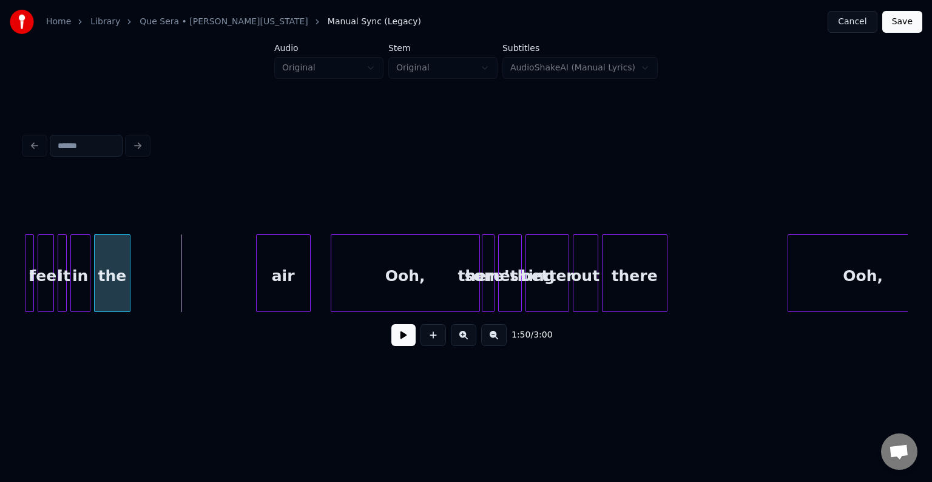
click at [129, 275] on div at bounding box center [128, 273] width 4 height 76
click at [138, 283] on div at bounding box center [139, 273] width 4 height 76
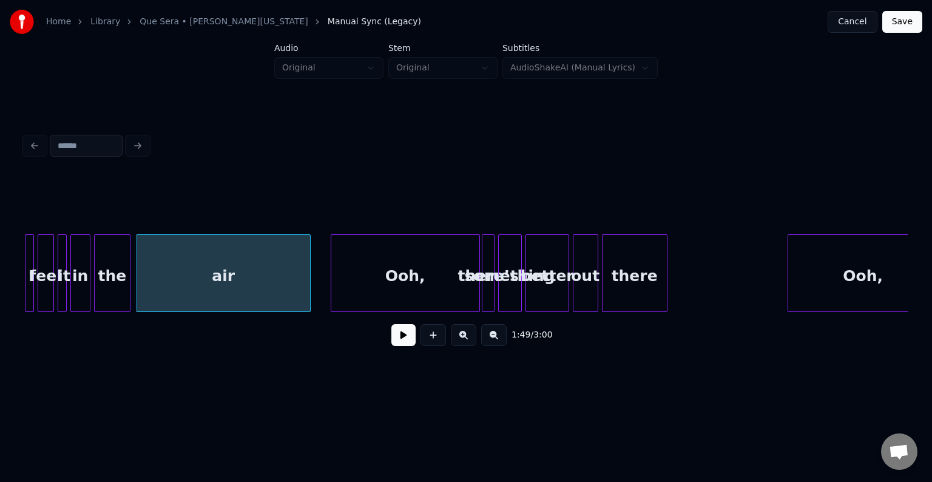
click at [411, 274] on div "Ooh," at bounding box center [405, 276] width 148 height 82
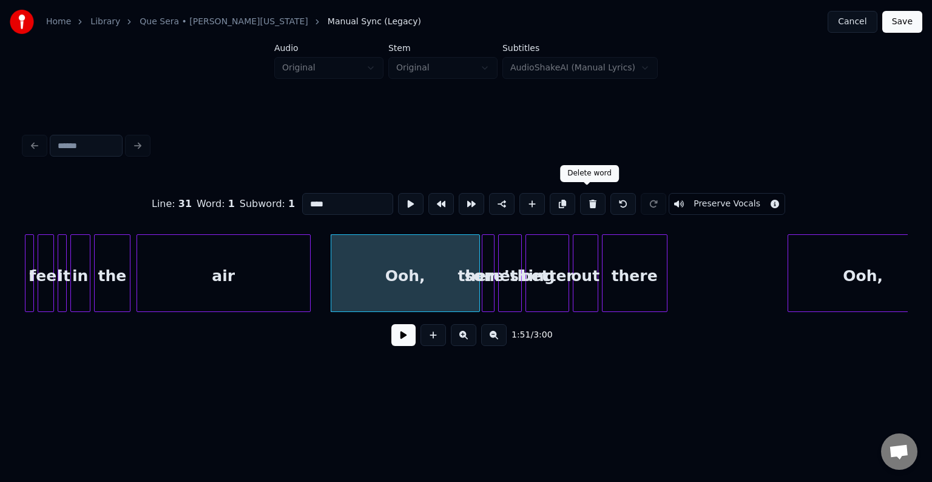
click at [583, 198] on button at bounding box center [592, 204] width 25 height 22
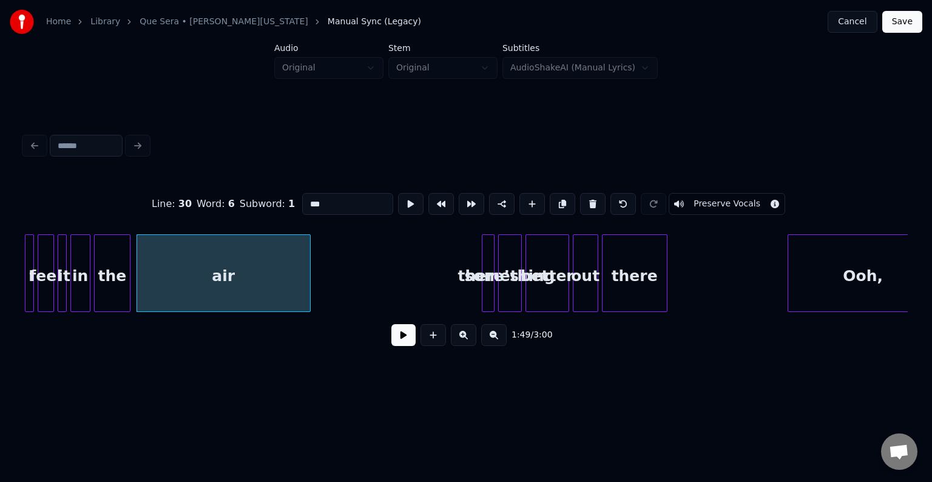
drag, startPoint x: 931, startPoint y: 269, endPoint x: 906, endPoint y: 269, distance: 24.9
click at [921, 271] on div "Home Library Que Sera • [PERSON_NAME][US_STATE] Manual Sync (Legacy) Cancel Sav…" at bounding box center [466, 193] width 932 height 387
click at [890, 274] on div "Ooh," at bounding box center [863, 276] width 150 height 82
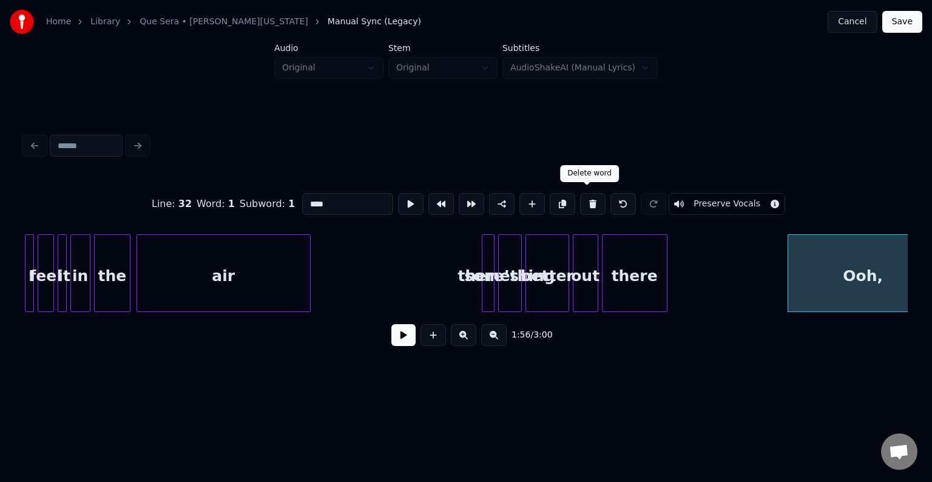
click at [580, 198] on button at bounding box center [592, 204] width 25 height 22
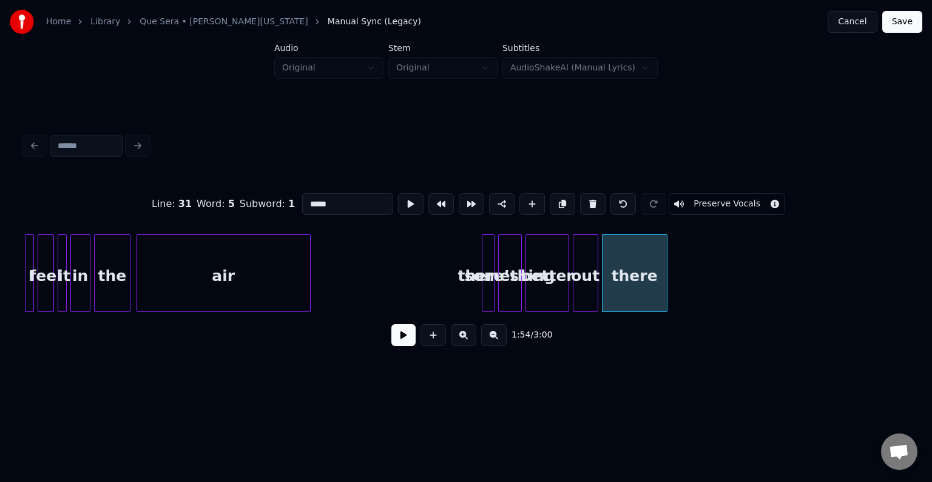
click at [262, 280] on div "air" at bounding box center [223, 276] width 173 height 82
type input "***"
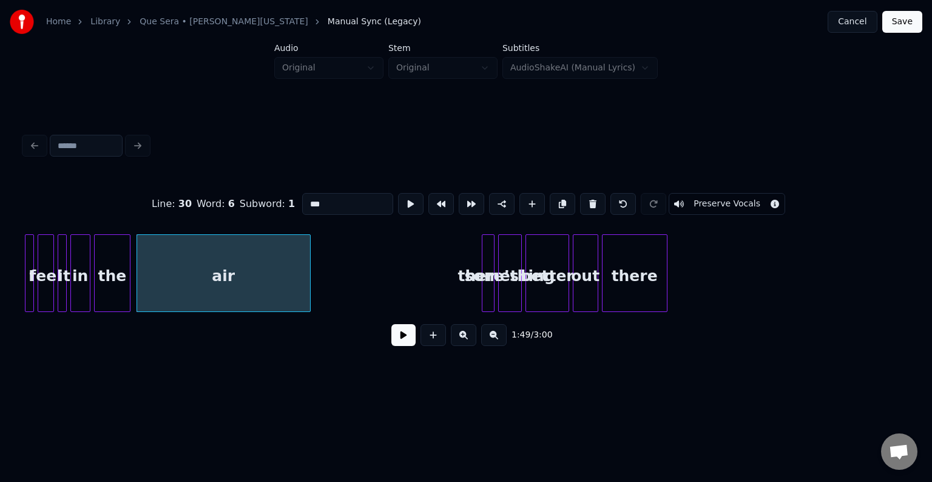
click at [405, 338] on button at bounding box center [403, 335] width 24 height 22
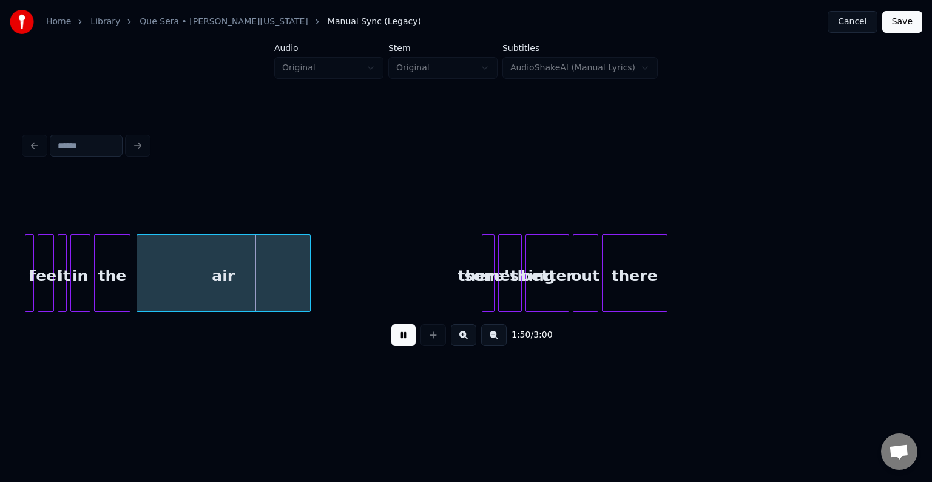
click at [405, 338] on button at bounding box center [403, 335] width 24 height 22
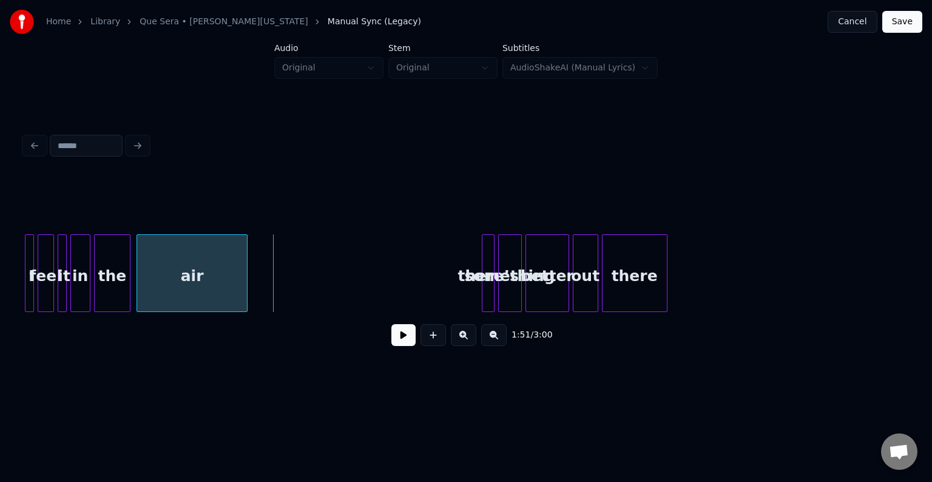
click at [246, 274] on div at bounding box center [245, 273] width 4 height 76
click at [405, 348] on div "1:49 / 3:00" at bounding box center [466, 334] width 864 height 27
click at [405, 342] on button at bounding box center [403, 335] width 24 height 22
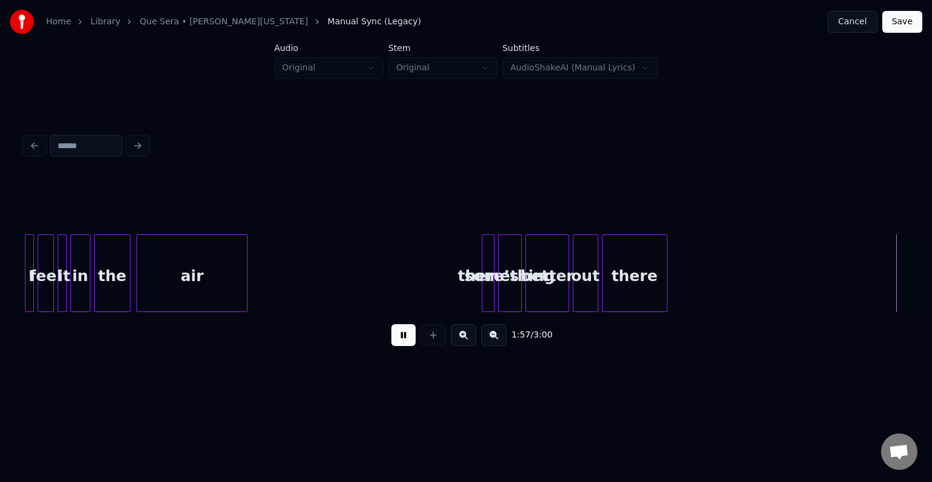
scroll to position [0, 10744]
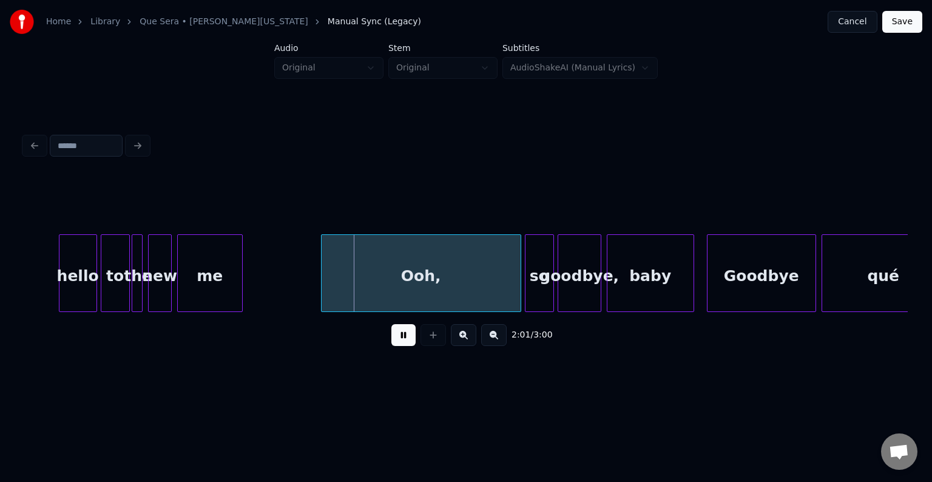
click at [422, 294] on div "Ooh," at bounding box center [420, 276] width 199 height 82
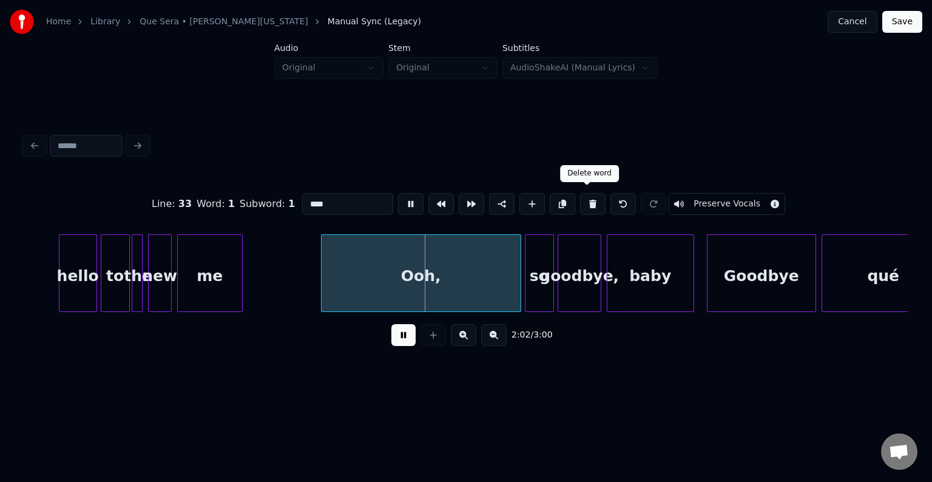
click at [583, 200] on button at bounding box center [592, 204] width 25 height 22
type input "**"
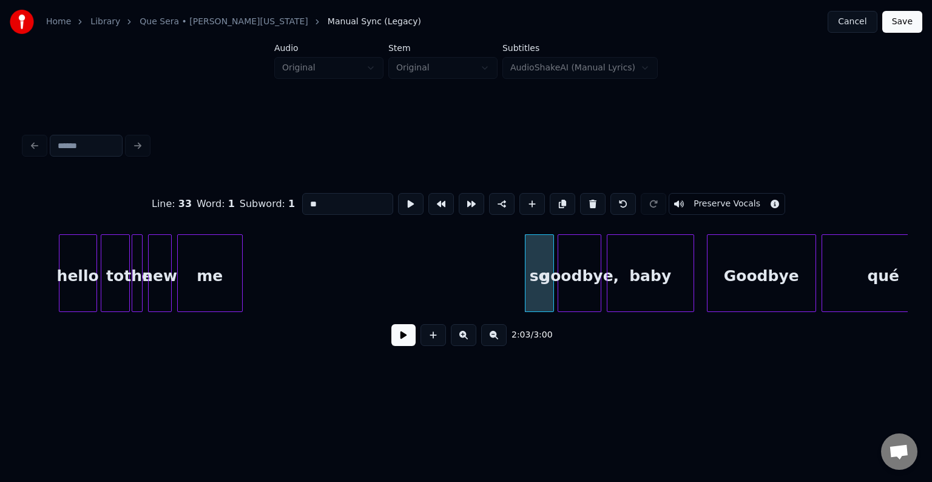
click at [402, 346] on button at bounding box center [403, 335] width 24 height 22
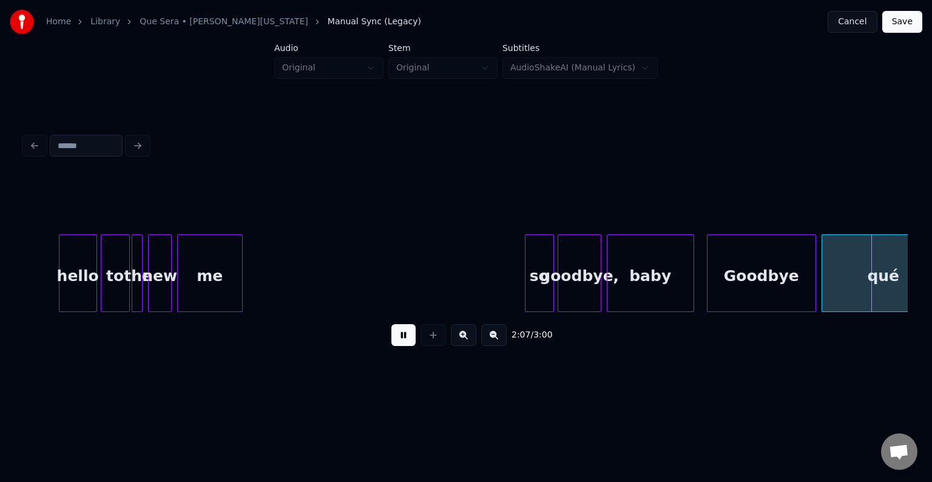
click at [401, 345] on button at bounding box center [403, 335] width 24 height 22
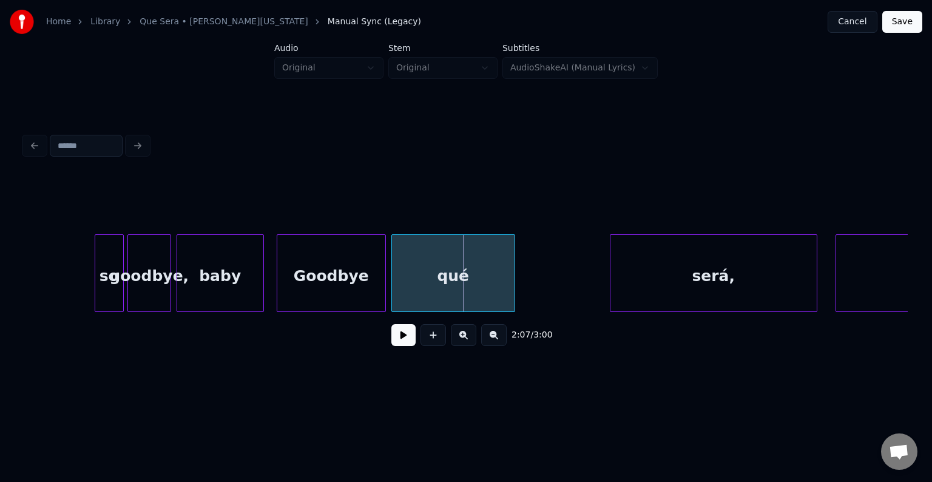
scroll to position [0, 11183]
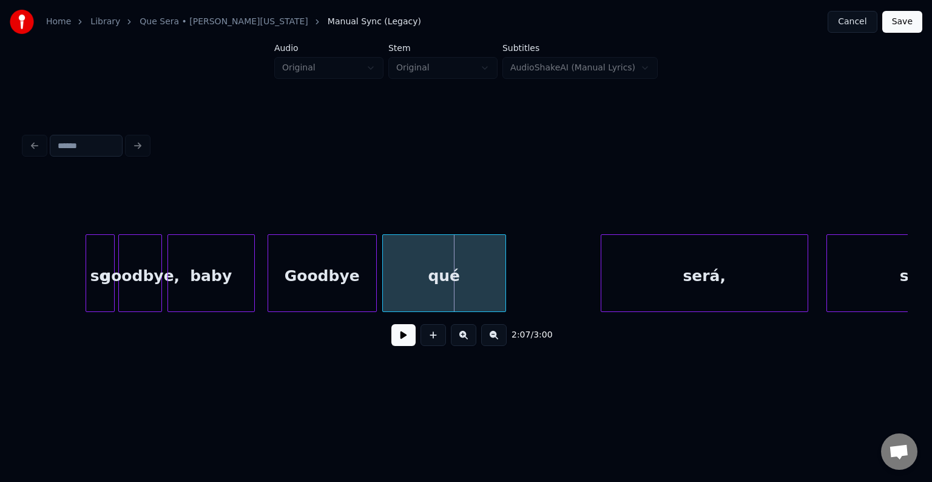
click at [402, 331] on button at bounding box center [403, 335] width 24 height 22
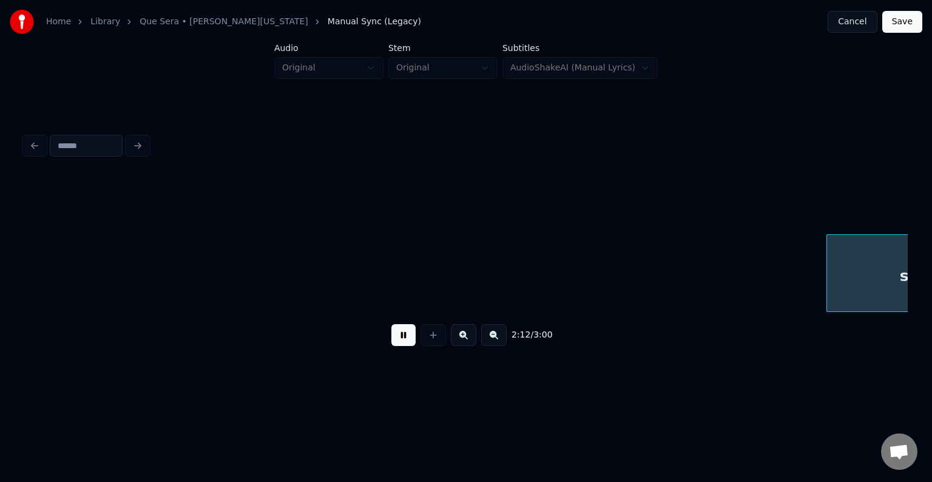
scroll to position [0, 12066]
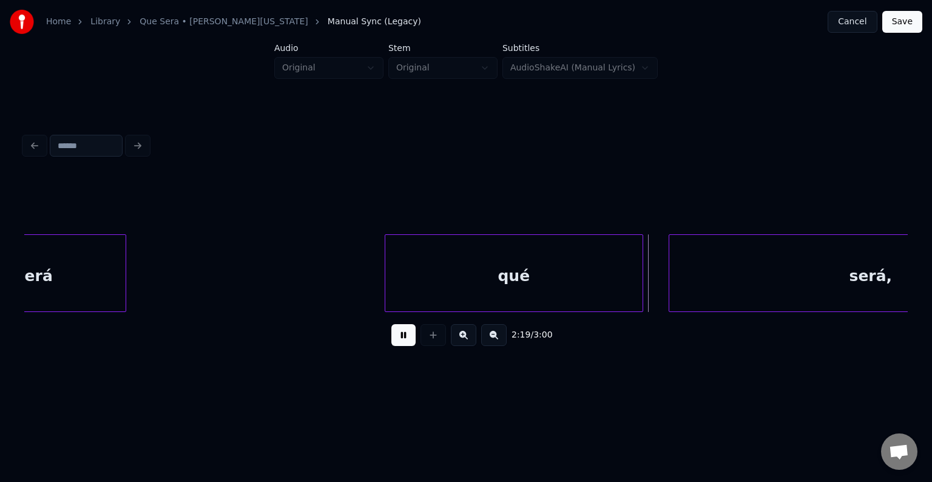
click at [402, 340] on button at bounding box center [403, 335] width 24 height 22
click at [866, 22] on button "Cancel" at bounding box center [851, 22] width 49 height 22
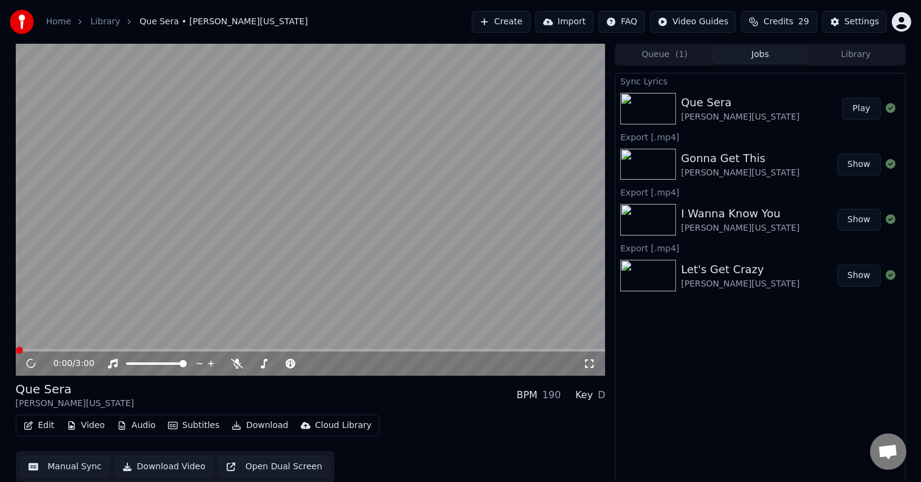
click at [24, 417] on button "Edit" at bounding box center [39, 425] width 41 height 17
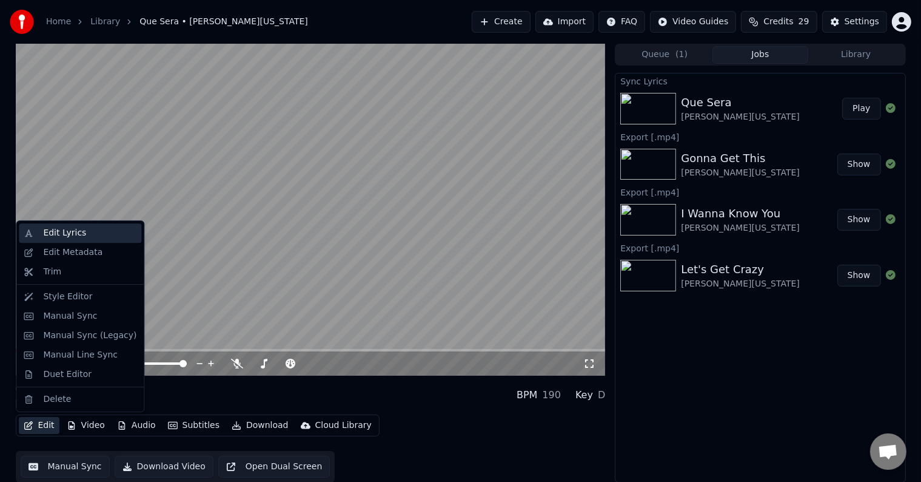
click at [58, 231] on div "Edit Lyrics" at bounding box center [64, 233] width 43 height 12
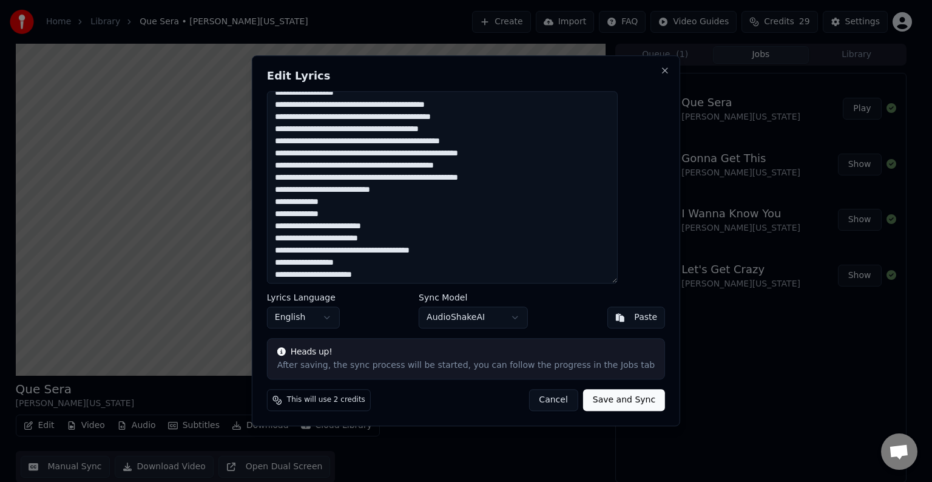
scroll to position [303, 0]
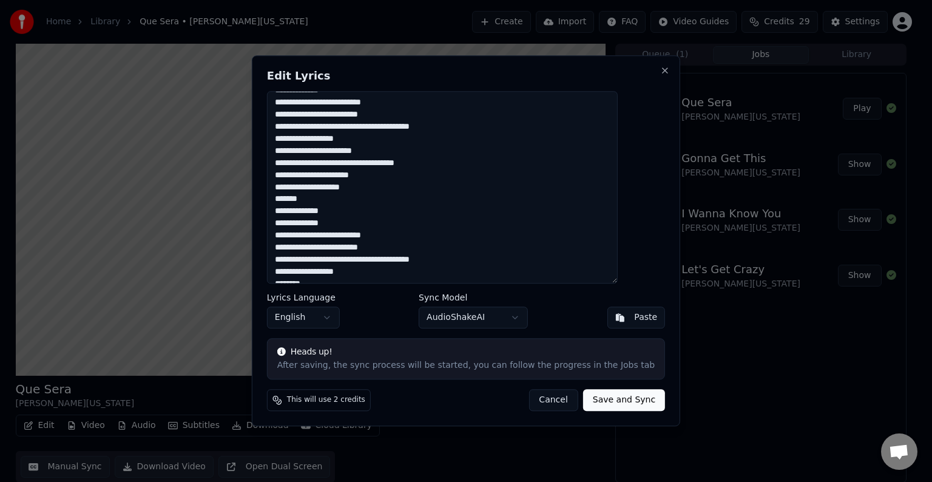
click at [355, 195] on textarea at bounding box center [442, 187] width 351 height 192
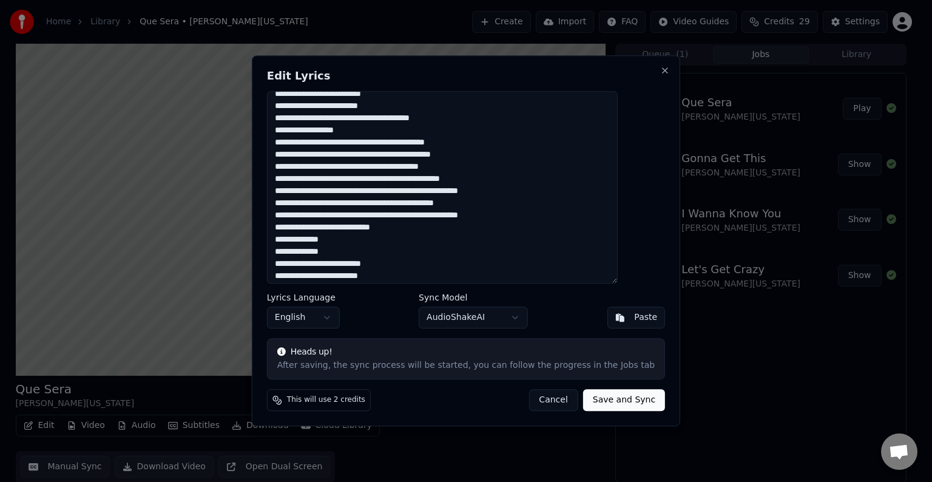
scroll to position [121, 0]
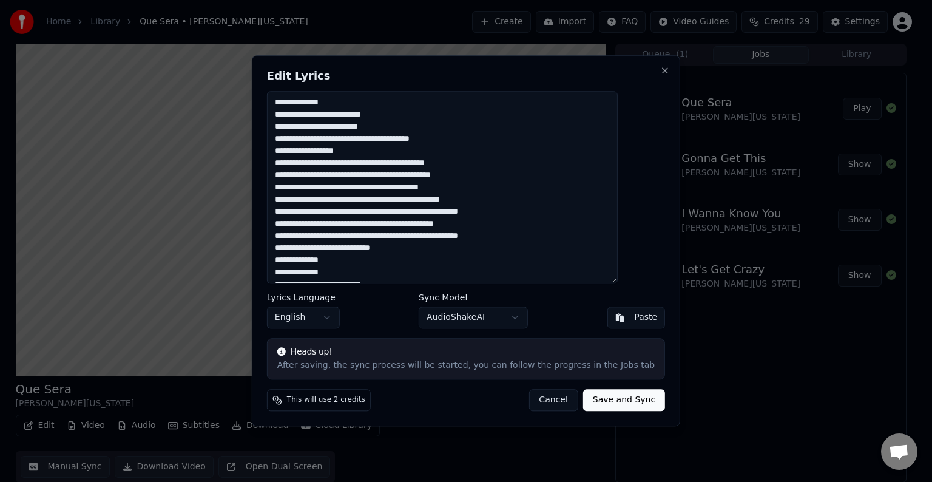
drag, startPoint x: 297, startPoint y: 161, endPoint x: 526, endPoint y: 246, distance: 244.5
click at [526, 246] on textarea at bounding box center [442, 187] width 351 height 192
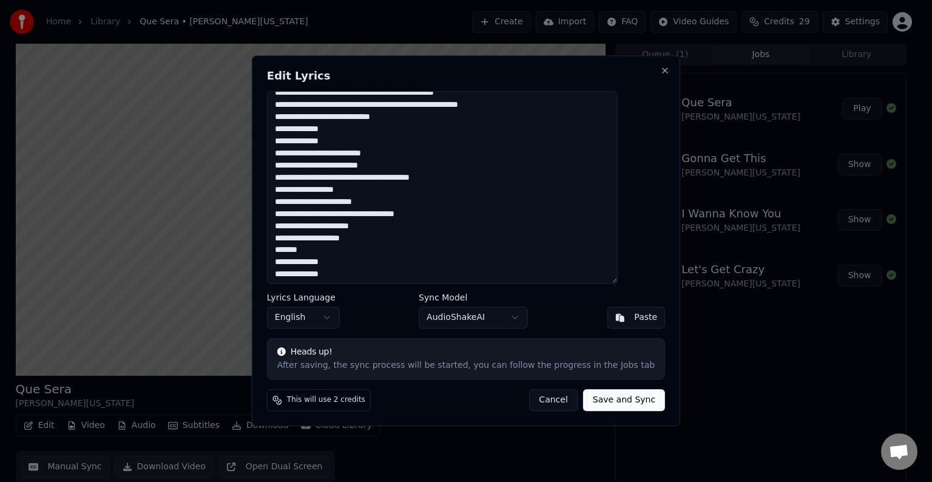
scroll to position [303, 0]
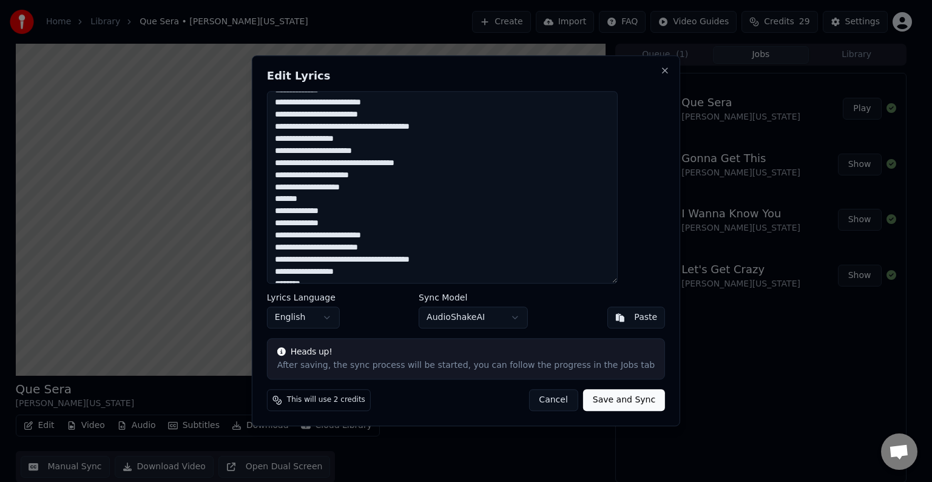
click at [374, 200] on textarea at bounding box center [442, 187] width 351 height 192
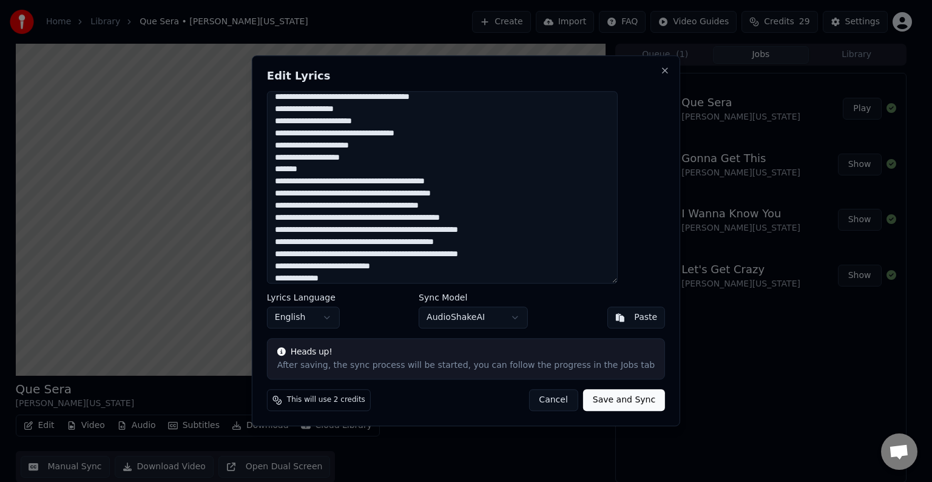
scroll to position [315, 0]
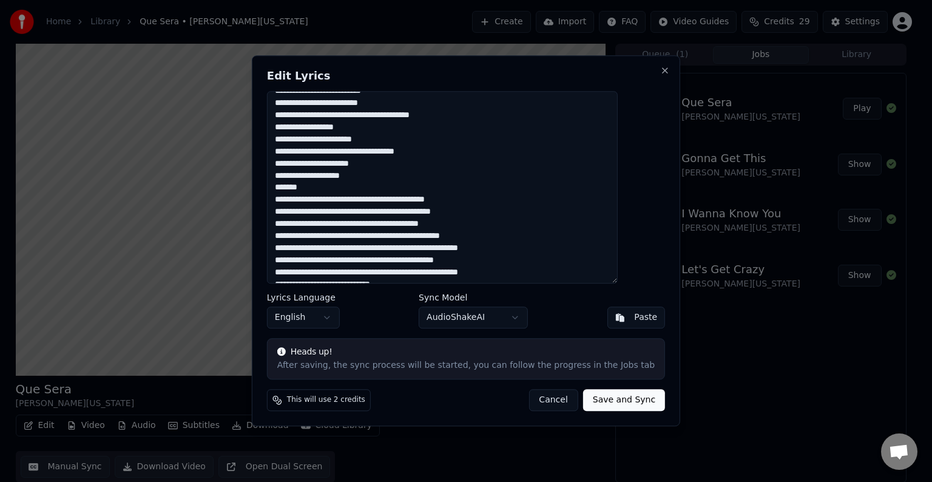
drag, startPoint x: 317, startPoint y: 170, endPoint x: 297, endPoint y: 178, distance: 22.1
click at [297, 178] on textarea at bounding box center [442, 187] width 351 height 192
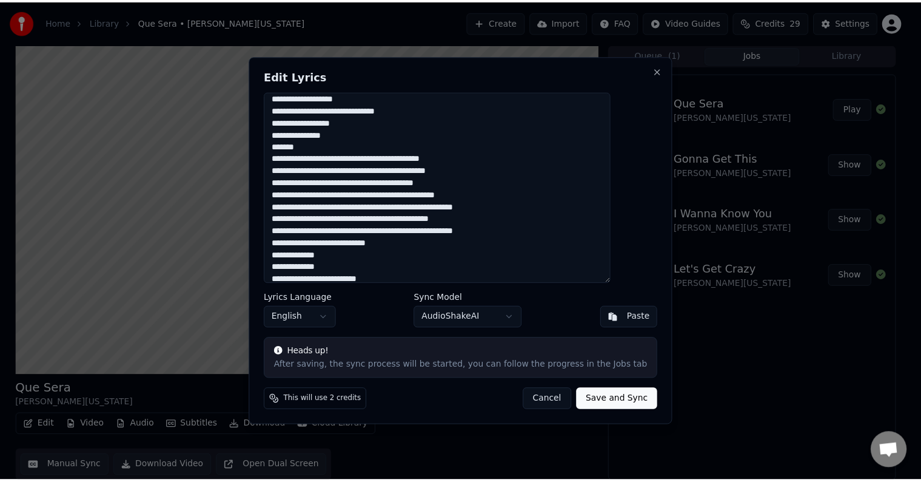
scroll to position [344, 0]
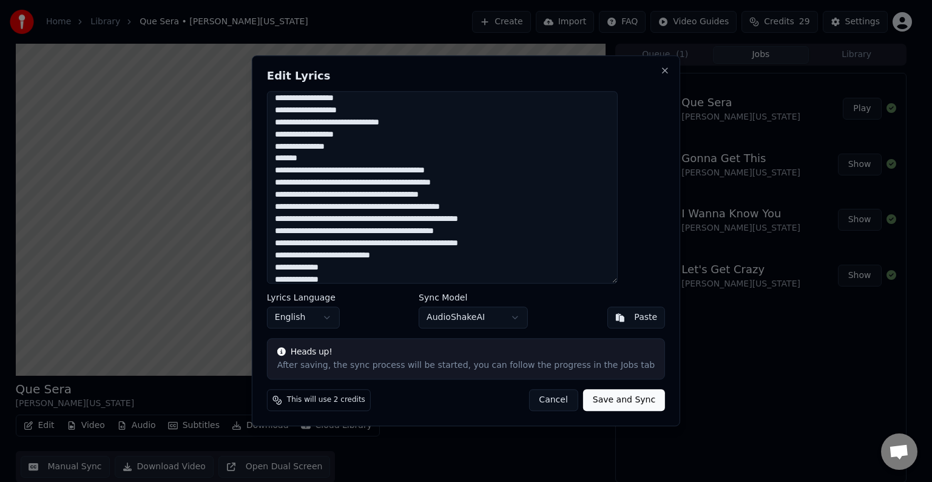
type textarea "**********"
click at [628, 396] on button "Save and Sync" at bounding box center [624, 400] width 82 height 22
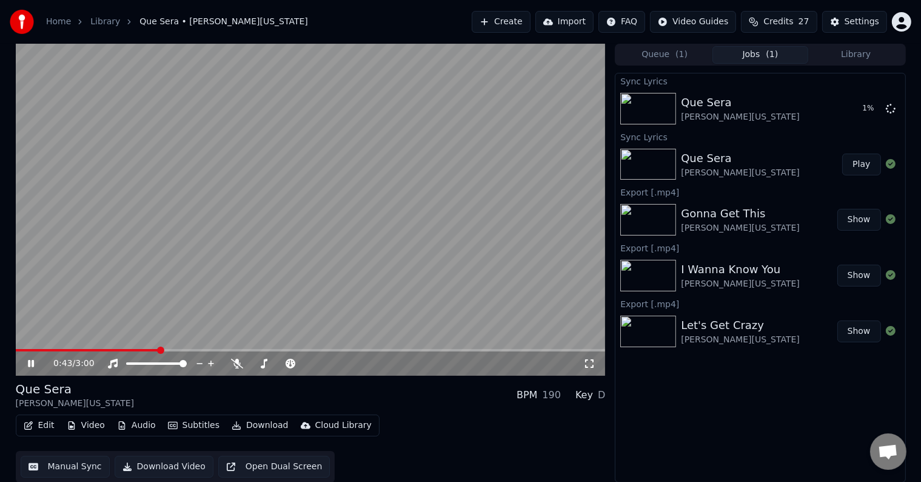
click at [36, 361] on icon at bounding box center [39, 363] width 29 height 10
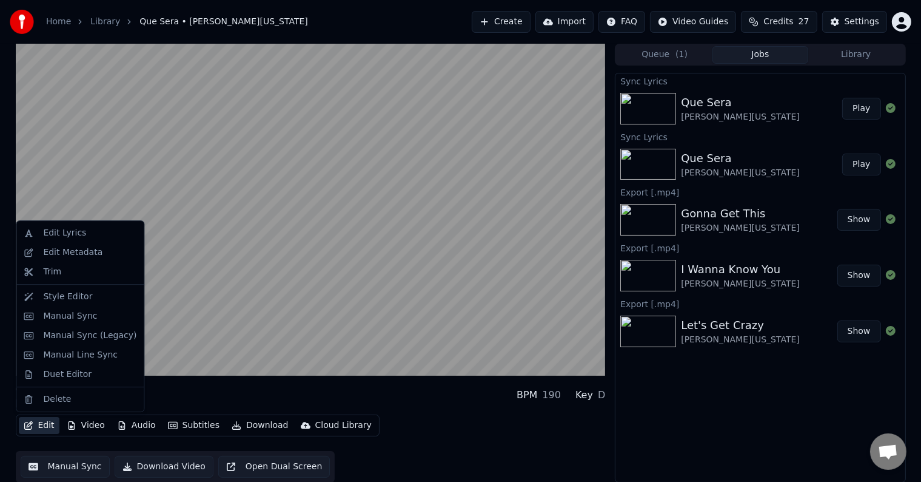
click at [30, 425] on icon "button" at bounding box center [29, 425] width 10 height 8
click at [86, 343] on div "Manual Sync (Legacy)" at bounding box center [80, 335] width 123 height 19
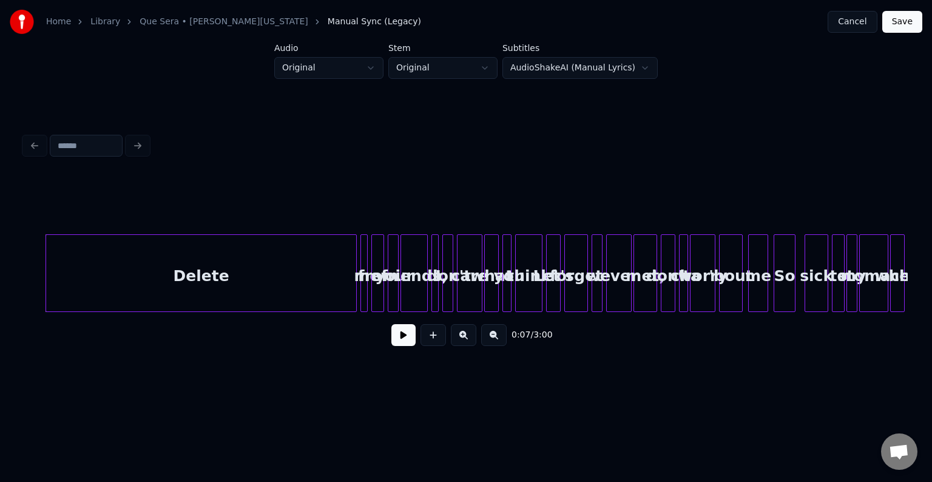
scroll to position [0, 653]
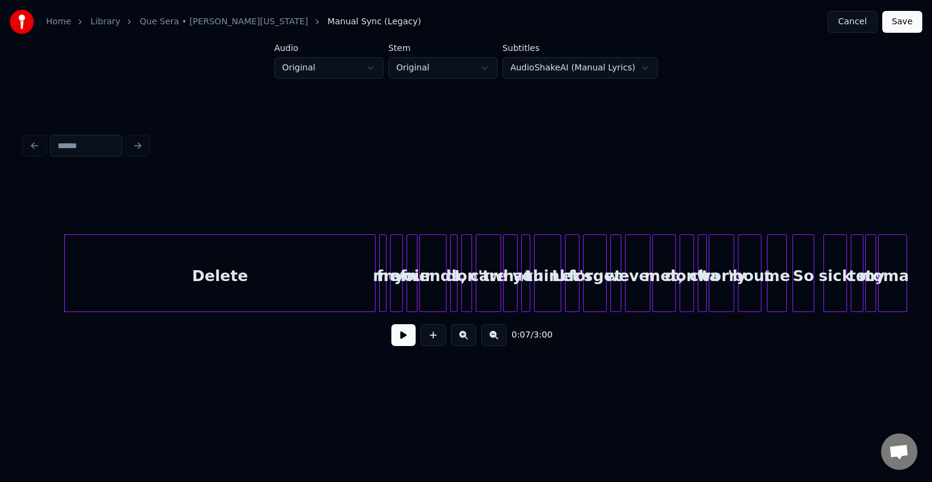
click at [64, 277] on div "Delete" at bounding box center [219, 273] width 311 height 78
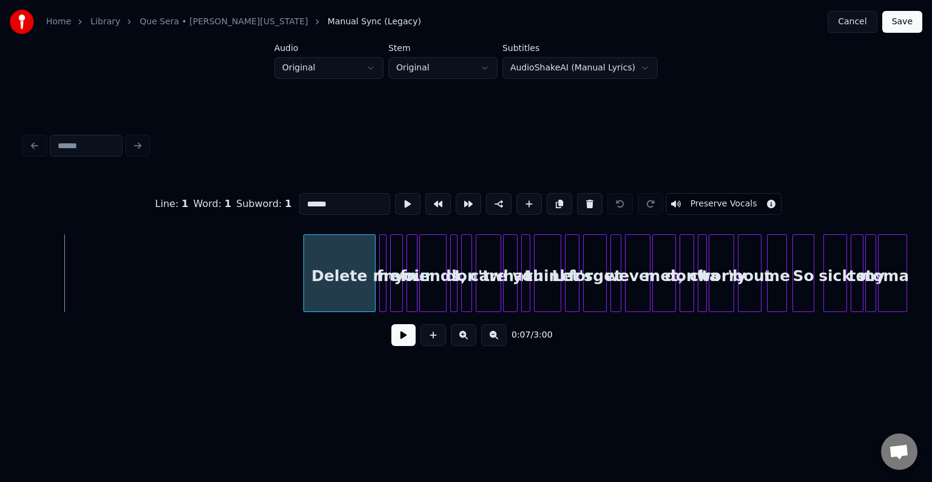
click at [304, 284] on div at bounding box center [306, 273] width 4 height 76
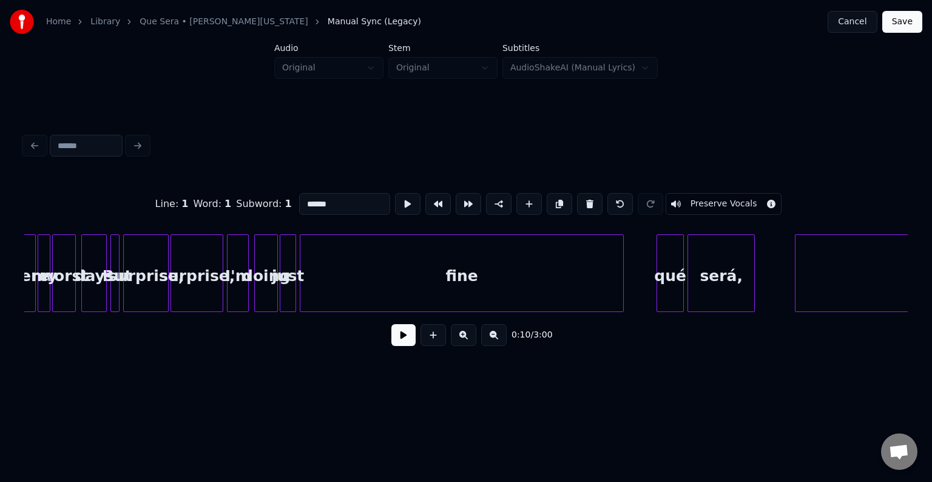
scroll to position [0, 2477]
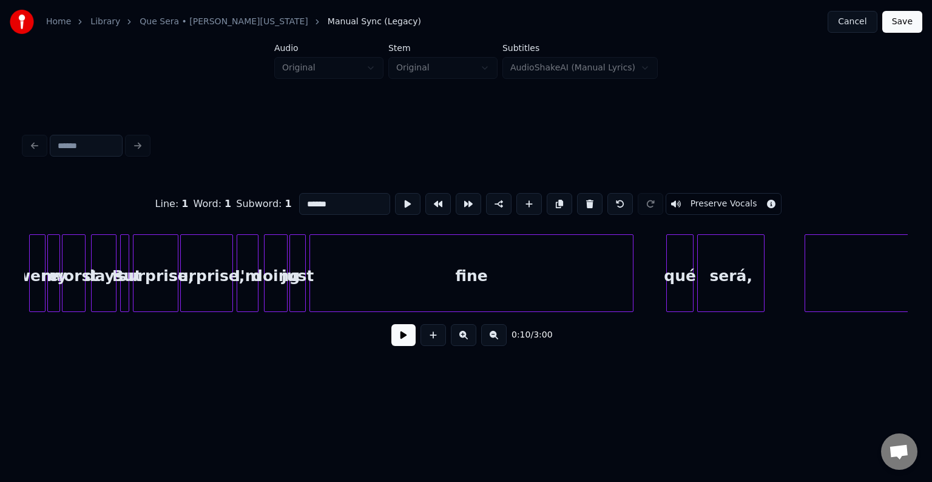
click at [542, 275] on div "fine" at bounding box center [471, 276] width 323 height 82
type input "****"
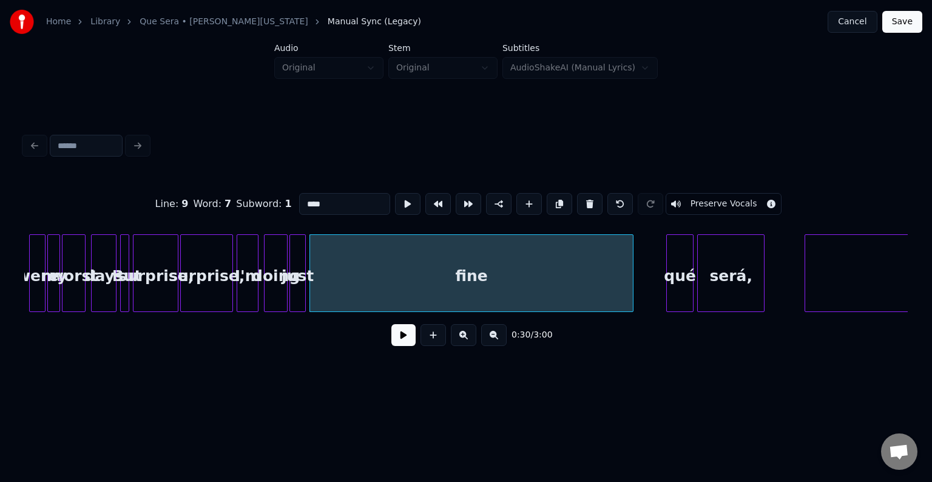
click at [400, 337] on button at bounding box center [403, 335] width 24 height 22
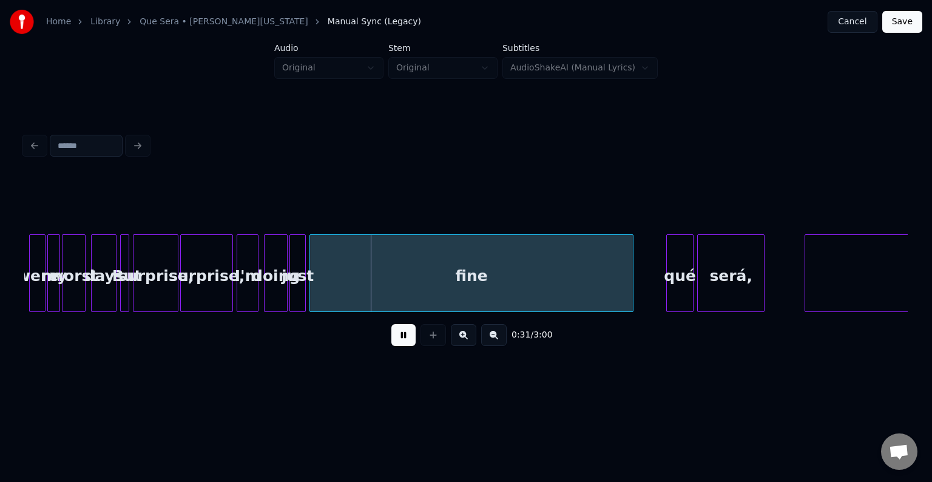
drag, startPoint x: 408, startPoint y: 335, endPoint x: 502, endPoint y: 291, distance: 103.4
click at [410, 335] on button at bounding box center [403, 335] width 24 height 22
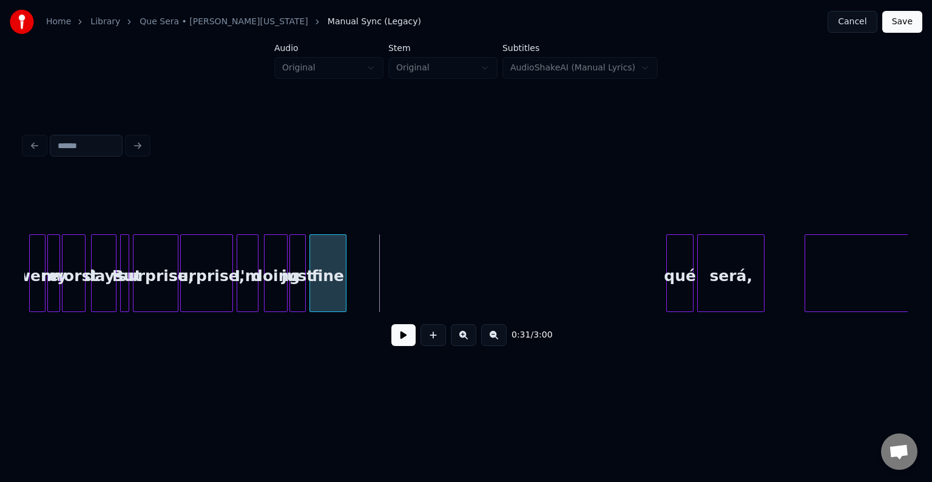
click at [342, 288] on div at bounding box center [344, 273] width 4 height 76
click at [408, 332] on button at bounding box center [403, 335] width 24 height 22
click at [404, 345] on button at bounding box center [403, 335] width 24 height 22
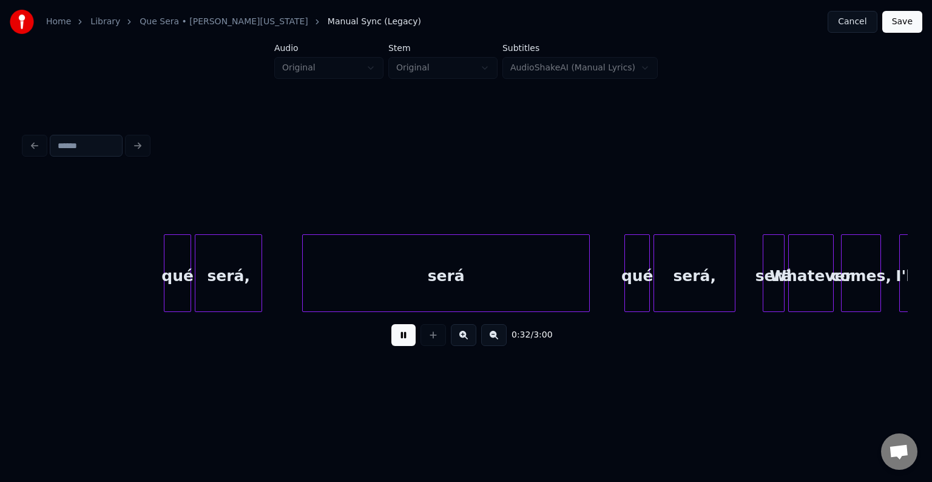
scroll to position [0, 2984]
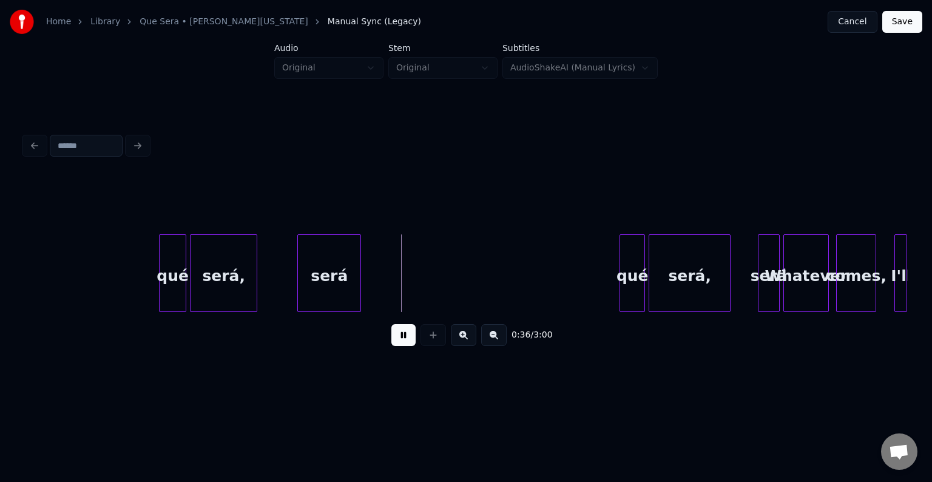
click at [357, 279] on div at bounding box center [359, 273] width 4 height 76
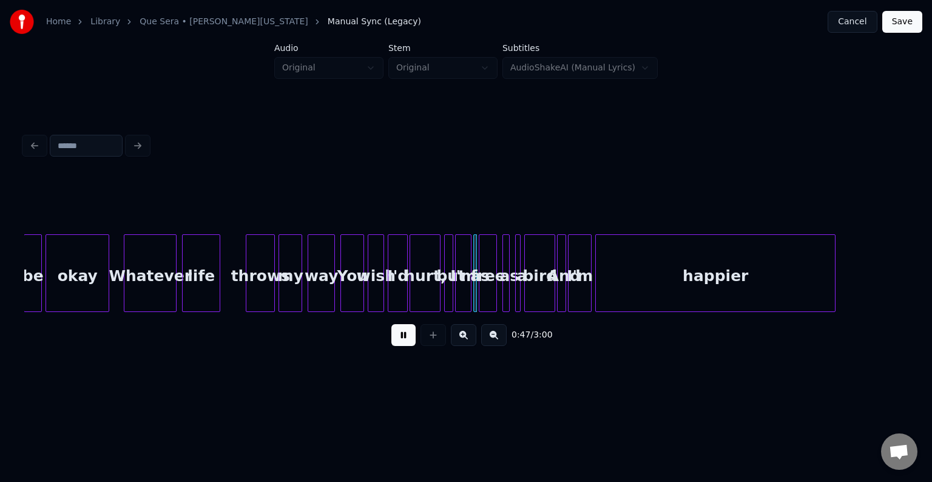
click at [402, 338] on button at bounding box center [403, 335] width 24 height 22
click at [477, 291] on div "as" at bounding box center [480, 276] width 12 height 82
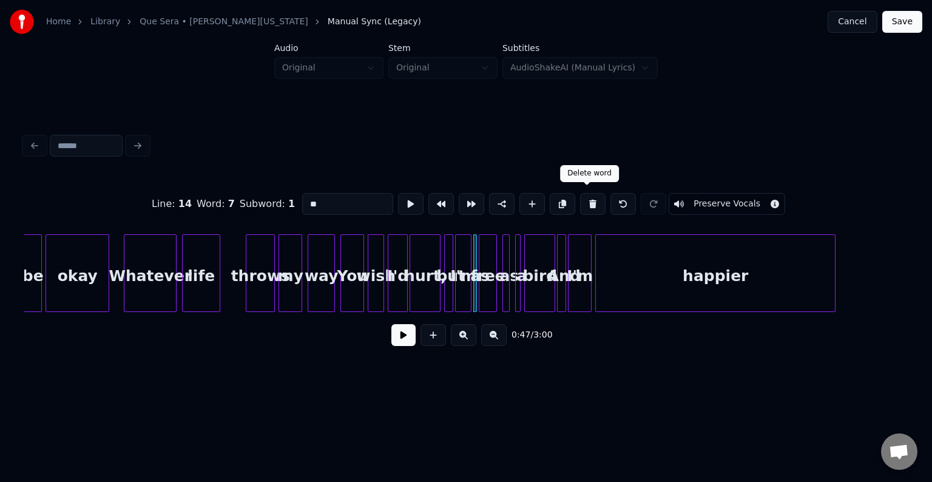
drag, startPoint x: 579, startPoint y: 196, endPoint x: 679, endPoint y: 218, distance: 101.8
click at [582, 197] on button at bounding box center [592, 204] width 25 height 22
type input "***"
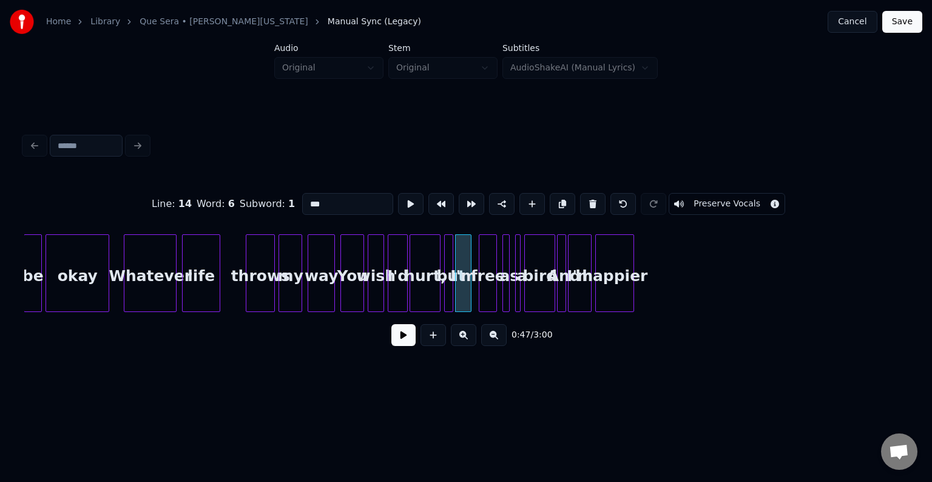
click at [632, 277] on div at bounding box center [632, 273] width 4 height 76
click at [398, 346] on button at bounding box center [403, 335] width 24 height 22
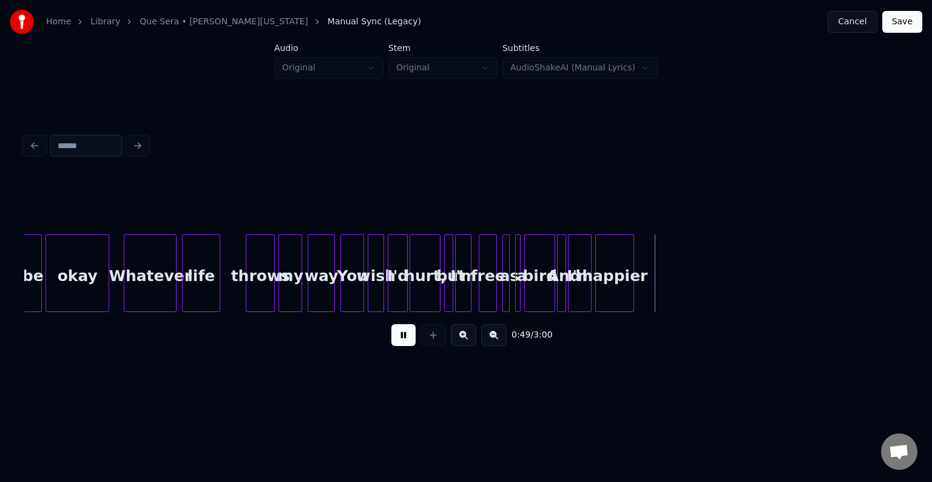
drag, startPoint x: 398, startPoint y: 346, endPoint x: 502, endPoint y: 328, distance: 105.9
click at [400, 345] on button at bounding box center [403, 335] width 24 height 22
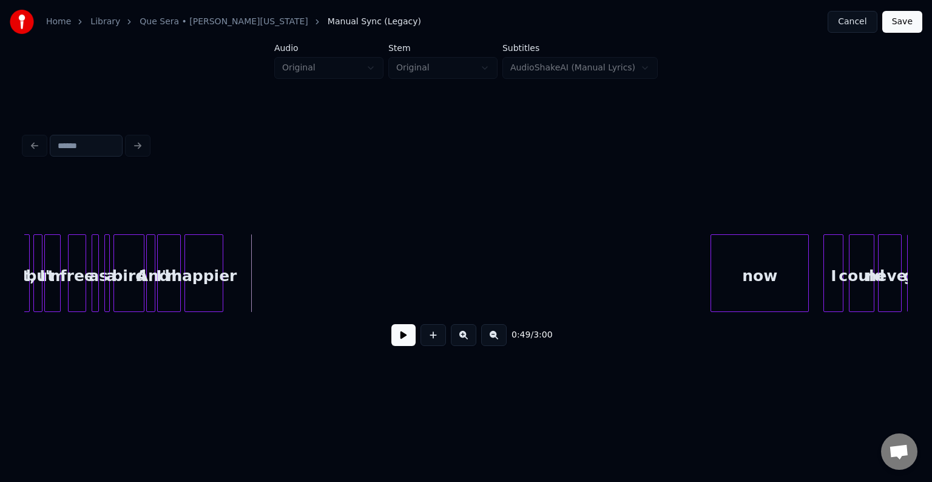
scroll to position [0, 4306]
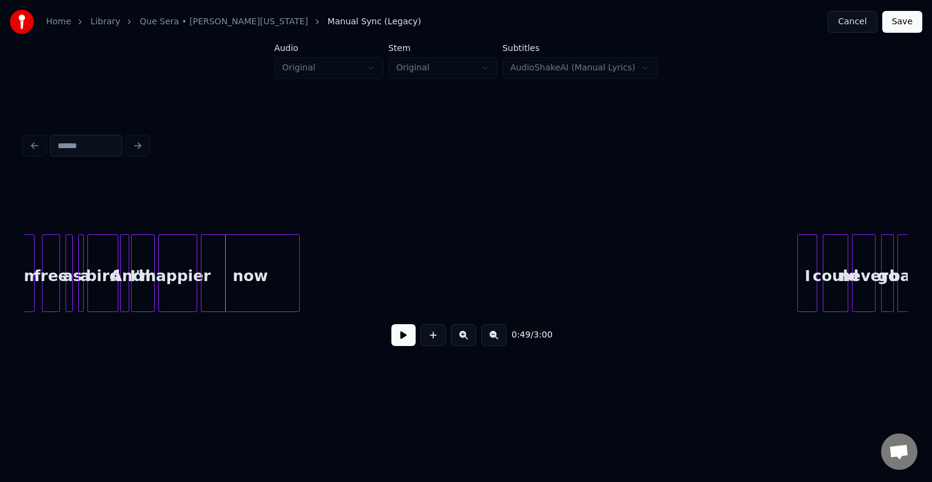
click at [267, 264] on div "now" at bounding box center [249, 276] width 97 height 82
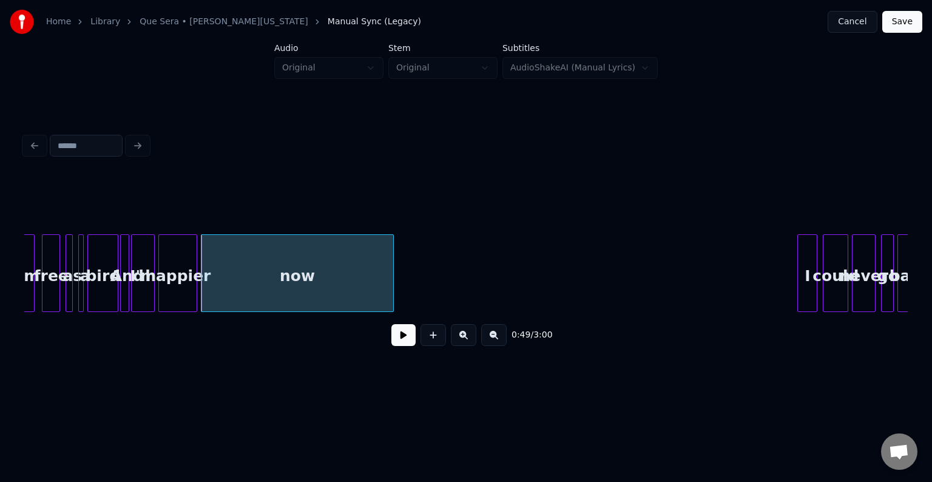
click at [391, 269] on div at bounding box center [391, 273] width 4 height 76
click at [408, 348] on div "0:49 / 3:00" at bounding box center [466, 334] width 864 height 27
click at [406, 346] on button at bounding box center [403, 335] width 24 height 22
click at [402, 345] on button at bounding box center [403, 335] width 24 height 22
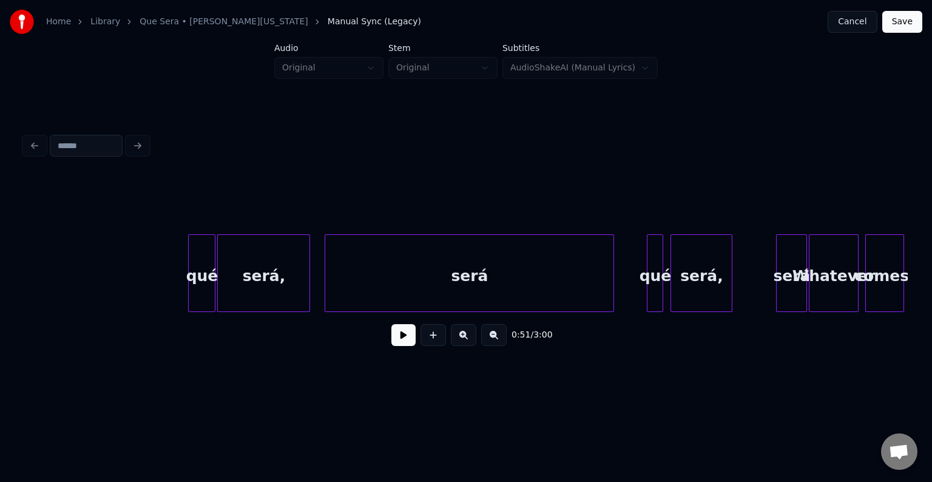
scroll to position [0, 7121]
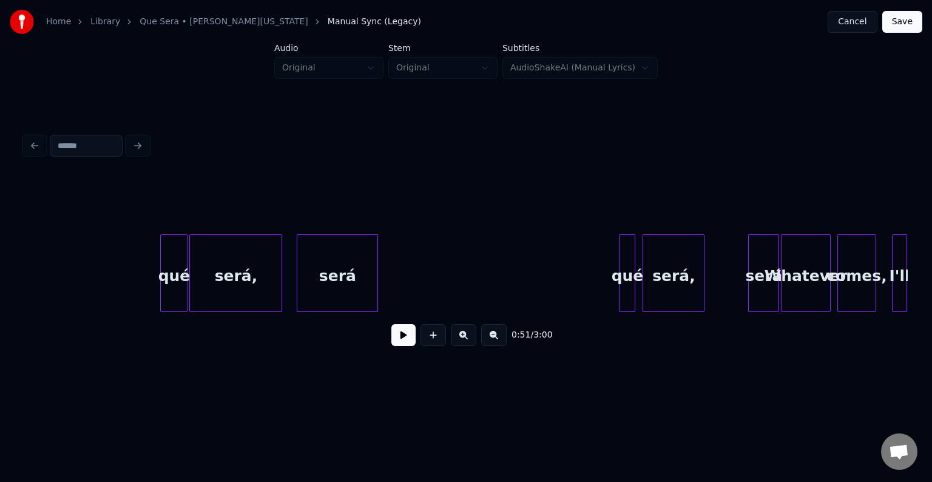
click at [375, 277] on div at bounding box center [376, 273] width 4 height 76
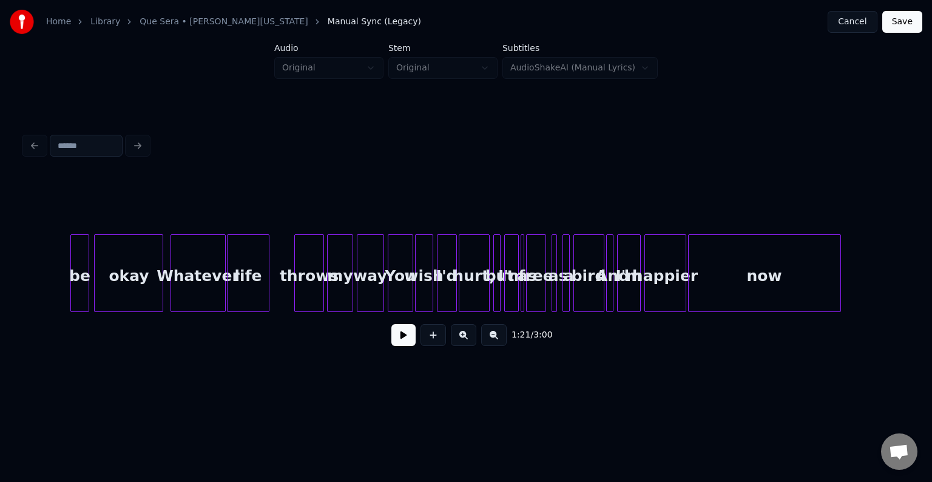
scroll to position [0, 8004]
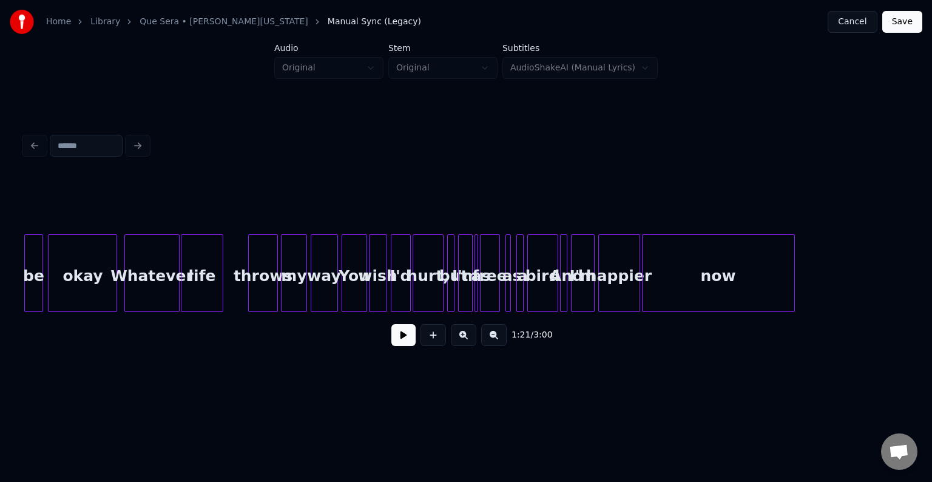
click at [478, 298] on div "as" at bounding box center [481, 276] width 12 height 82
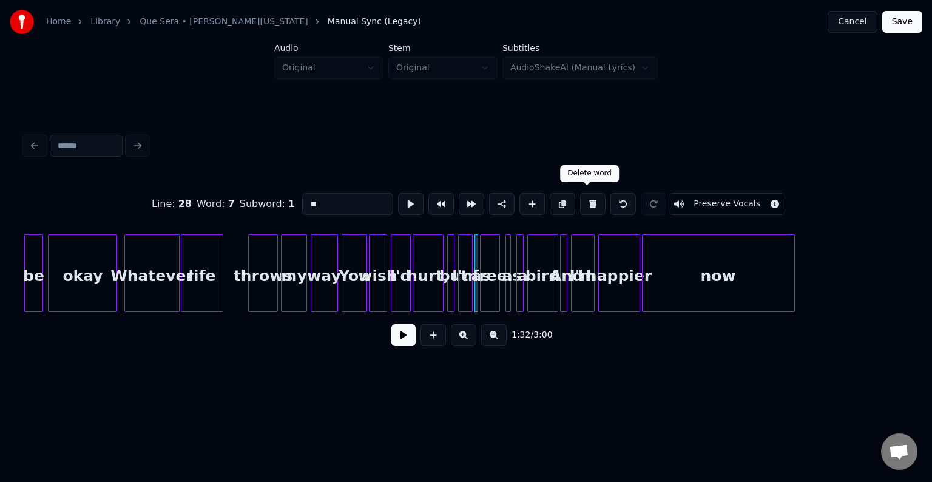
click at [587, 199] on button at bounding box center [592, 204] width 25 height 22
click at [490, 301] on div "free" at bounding box center [489, 276] width 19 height 82
click at [616, 201] on button at bounding box center [622, 204] width 25 height 22
click at [477, 293] on div at bounding box center [477, 273] width 4 height 76
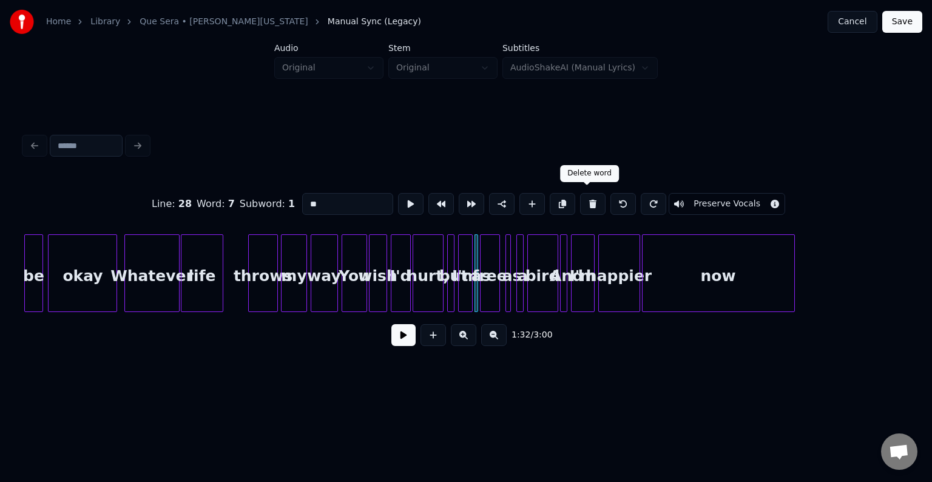
click at [593, 199] on button at bounding box center [592, 204] width 25 height 22
type input "***"
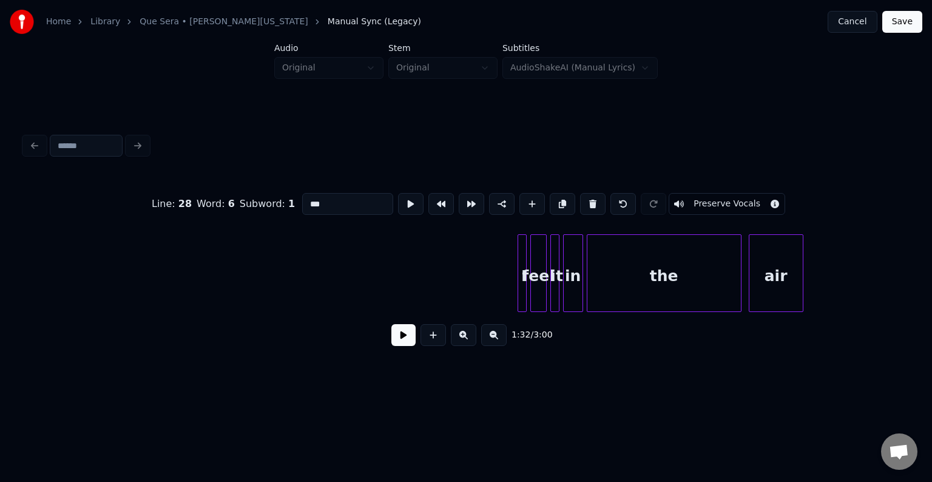
scroll to position [0, 9423]
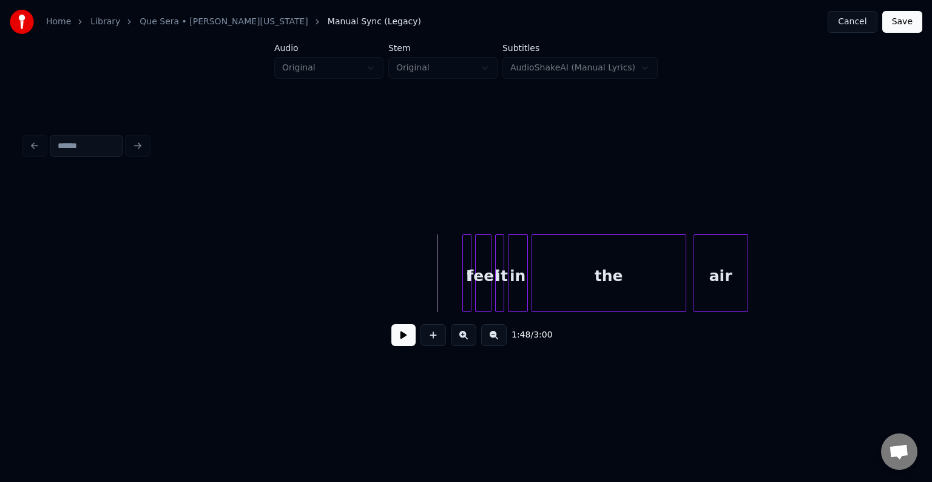
click at [398, 344] on button at bounding box center [403, 335] width 24 height 22
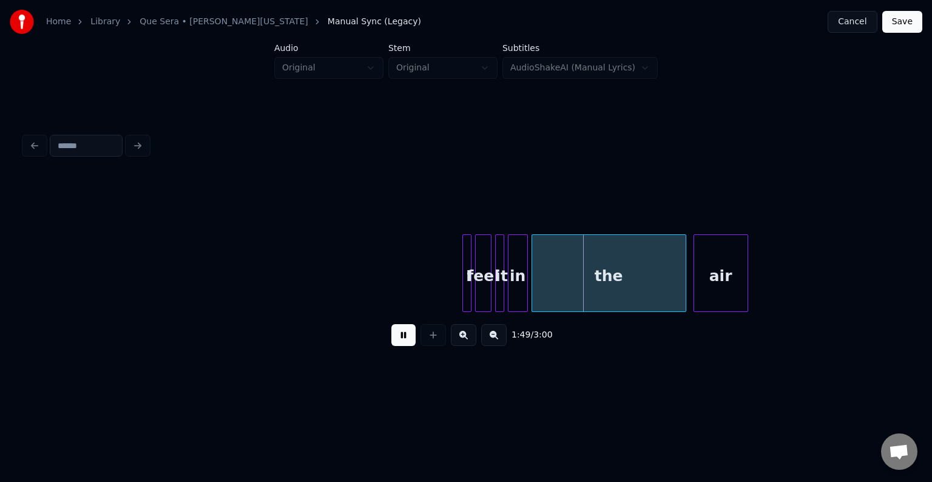
drag, startPoint x: 398, startPoint y: 344, endPoint x: 561, endPoint y: 320, distance: 165.0
click at [398, 344] on button at bounding box center [403, 335] width 24 height 22
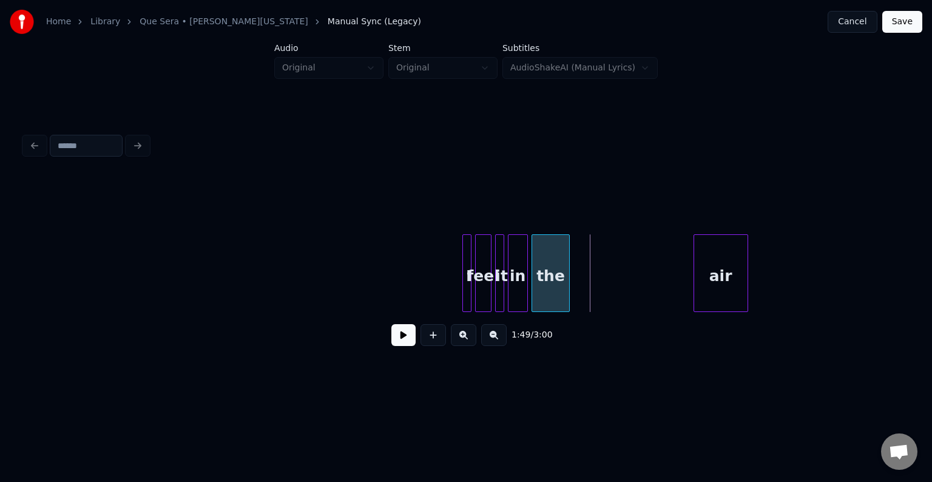
click at [565, 280] on div at bounding box center [567, 273] width 4 height 76
click at [608, 286] on div "air" at bounding box center [600, 276] width 53 height 82
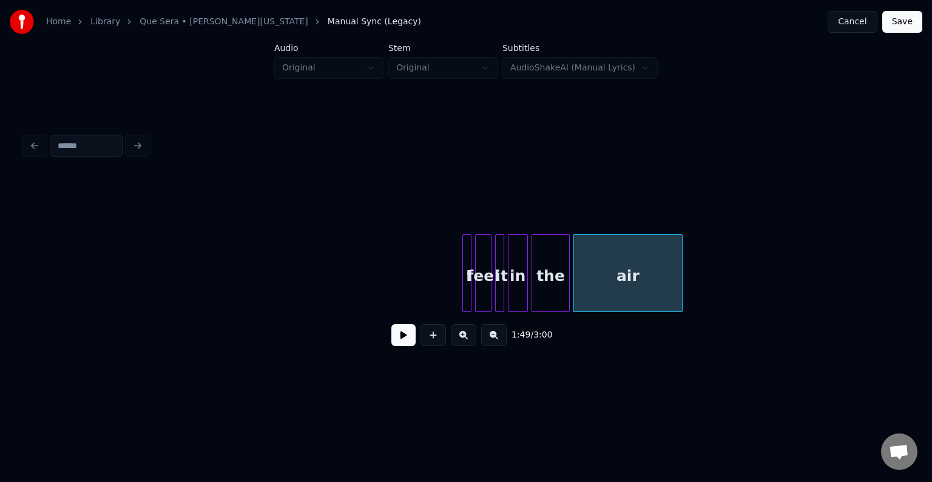
click at [678, 283] on div at bounding box center [680, 273] width 4 height 76
click at [400, 340] on button at bounding box center [403, 335] width 24 height 22
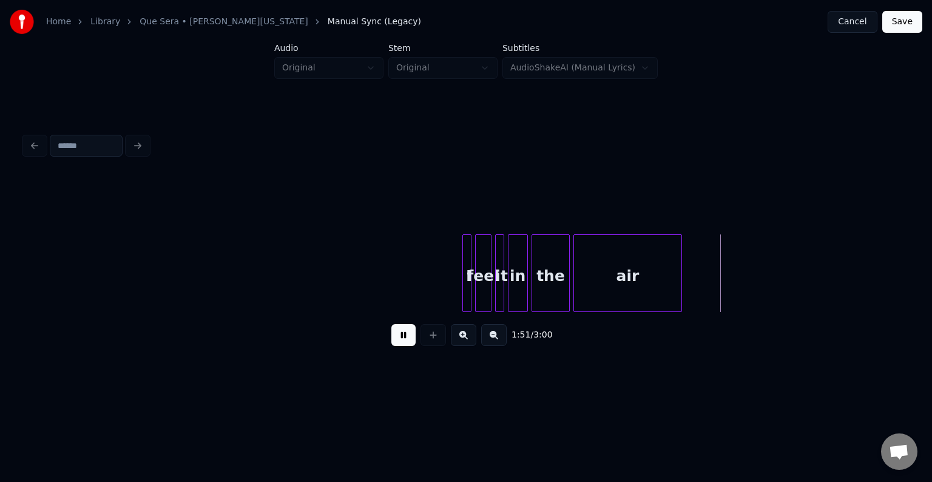
click at [550, 270] on div "the" at bounding box center [551, 276] width 38 height 82
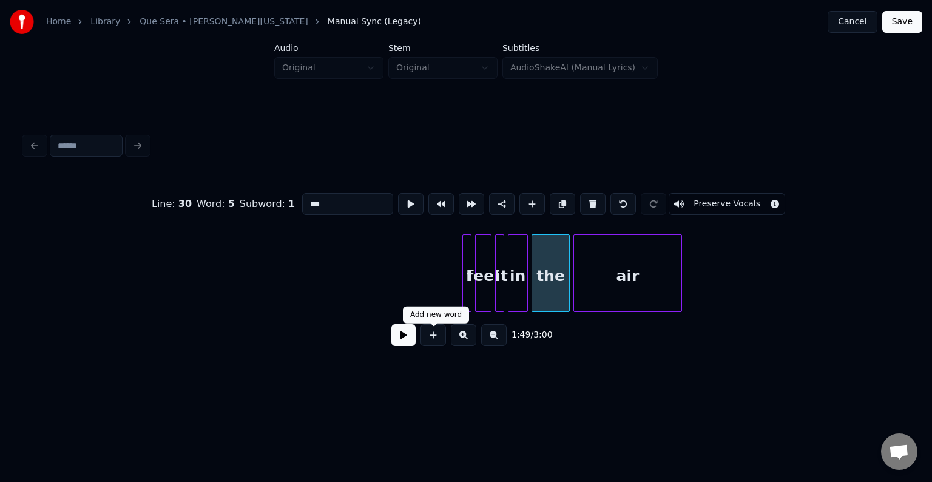
click at [401, 345] on button at bounding box center [403, 335] width 24 height 22
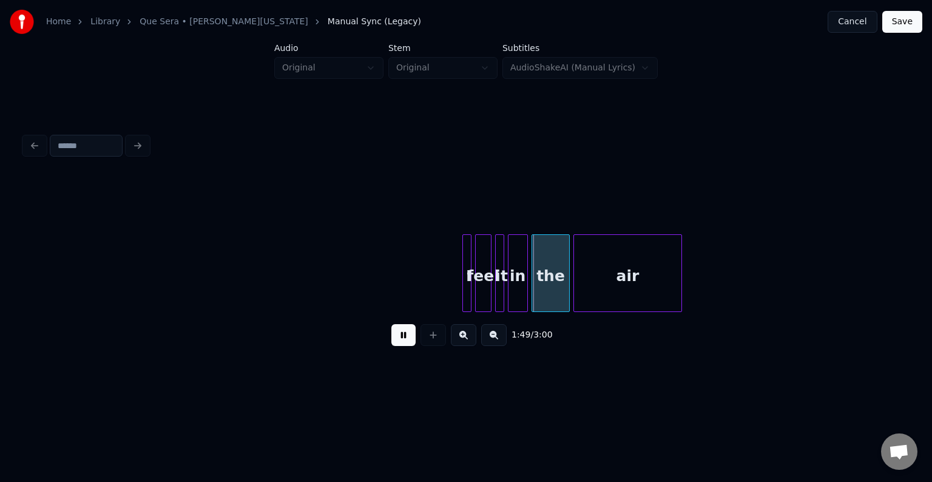
click at [400, 345] on button at bounding box center [403, 335] width 24 height 22
click at [543, 289] on div at bounding box center [543, 273] width 4 height 76
click at [552, 280] on div at bounding box center [552, 273] width 4 height 76
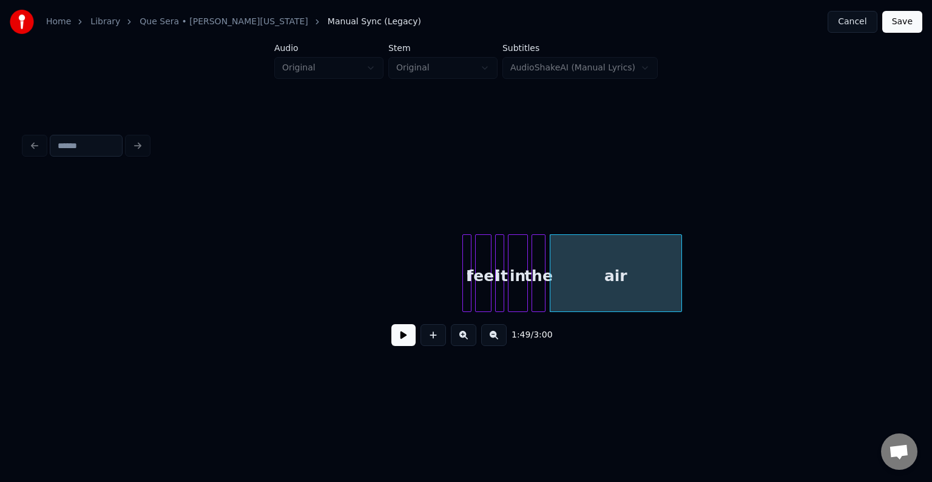
click at [397, 335] on button at bounding box center [403, 335] width 24 height 22
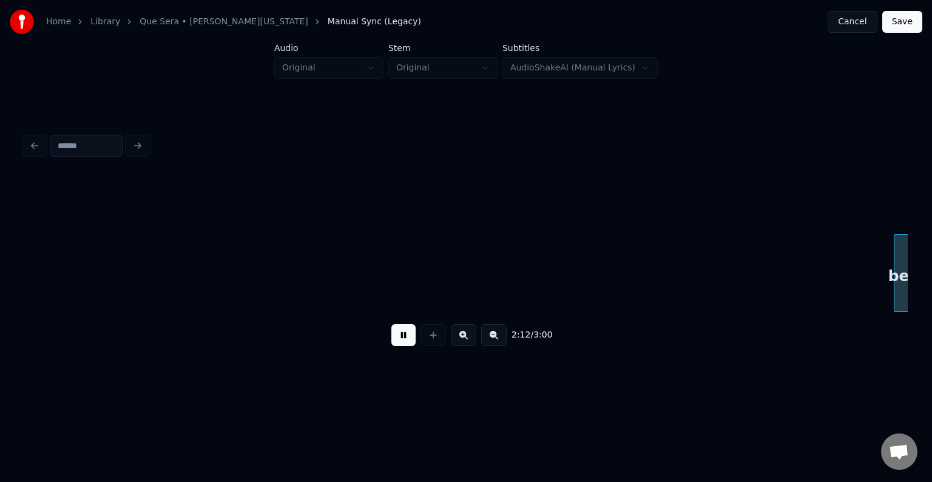
scroll to position [0, 12074]
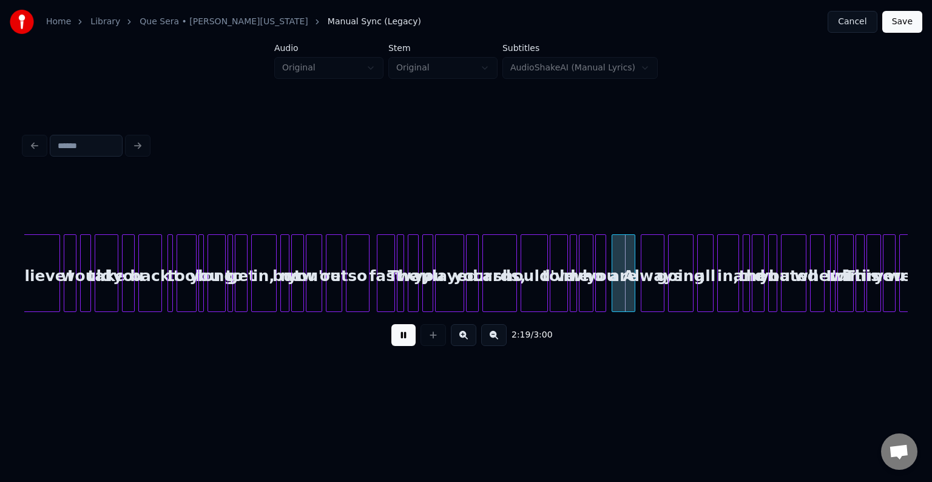
click at [377, 282] on div at bounding box center [379, 273] width 4 height 76
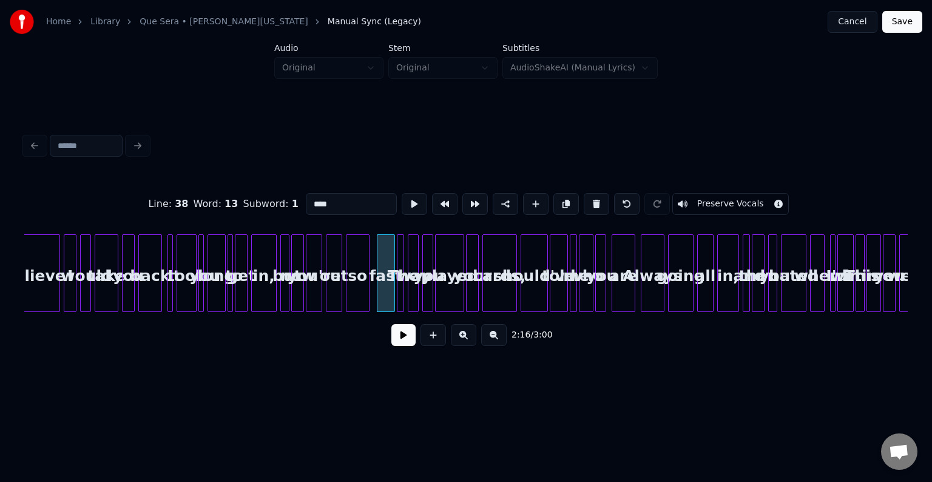
click at [402, 340] on button at bounding box center [403, 335] width 24 height 22
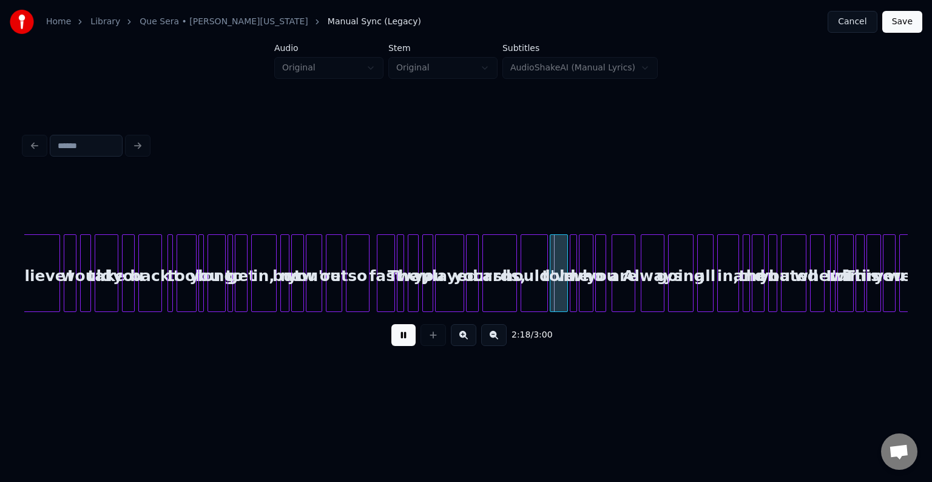
click at [402, 284] on div at bounding box center [402, 273] width 4 height 76
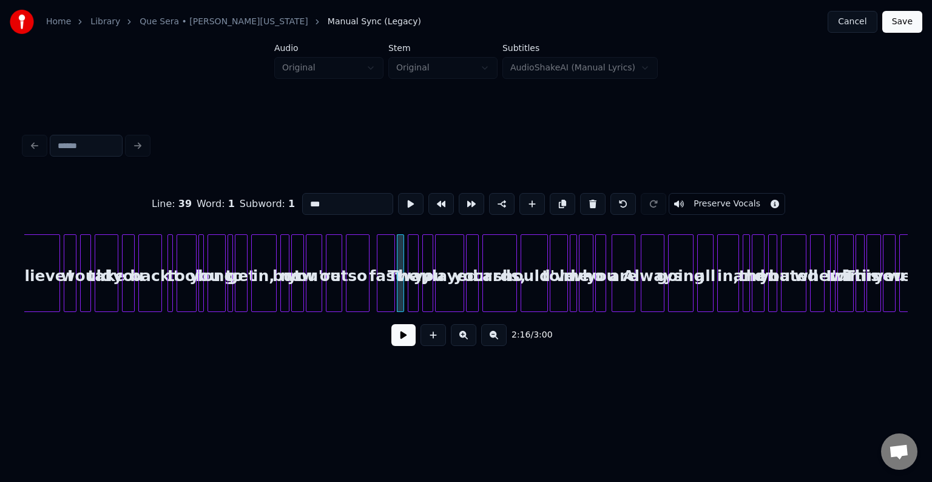
click at [410, 337] on button at bounding box center [403, 335] width 24 height 22
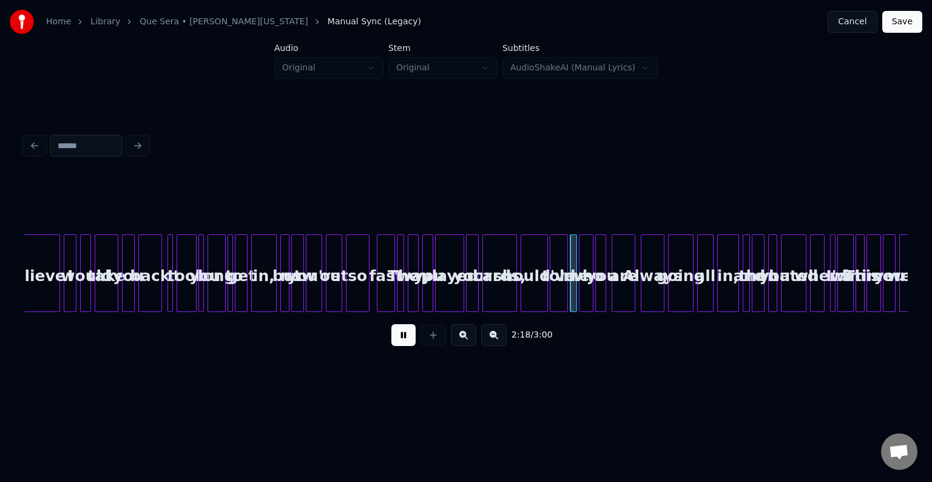
click at [400, 286] on div at bounding box center [402, 273] width 4 height 76
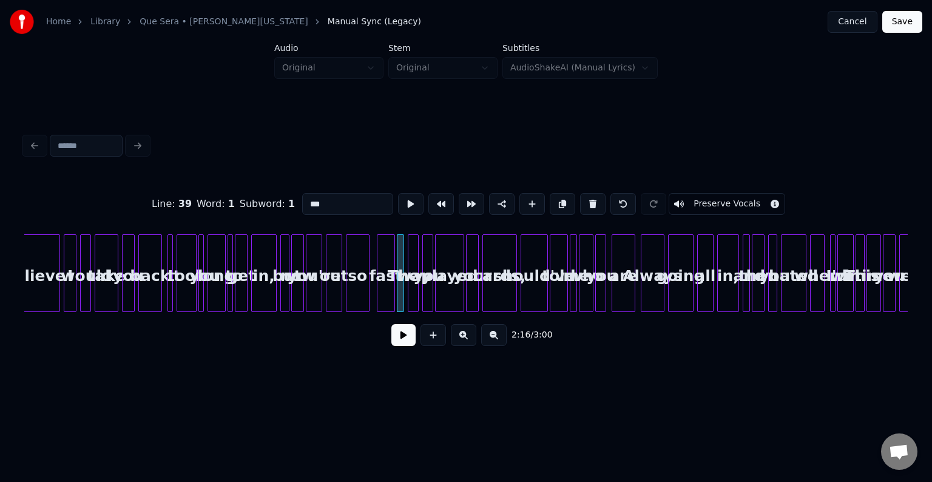
click at [414, 286] on div at bounding box center [416, 273] width 4 height 76
type input "***"
click at [400, 337] on button at bounding box center [403, 335] width 24 height 22
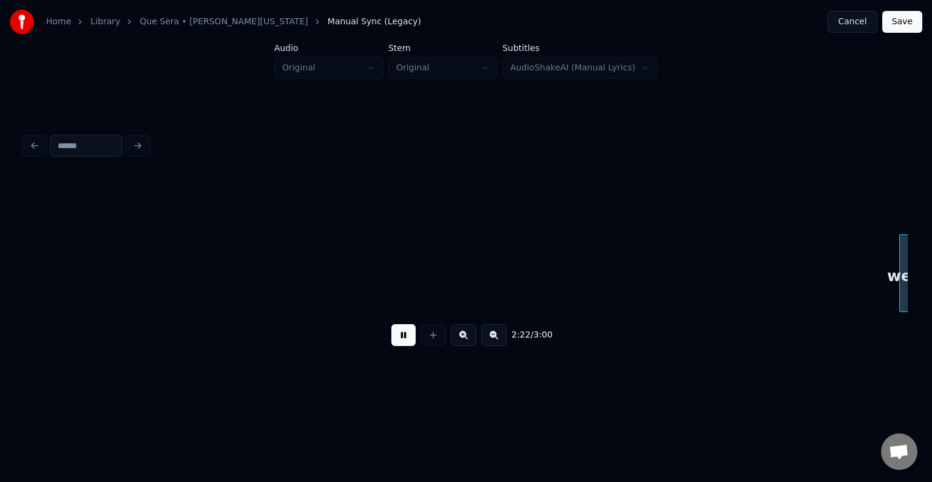
scroll to position [0, 12957]
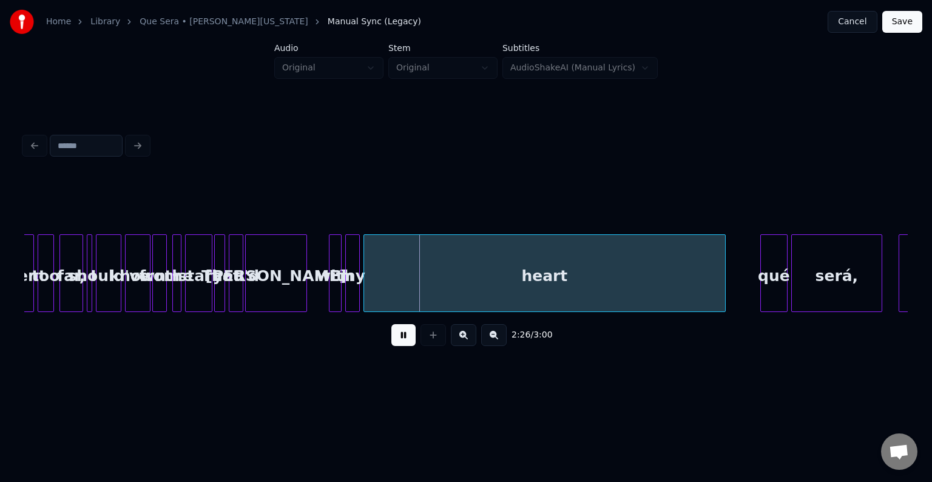
click at [398, 343] on button at bounding box center [403, 335] width 24 height 22
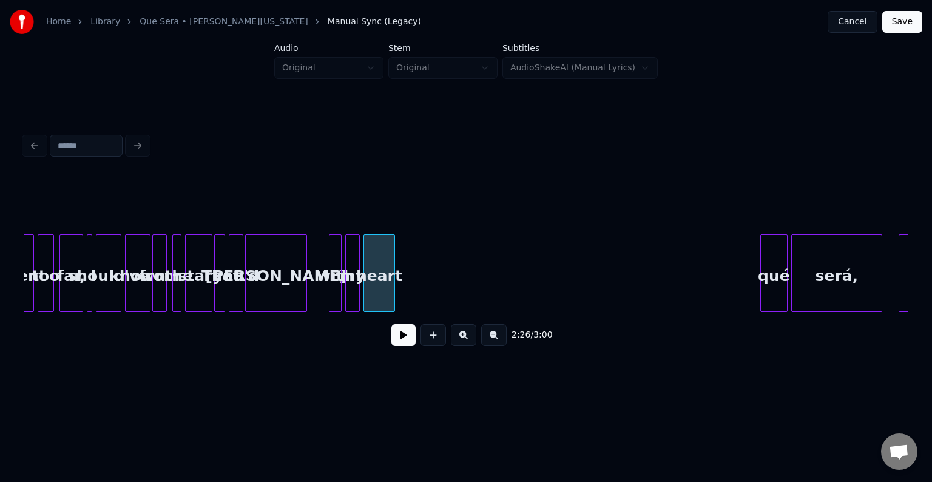
click at [386, 272] on div "heart" at bounding box center [379, 273] width 32 height 78
click at [405, 346] on button at bounding box center [403, 335] width 24 height 22
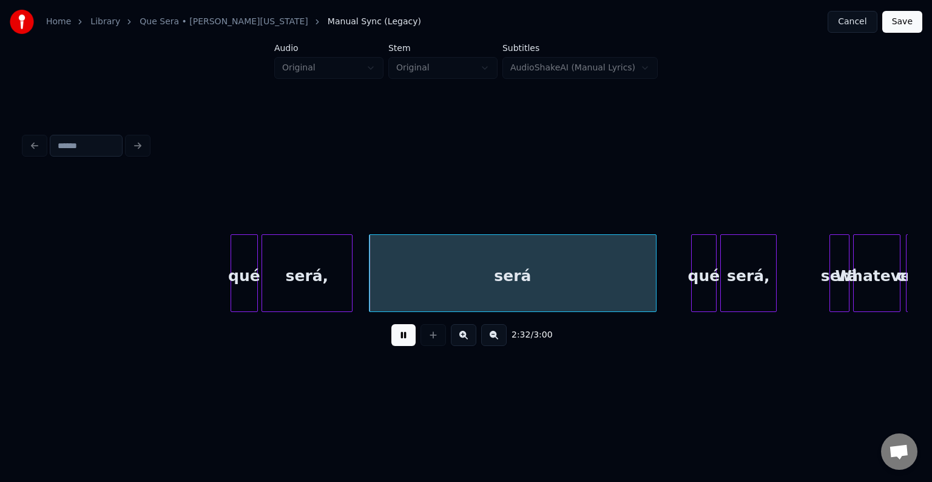
scroll to position [0, 13491]
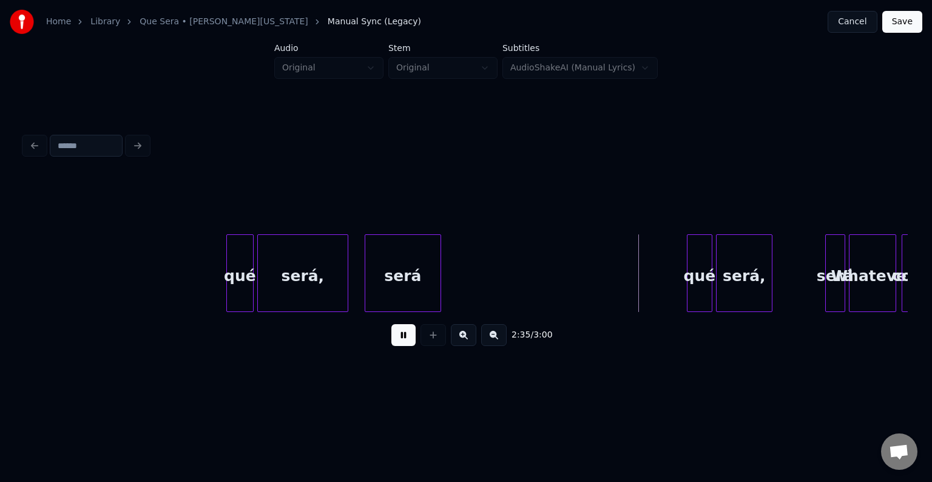
click at [437, 280] on div at bounding box center [439, 273] width 4 height 76
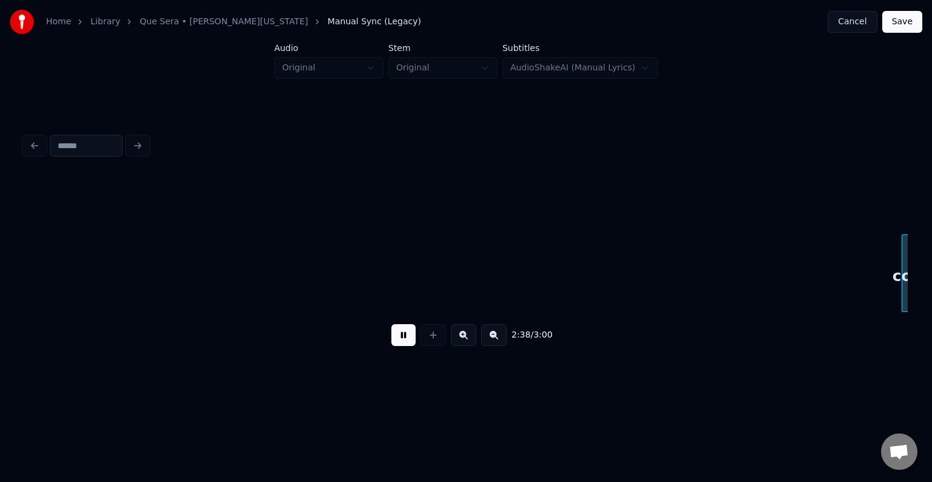
scroll to position [0, 14375]
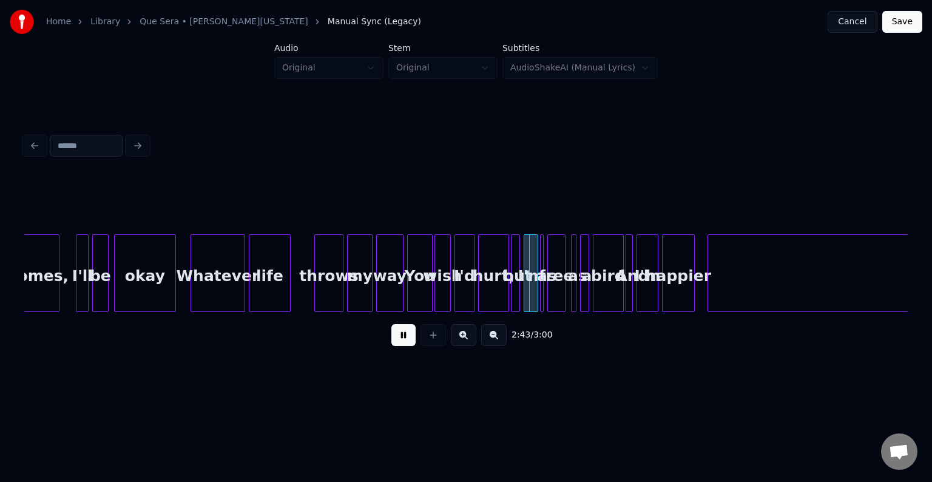
click at [542, 294] on div at bounding box center [541, 273] width 4 height 76
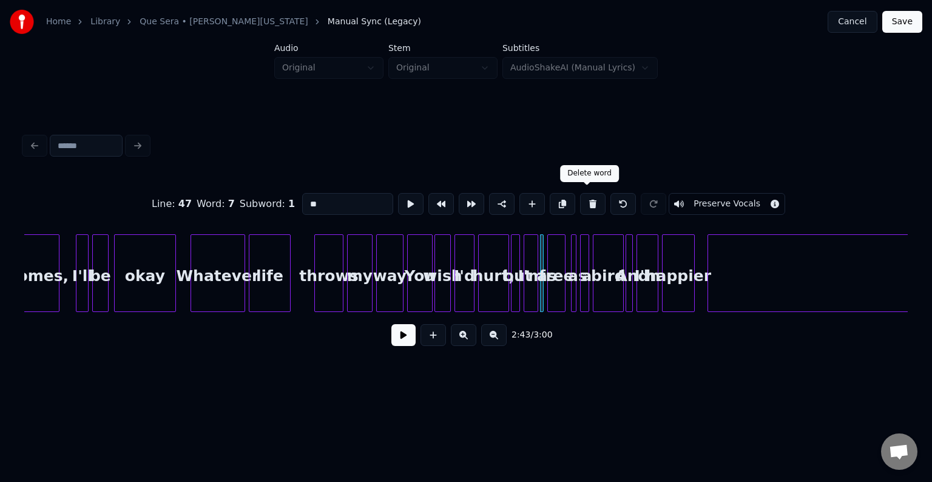
click at [583, 197] on button at bounding box center [592, 204] width 25 height 22
type input "***"
click at [399, 338] on button at bounding box center [403, 335] width 24 height 22
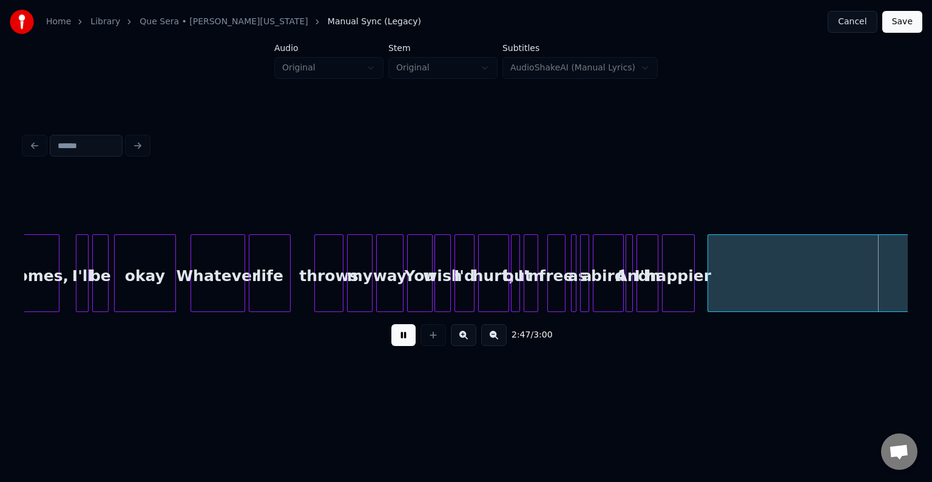
click at [399, 338] on button at bounding box center [403, 335] width 24 height 22
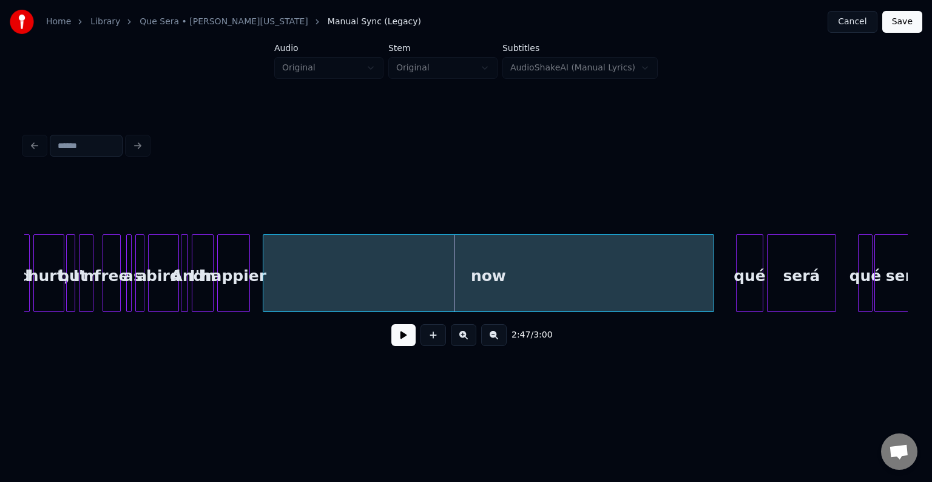
scroll to position [0, 14836]
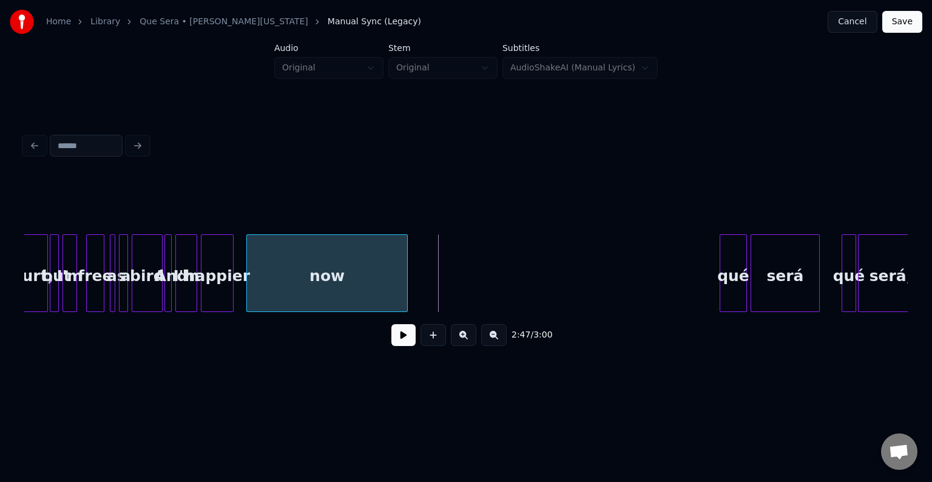
click at [403, 281] on div at bounding box center [405, 273] width 4 height 76
click at [405, 340] on button at bounding box center [403, 335] width 24 height 22
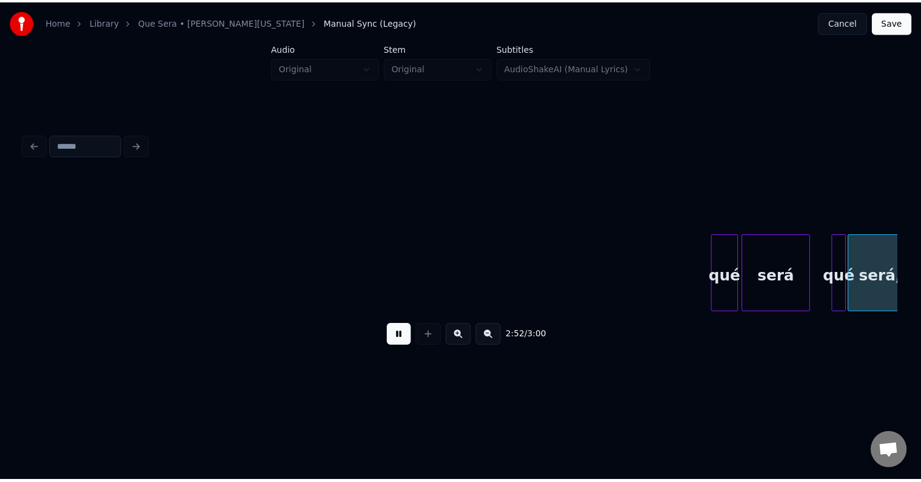
scroll to position [0, 15493]
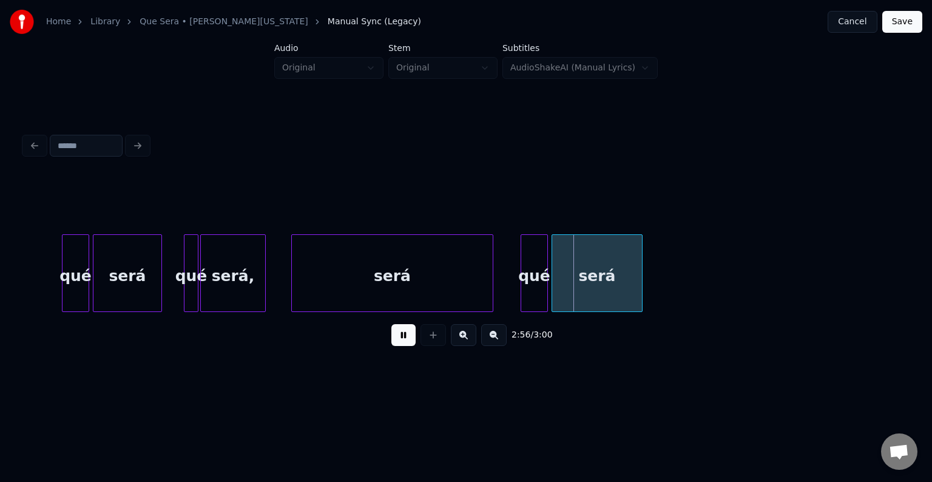
click at [403, 346] on button at bounding box center [403, 335] width 24 height 22
click at [255, 294] on div "será," at bounding box center [233, 276] width 64 height 82
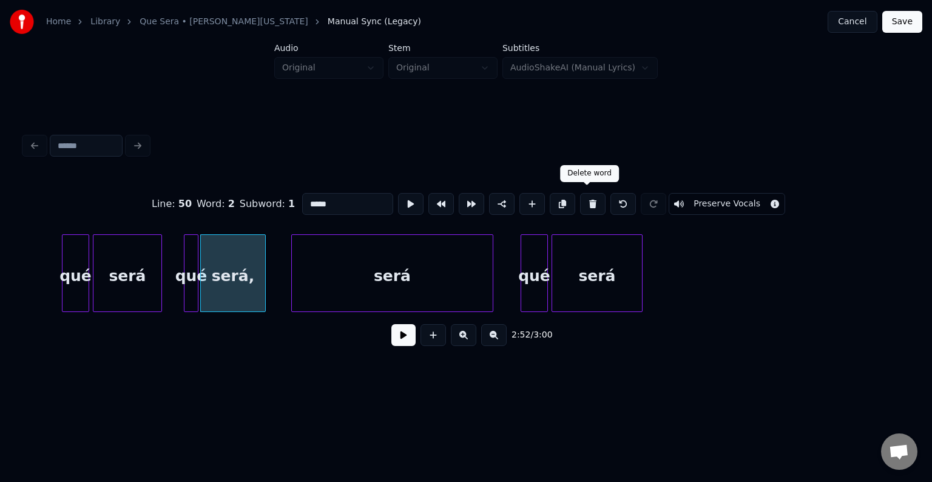
click at [590, 193] on button at bounding box center [592, 204] width 25 height 22
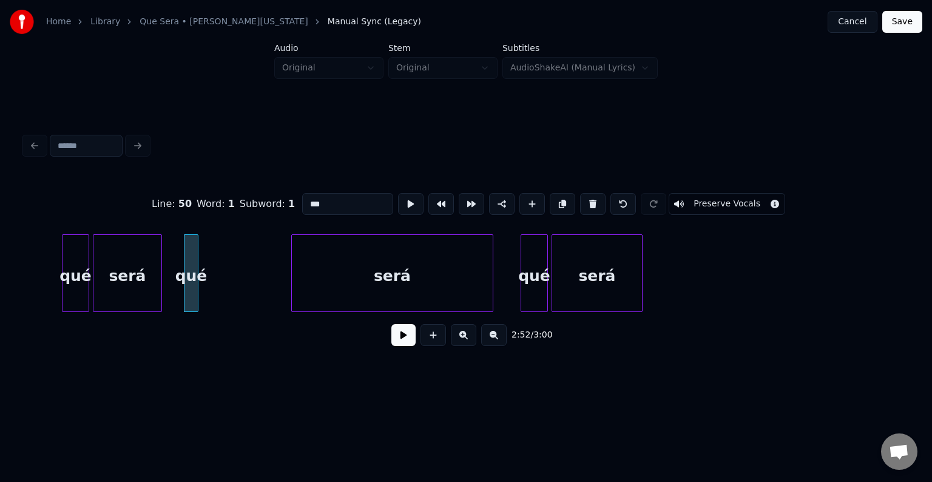
click at [590, 193] on button at bounding box center [592, 204] width 25 height 22
type input "****"
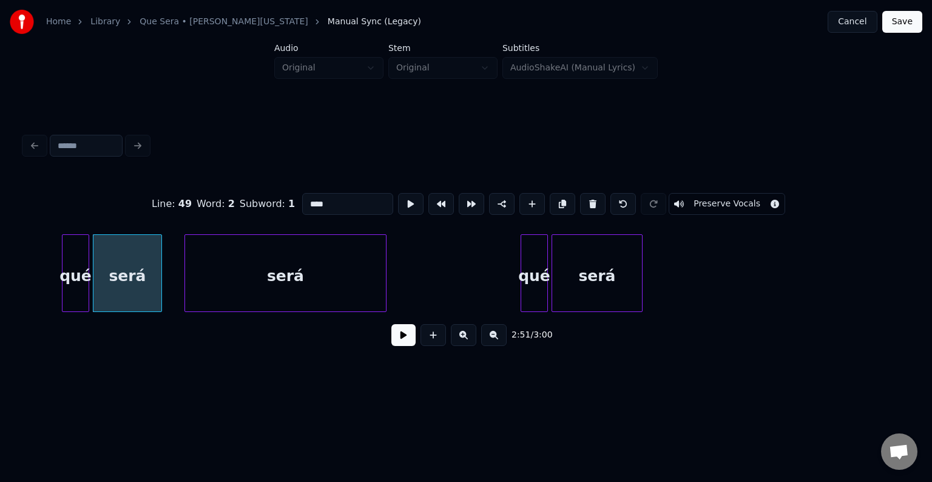
click at [289, 278] on div "será" at bounding box center [285, 276] width 201 height 82
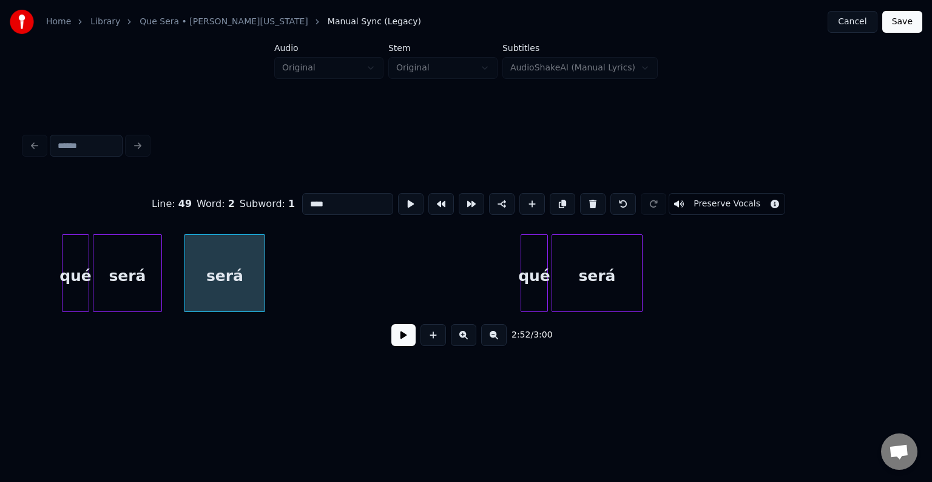
click at [261, 278] on div at bounding box center [263, 273] width 4 height 76
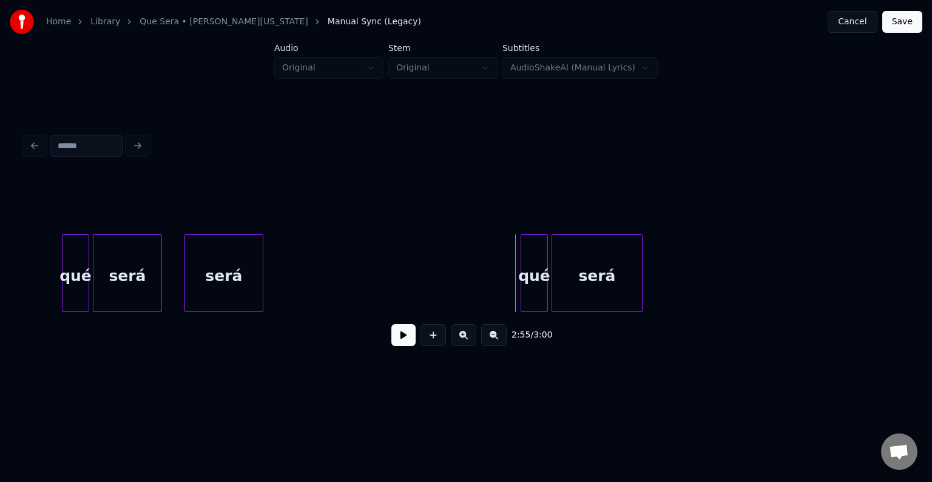
click at [405, 338] on button at bounding box center [403, 335] width 24 height 22
click at [902, 21] on button "Save" at bounding box center [902, 22] width 40 height 22
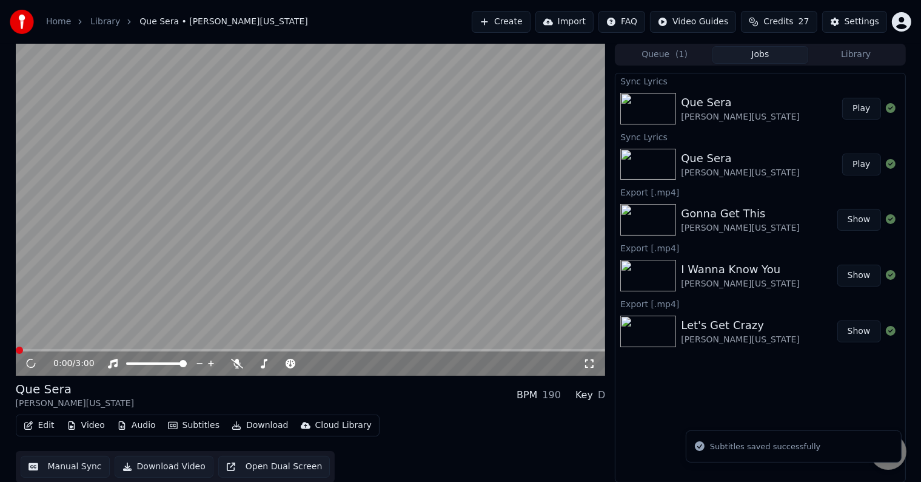
click at [262, 423] on button "Download" at bounding box center [260, 425] width 67 height 17
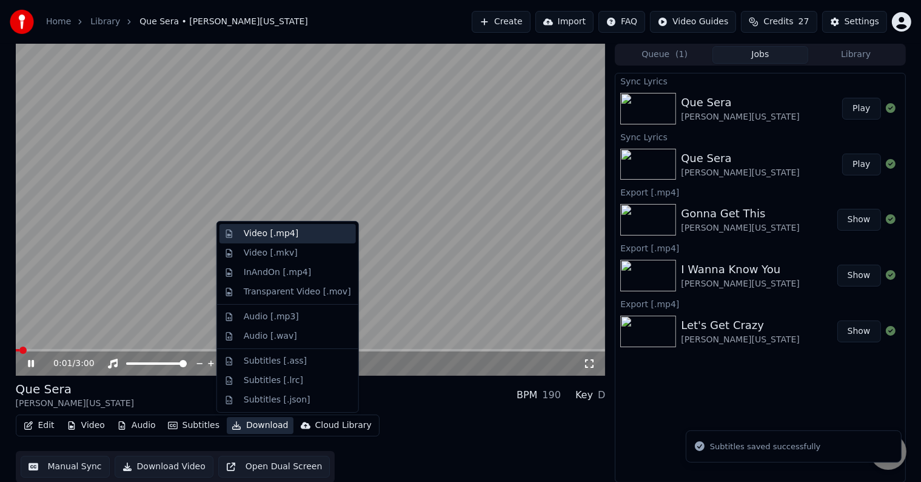
click at [264, 239] on div "Video [.mp4]" at bounding box center [271, 233] width 55 height 12
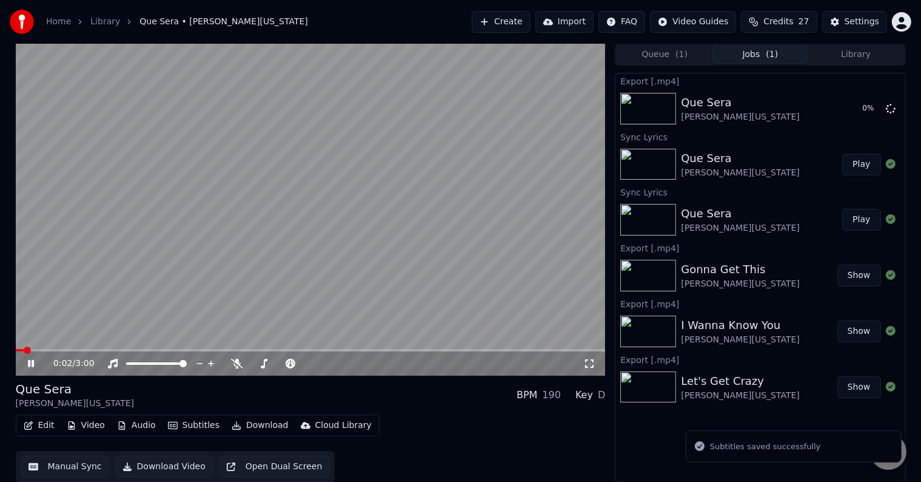
click at [31, 358] on div "0:02 / 3:00" at bounding box center [311, 363] width 580 height 12
click at [29, 360] on icon at bounding box center [31, 363] width 6 height 7
click at [878, 58] on button "Library" at bounding box center [857, 55] width 96 height 18
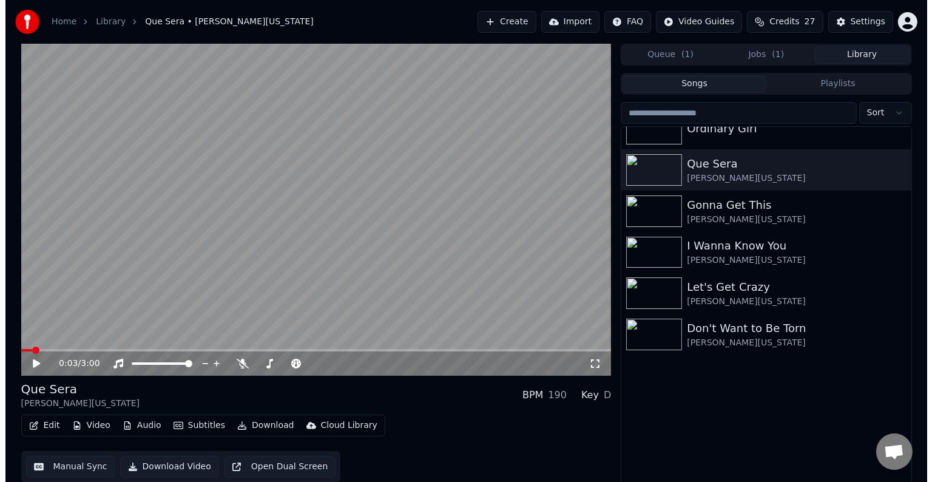
scroll to position [1600, 0]
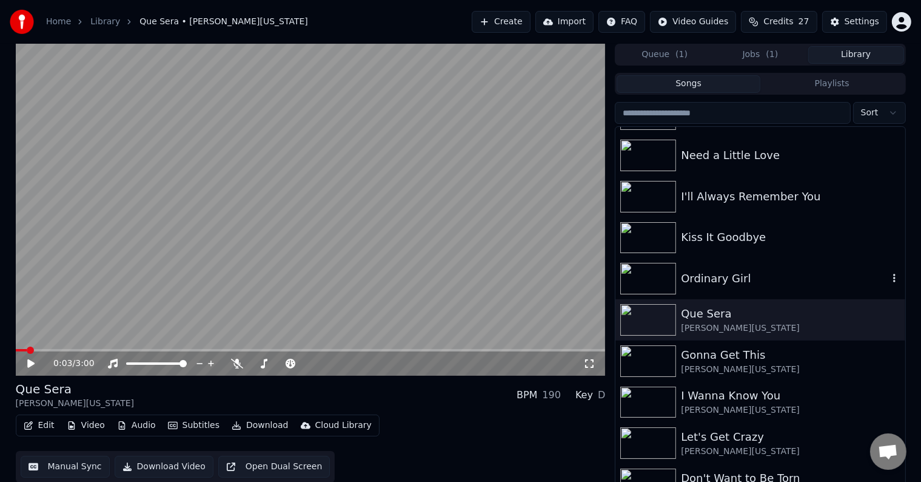
click at [730, 283] on div "Ordinary Girl" at bounding box center [784, 278] width 207 height 17
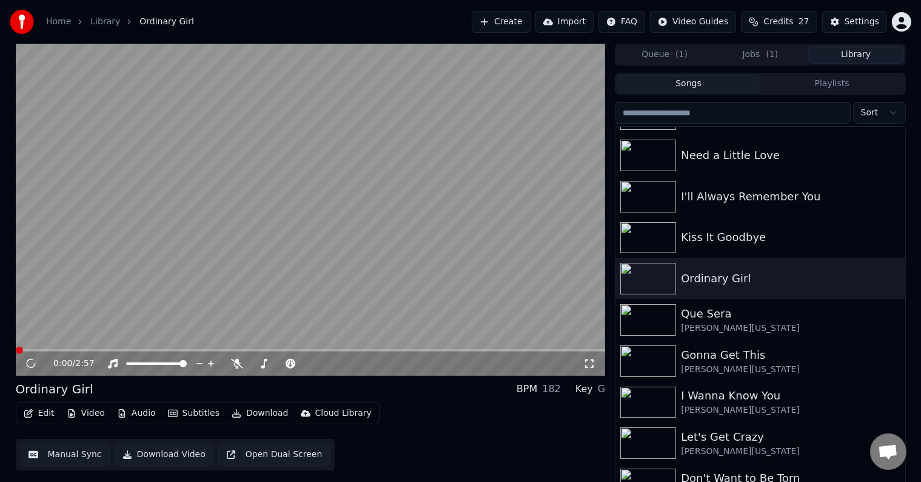
click at [46, 417] on button "Edit" at bounding box center [39, 413] width 41 height 17
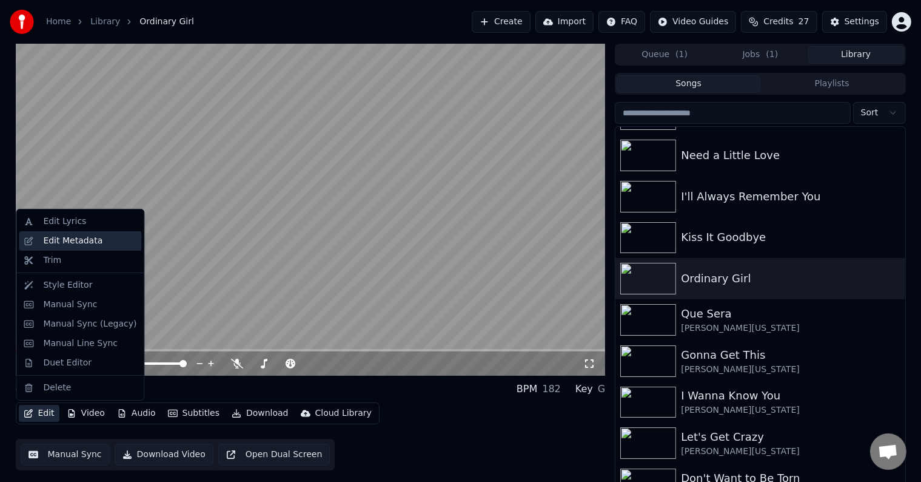
click at [97, 242] on div "Edit Metadata" at bounding box center [89, 241] width 93 height 12
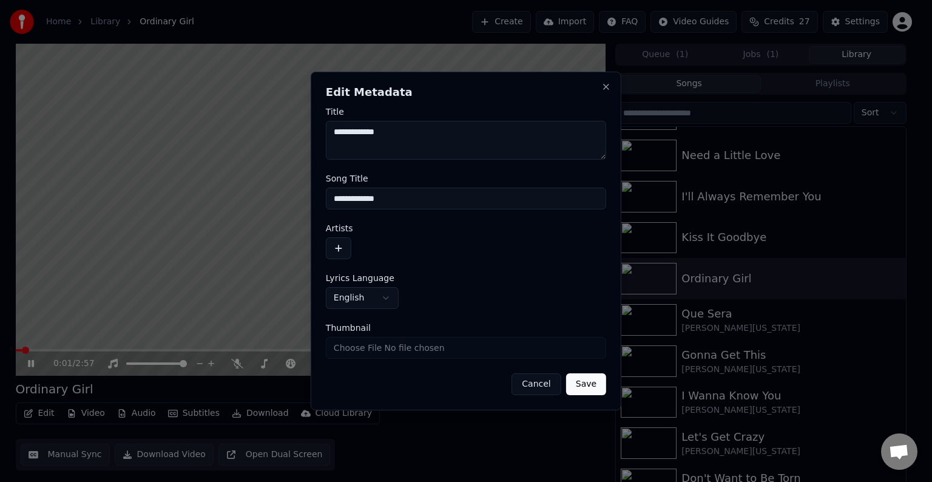
click at [338, 244] on button "button" at bounding box center [338, 248] width 25 height 22
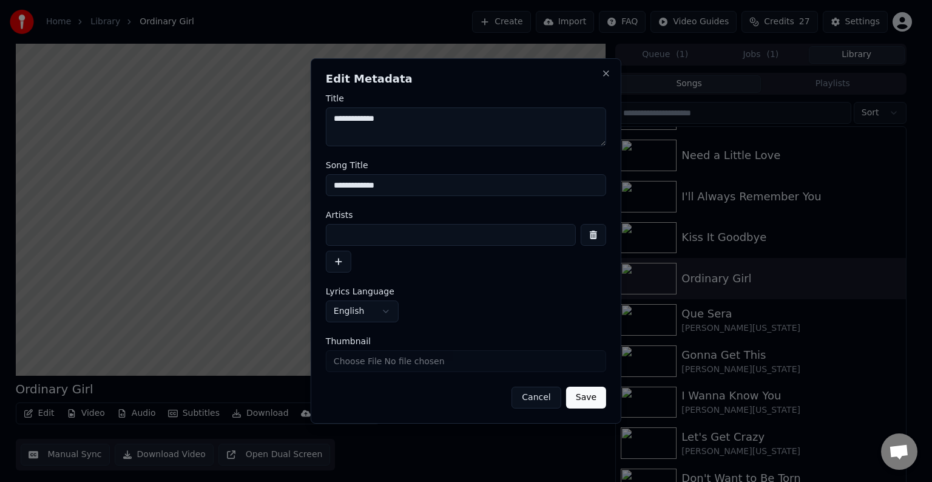
click at [388, 235] on input at bounding box center [451, 235] width 250 height 22
type input "**********"
click at [566, 386] on button "Save" at bounding box center [586, 397] width 40 height 22
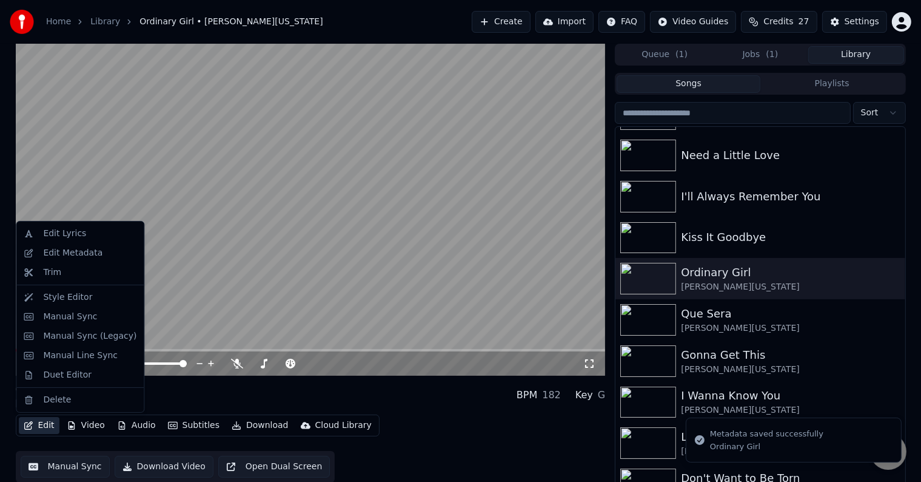
click at [49, 422] on button "Edit" at bounding box center [39, 425] width 41 height 17
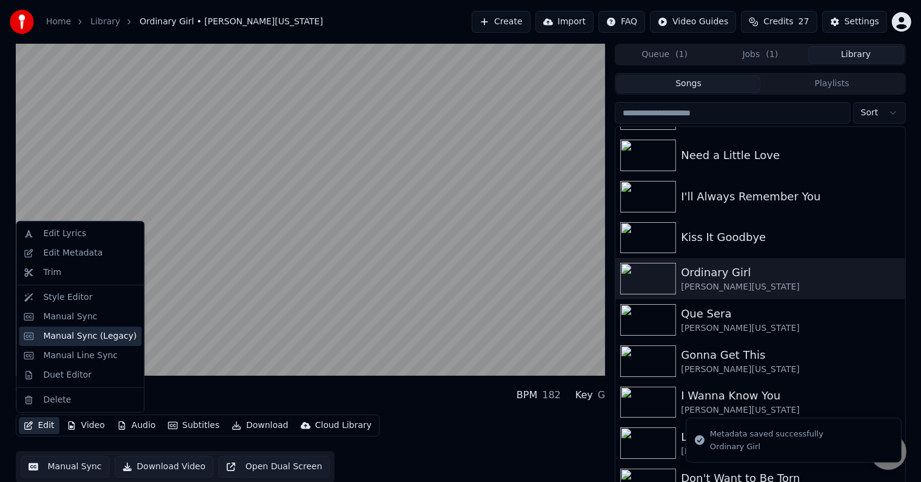
click at [64, 338] on div "Manual Sync (Legacy)" at bounding box center [89, 336] width 93 height 12
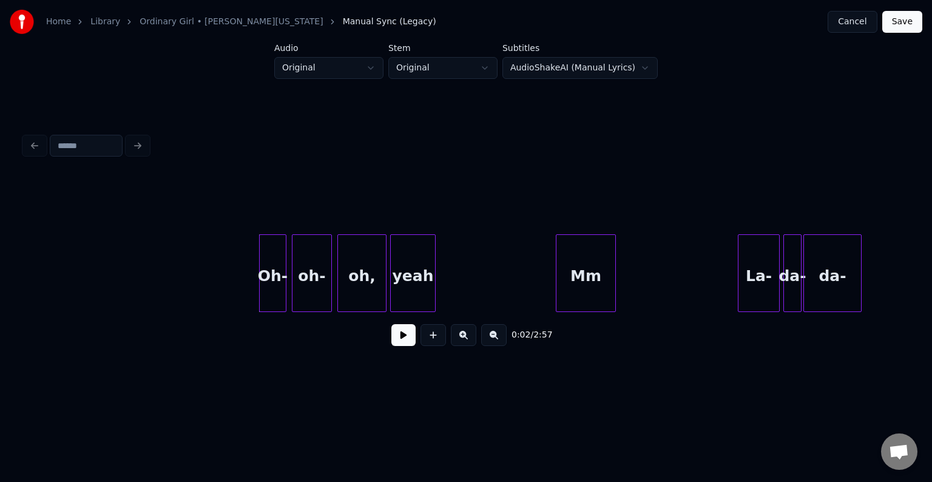
click at [278, 291] on div "Oh-" at bounding box center [273, 276] width 26 height 82
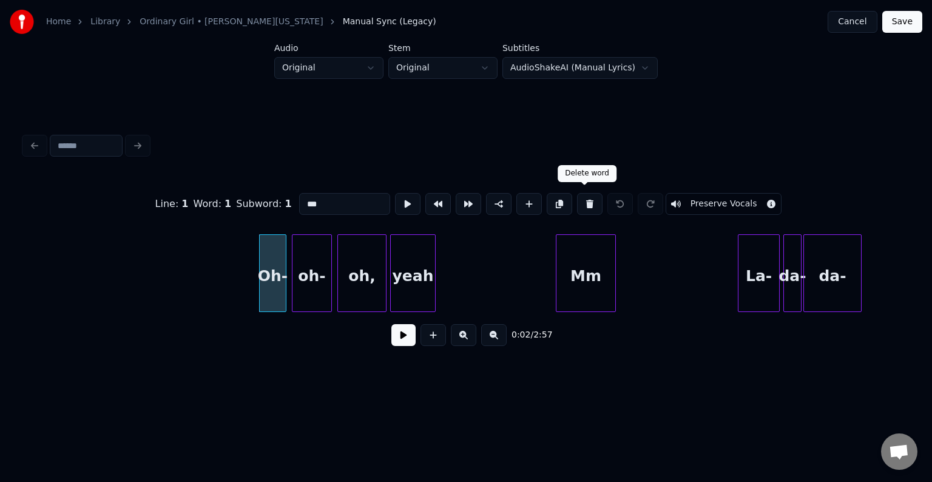
click at [585, 196] on button at bounding box center [589, 204] width 25 height 22
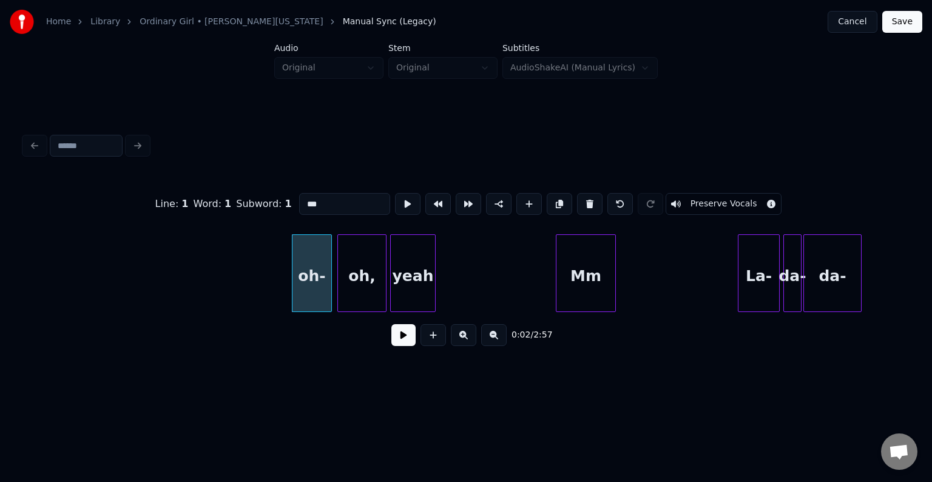
click at [585, 196] on button at bounding box center [589, 204] width 25 height 22
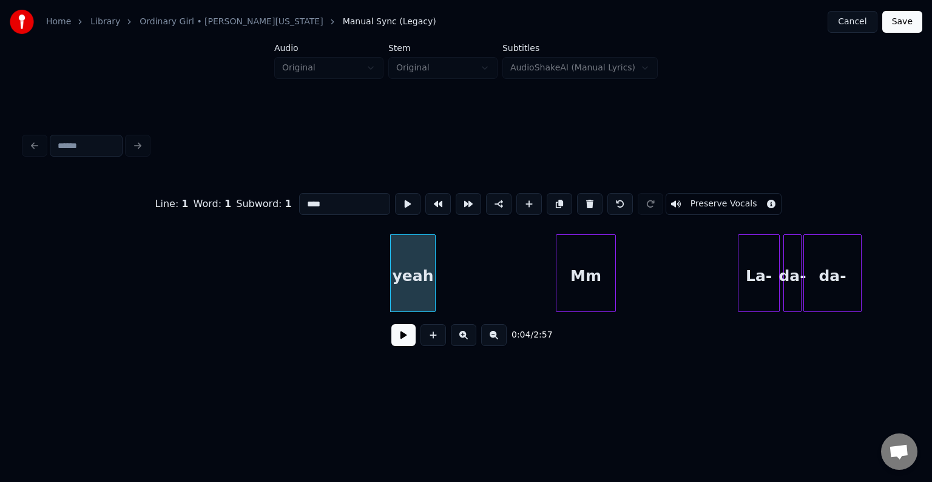
click at [585, 196] on button at bounding box center [589, 204] width 25 height 22
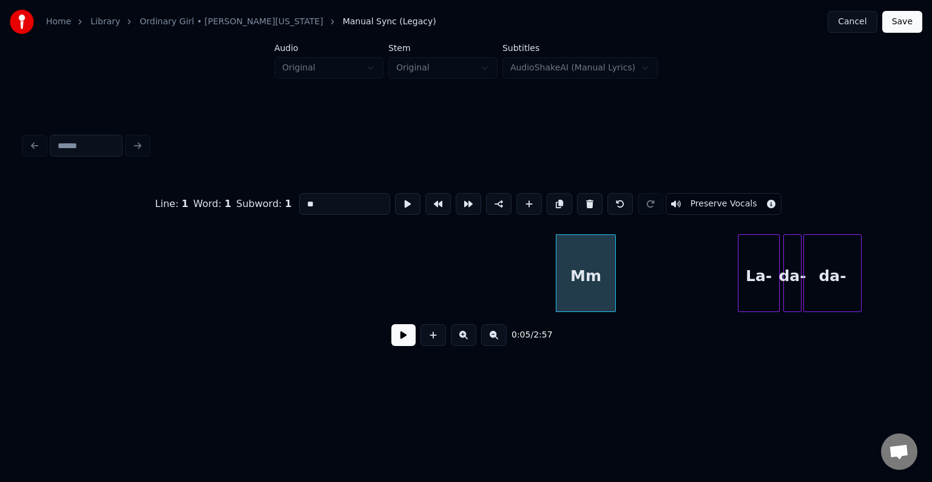
click at [584, 196] on button at bounding box center [589, 204] width 25 height 22
type input "***"
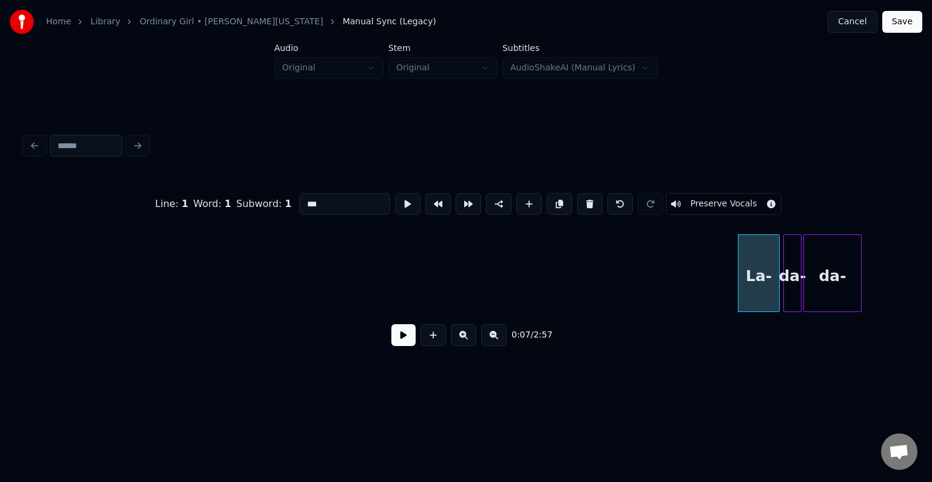
click at [408, 344] on button at bounding box center [403, 335] width 24 height 22
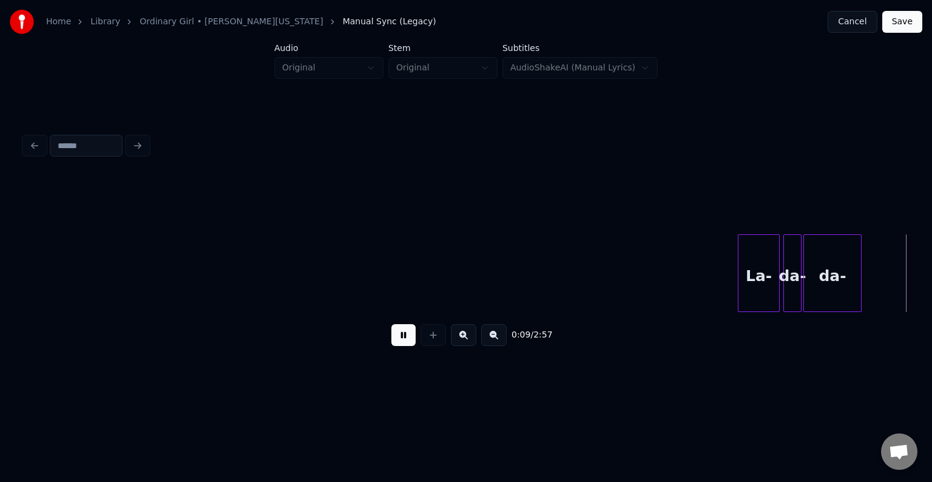
scroll to position [0, 884]
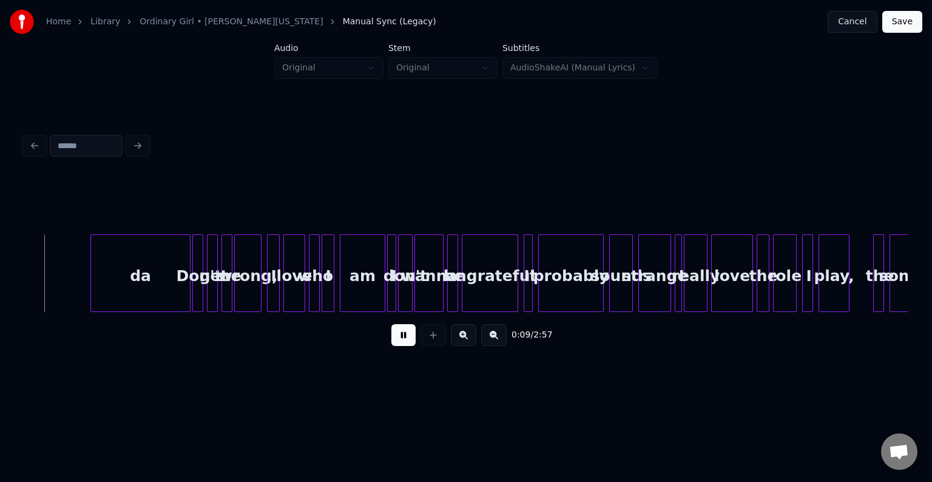
click at [408, 344] on button at bounding box center [403, 335] width 24 height 22
click at [108, 291] on div "da" at bounding box center [140, 276] width 99 height 82
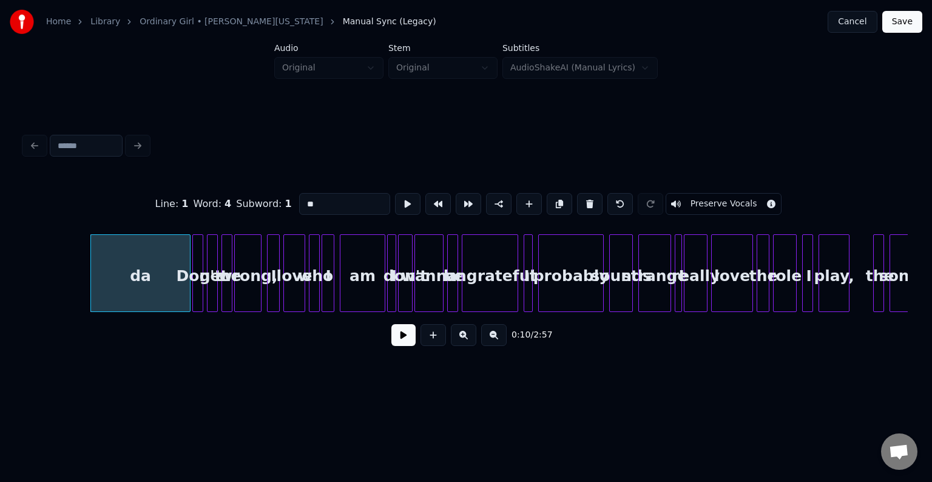
click at [582, 199] on button at bounding box center [589, 204] width 25 height 22
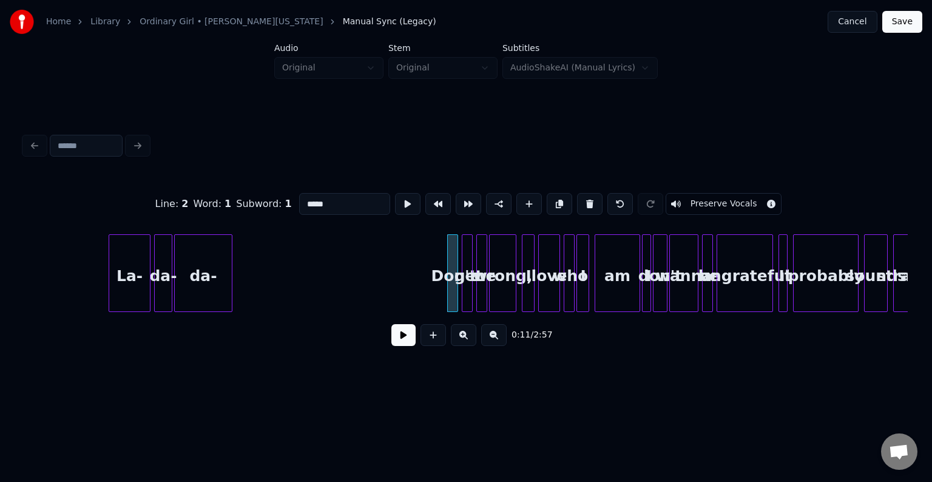
scroll to position [0, 617]
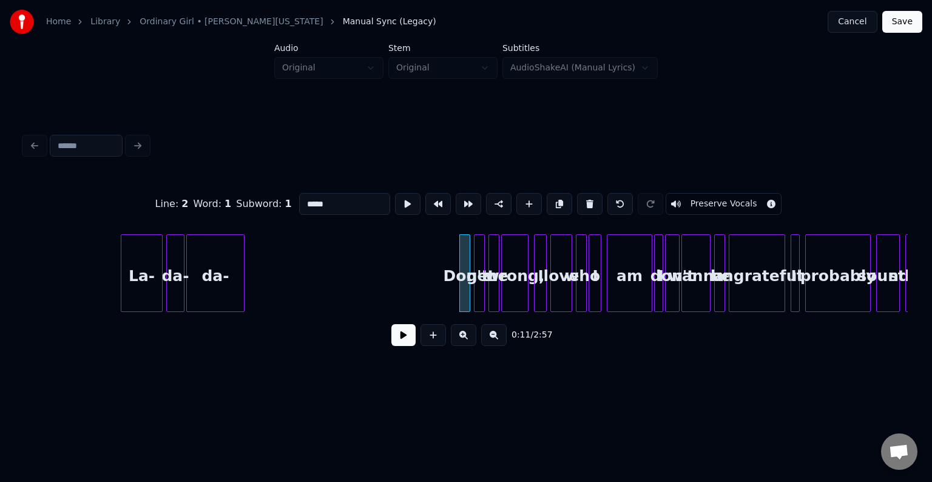
click at [221, 275] on div "da-" at bounding box center [215, 276] width 57 height 82
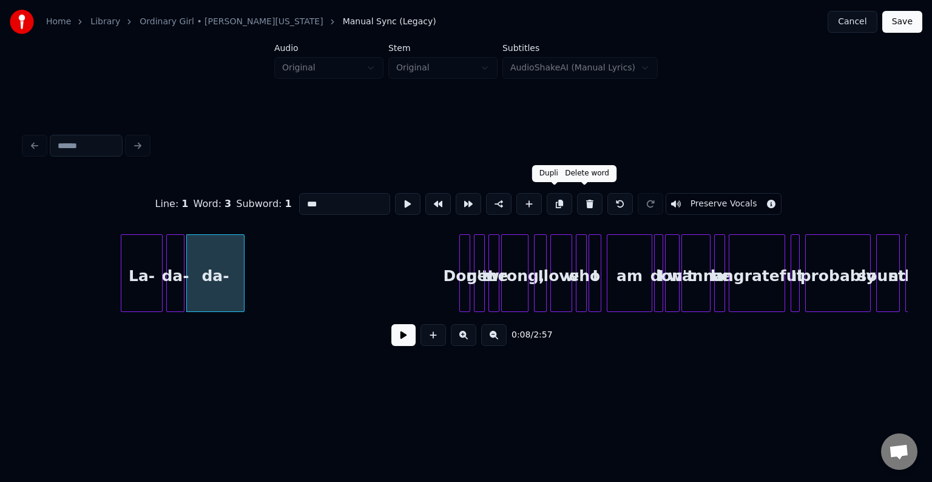
click at [577, 194] on button at bounding box center [589, 204] width 25 height 22
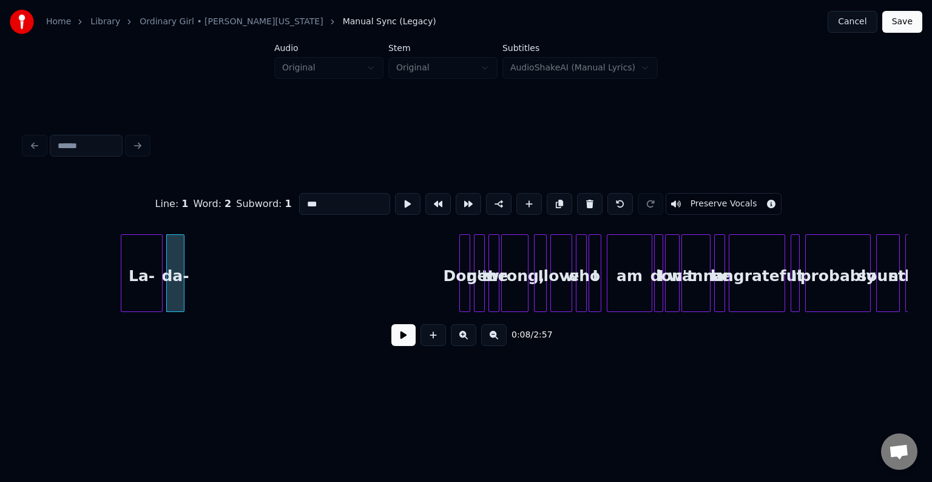
click at [577, 194] on button at bounding box center [589, 204] width 25 height 22
type input "*****"
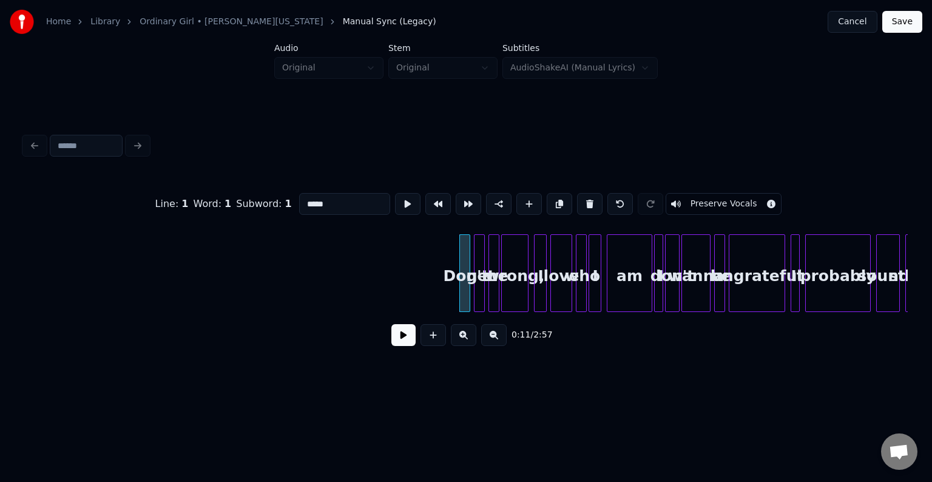
click at [398, 346] on button at bounding box center [403, 335] width 24 height 22
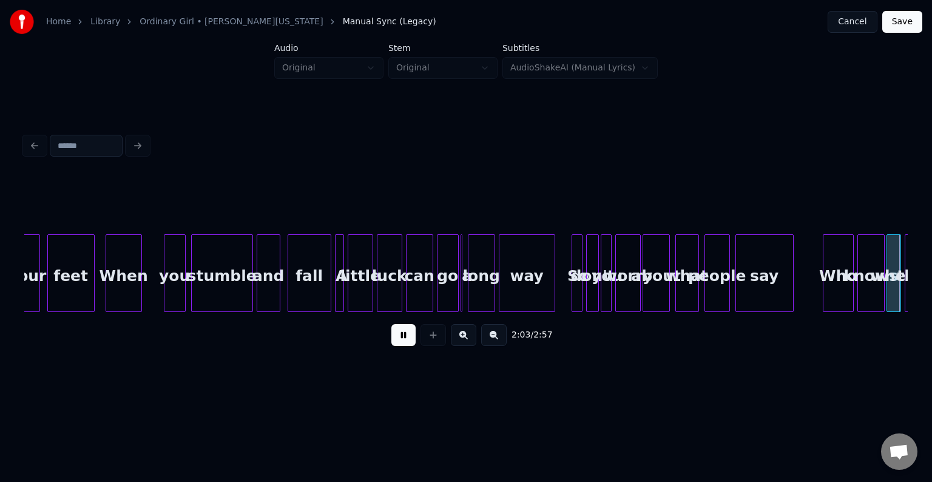
scroll to position [0, 11224]
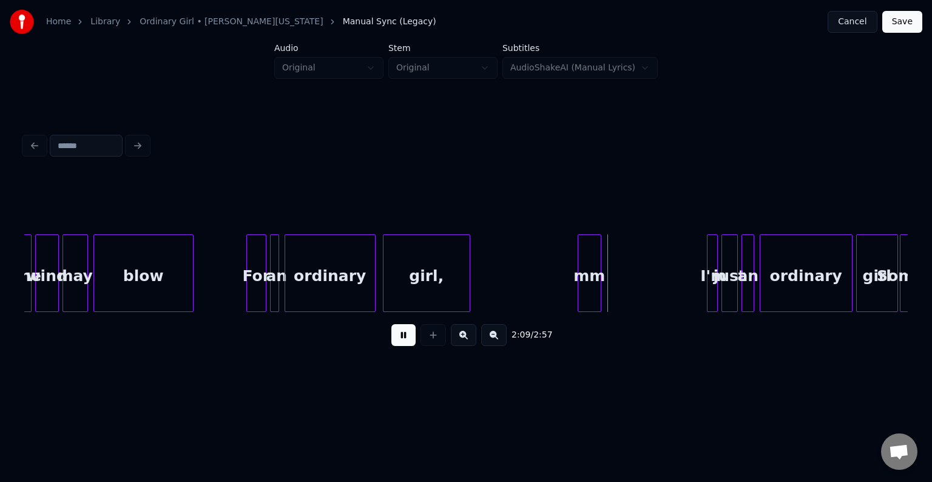
click at [587, 286] on div "mm" at bounding box center [589, 276] width 22 height 82
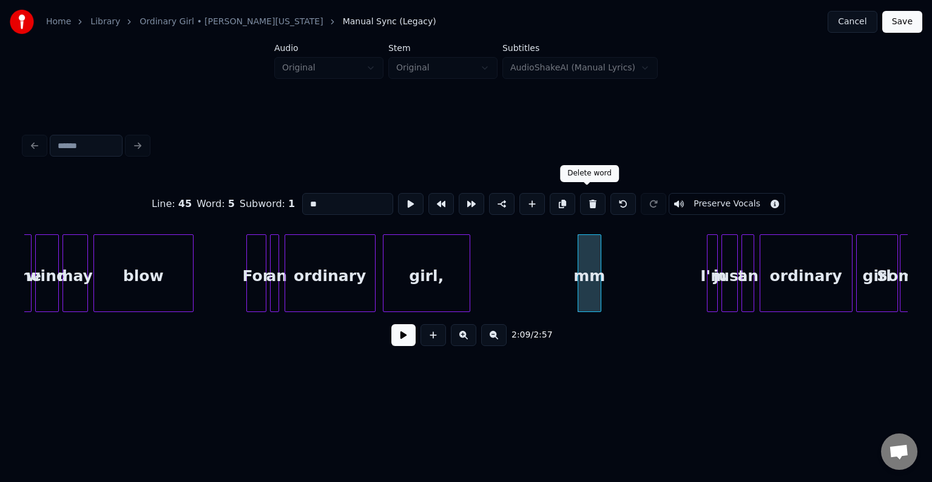
click at [587, 206] on button at bounding box center [592, 204] width 25 height 22
type input "*****"
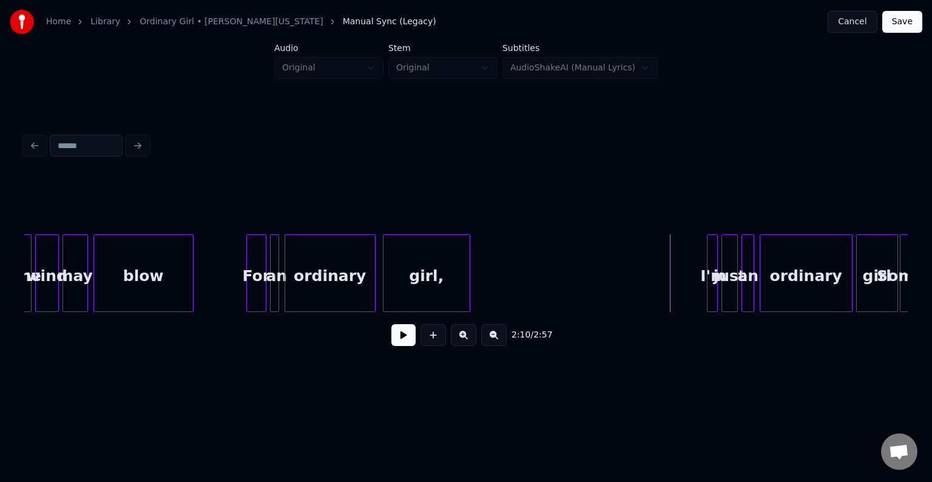
click at [394, 335] on button at bounding box center [403, 335] width 24 height 22
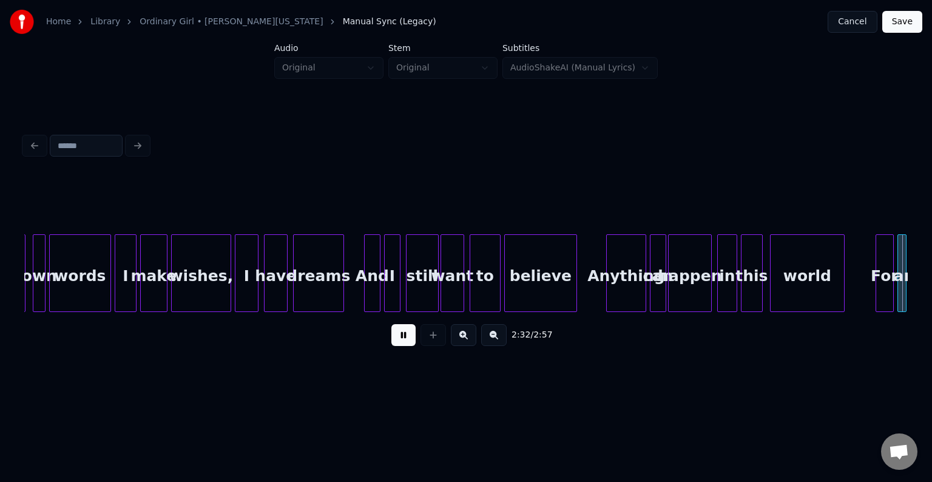
scroll to position [0, 13875]
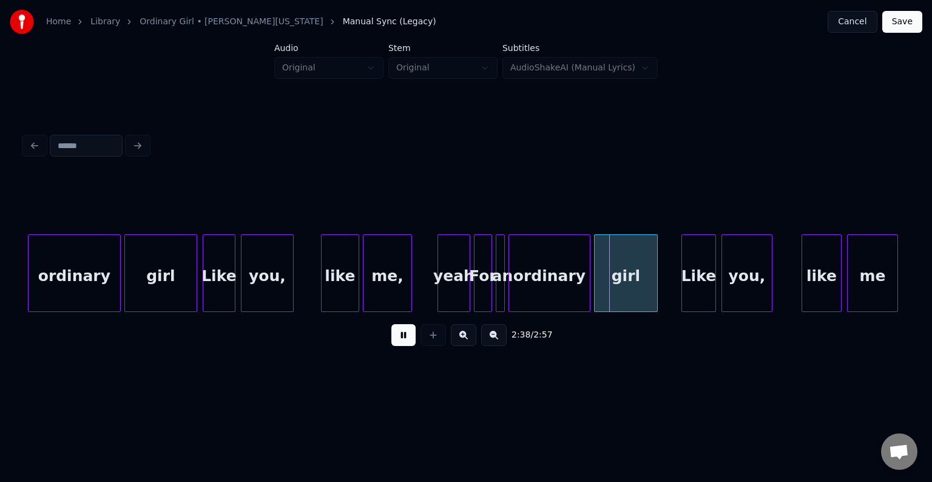
click at [457, 256] on div "yeah" at bounding box center [454, 276] width 32 height 82
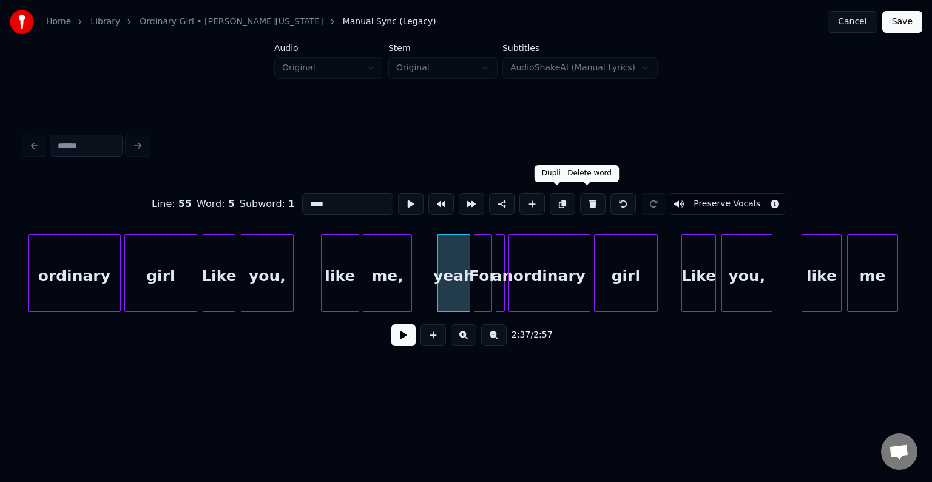
click at [580, 201] on button at bounding box center [592, 204] width 25 height 22
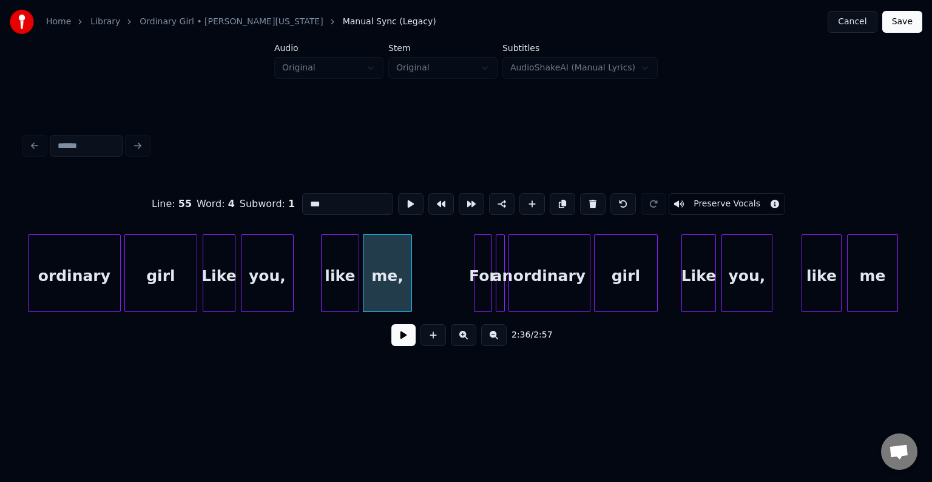
click at [477, 280] on div "For" at bounding box center [482, 276] width 17 height 82
type input "***"
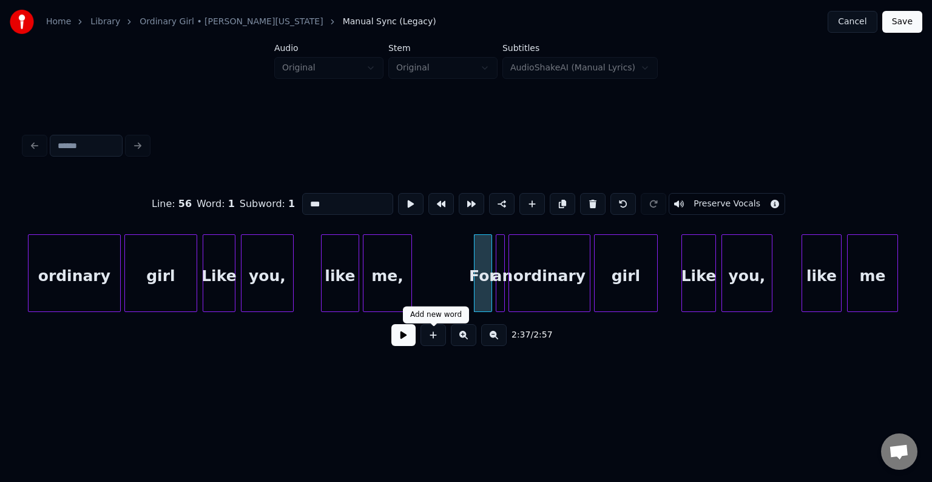
click at [408, 342] on button at bounding box center [403, 335] width 24 height 22
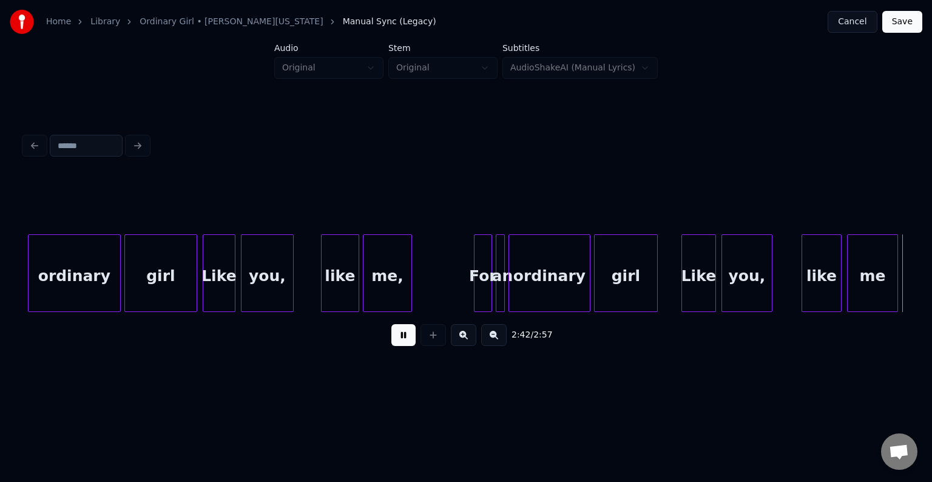
scroll to position [0, 14758]
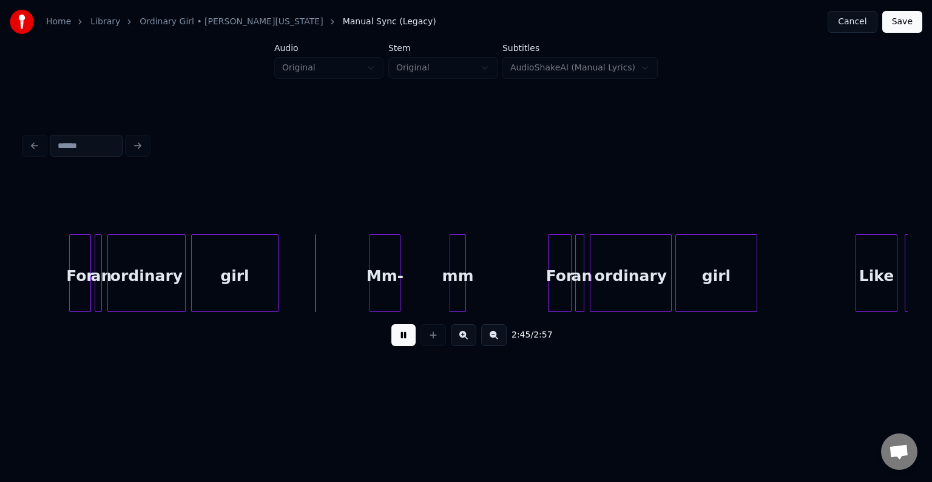
click at [381, 272] on div "Mm-" at bounding box center [385, 276] width 30 height 82
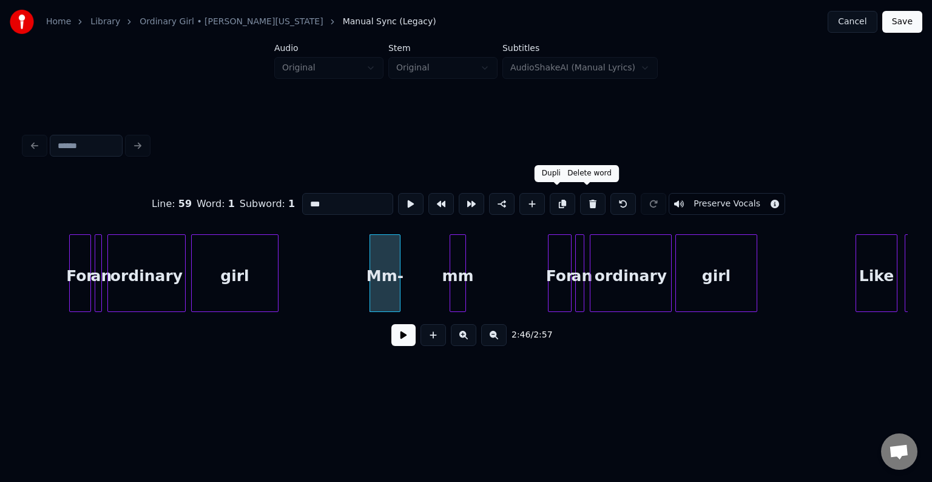
click at [580, 199] on button at bounding box center [592, 204] width 25 height 22
click at [582, 199] on button at bounding box center [592, 204] width 25 height 22
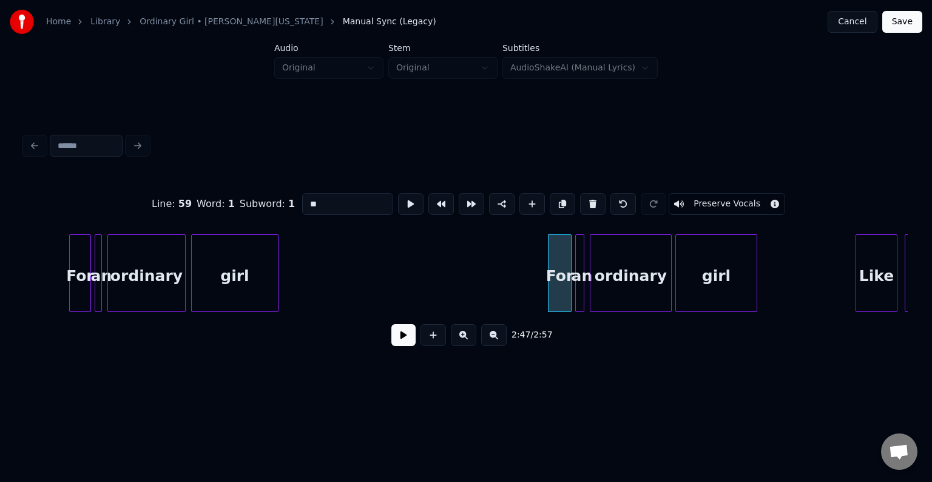
type input "***"
click at [401, 338] on button at bounding box center [403, 335] width 24 height 22
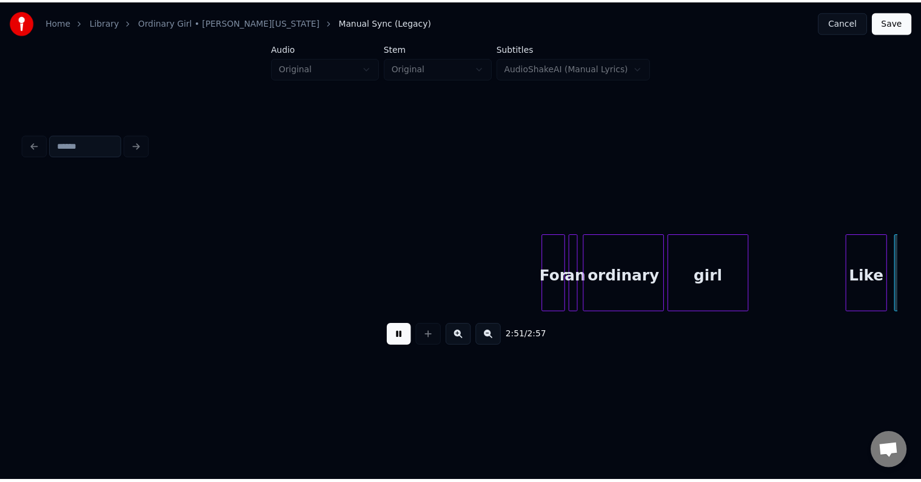
scroll to position [0, 15272]
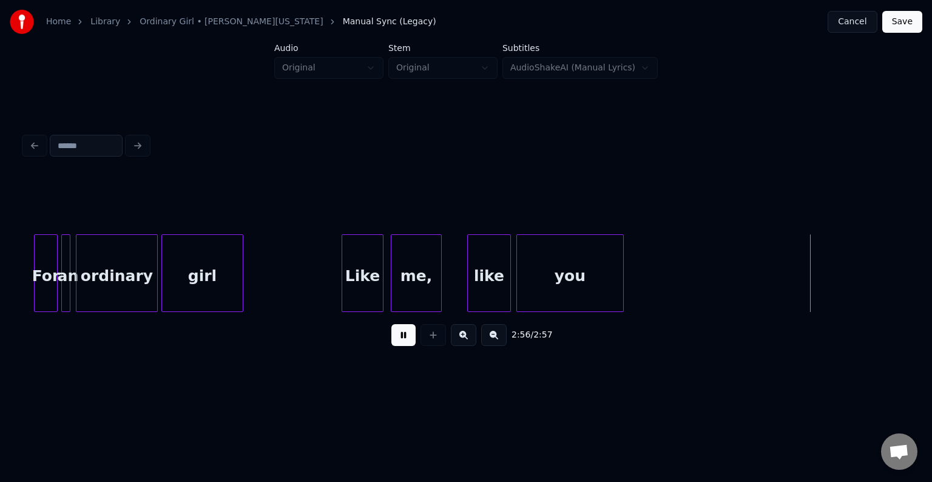
click at [898, 22] on button "Save" at bounding box center [902, 22] width 40 height 22
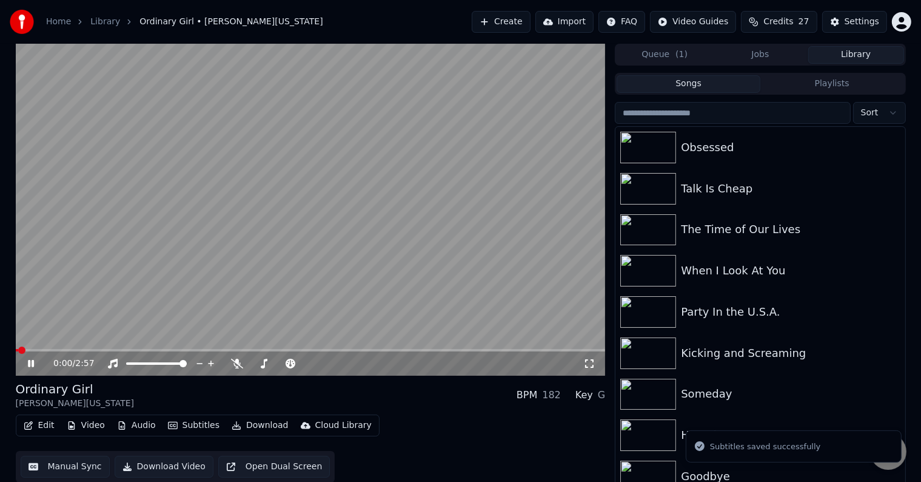
click at [33, 361] on icon at bounding box center [31, 363] width 6 height 7
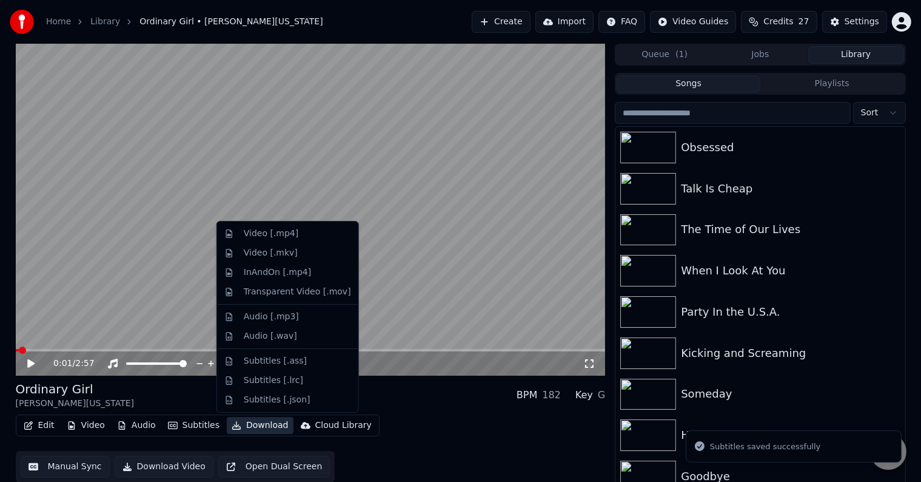
click at [252, 426] on button "Download" at bounding box center [260, 425] width 67 height 17
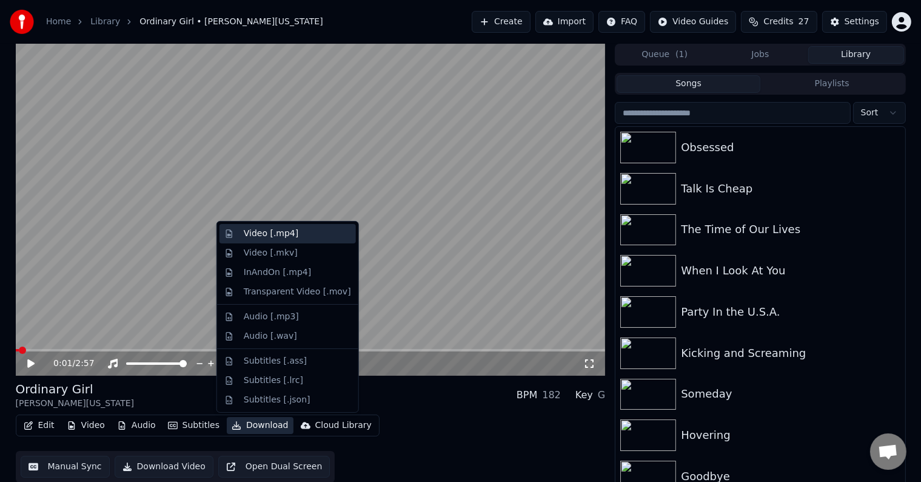
click at [249, 235] on div "Video [.mp4]" at bounding box center [271, 233] width 55 height 12
